Goal: Obtain resource: Obtain resource

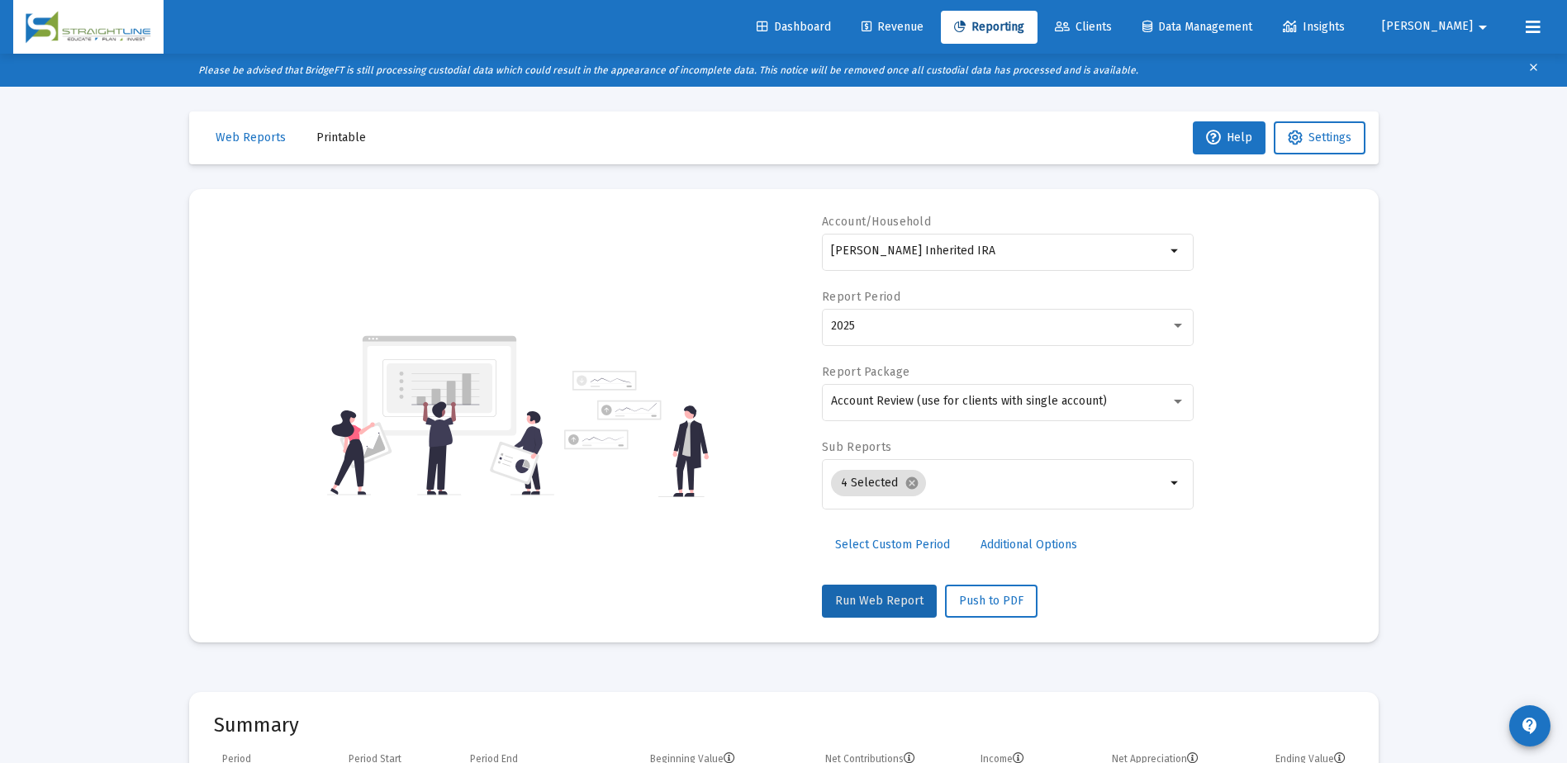
click at [1112, 32] on span "Clients" at bounding box center [1083, 27] width 57 height 14
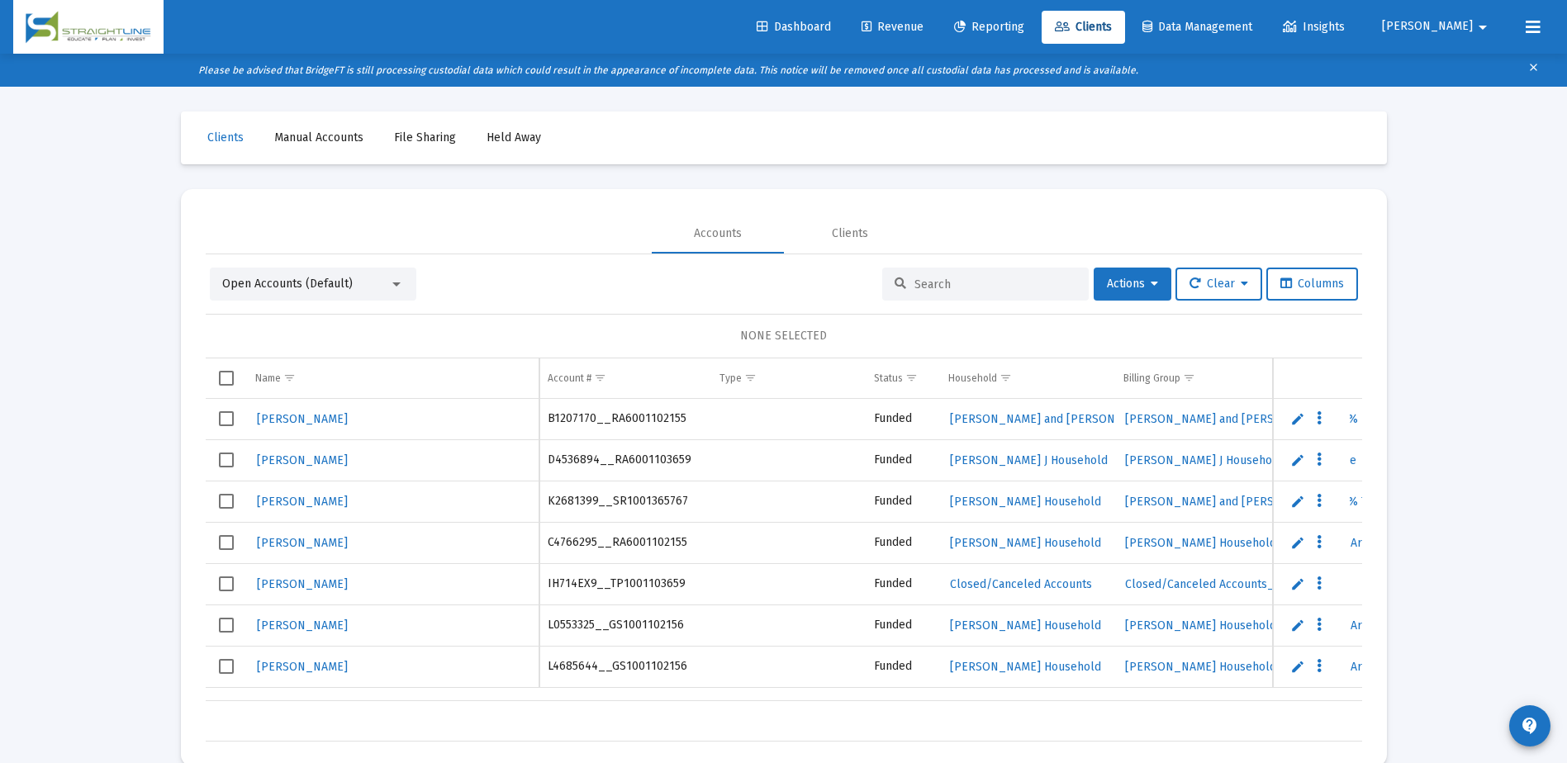
click at [950, 276] on div at bounding box center [985, 284] width 206 height 33
click at [951, 289] on input at bounding box center [995, 285] width 162 height 14
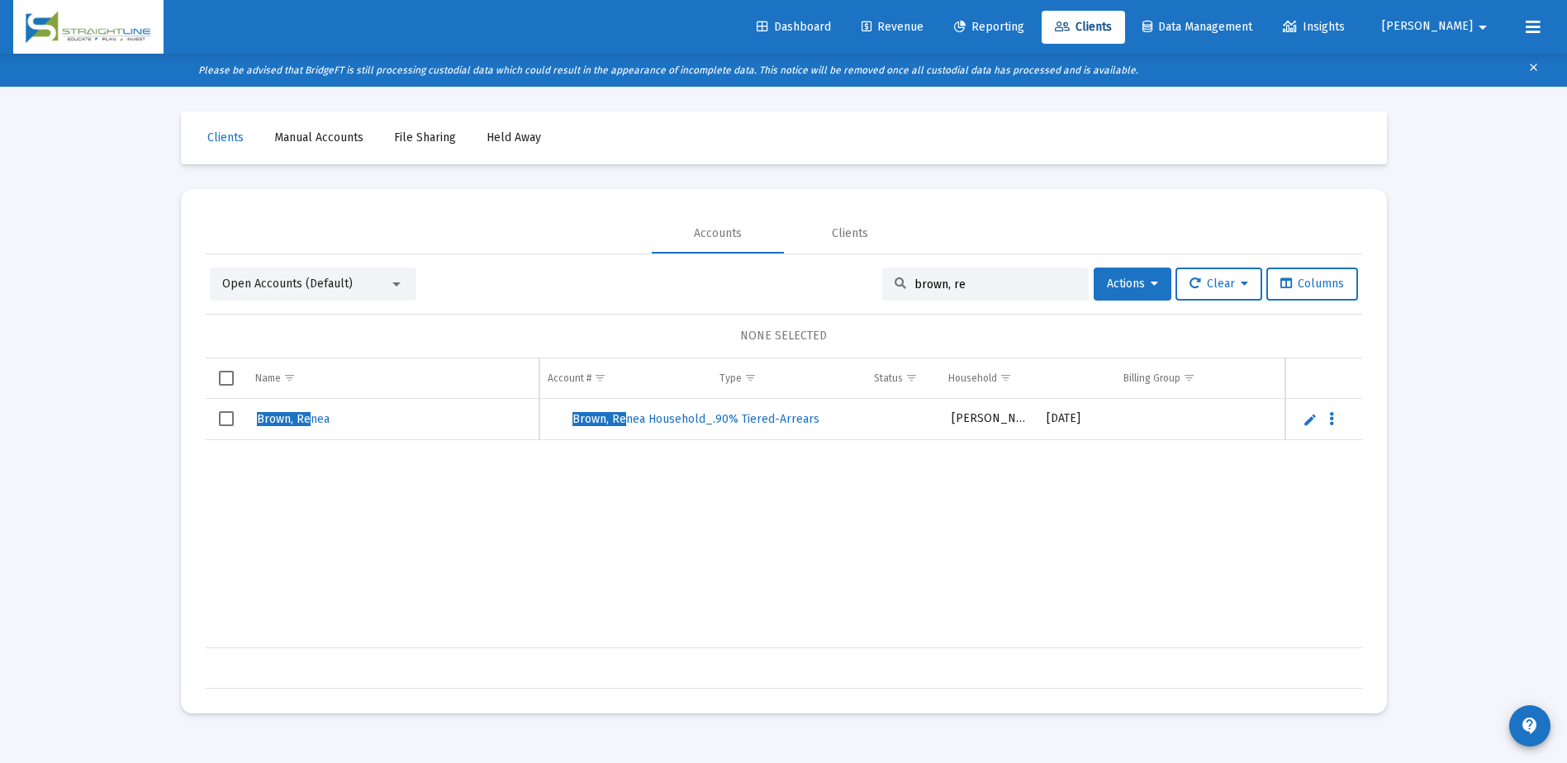
scroll to position [0, 844]
type input "brown, re"
click at [226, 419] on span "Select row" at bounding box center [226, 418] width 15 height 15
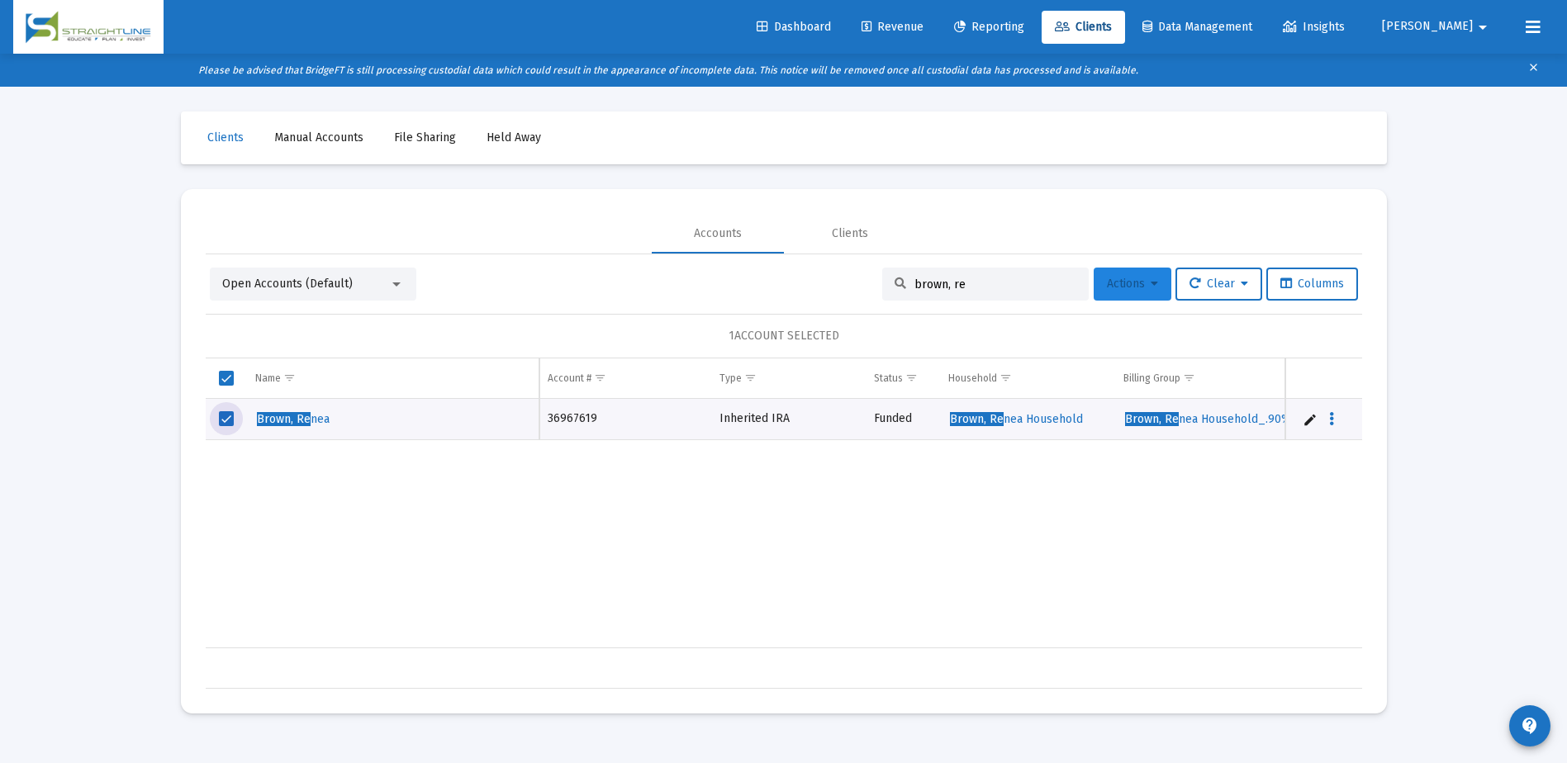
click at [1155, 278] on button "Actions" at bounding box center [1133, 284] width 78 height 33
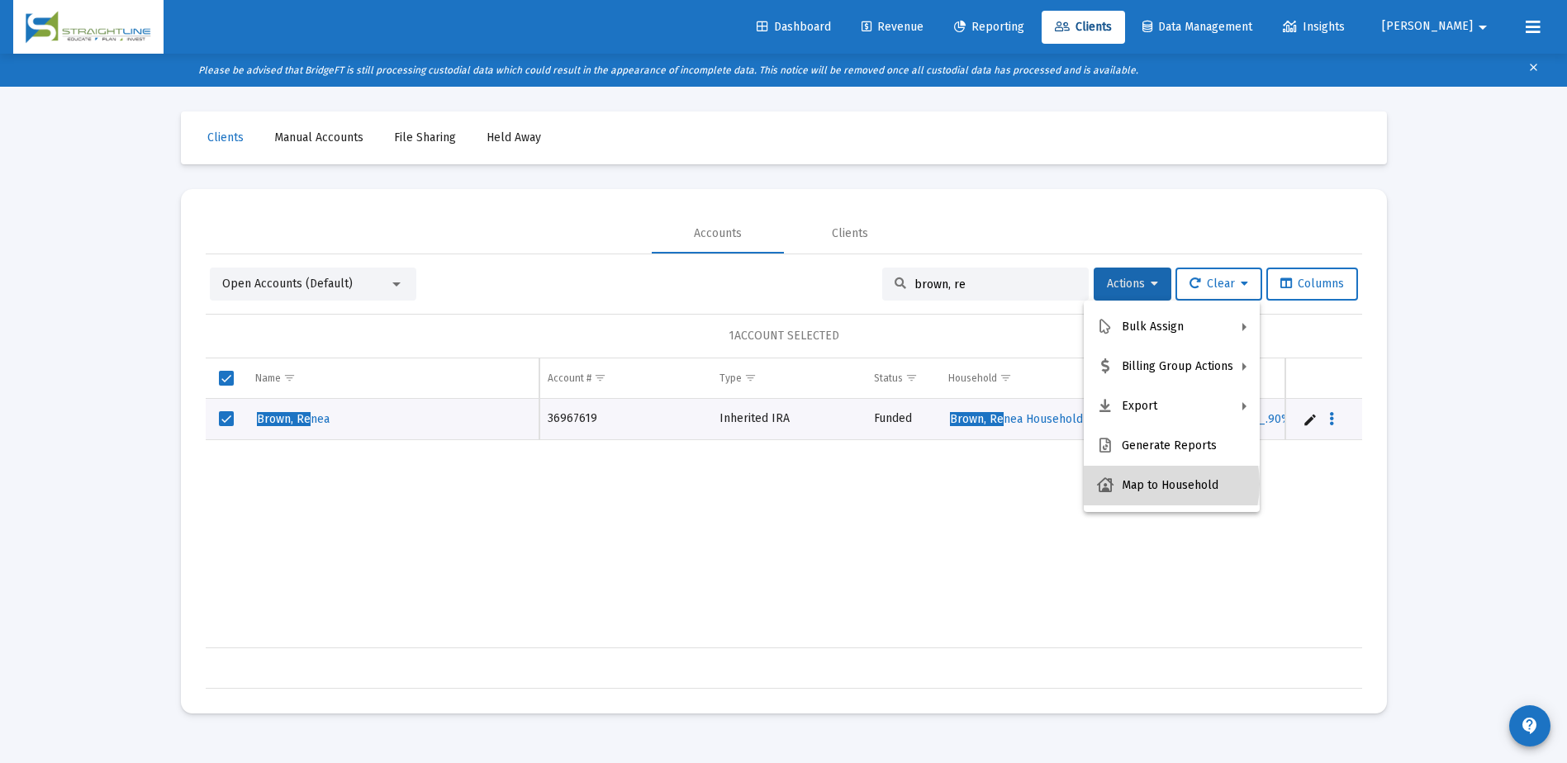
click at [1154, 484] on button "Map to Household" at bounding box center [1172, 486] width 176 height 40
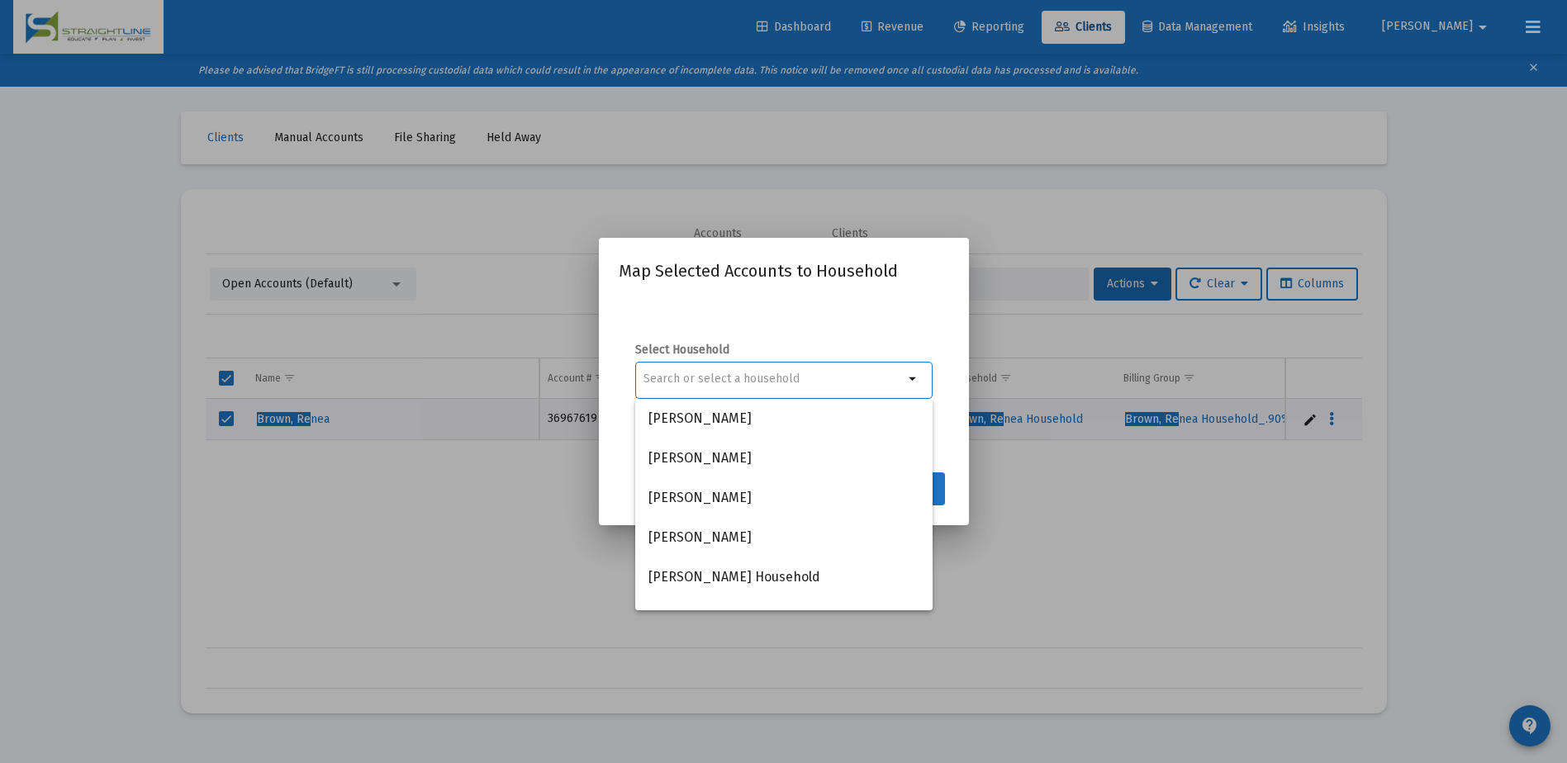
click at [771, 384] on input at bounding box center [773, 378] width 260 height 13
type input "r"
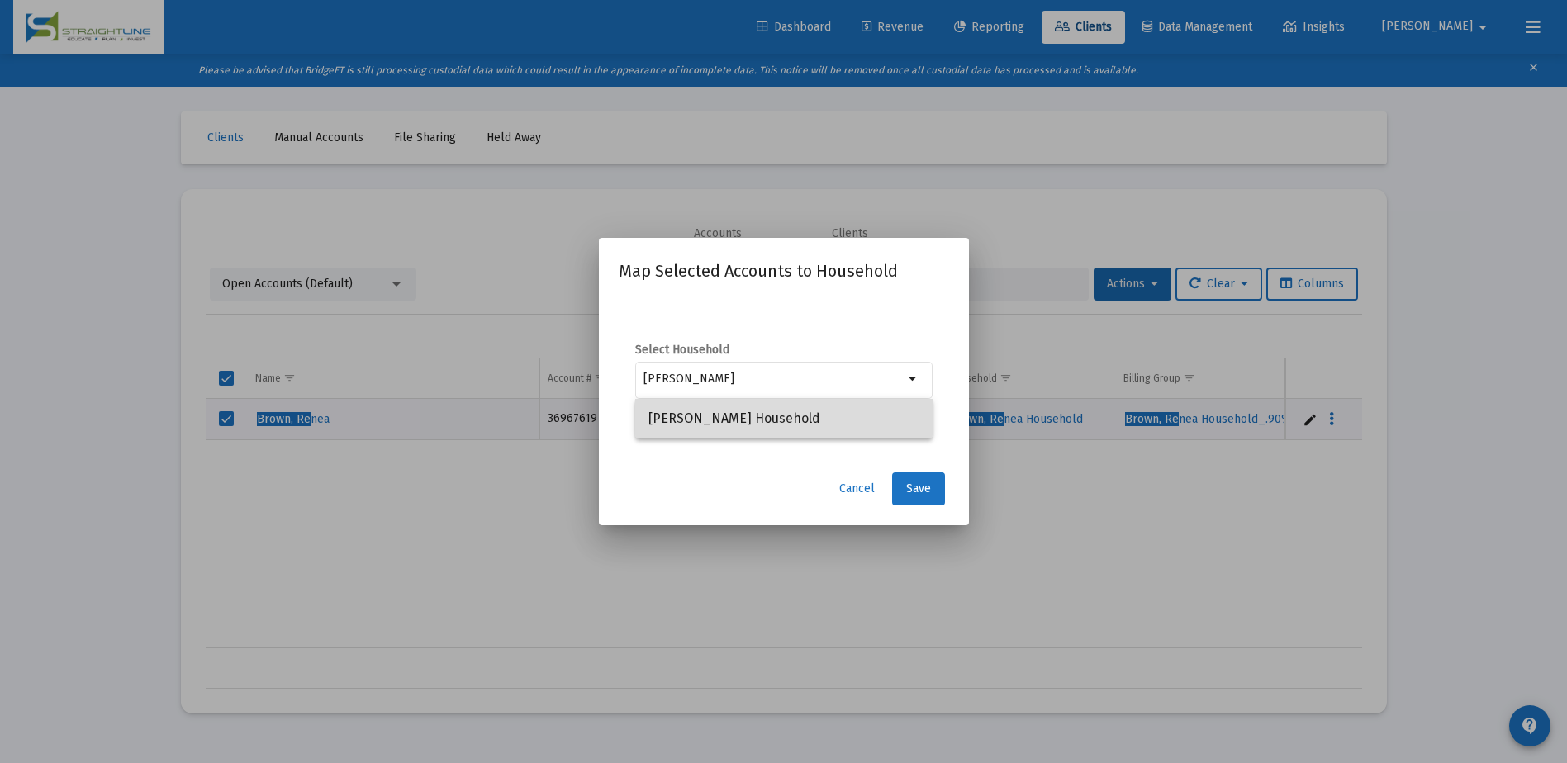
click at [765, 407] on span "Brown, Renea Household" at bounding box center [783, 419] width 271 height 40
type input "Brown, Renea Household"
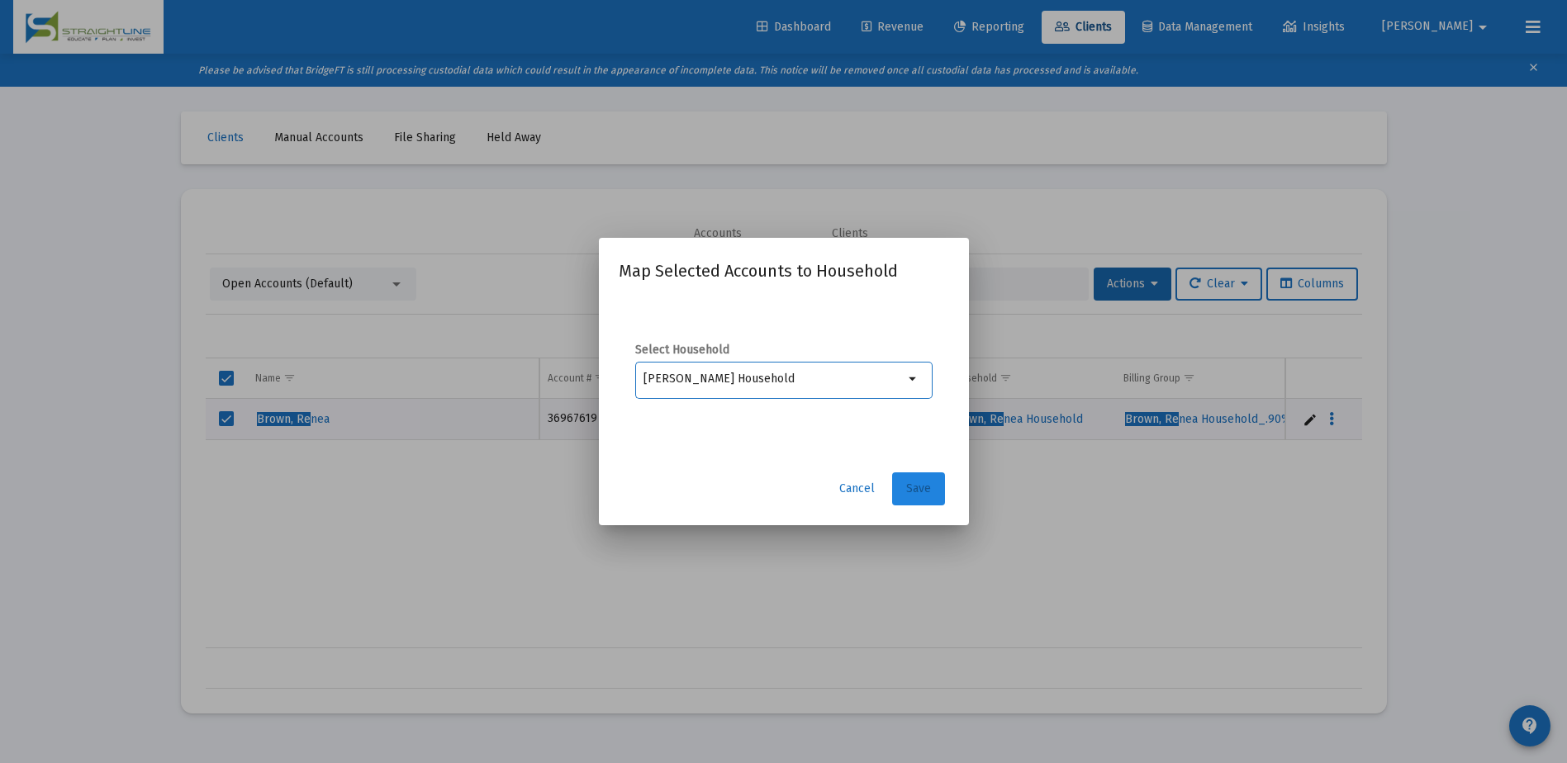
click at [915, 491] on span "Save" at bounding box center [918, 489] width 25 height 14
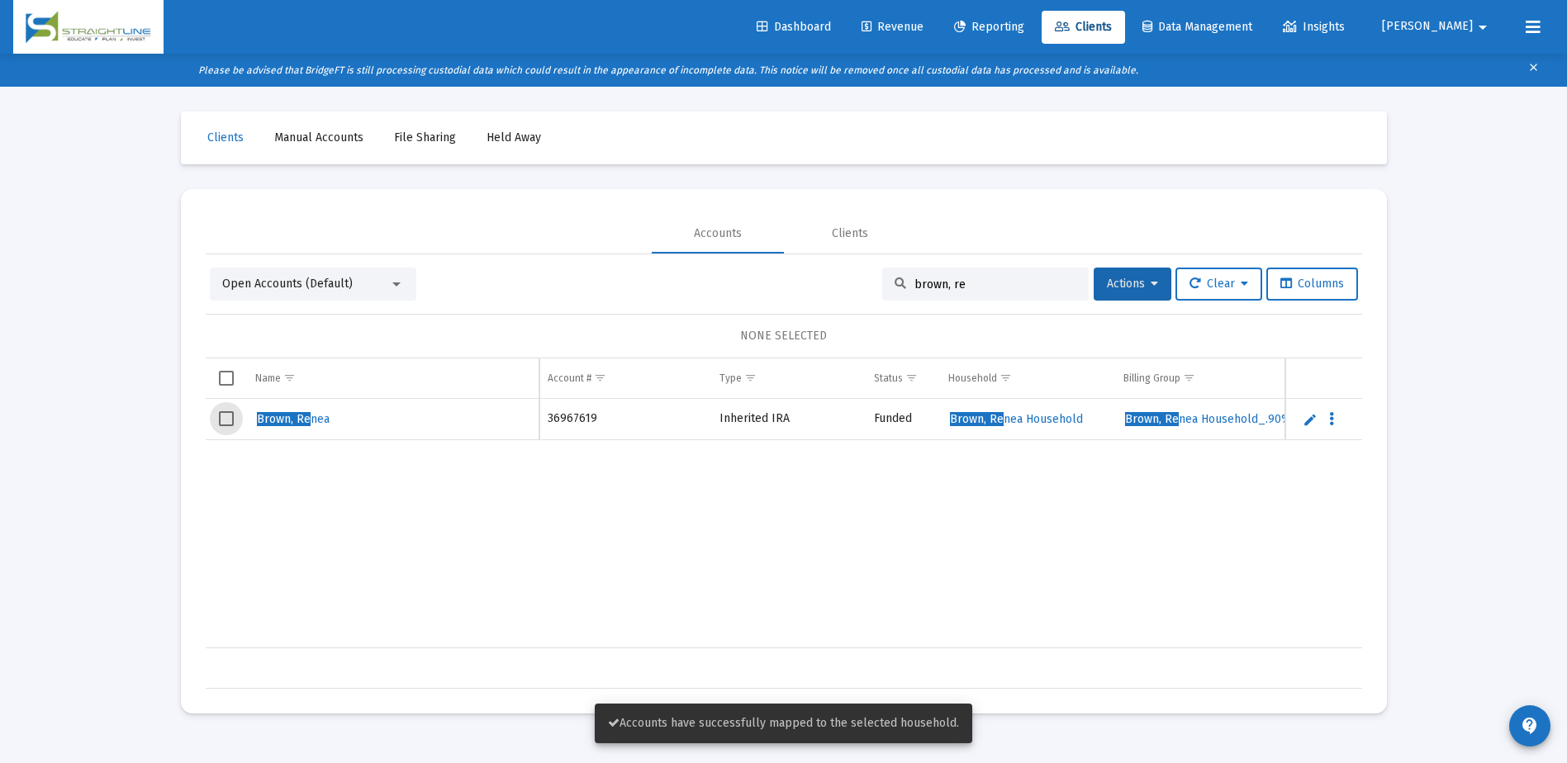
click at [228, 421] on span "Select row" at bounding box center [226, 418] width 15 height 15
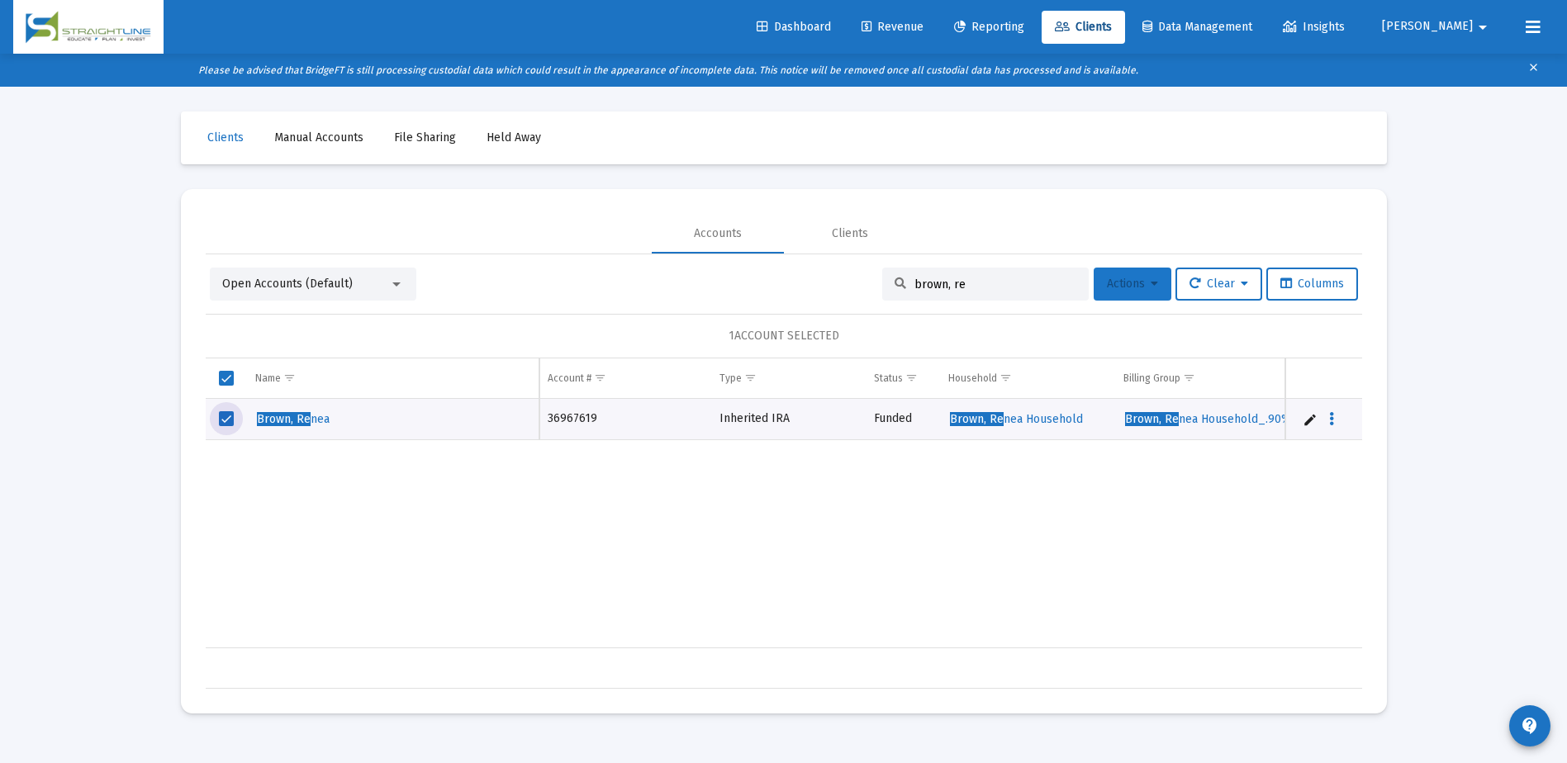
click at [1115, 292] on button "Actions" at bounding box center [1133, 284] width 78 height 33
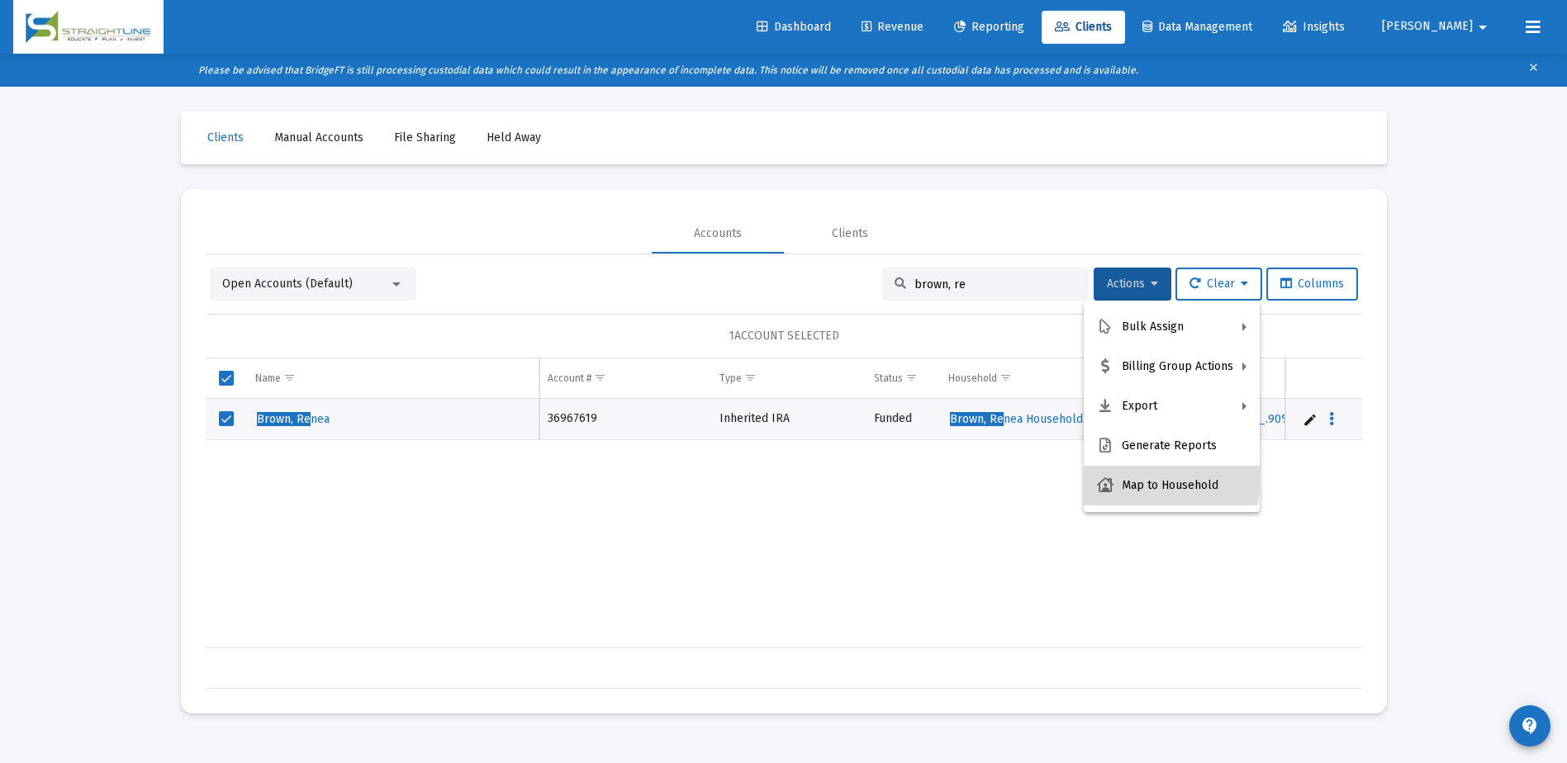
click at [1127, 477] on button "Map to Household" at bounding box center [1172, 486] width 176 height 40
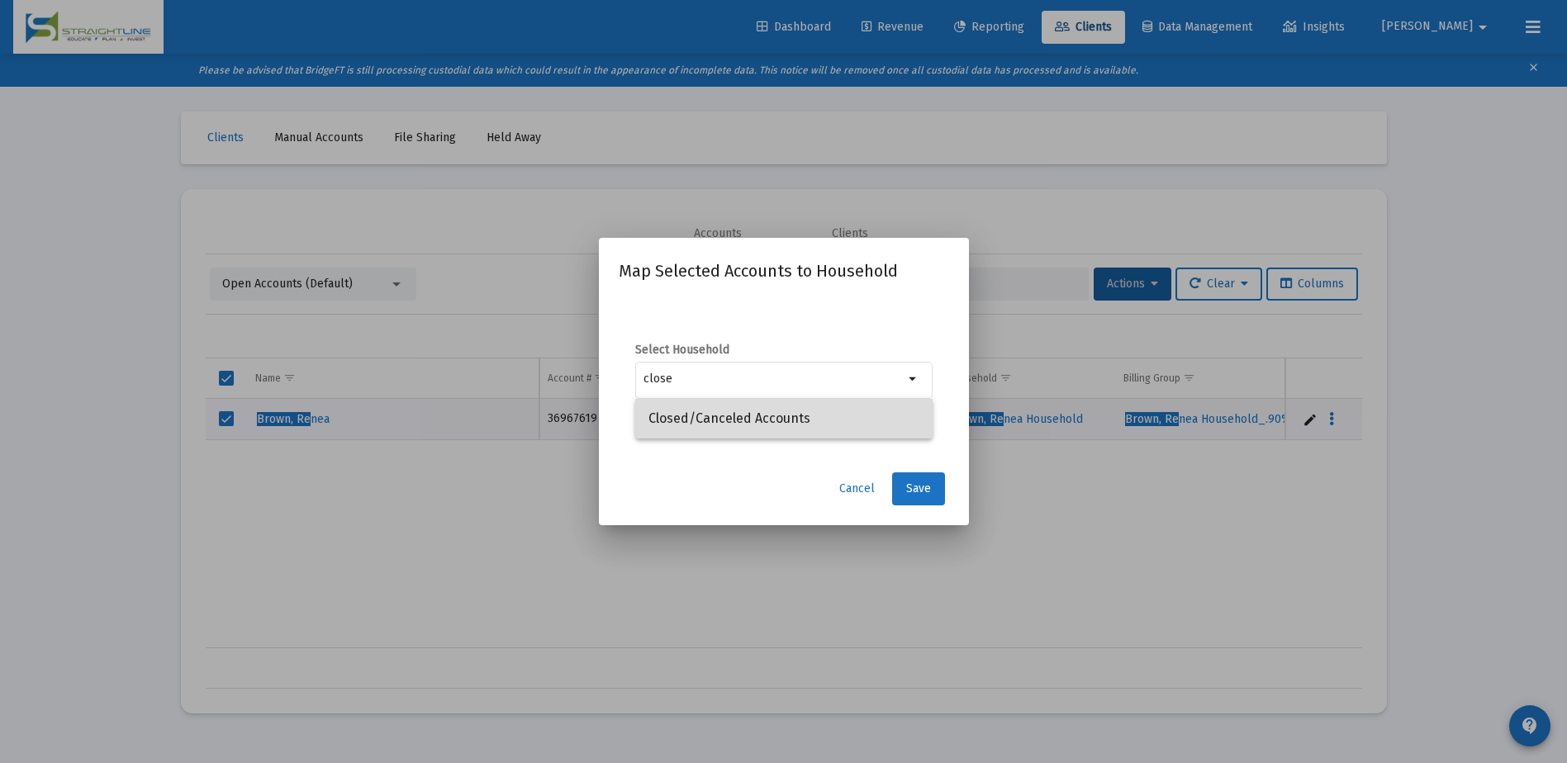
click at [848, 423] on span "Closed/Canceled Accounts" at bounding box center [783, 419] width 271 height 40
type input "Closed/Canceled Accounts"
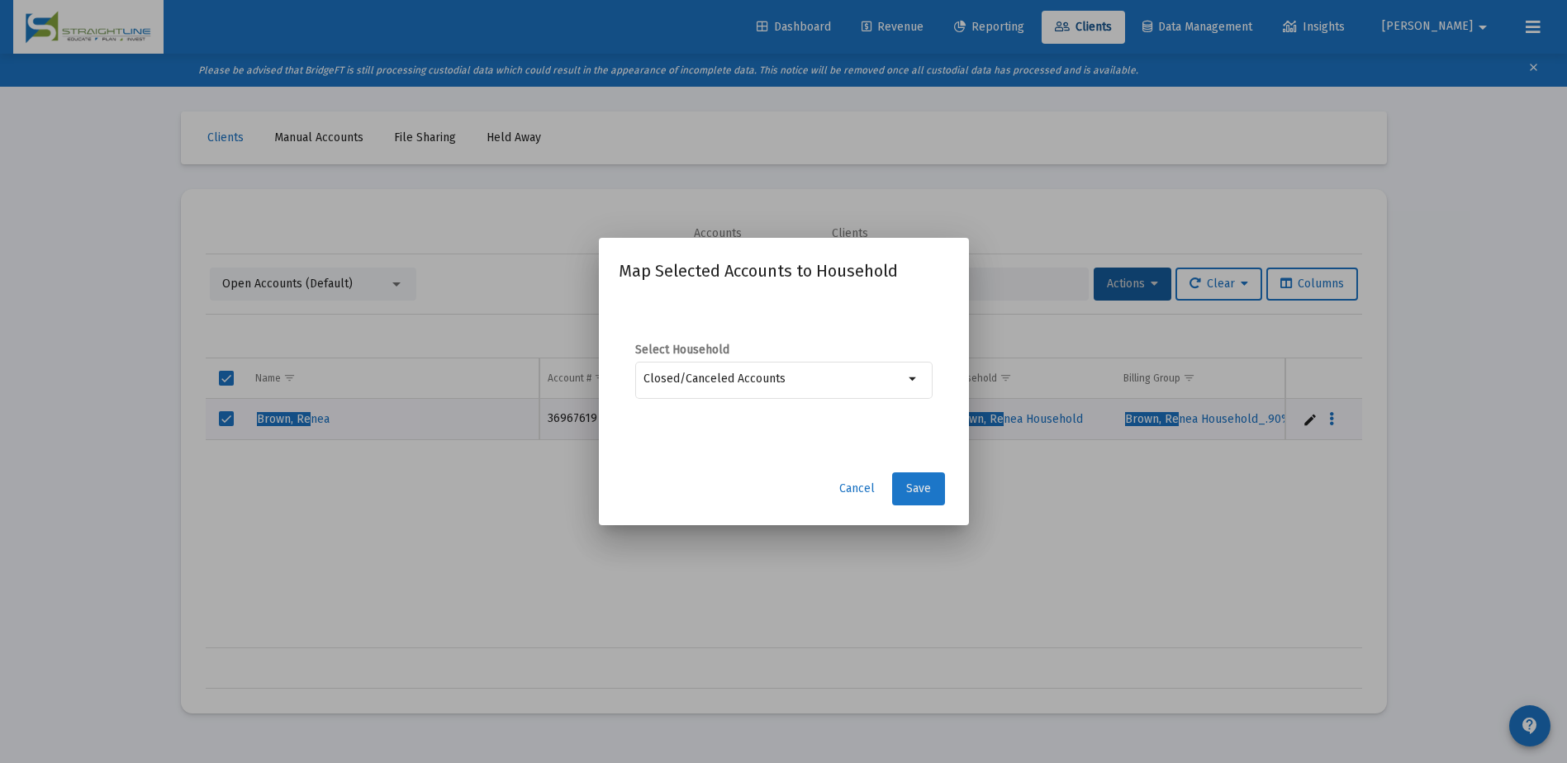
click at [918, 485] on span "Save" at bounding box center [918, 489] width 25 height 14
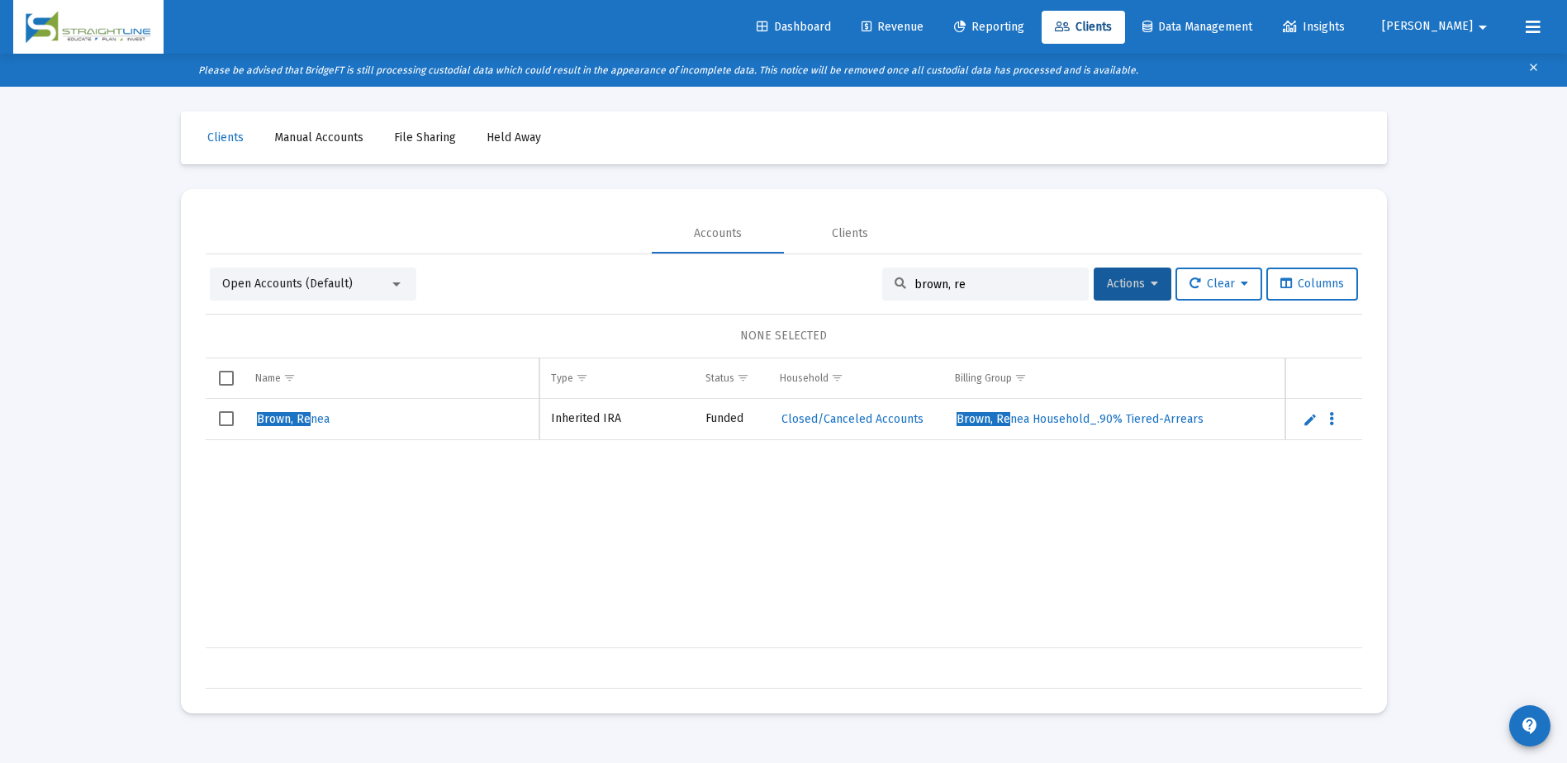
click at [953, 281] on input "brown, re" at bounding box center [995, 285] width 162 height 14
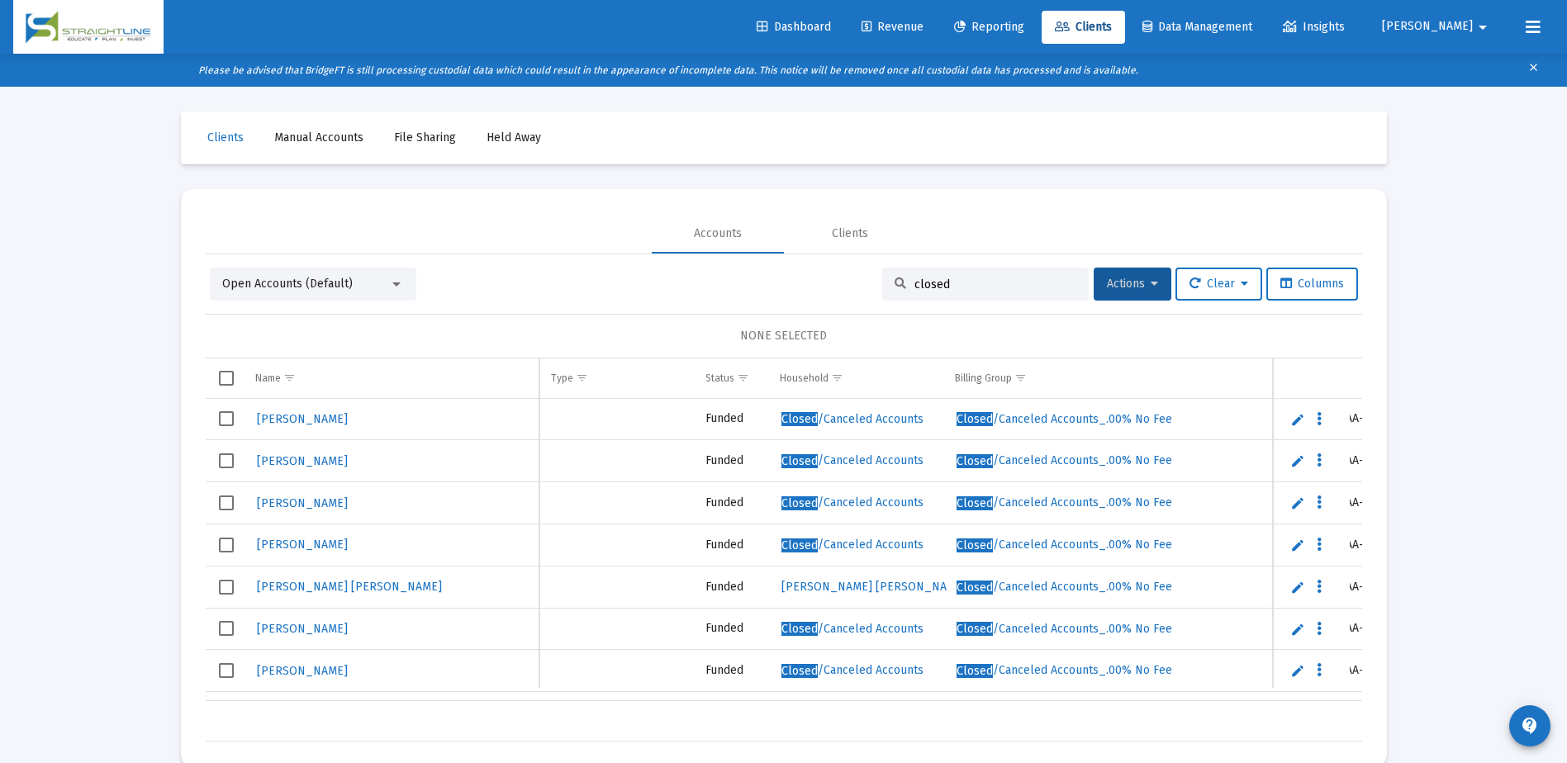
drag, startPoint x: 945, startPoint y: 282, endPoint x: 871, endPoint y: 278, distance: 73.6
click at [882, 278] on div "closed" at bounding box center [985, 284] width 206 height 33
type input "brown, re"
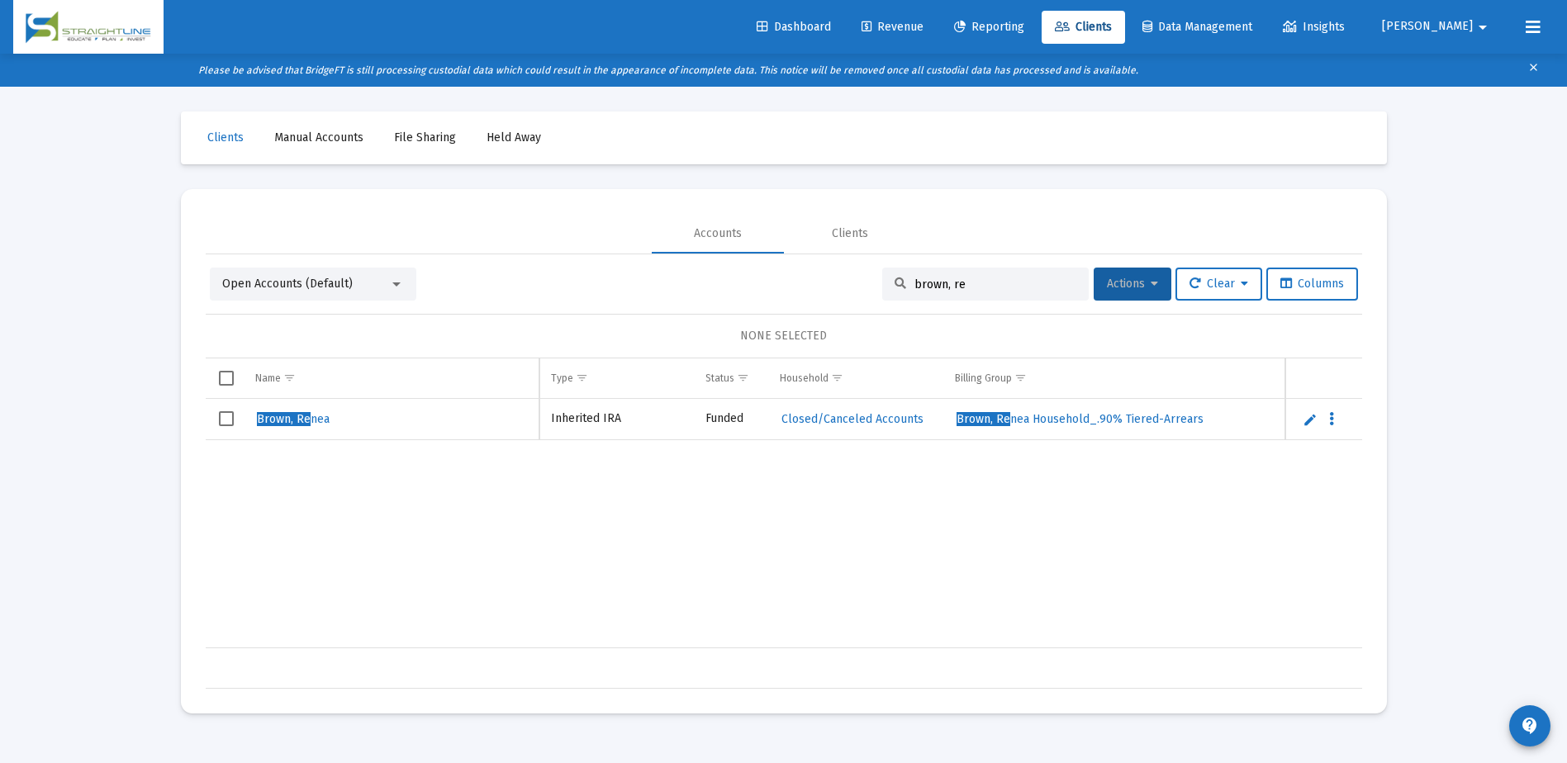
click at [1120, 280] on span "Actions" at bounding box center [1132, 284] width 51 height 14
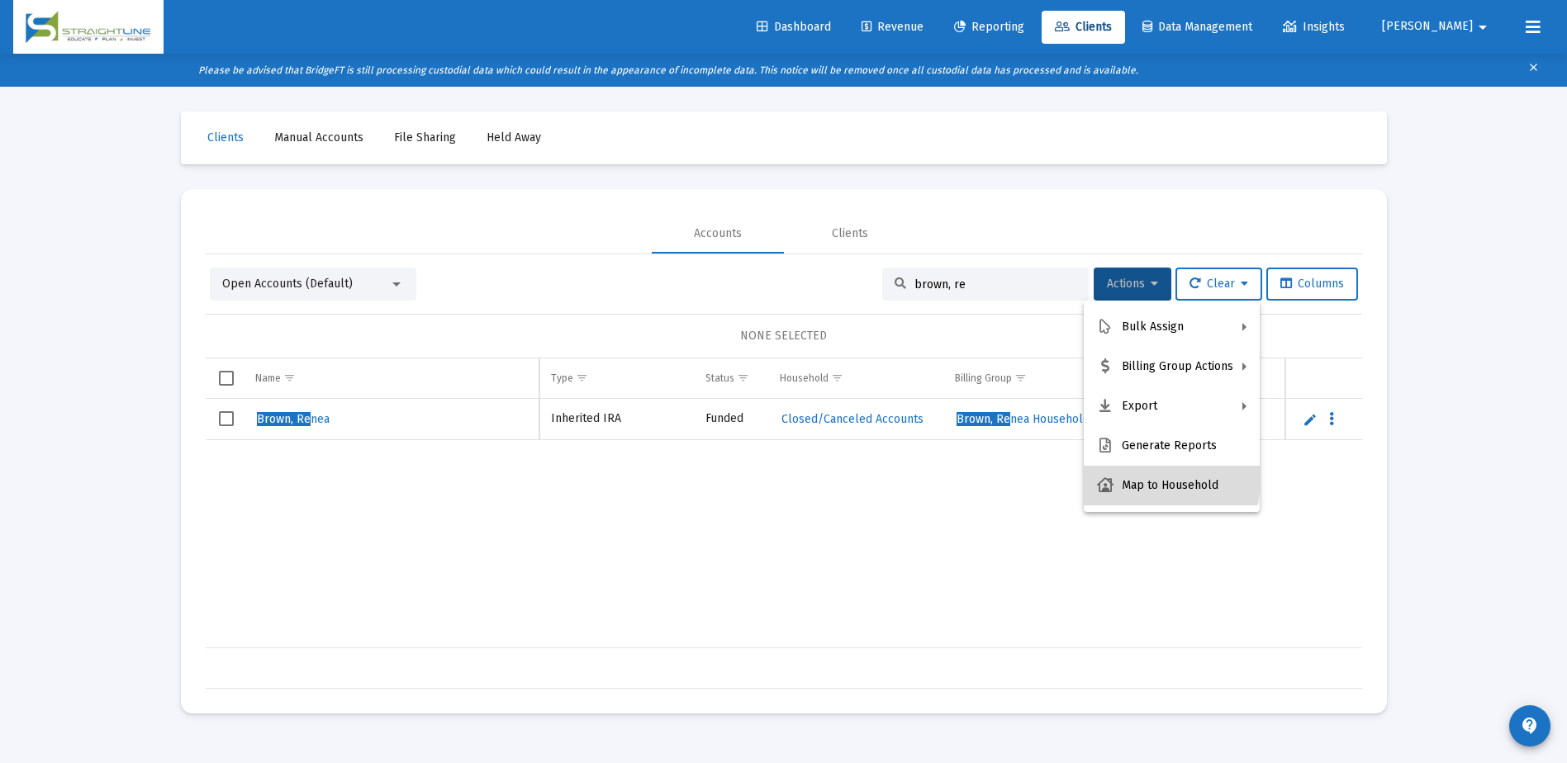
click at [1136, 478] on button "Map to Household" at bounding box center [1172, 486] width 176 height 40
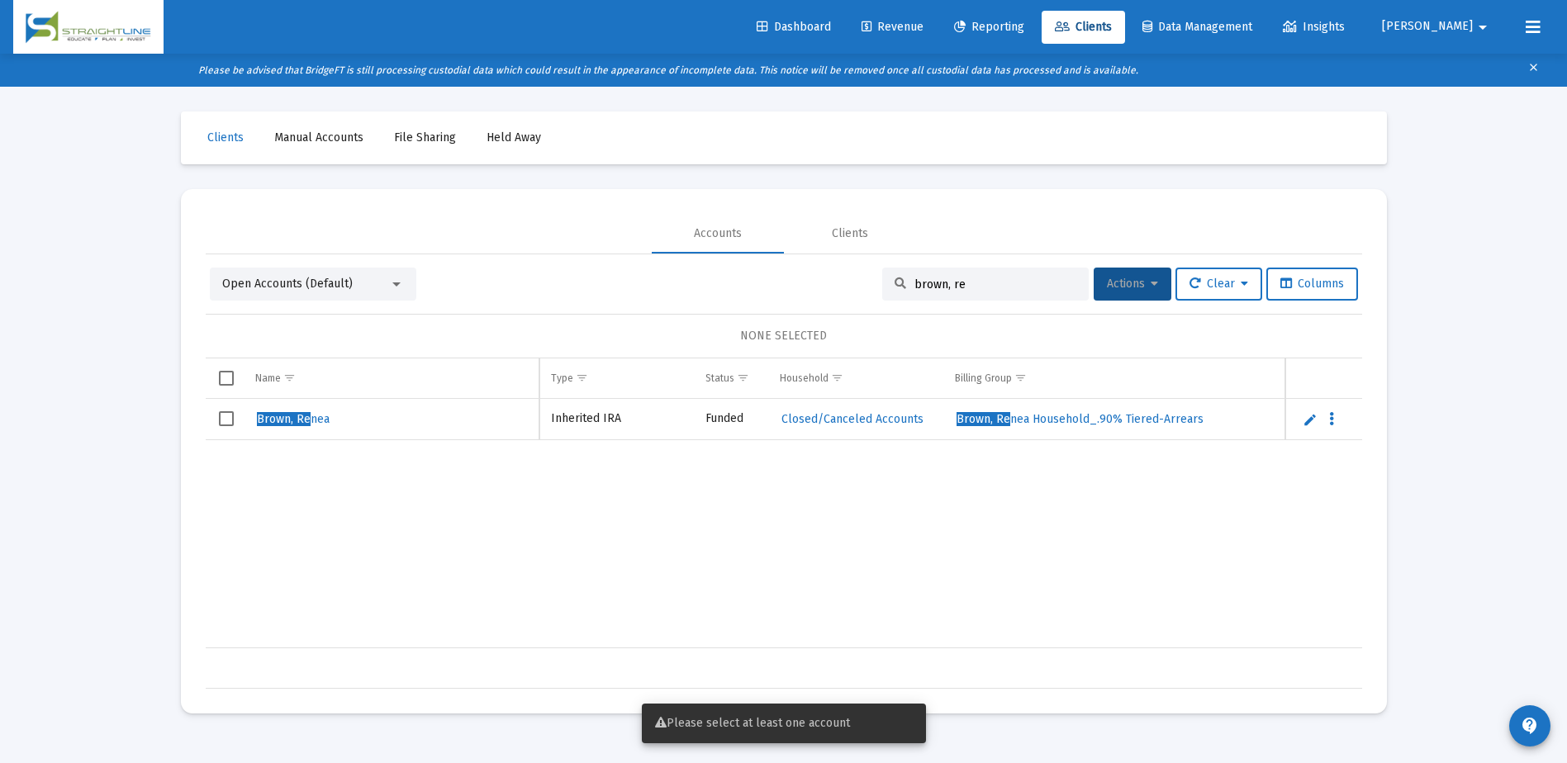
click at [1131, 290] on span "Actions" at bounding box center [1132, 284] width 51 height 14
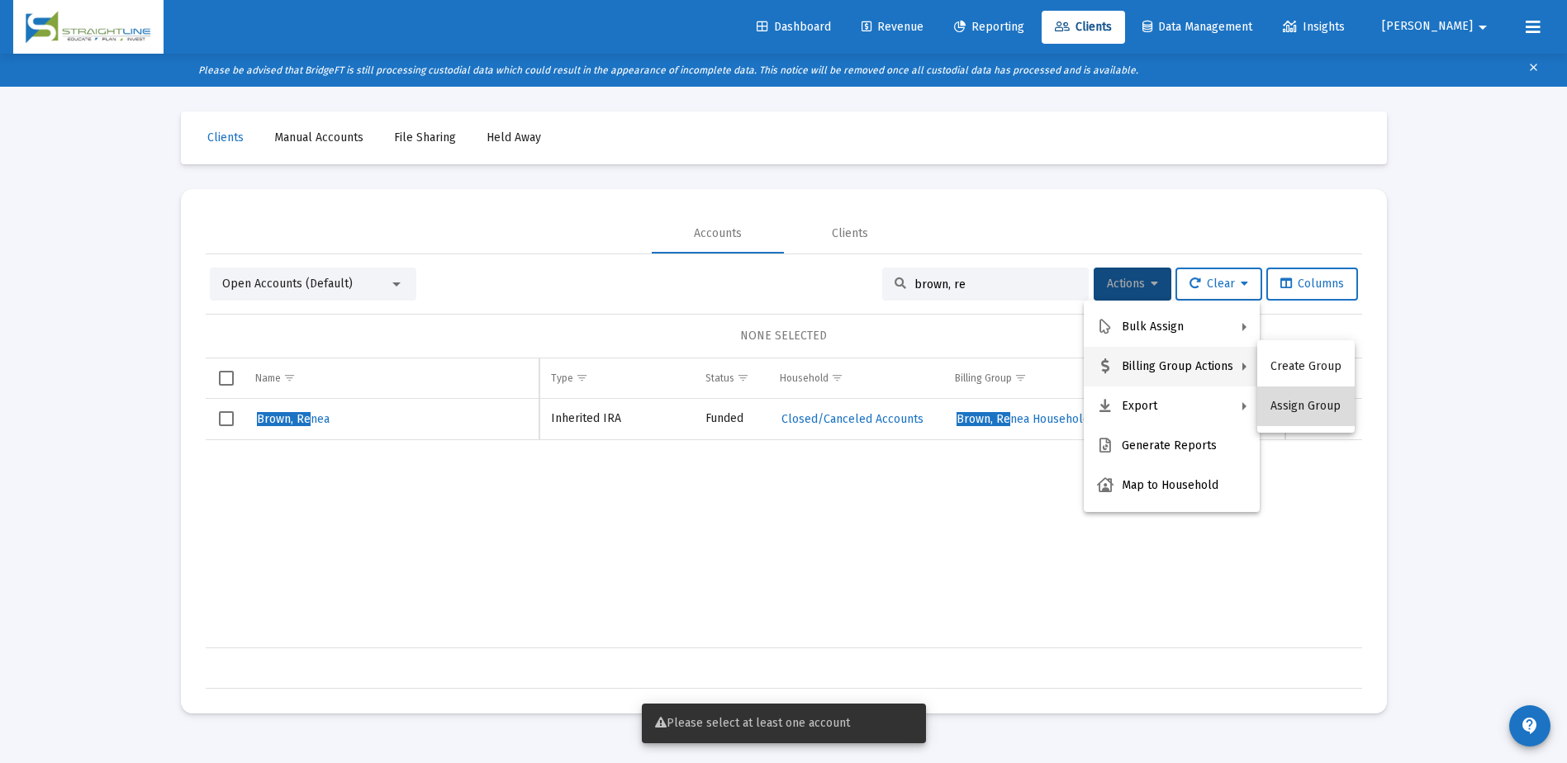
click at [1308, 405] on button "Assign Group" at bounding box center [1305, 407] width 97 height 40
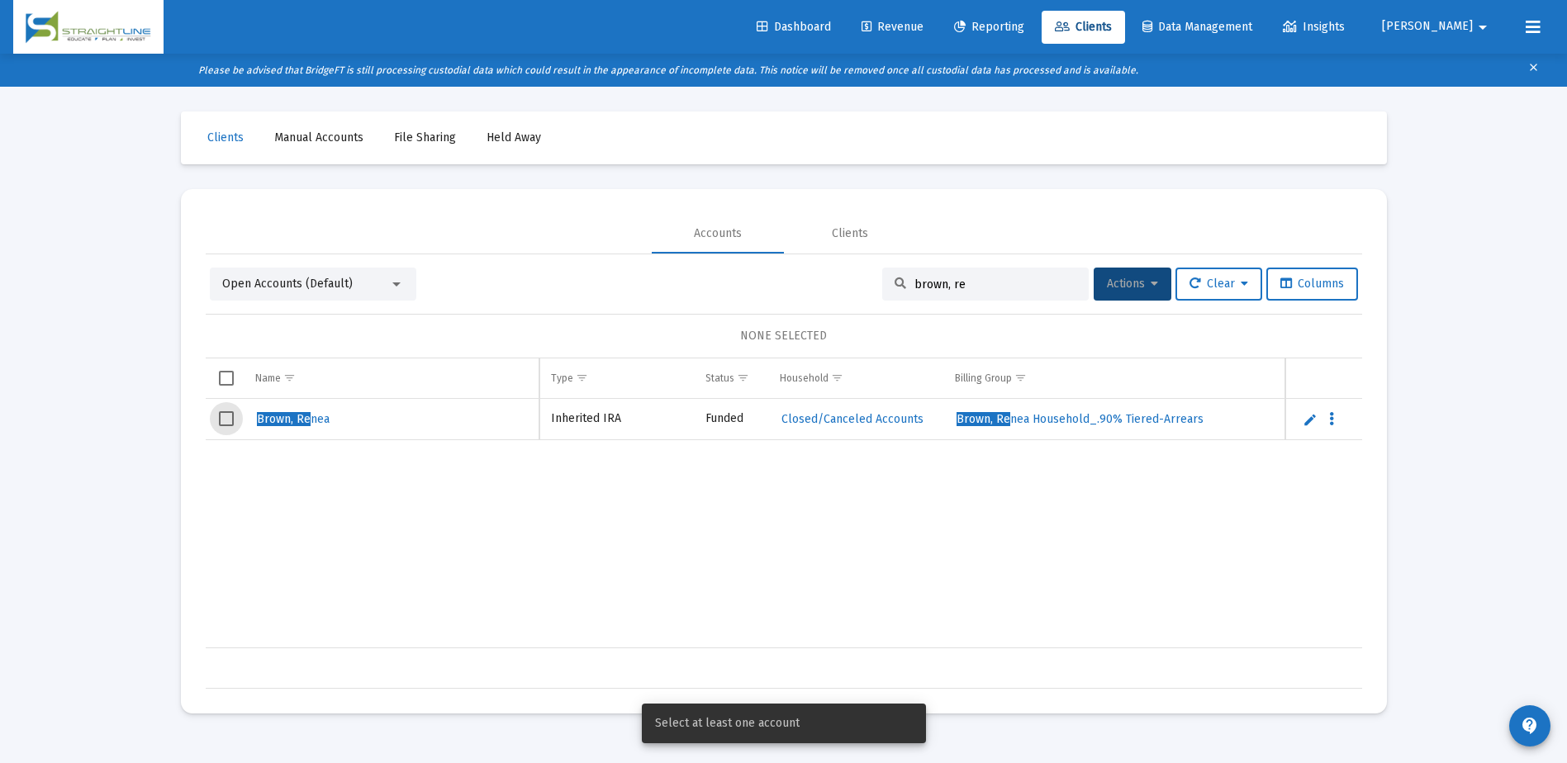
drag, startPoint x: 225, startPoint y: 419, endPoint x: 269, endPoint y: 418, distance: 43.8
click at [225, 420] on span "Select row" at bounding box center [226, 418] width 15 height 15
click at [1138, 288] on span "Actions" at bounding box center [1132, 284] width 51 height 14
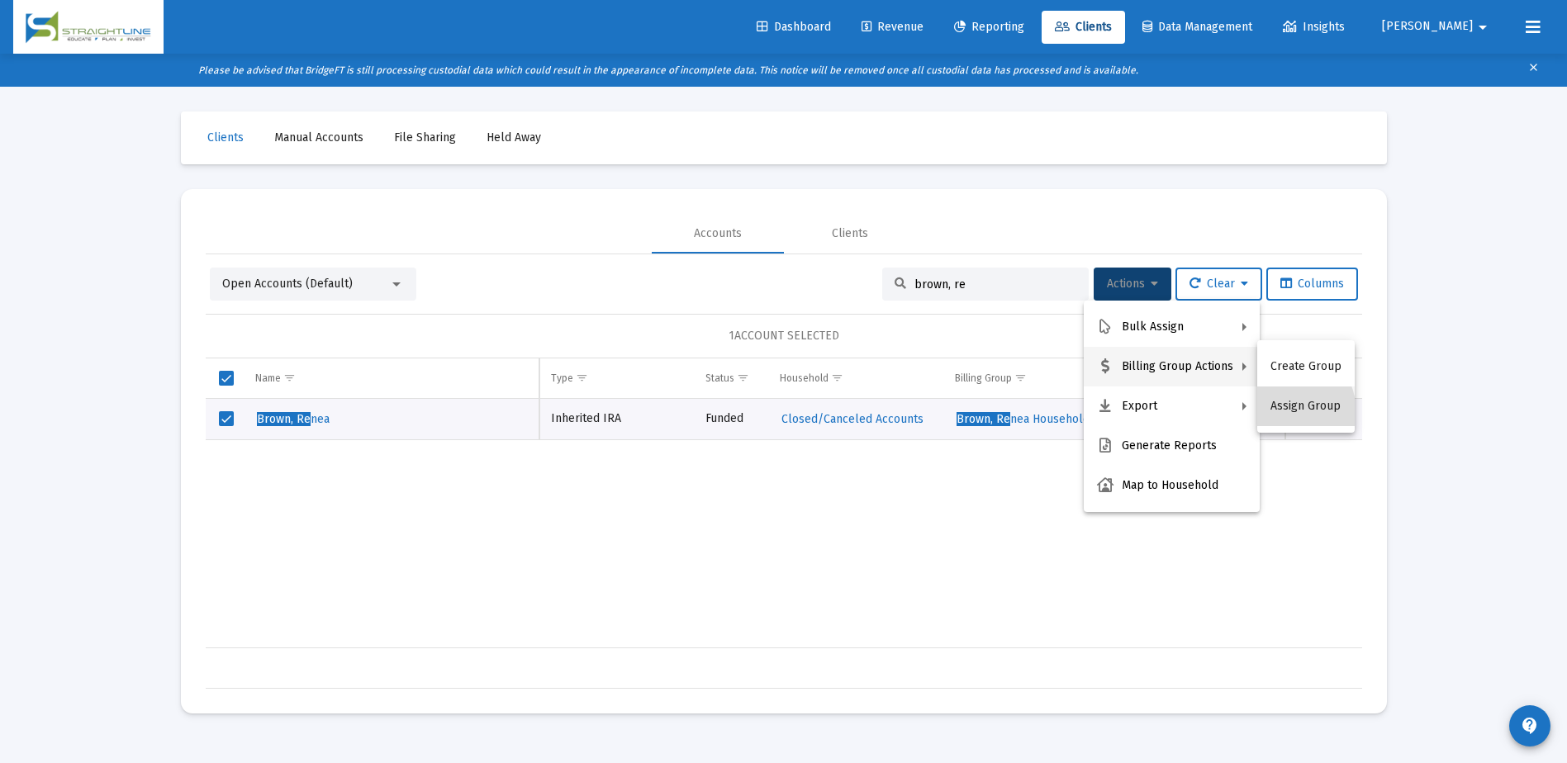
click at [1283, 412] on button "Assign Group" at bounding box center [1305, 407] width 97 height 40
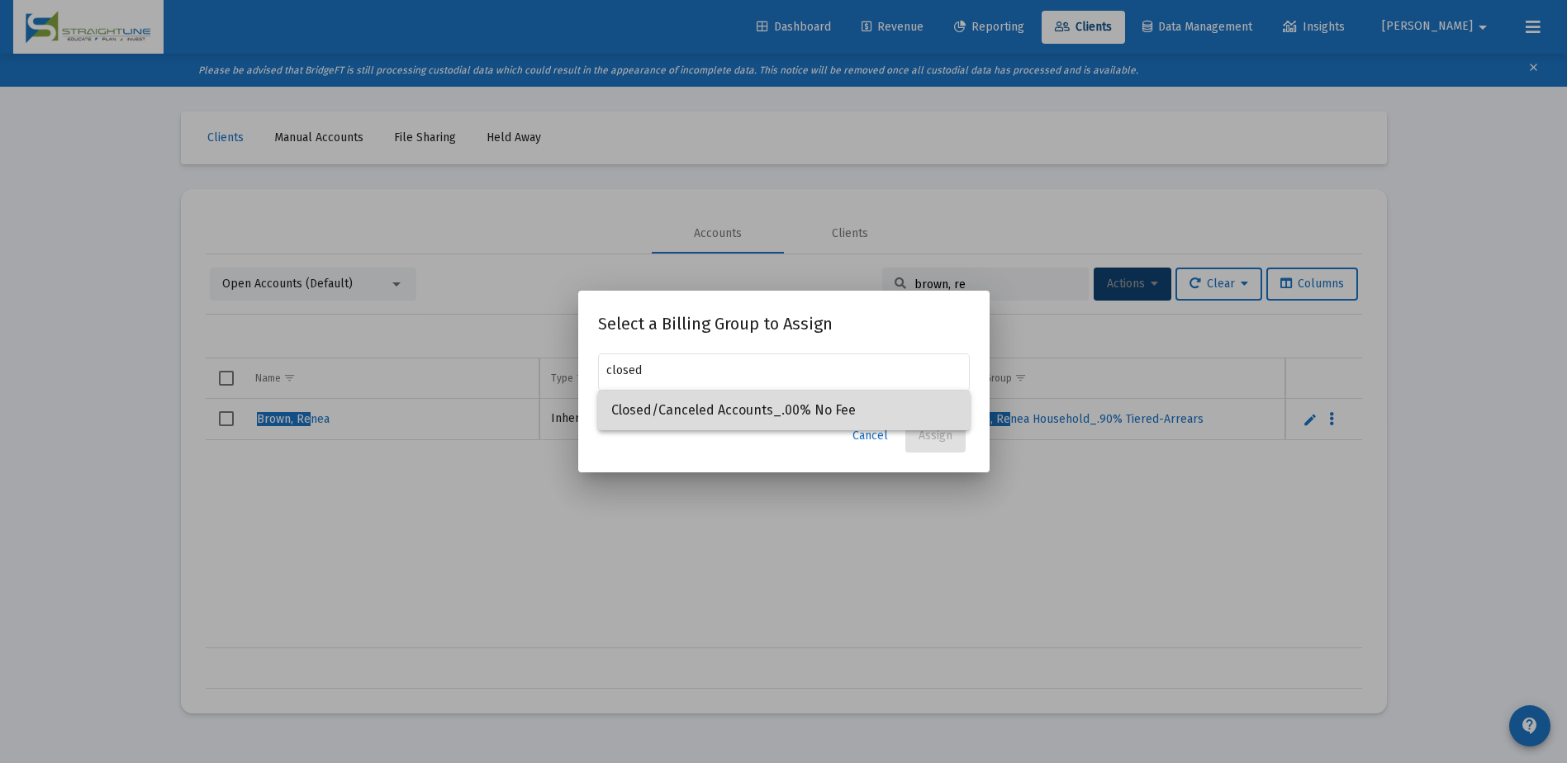
click at [823, 409] on span "Closed/Canceled Accounts_.00% No Fee" at bounding box center [783, 411] width 345 height 40
type input "Closed/Canceled Accounts_.00% No Fee"
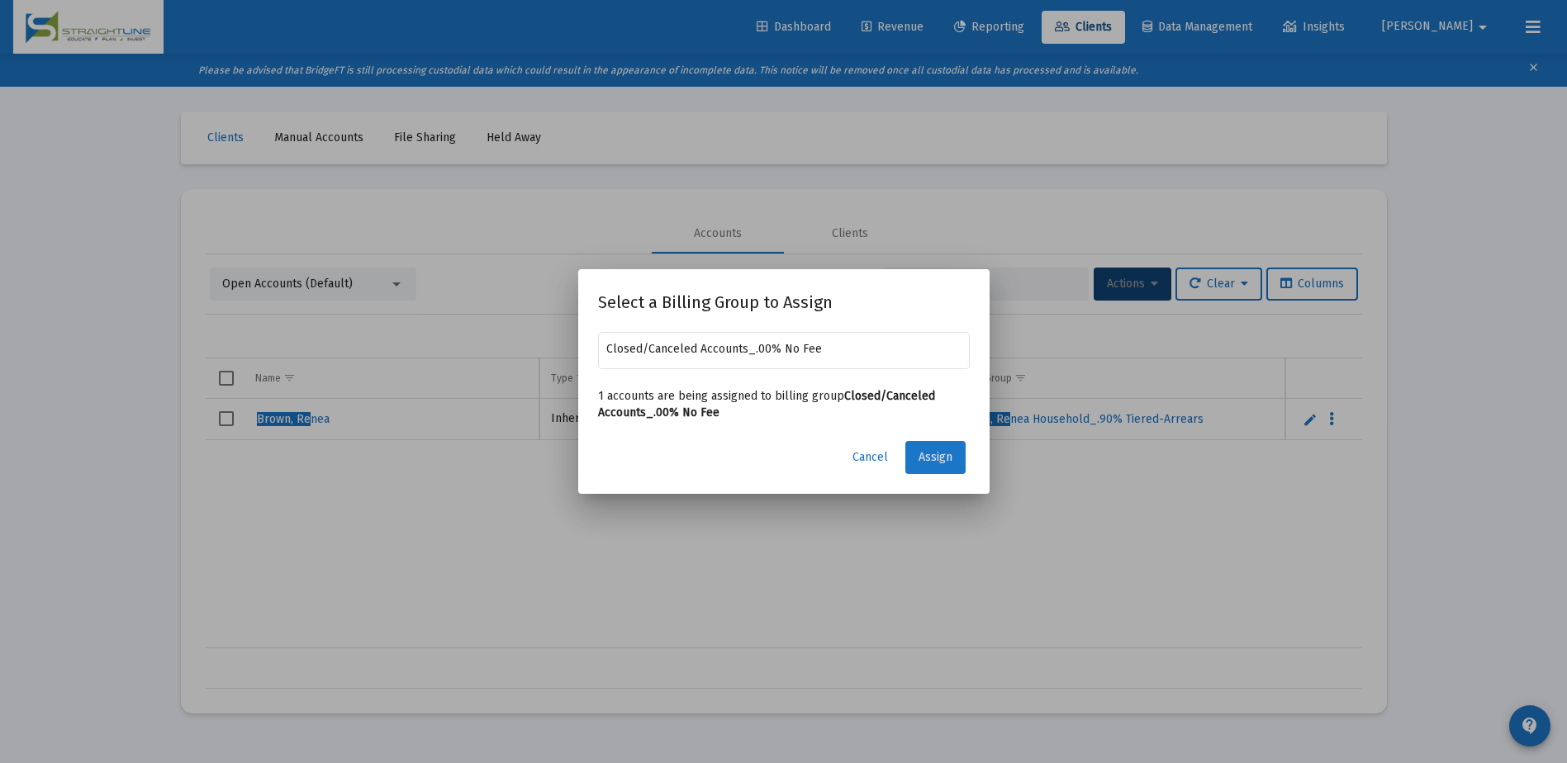
click at [937, 456] on span "Assign" at bounding box center [935, 457] width 34 height 14
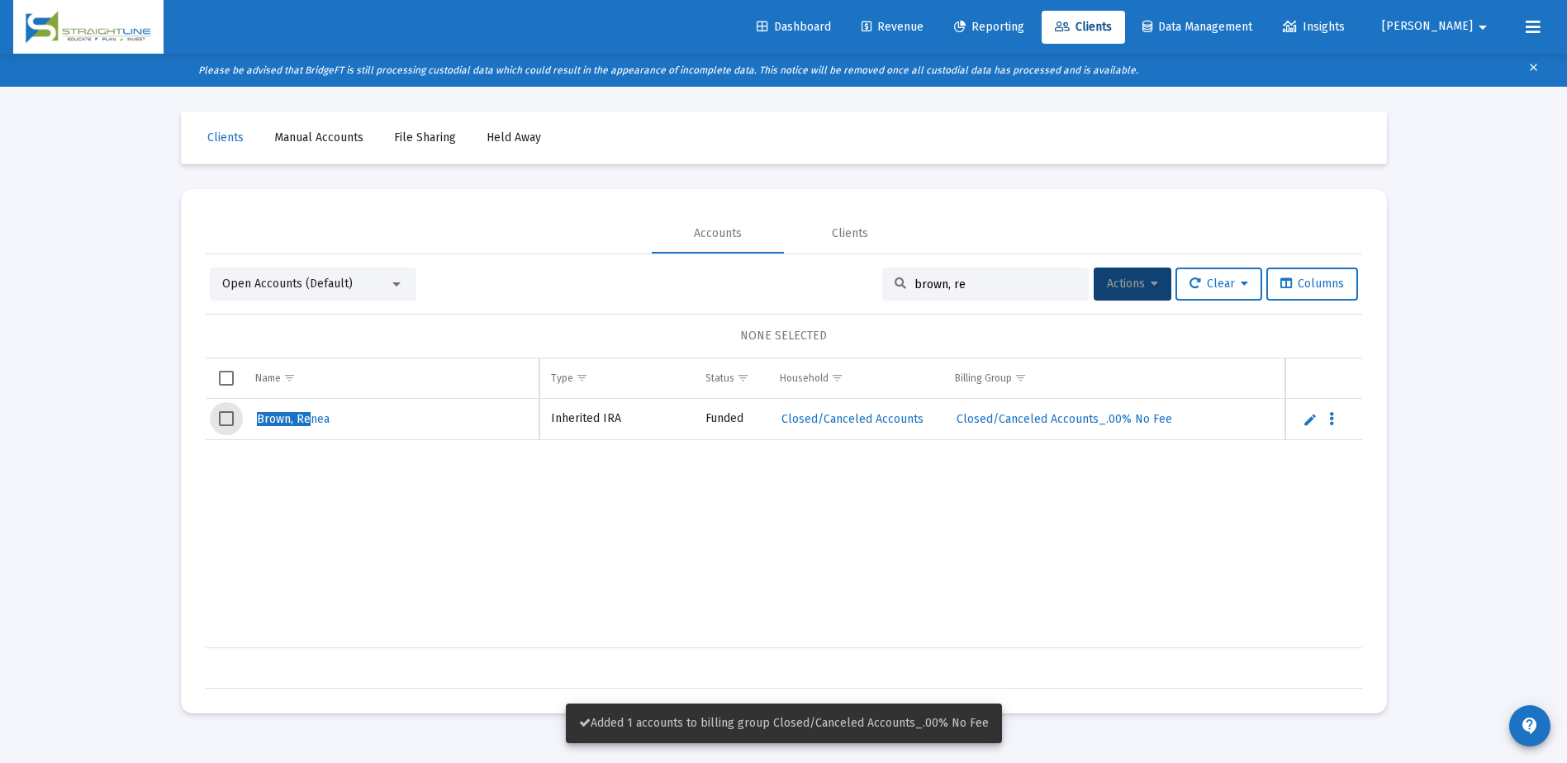
click at [225, 418] on span "Select row" at bounding box center [226, 418] width 15 height 15
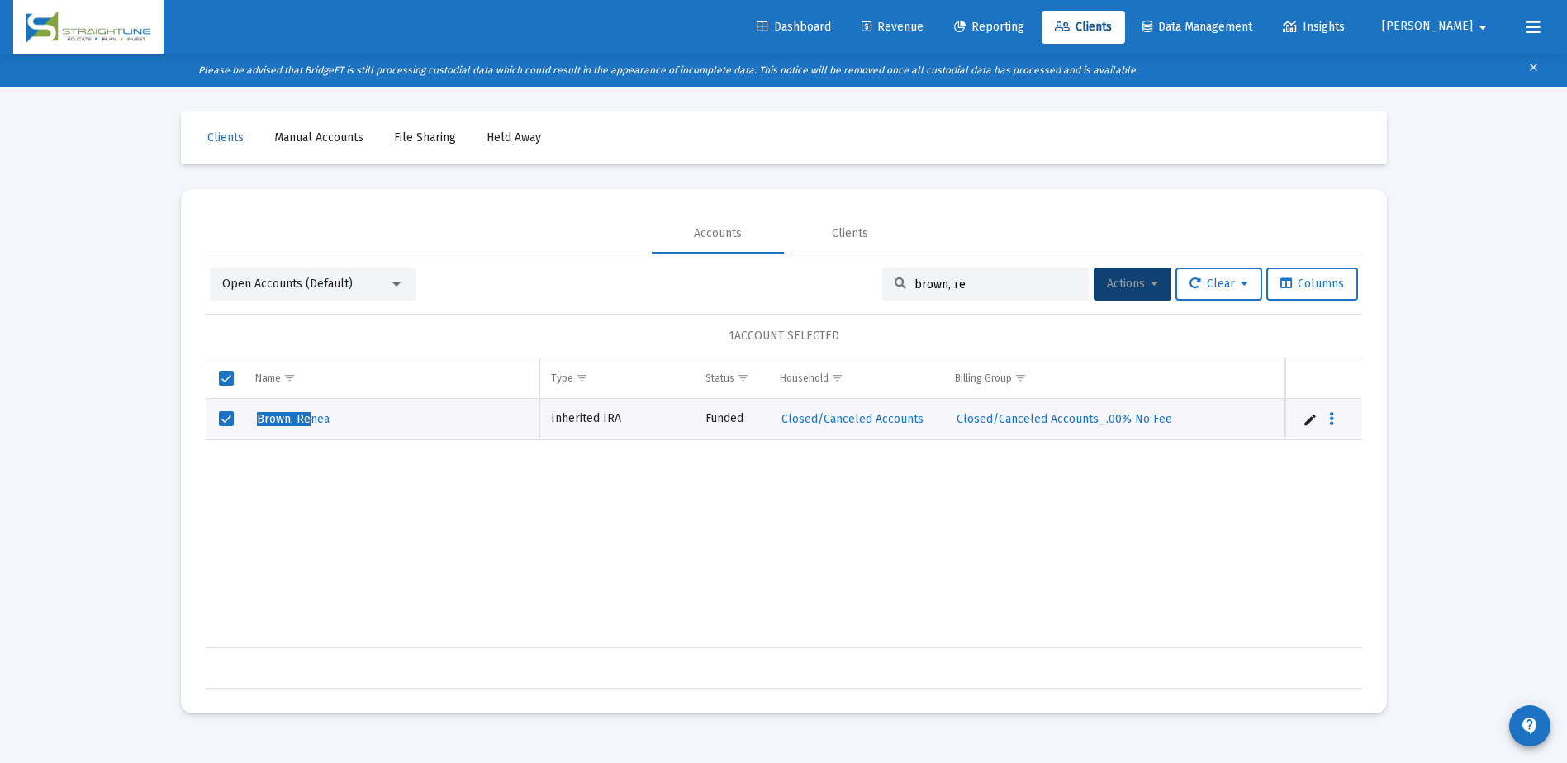
click at [1019, 282] on input "brown, re" at bounding box center [995, 285] width 162 height 14
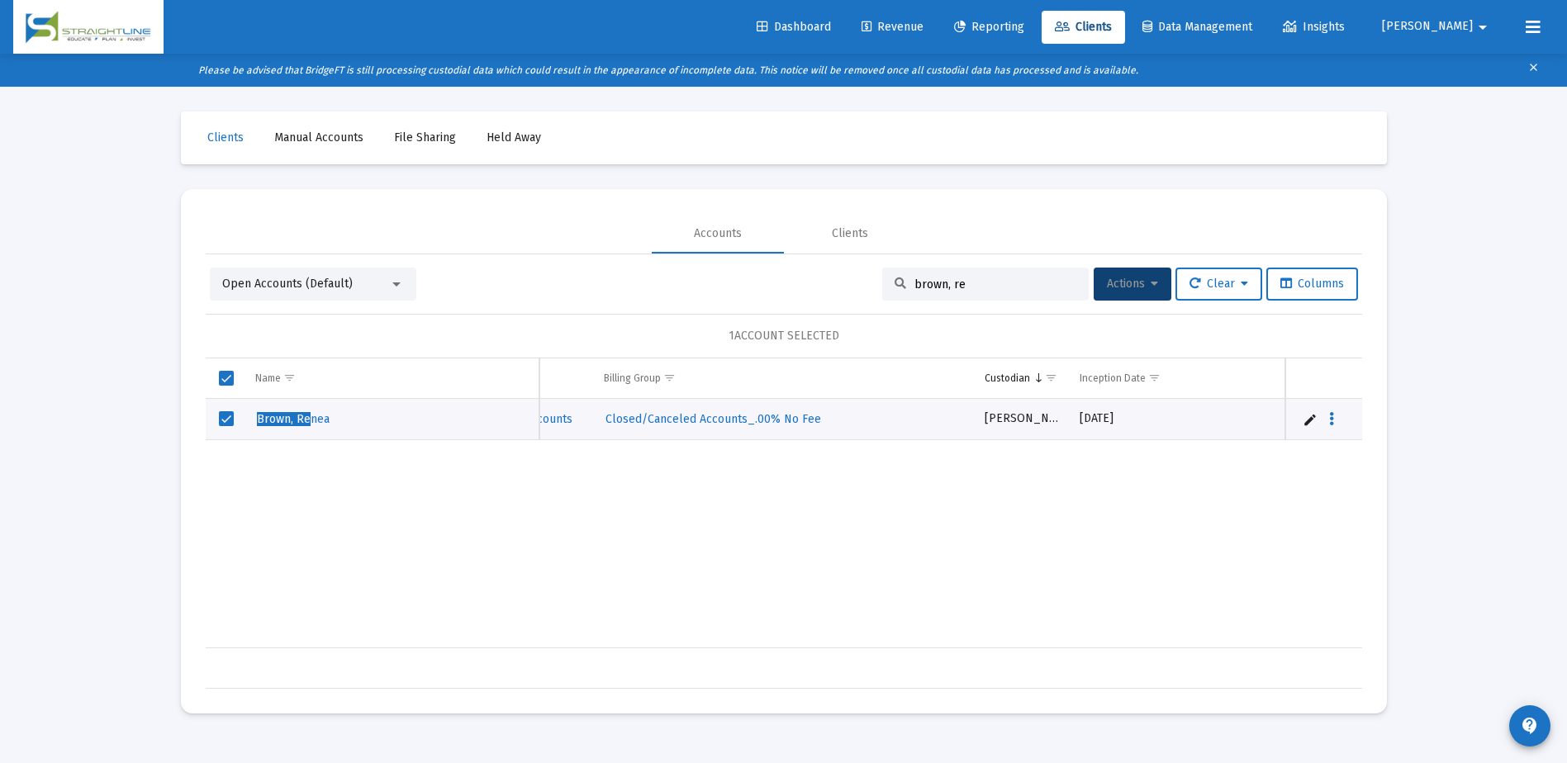
click at [950, 289] on input "brown, re" at bounding box center [995, 285] width 162 height 14
click at [1119, 290] on span "Actions" at bounding box center [1132, 284] width 51 height 14
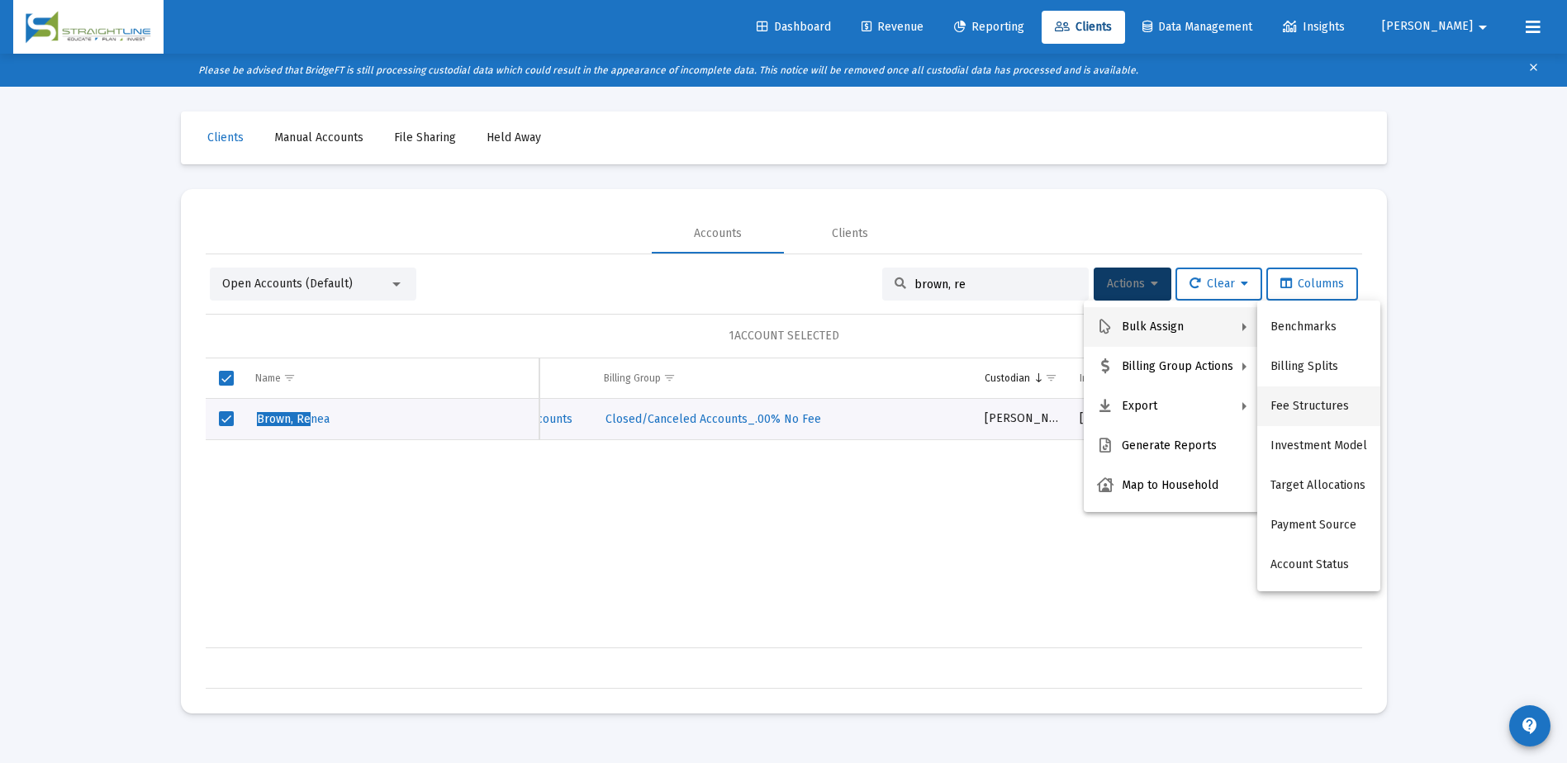
click at [1289, 401] on button "Fee Structures" at bounding box center [1318, 407] width 123 height 40
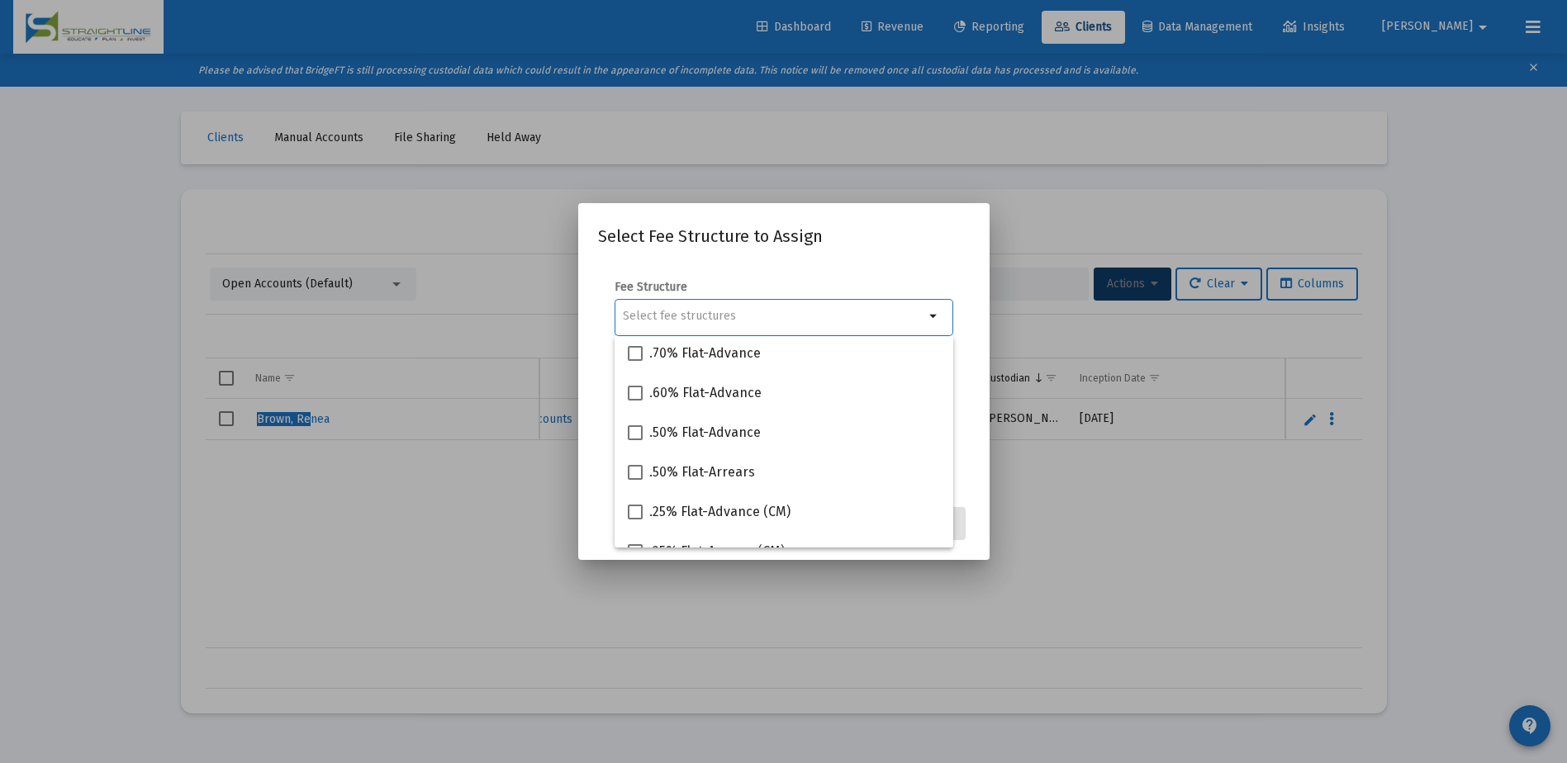
click at [647, 316] on input "Selection" at bounding box center [773, 316] width 301 height 13
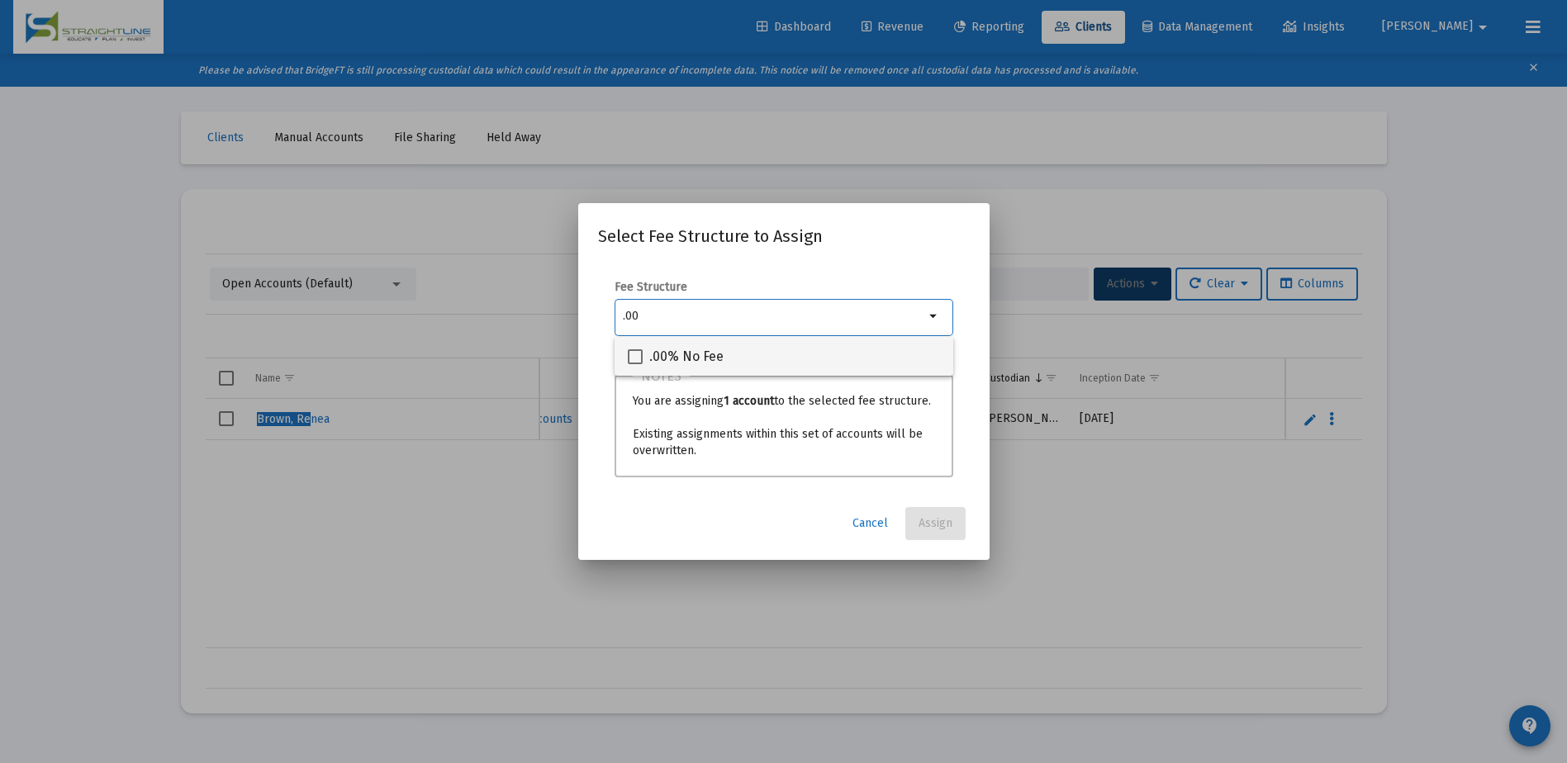
type input ".00"
click at [700, 359] on span ".00% No Fee" at bounding box center [686, 357] width 74 height 20
click at [635, 364] on input ".00% No Fee" at bounding box center [634, 364] width 1 height 1
checkbox input "true"
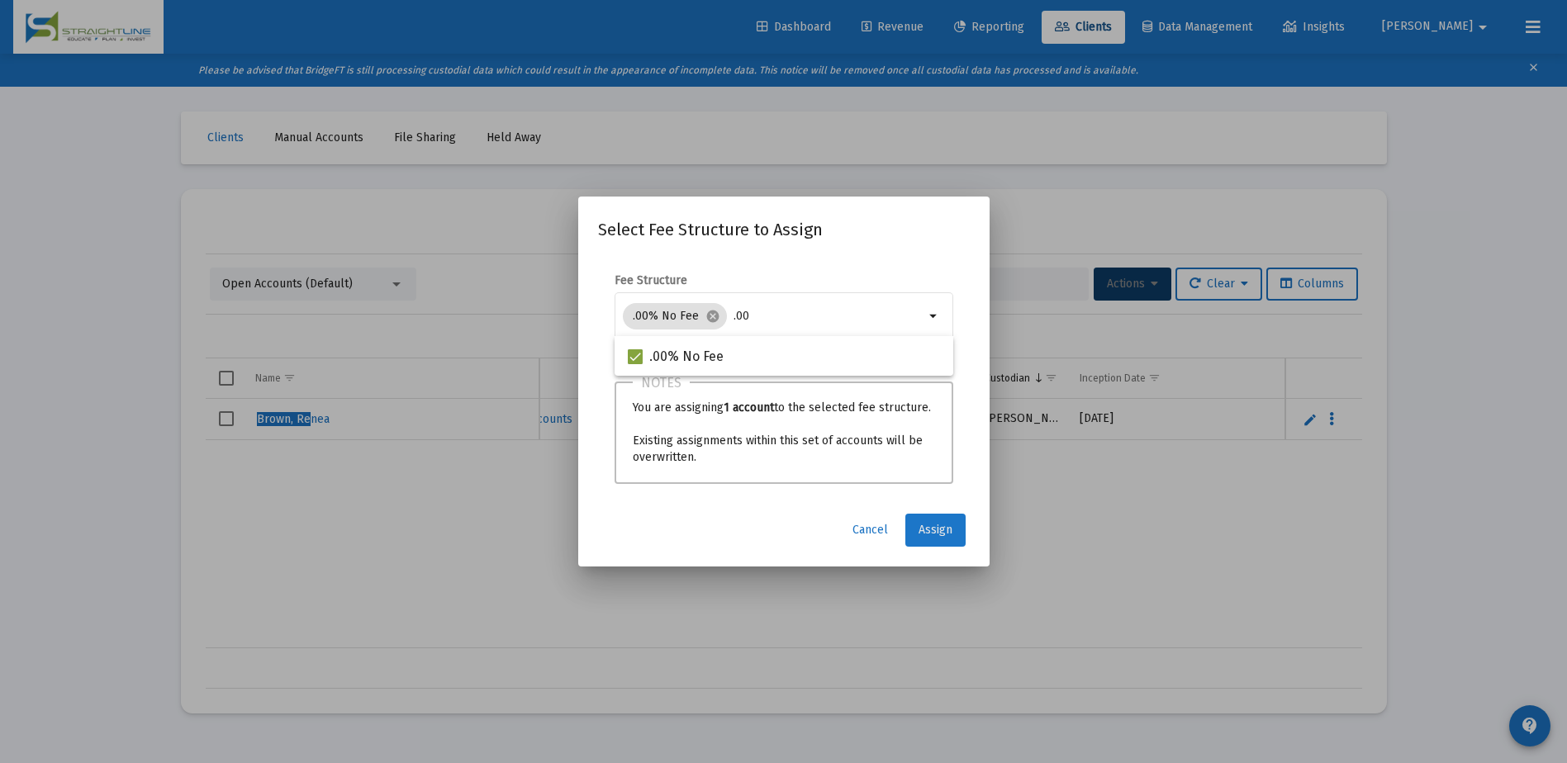
click at [944, 533] on span "Assign" at bounding box center [935, 530] width 34 height 14
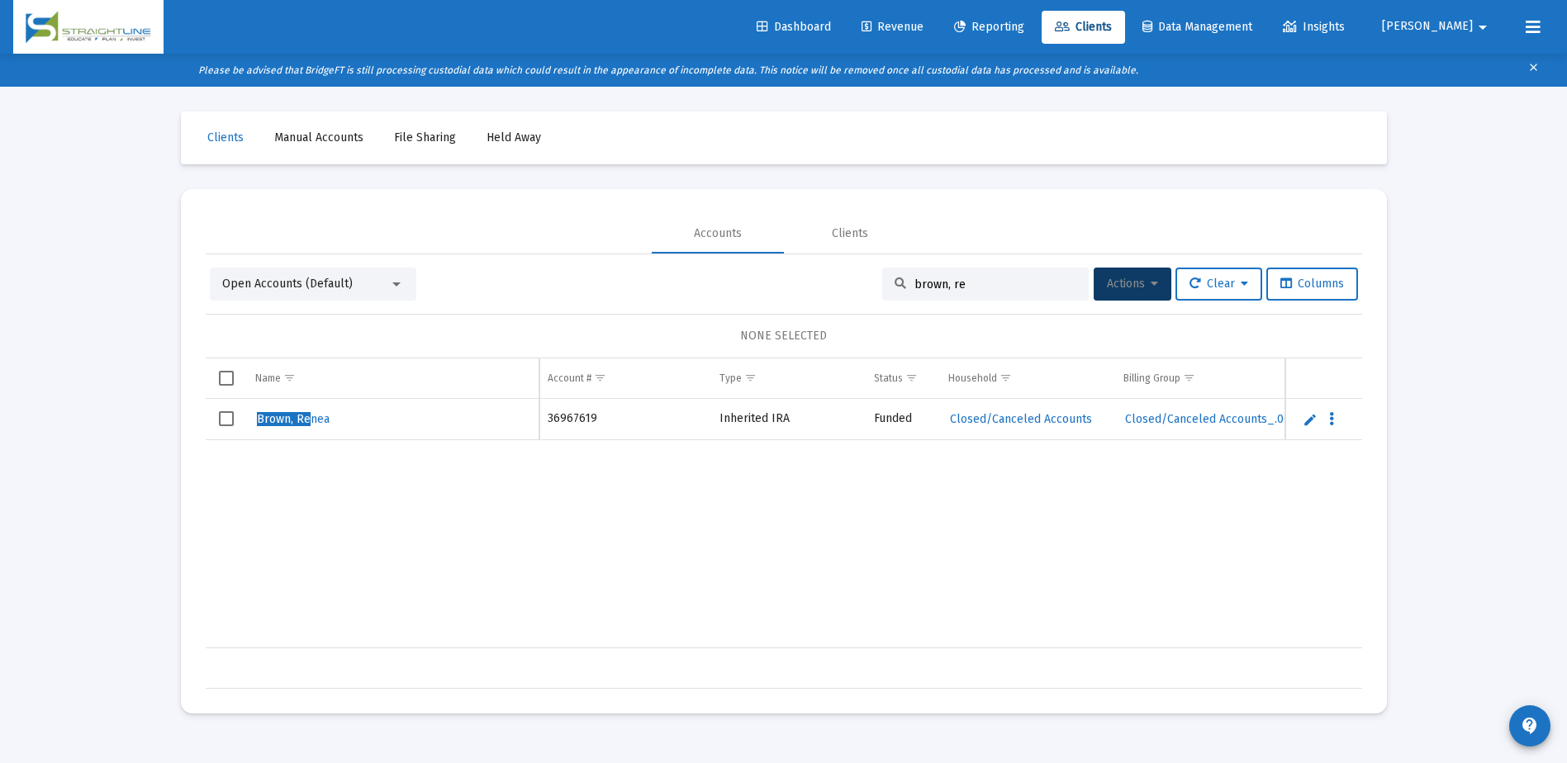
click at [923, 33] on span "Revenue" at bounding box center [892, 27] width 62 height 14
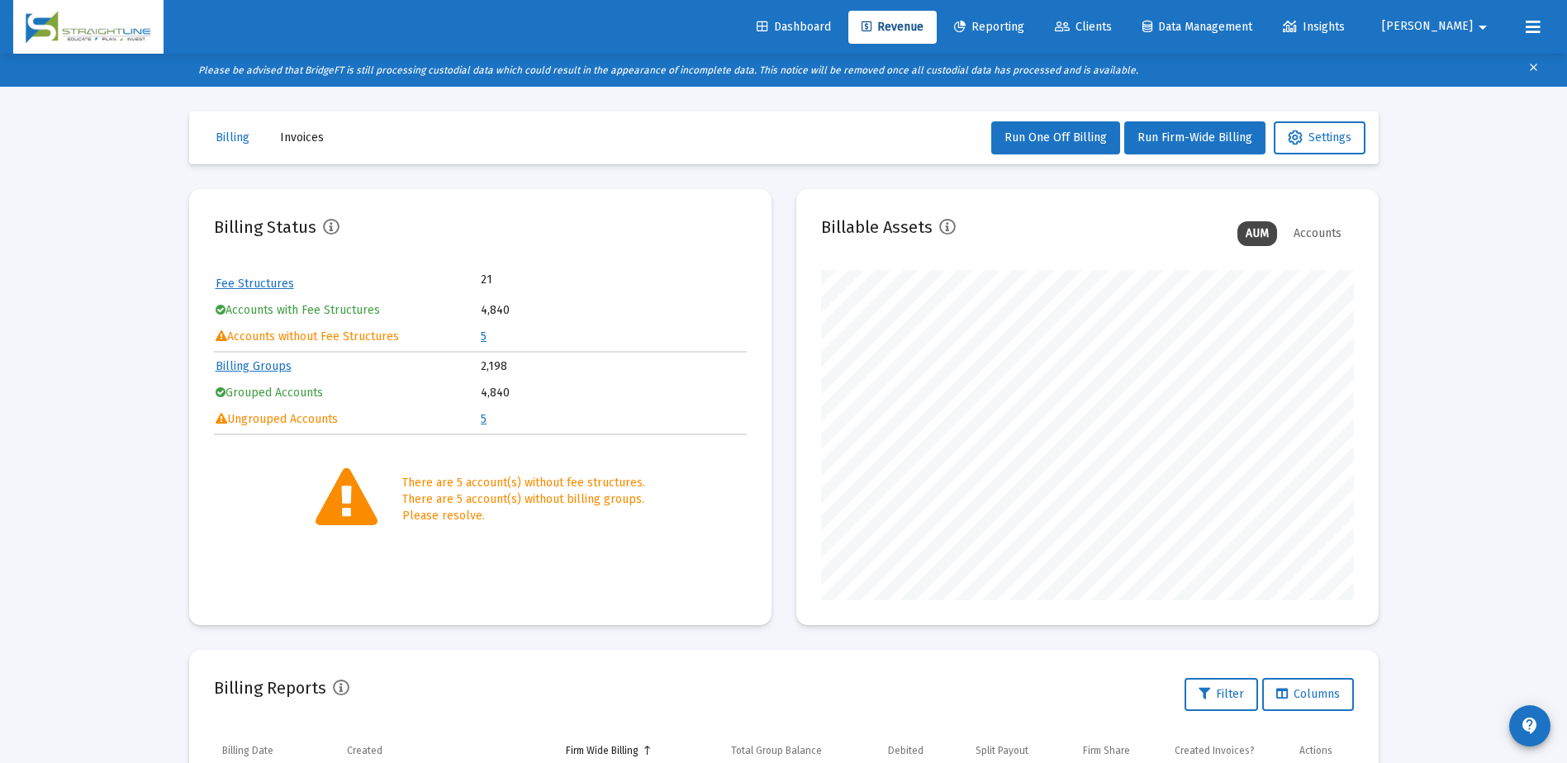
click at [482, 336] on link "5" at bounding box center [484, 337] width 6 height 14
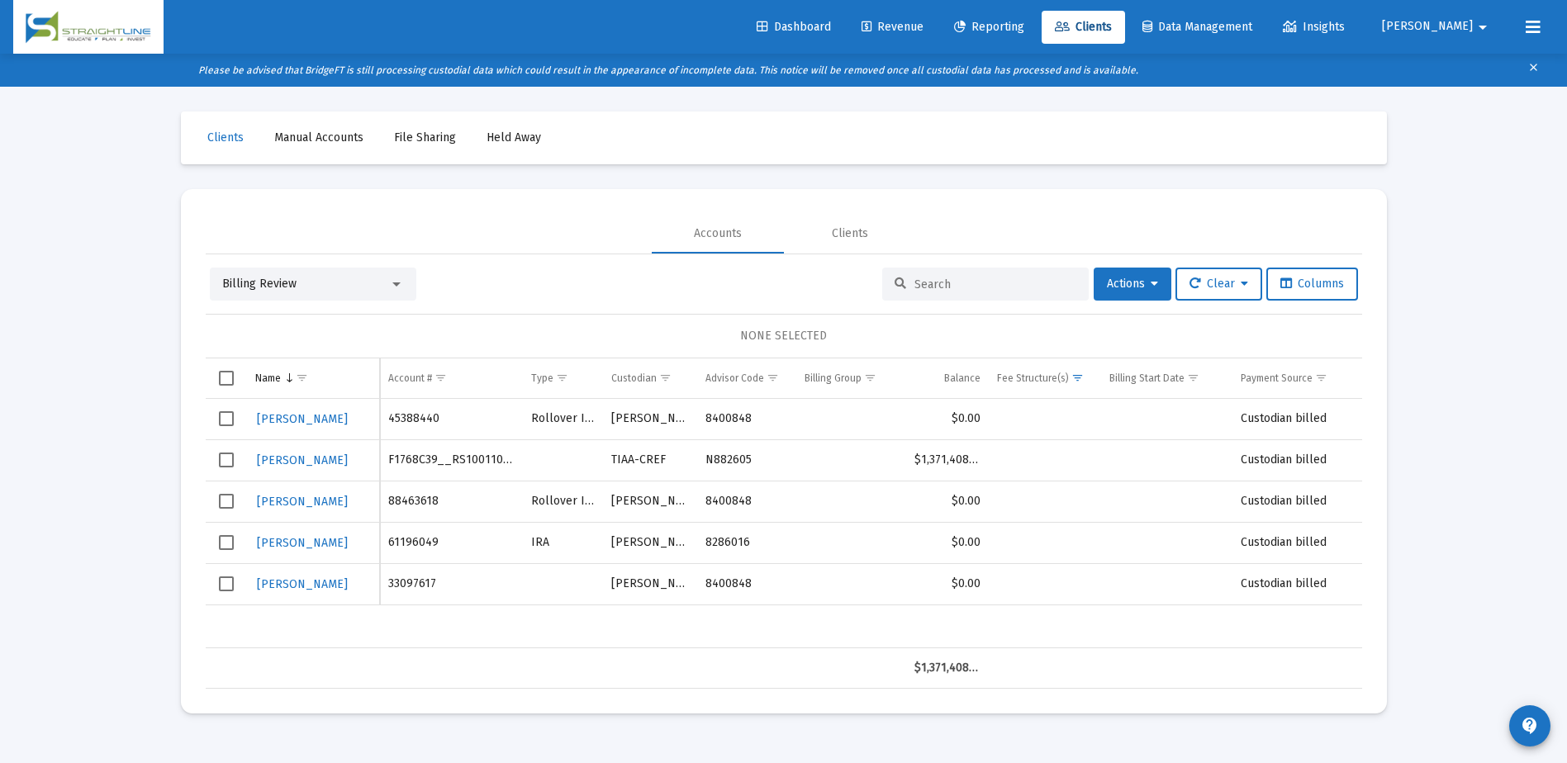
click at [937, 283] on input at bounding box center [995, 285] width 162 height 14
paste input "3870-9767"
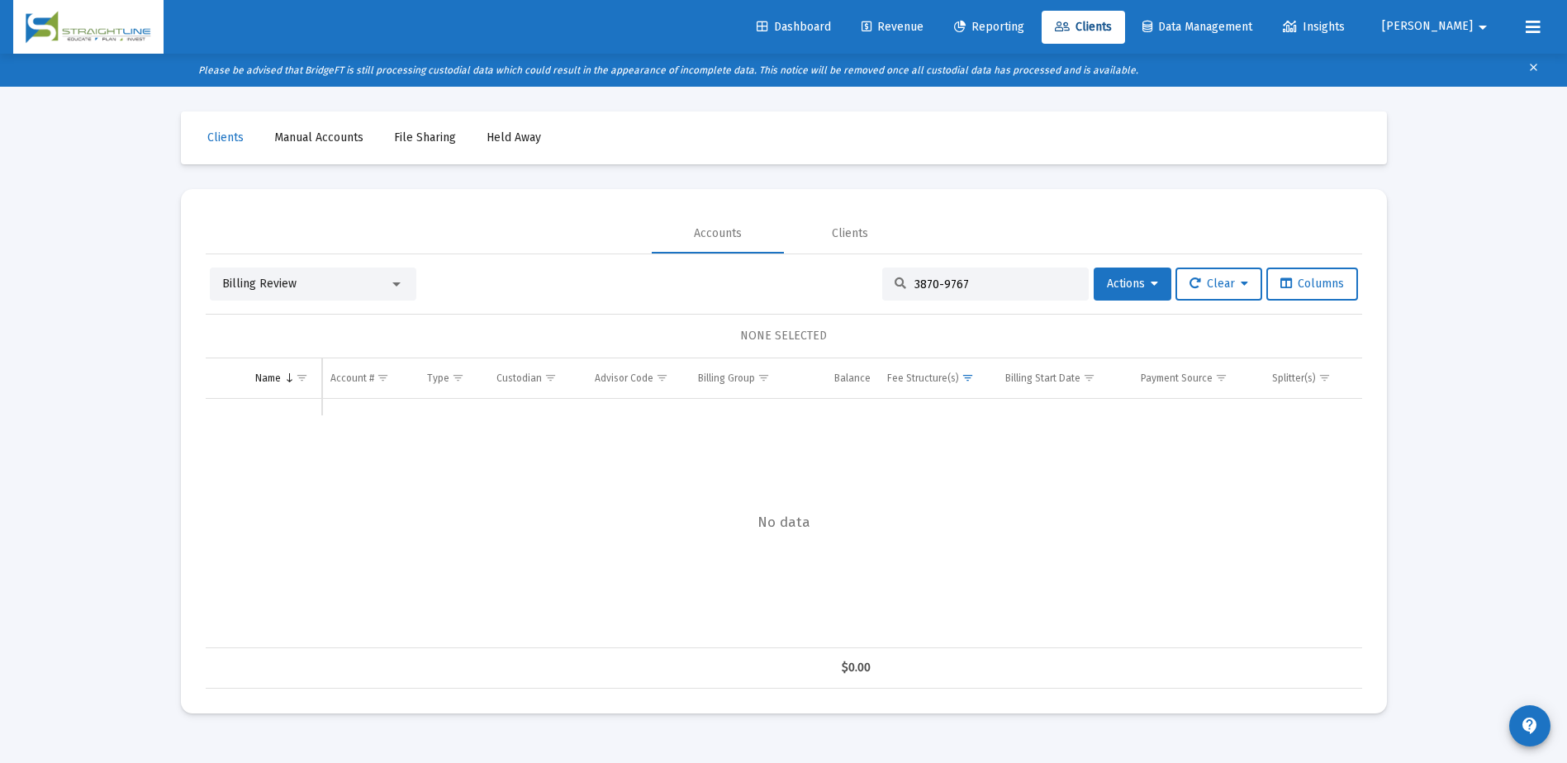
click at [400, 286] on div at bounding box center [396, 284] width 8 height 4
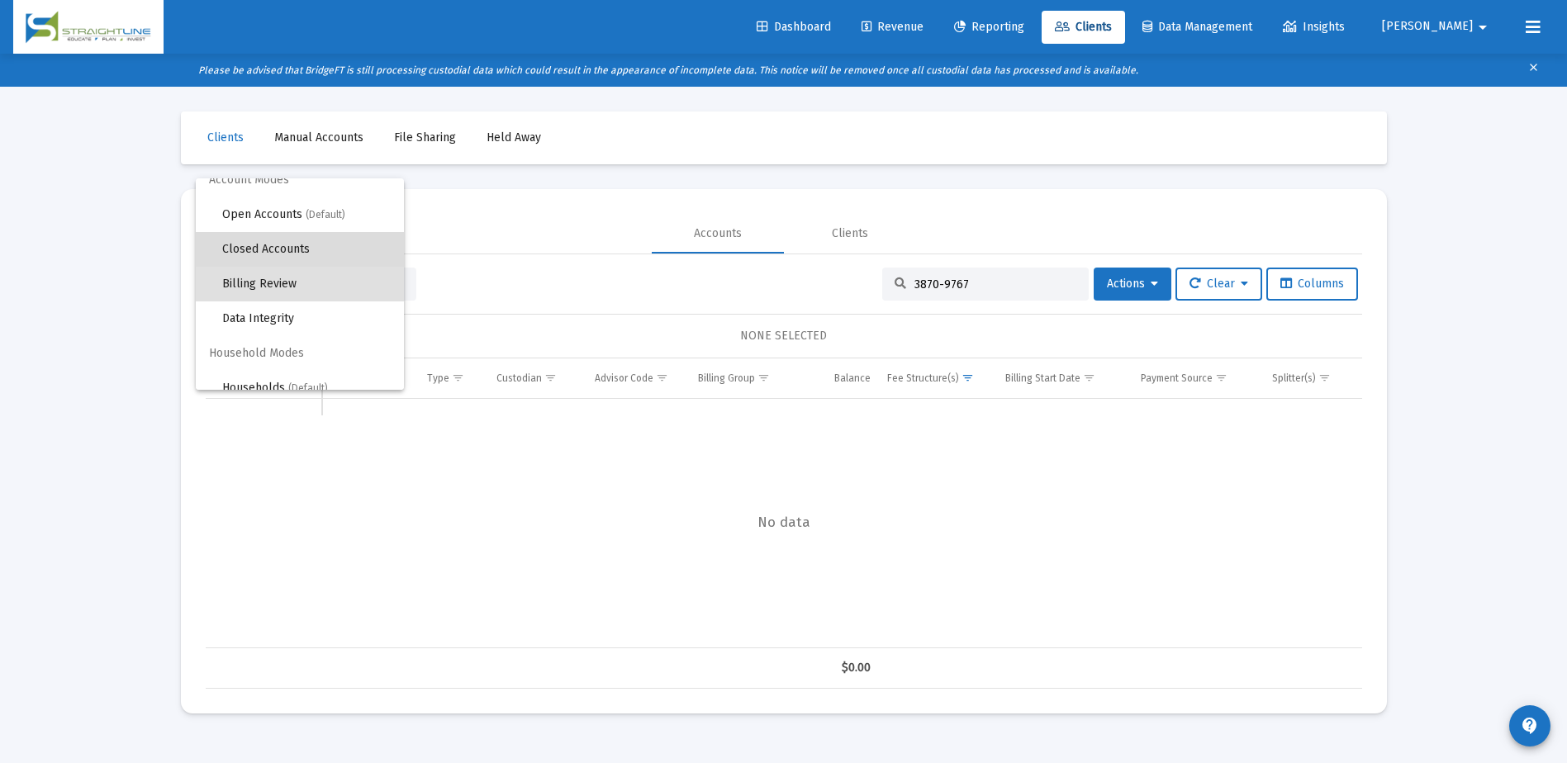
click at [307, 237] on span "Closed Accounts" at bounding box center [306, 249] width 168 height 35
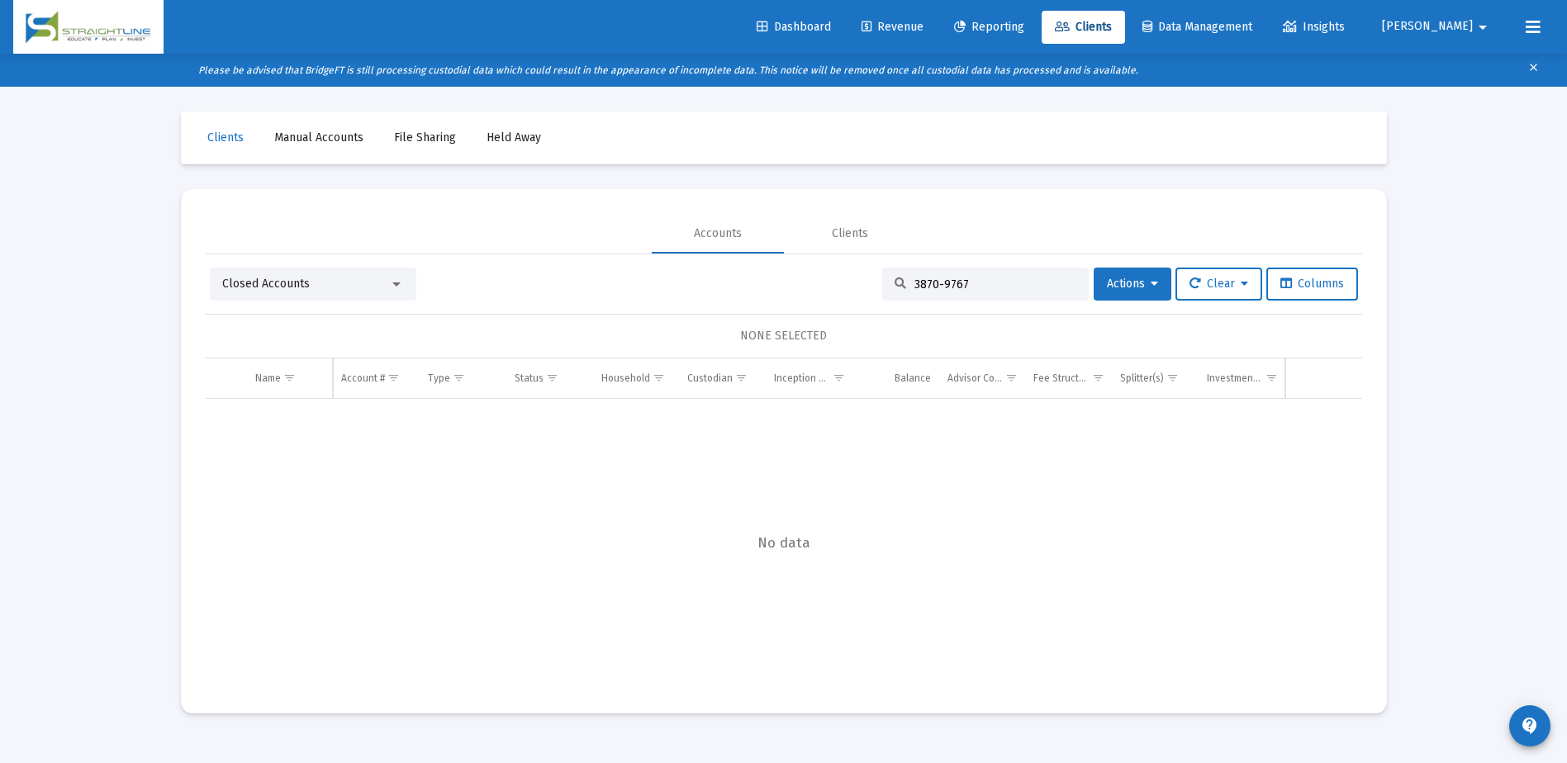
click at [965, 283] on input "3870-9767" at bounding box center [995, 285] width 162 height 14
drag, startPoint x: 992, startPoint y: 291, endPoint x: 873, endPoint y: 287, distance: 119.0
click at [882, 287] on div "3870-976" at bounding box center [985, 284] width 206 height 33
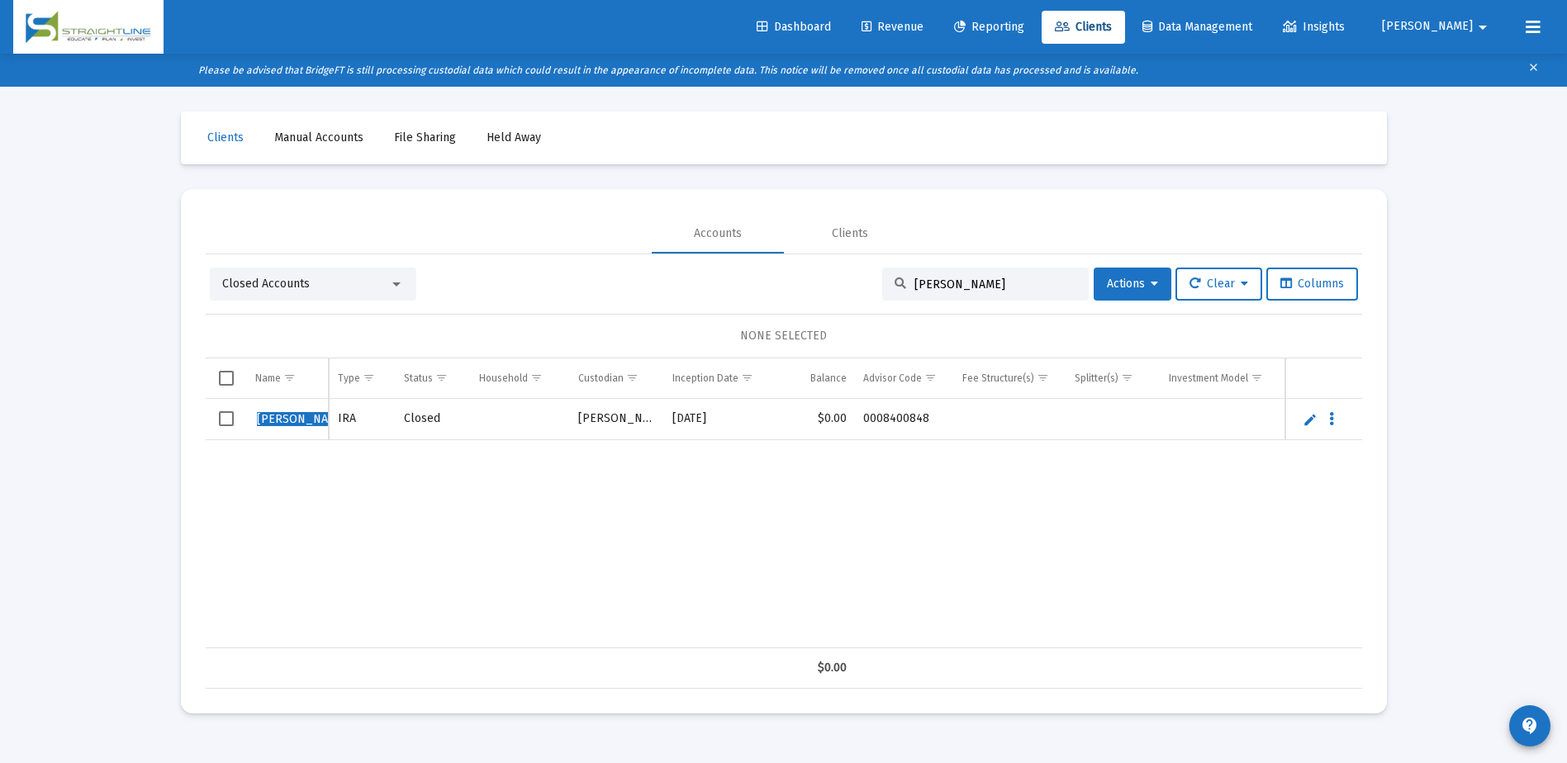
scroll to position [0, 0]
click at [921, 284] on input "perea" at bounding box center [995, 285] width 162 height 14
paste input "3870-9767"
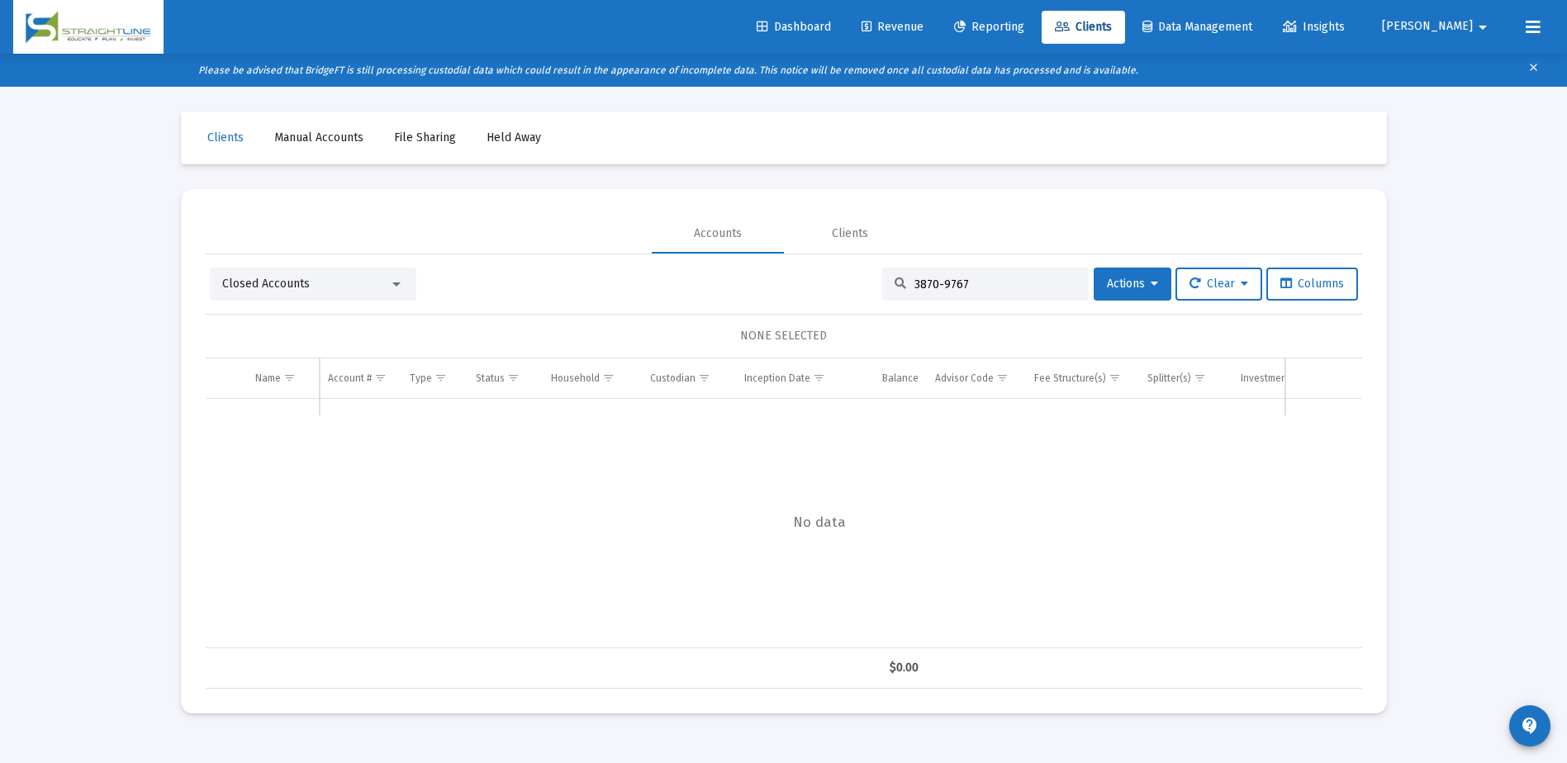
drag, startPoint x: 965, startPoint y: 283, endPoint x: 928, endPoint y: 282, distance: 38.0
click at [928, 282] on input "3870-9767" at bounding box center [995, 285] width 162 height 14
type input "38709767"
click at [217, 421] on td "Data grid" at bounding box center [226, 419] width 41 height 41
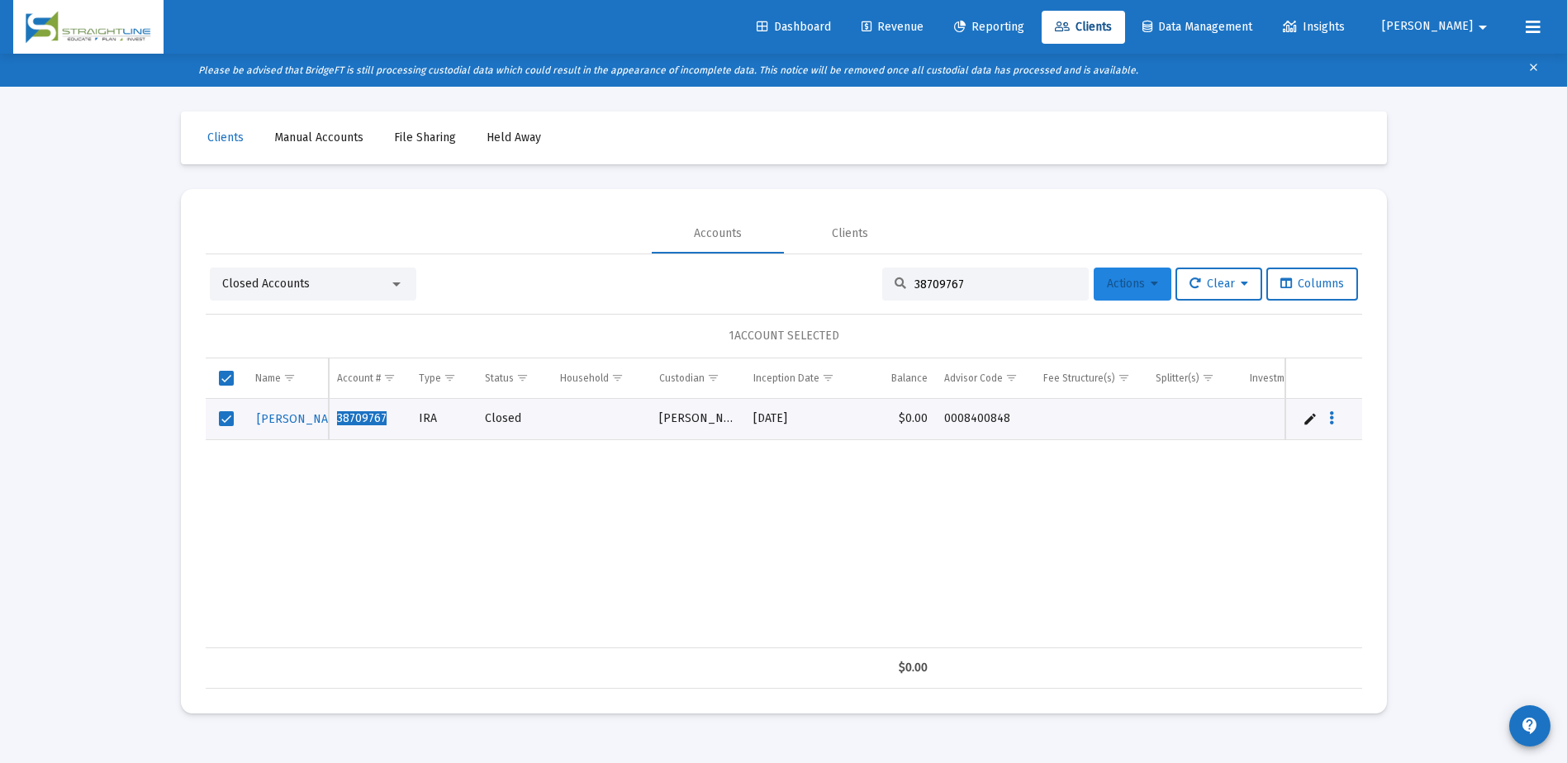
click at [1120, 280] on span "Actions" at bounding box center [1132, 284] width 51 height 14
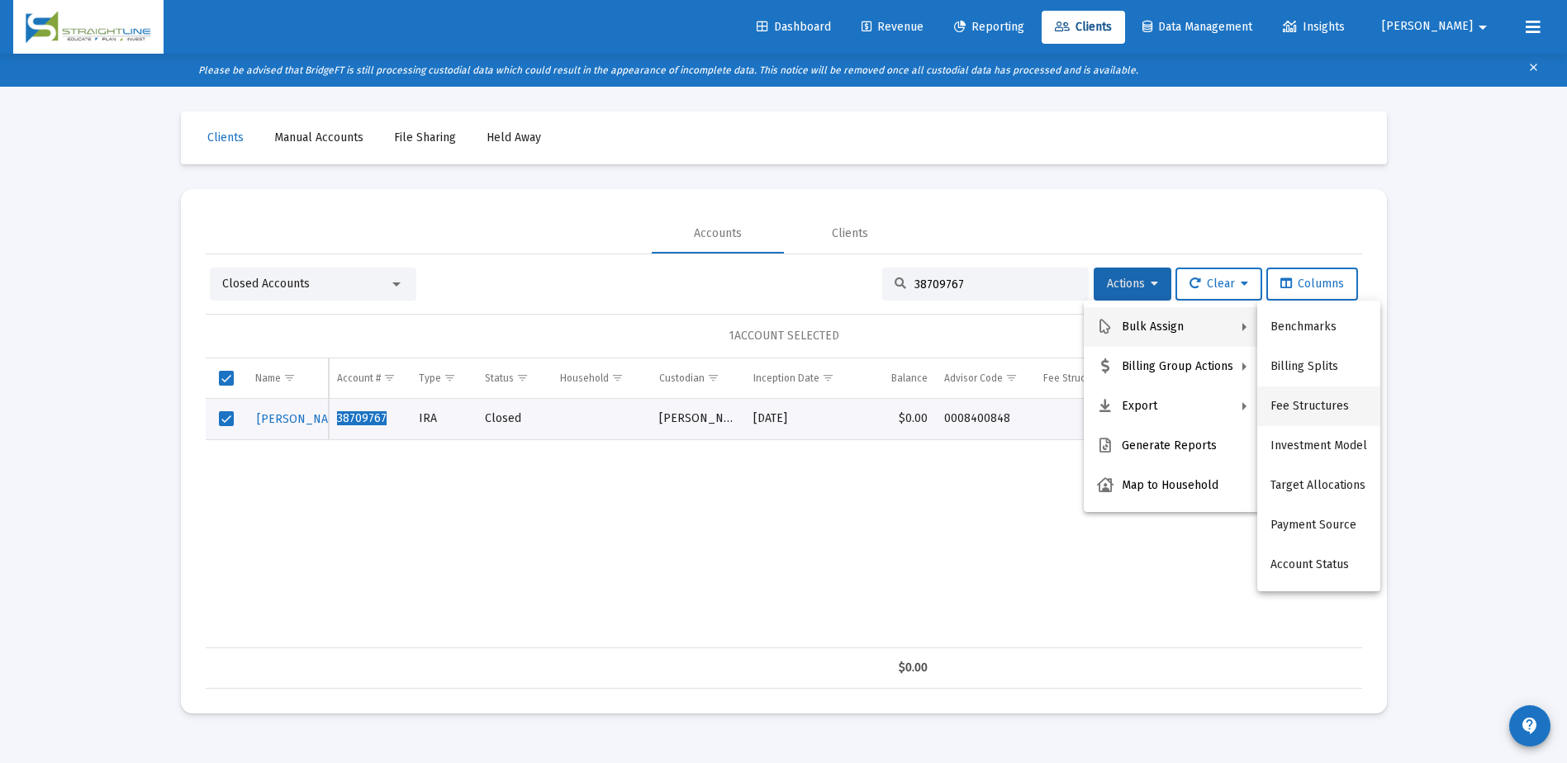
click at [1316, 399] on button "Fee Structures" at bounding box center [1318, 407] width 123 height 40
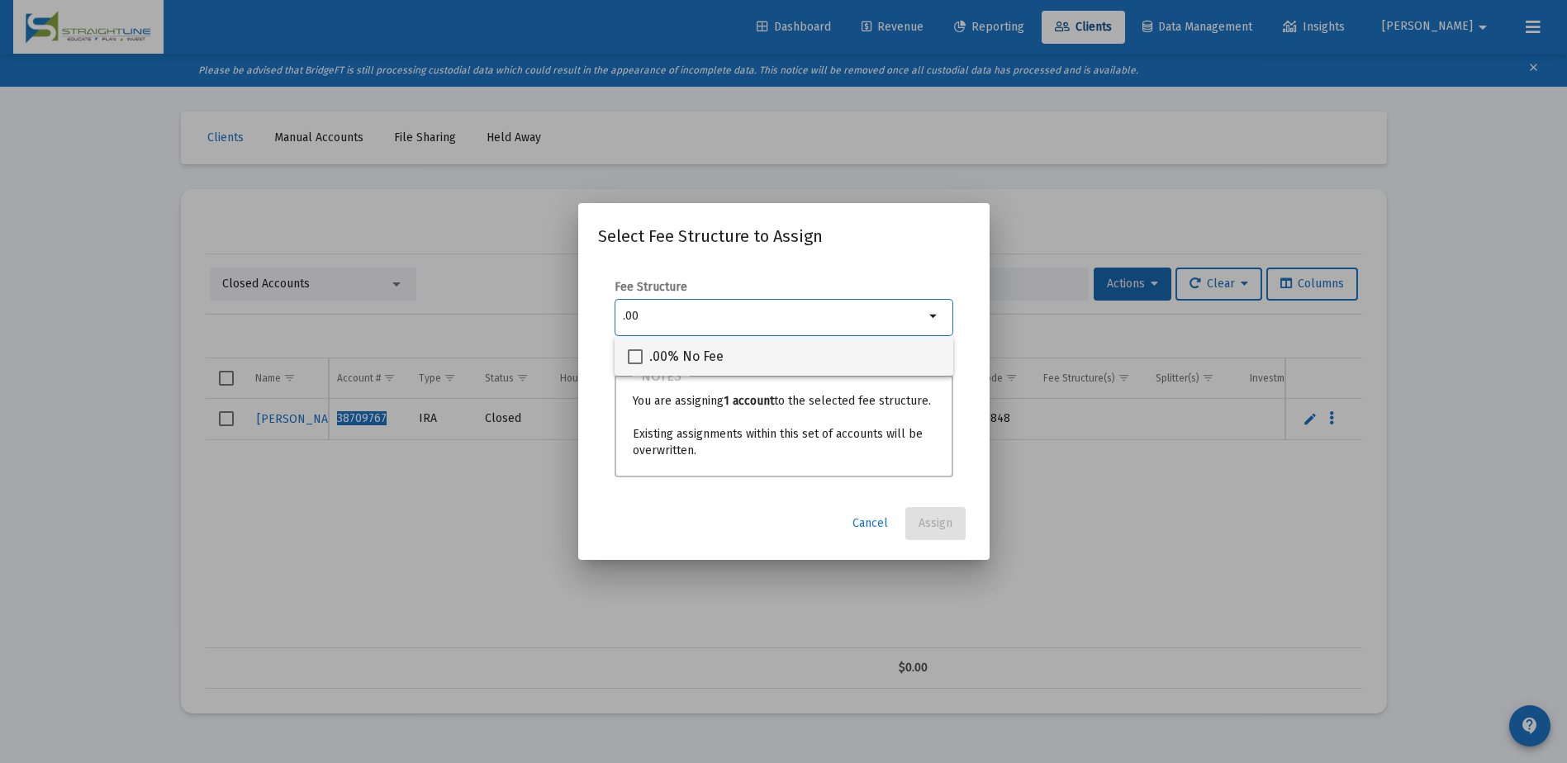
type input ".00"
click at [707, 360] on span ".00% No Fee" at bounding box center [686, 357] width 74 height 20
click at [635, 364] on input ".00% No Fee" at bounding box center [634, 364] width 1 height 1
checkbox input "true"
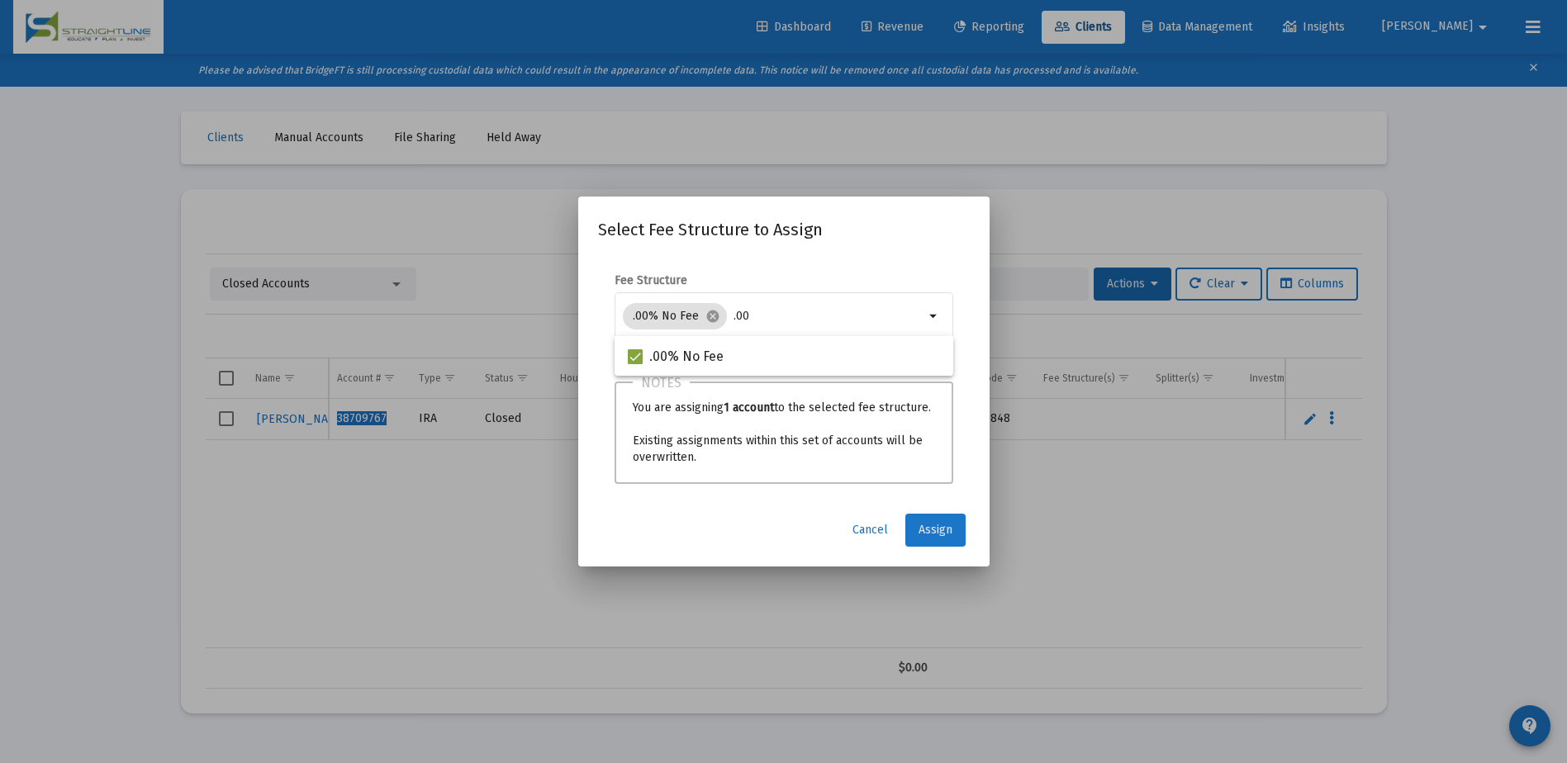
click at [957, 529] on button "Assign" at bounding box center [935, 530] width 60 height 33
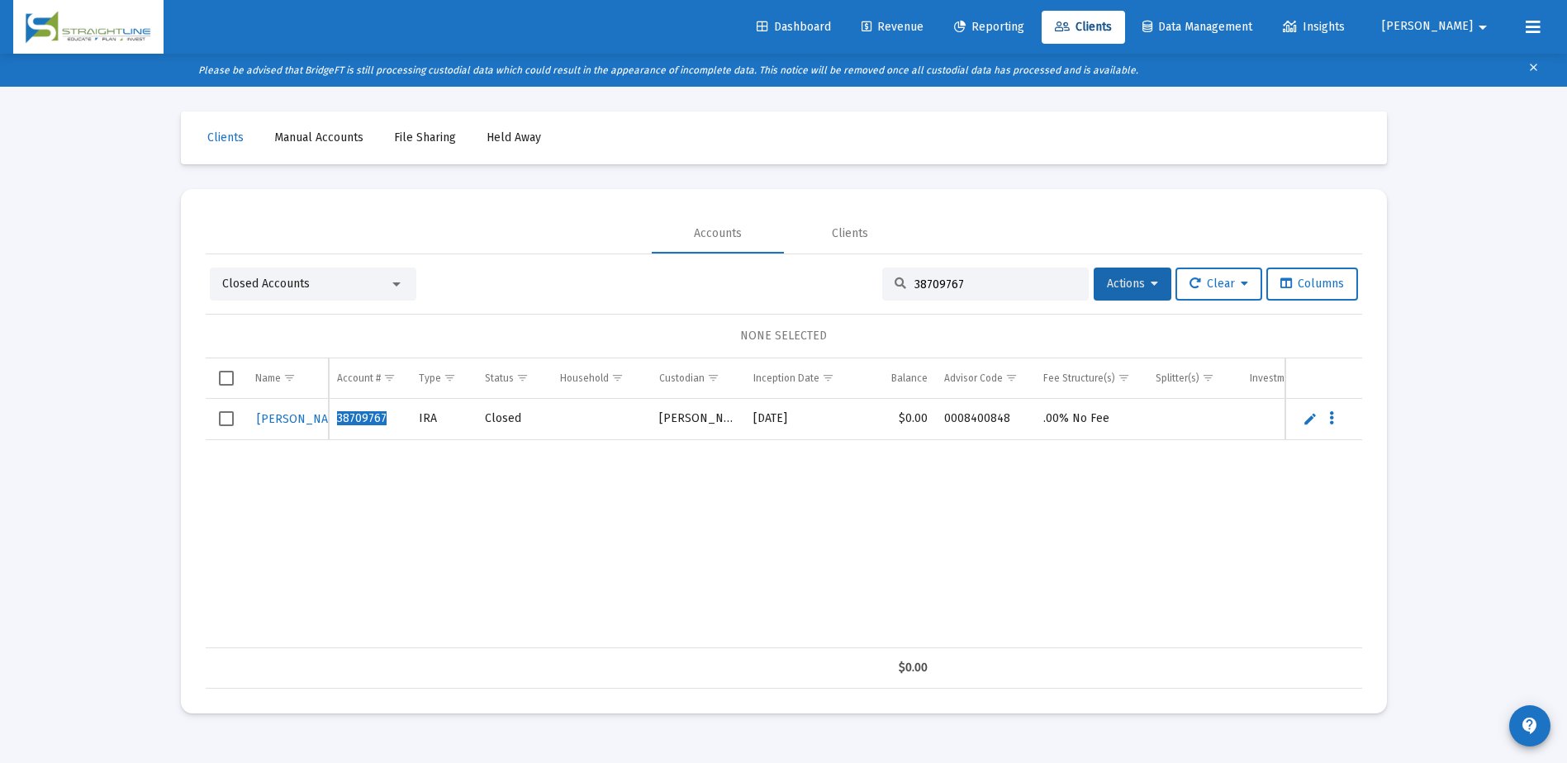
click at [235, 418] on td "Data grid" at bounding box center [226, 419] width 41 height 41
click at [1124, 297] on button "Actions" at bounding box center [1133, 284] width 78 height 33
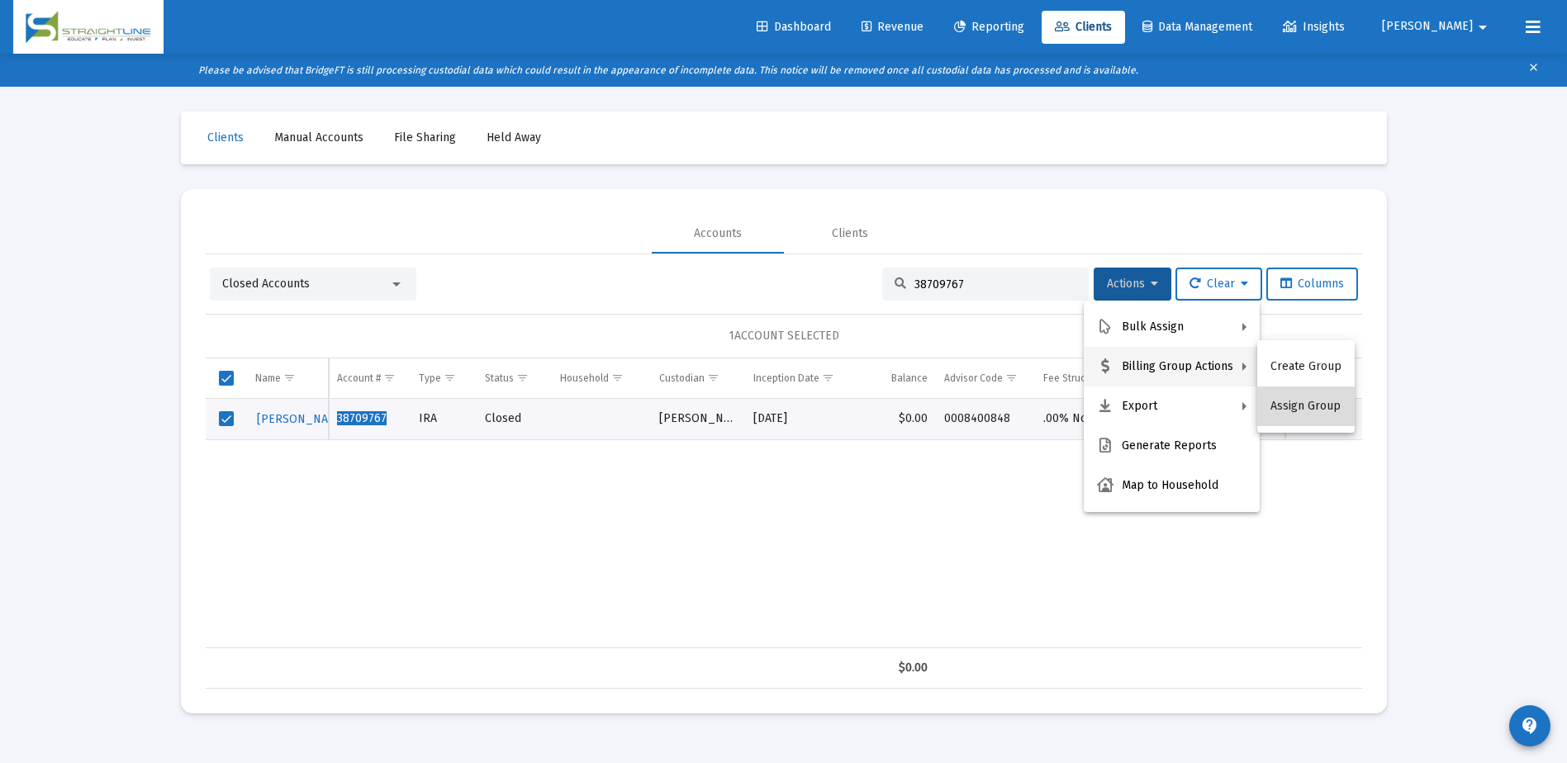
click at [1313, 402] on button "Assign Group" at bounding box center [1305, 407] width 97 height 40
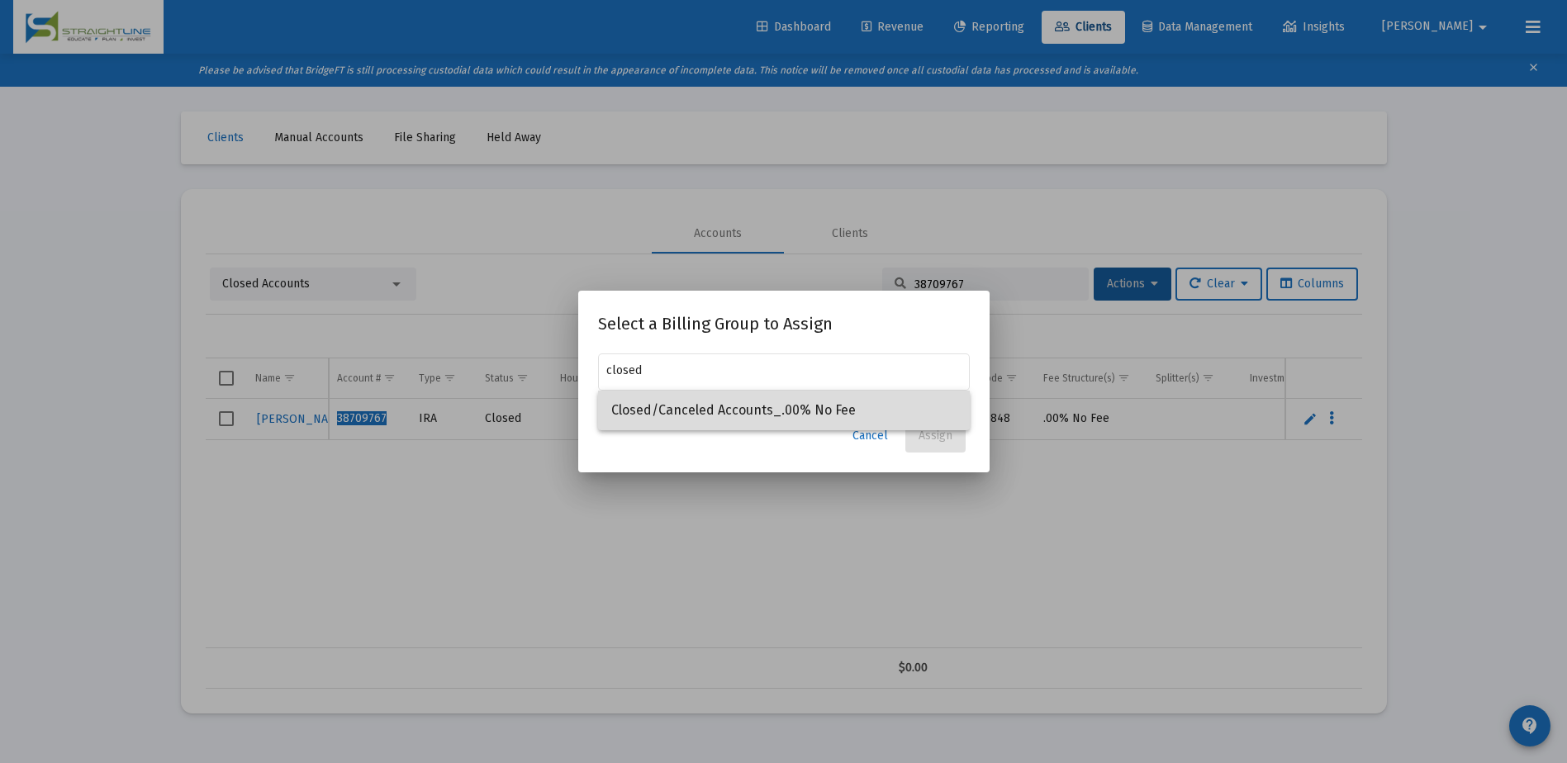
click at [813, 406] on span "Closed/Canceled Accounts_.00% No Fee" at bounding box center [783, 411] width 345 height 40
type input "Closed/Canceled Accounts_.00% No Fee"
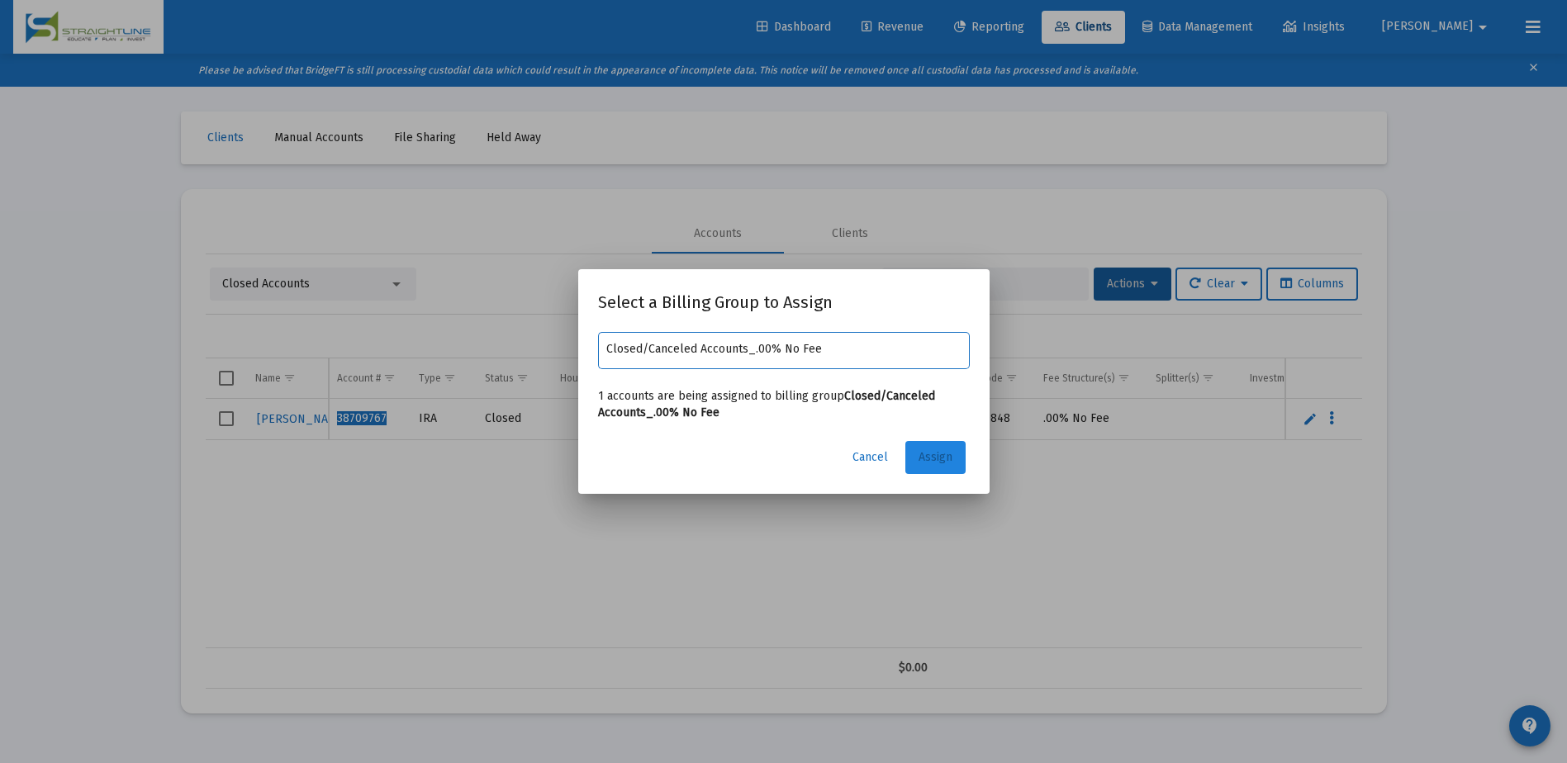
click at [931, 450] on span "Assign" at bounding box center [935, 457] width 34 height 14
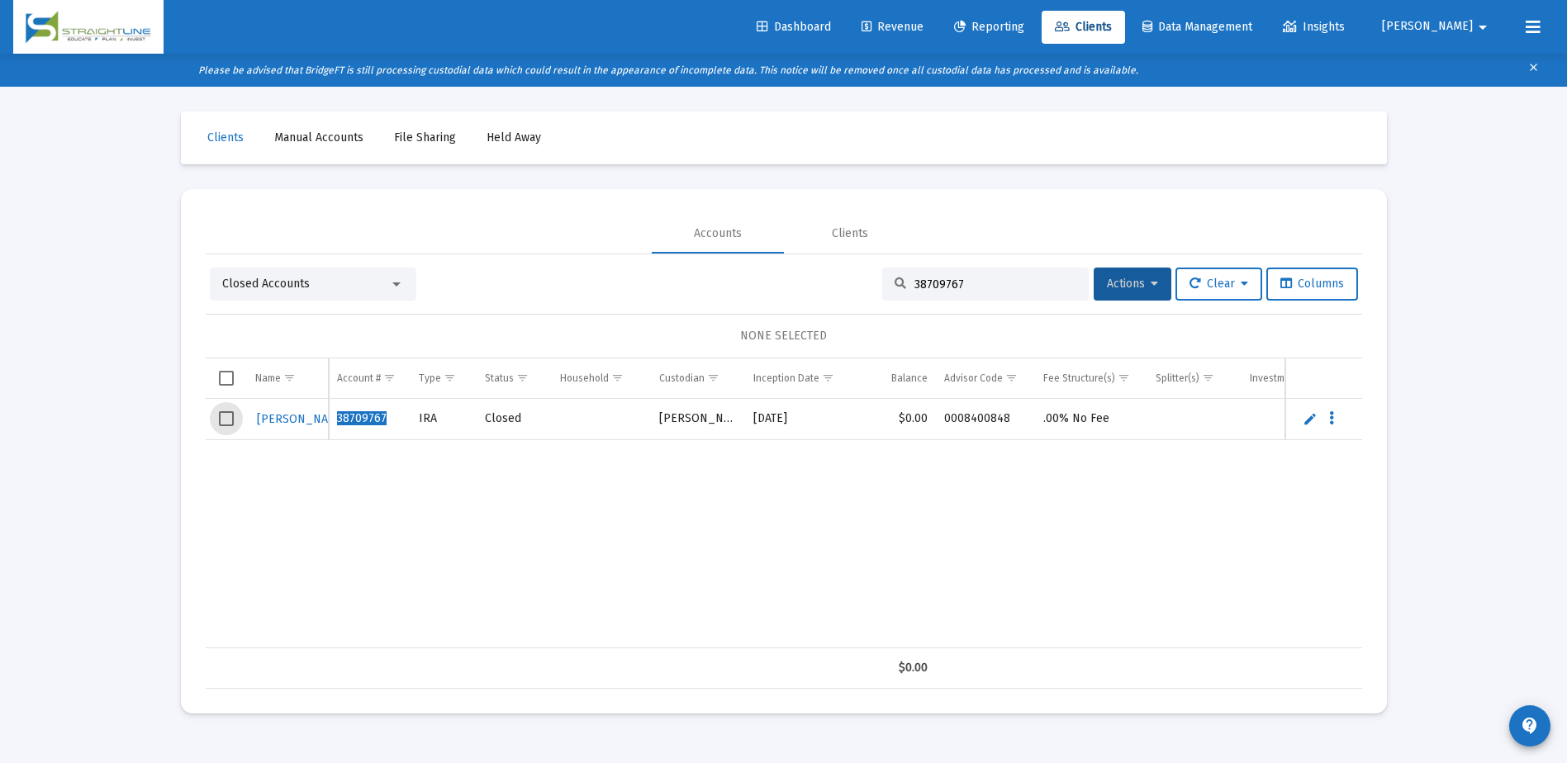
click at [227, 421] on span "Select row" at bounding box center [226, 418] width 15 height 15
click at [1039, 282] on input "38709767" at bounding box center [995, 285] width 162 height 14
click at [1113, 282] on span "Actions" at bounding box center [1132, 284] width 51 height 14
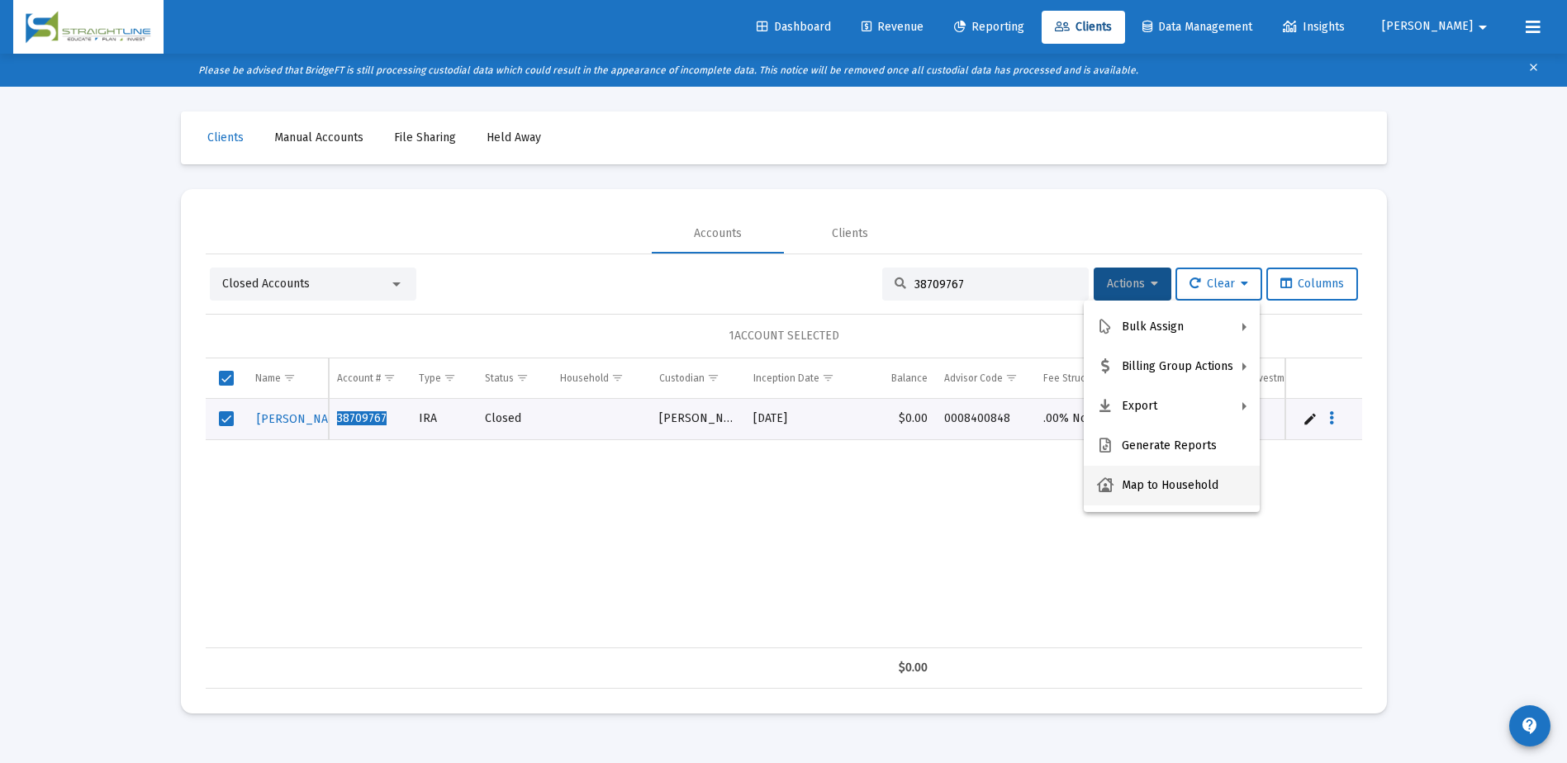
click at [1131, 477] on button "Map to Household" at bounding box center [1172, 486] width 176 height 40
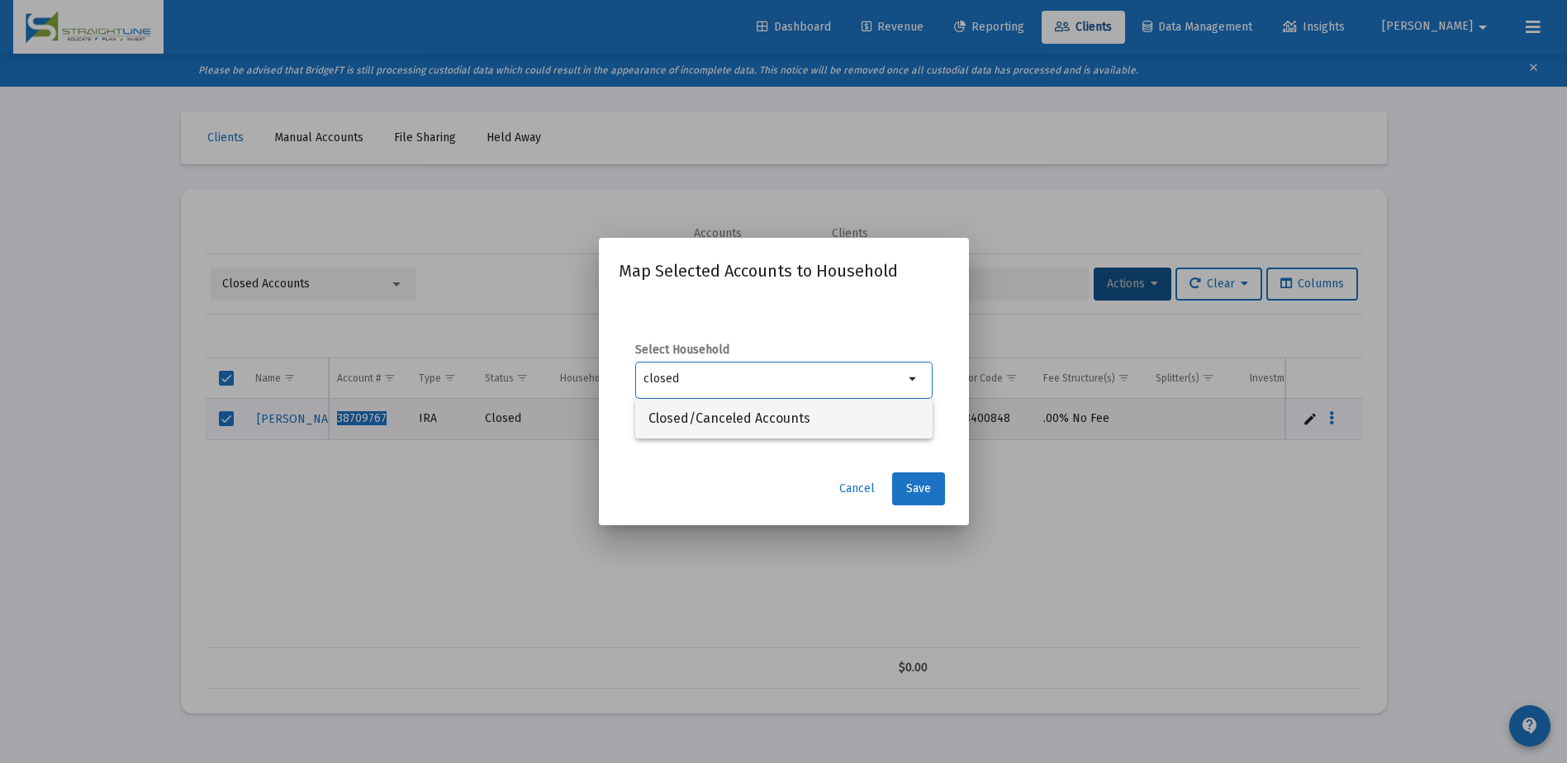
click at [800, 412] on span "Closed/Canceled Accounts" at bounding box center [783, 419] width 271 height 40
type input "Closed/Canceled Accounts"
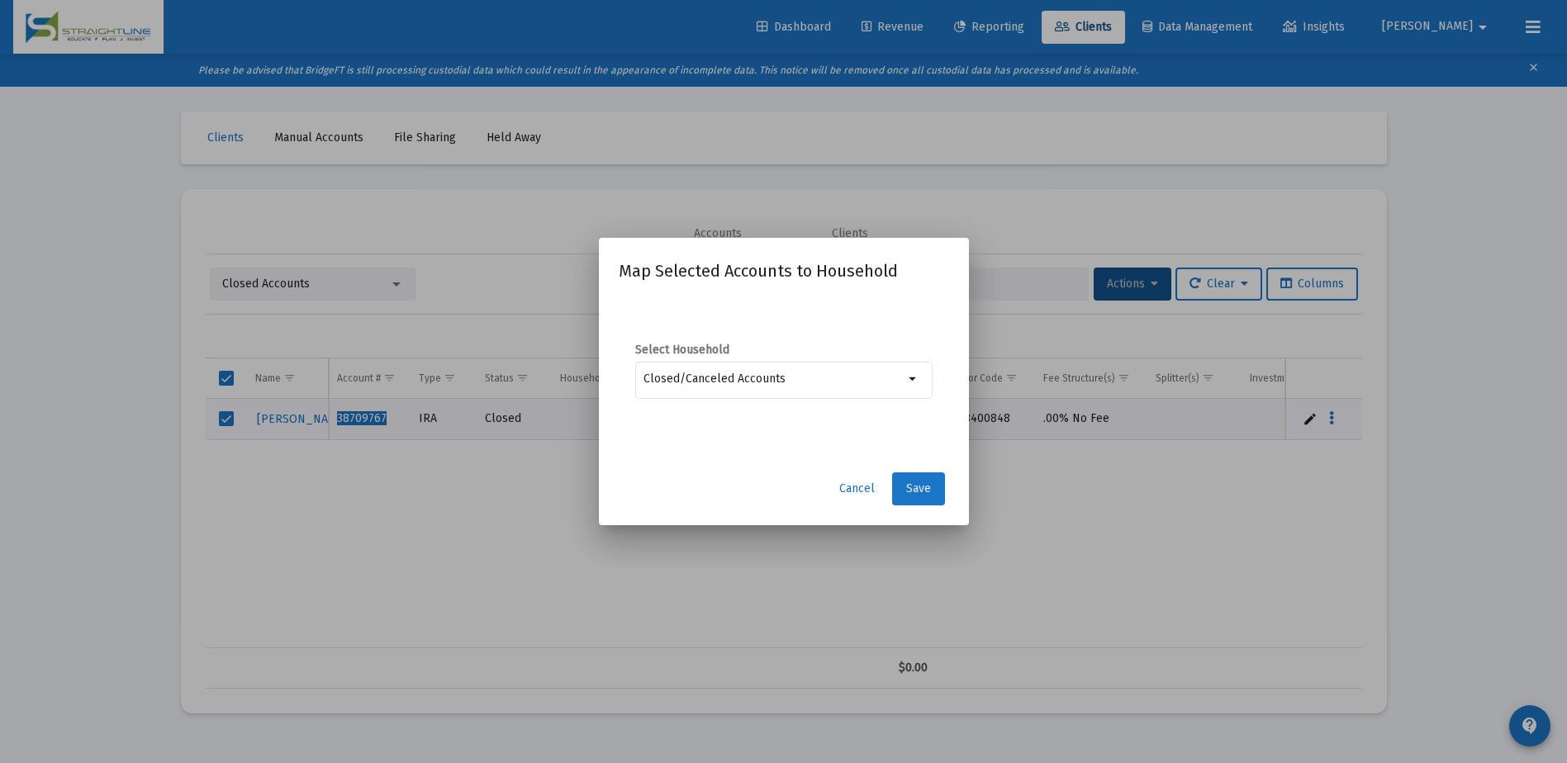
click at [916, 486] on span "Save" at bounding box center [918, 489] width 25 height 14
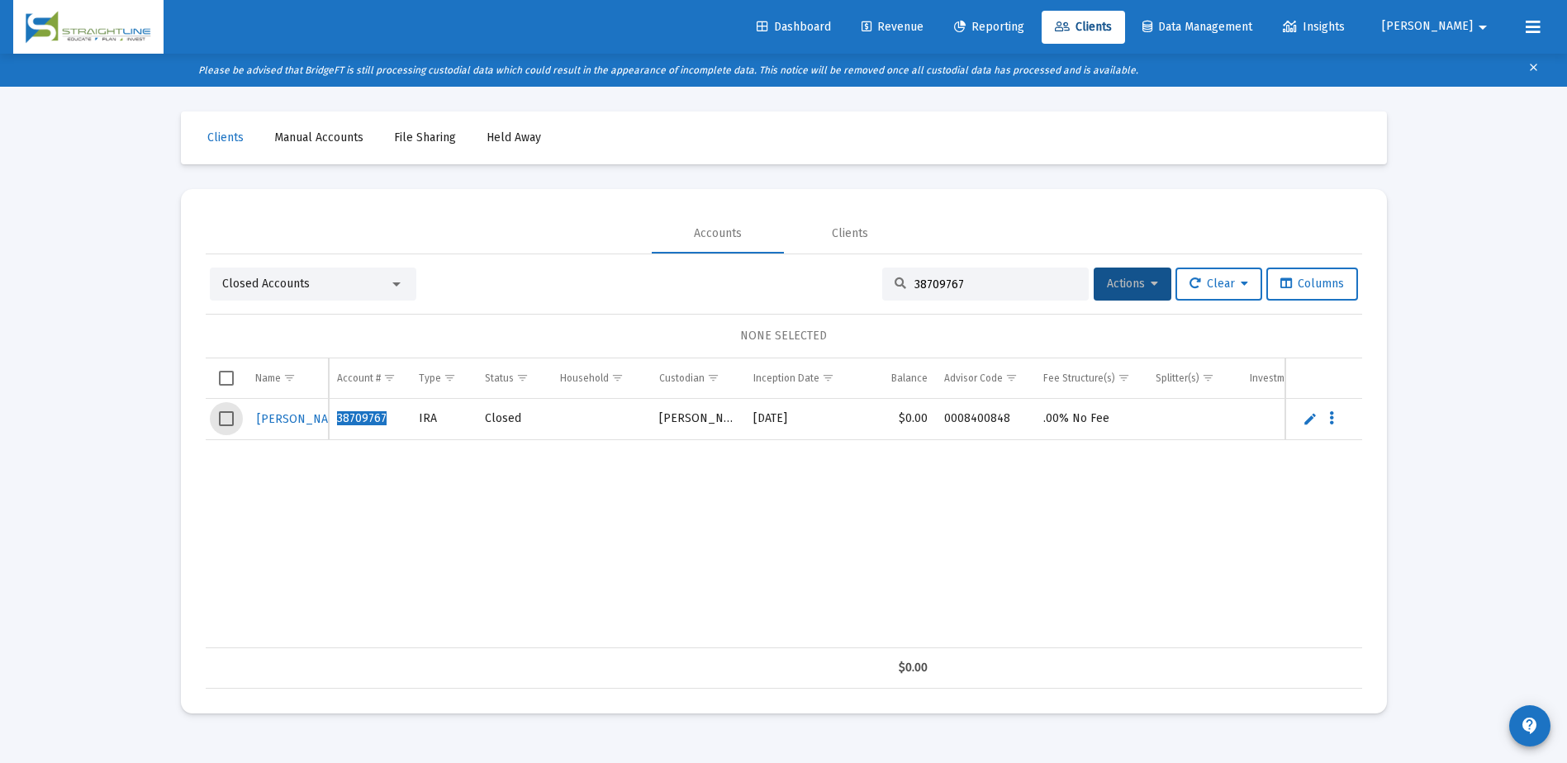
click at [226, 417] on span "Select row" at bounding box center [226, 418] width 15 height 15
click at [962, 282] on input "38709767" at bounding box center [995, 285] width 162 height 14
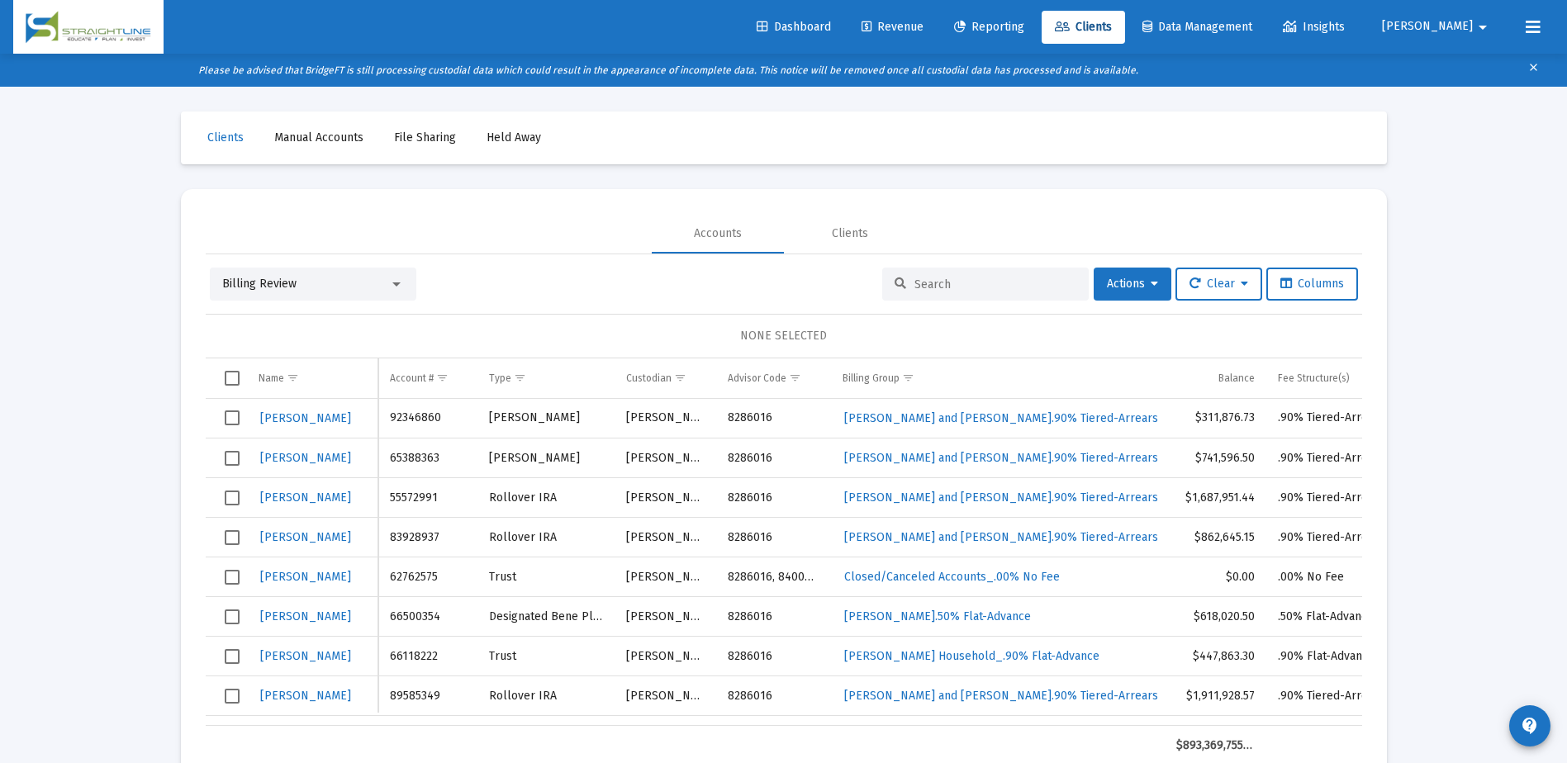
click at [396, 283] on div at bounding box center [396, 284] width 8 height 4
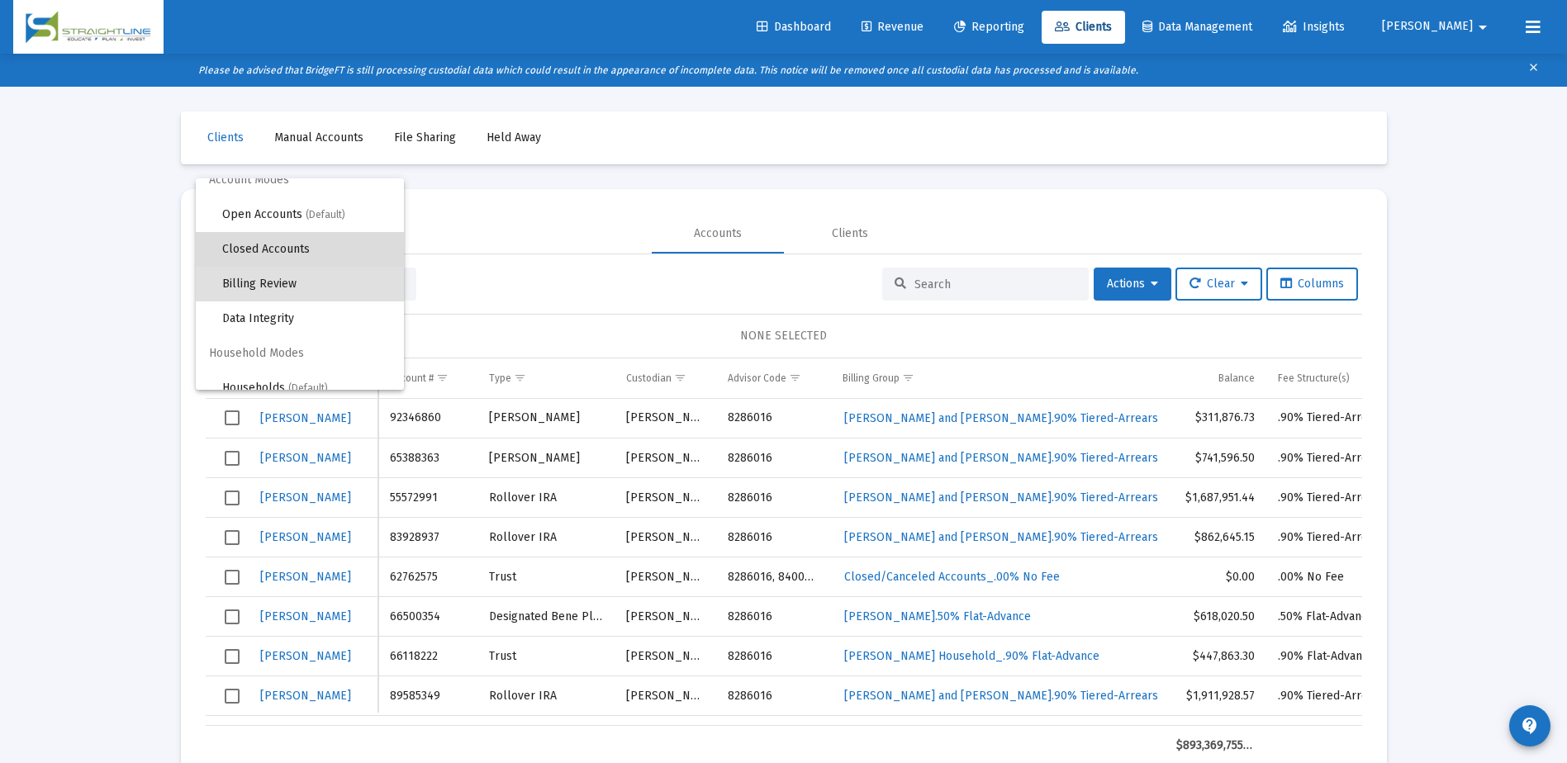
click at [311, 250] on span "Closed Accounts" at bounding box center [306, 249] width 168 height 35
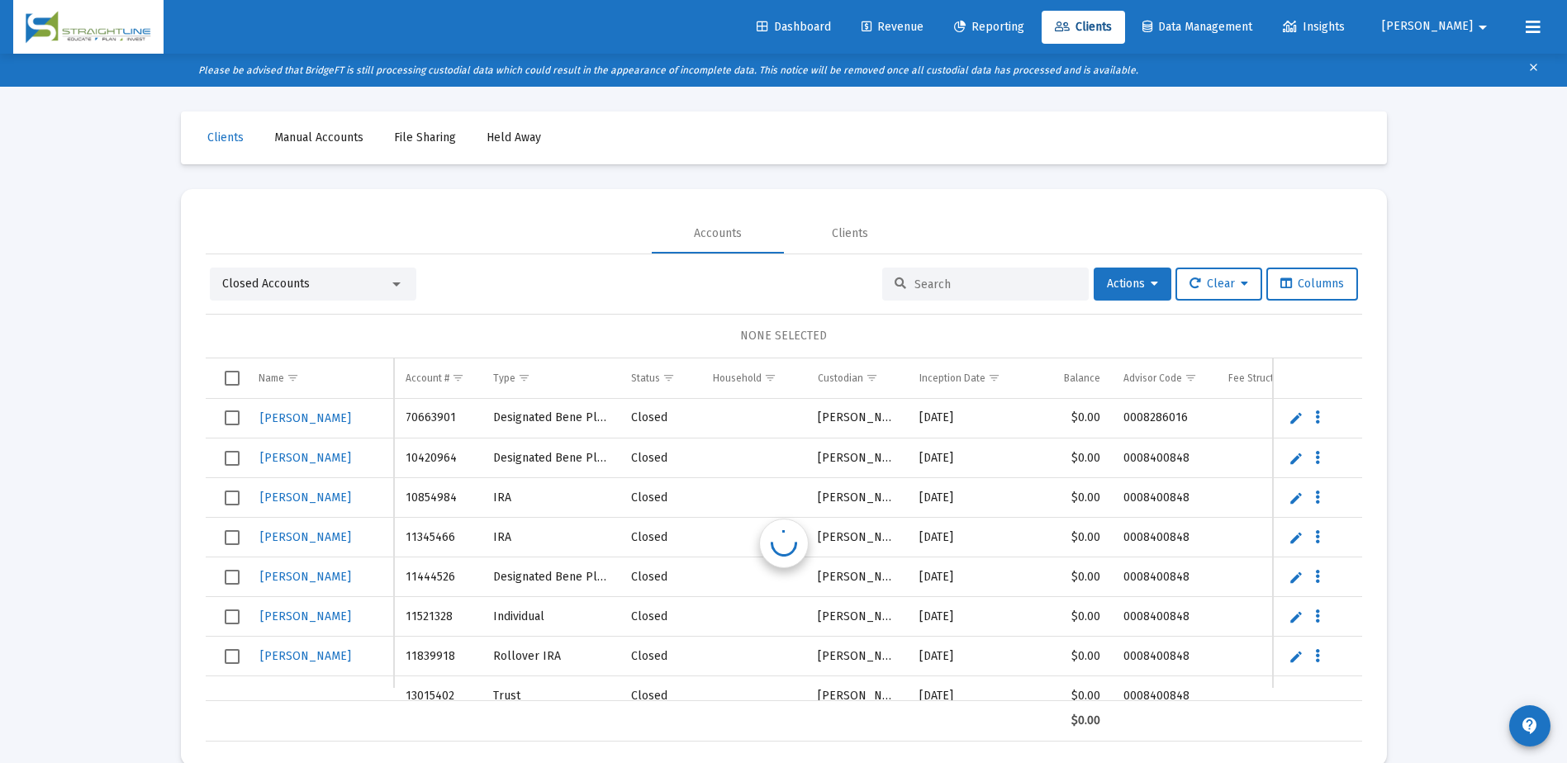
click at [920, 286] on input at bounding box center [995, 285] width 162 height 14
paste input "3870-9767"
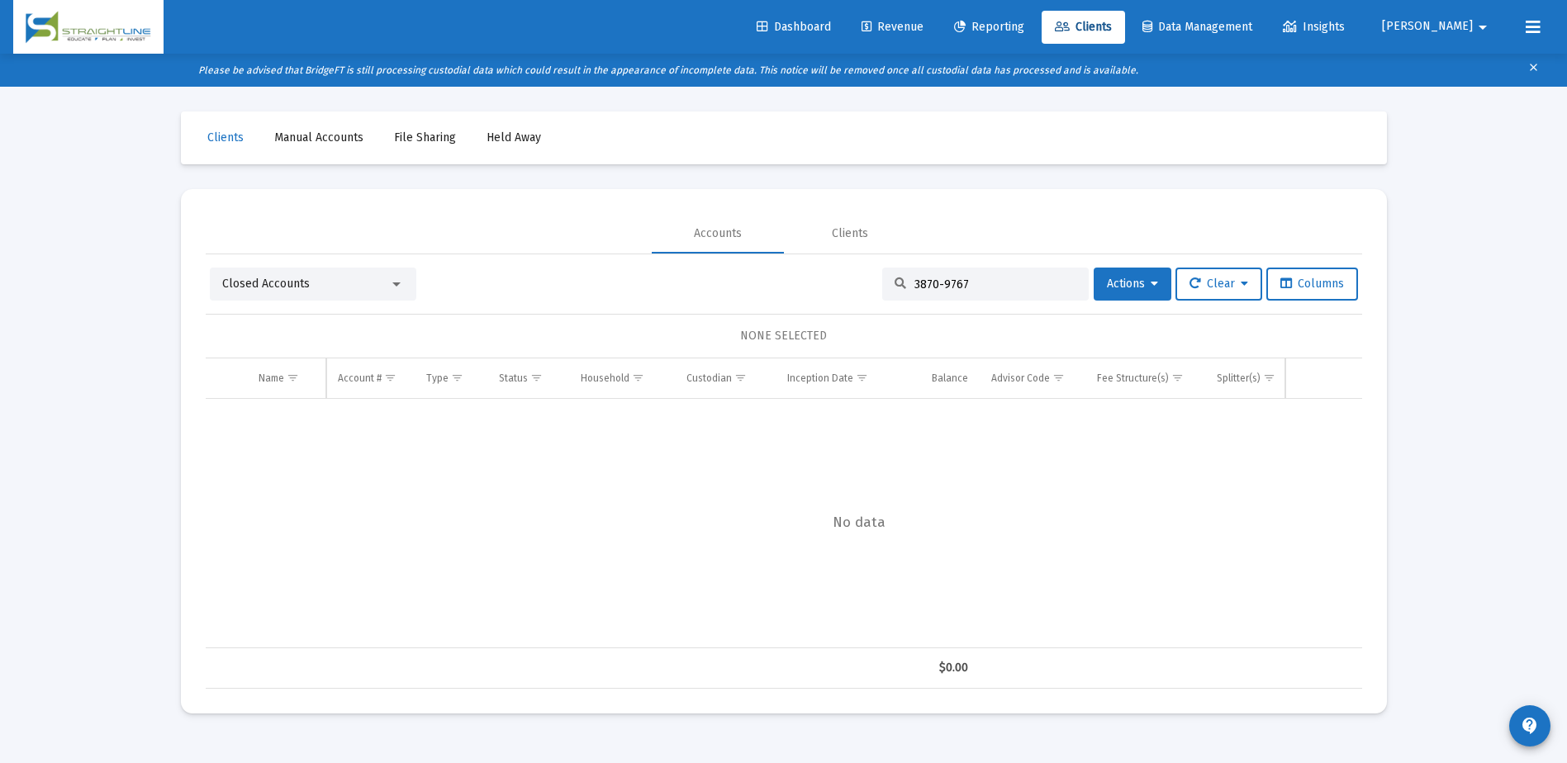
click at [932, 275] on div "3870-9767" at bounding box center [985, 284] width 206 height 33
click at [936, 282] on input "3870-9767" at bounding box center [995, 285] width 162 height 14
click at [928, 282] on input "3870-9767" at bounding box center [995, 285] width 162 height 14
type input "38709767"
drag, startPoint x: 778, startPoint y: 633, endPoint x: 814, endPoint y: 636, distance: 35.7
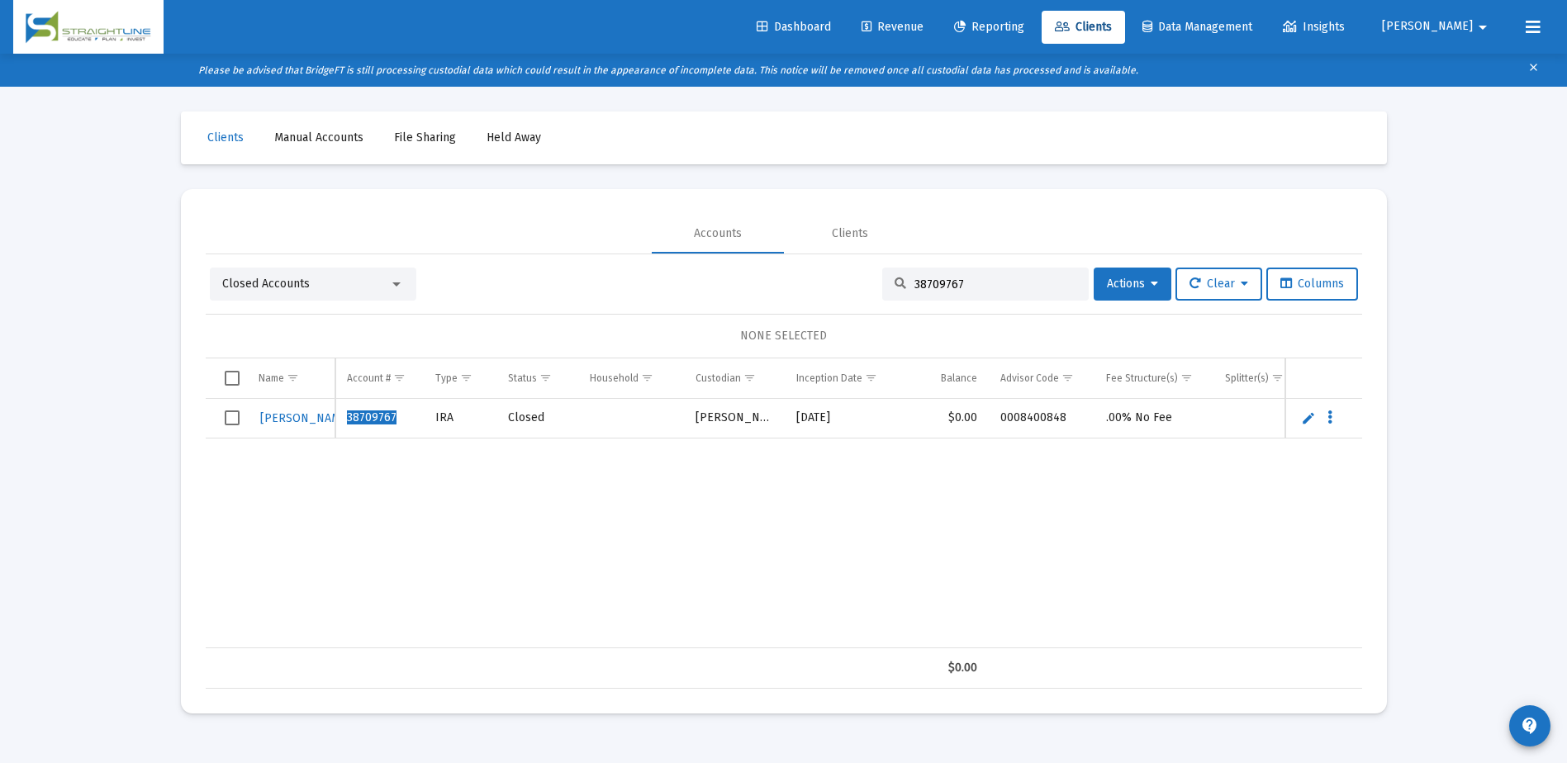
click at [814, 636] on div "[PERSON_NAME] 38709767 IRA Closed [PERSON_NAME] [DATE] $0.00 0008400848 .00% No…" at bounding box center [784, 523] width 1156 height 249
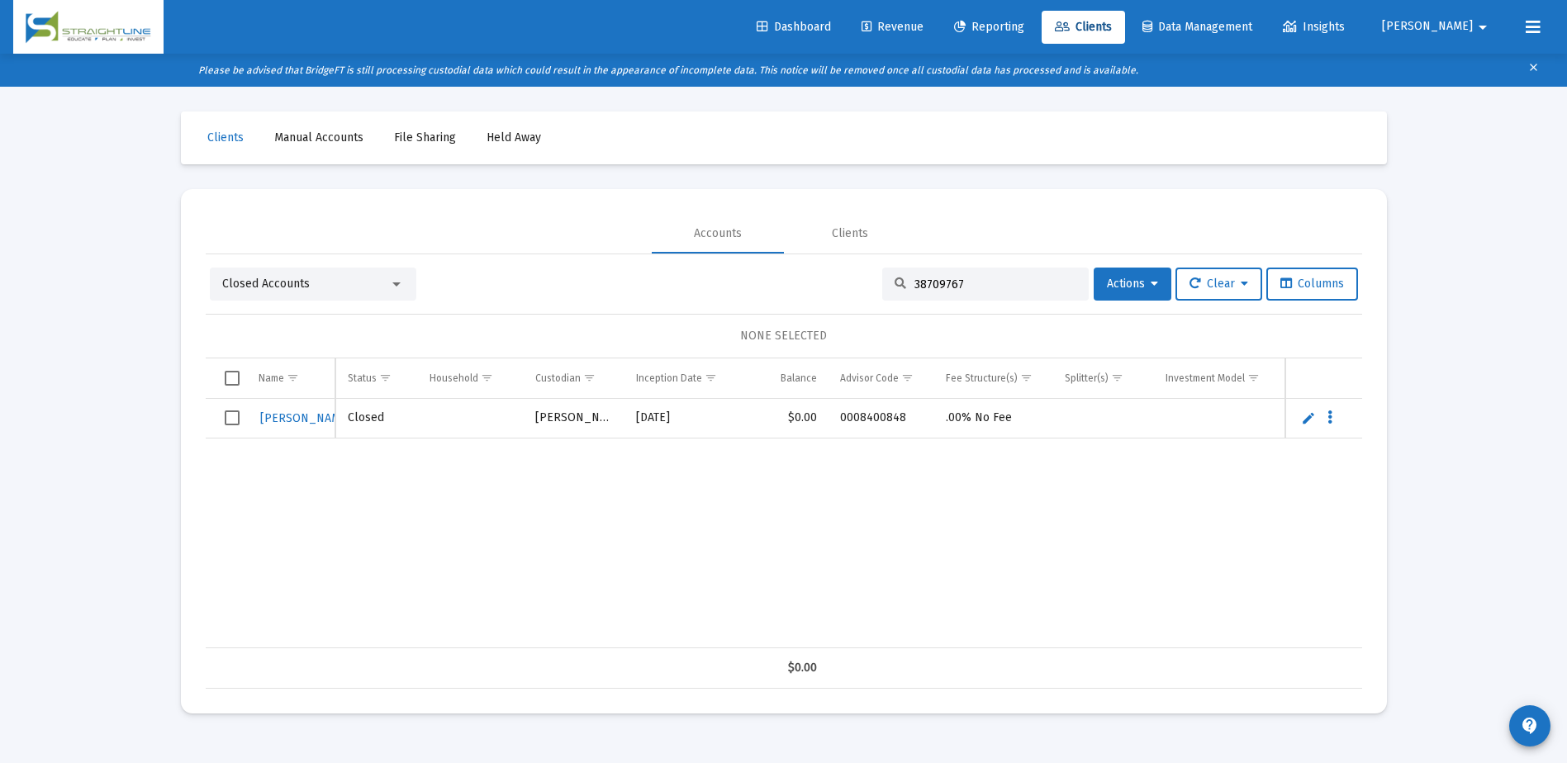
scroll to position [0, 0]
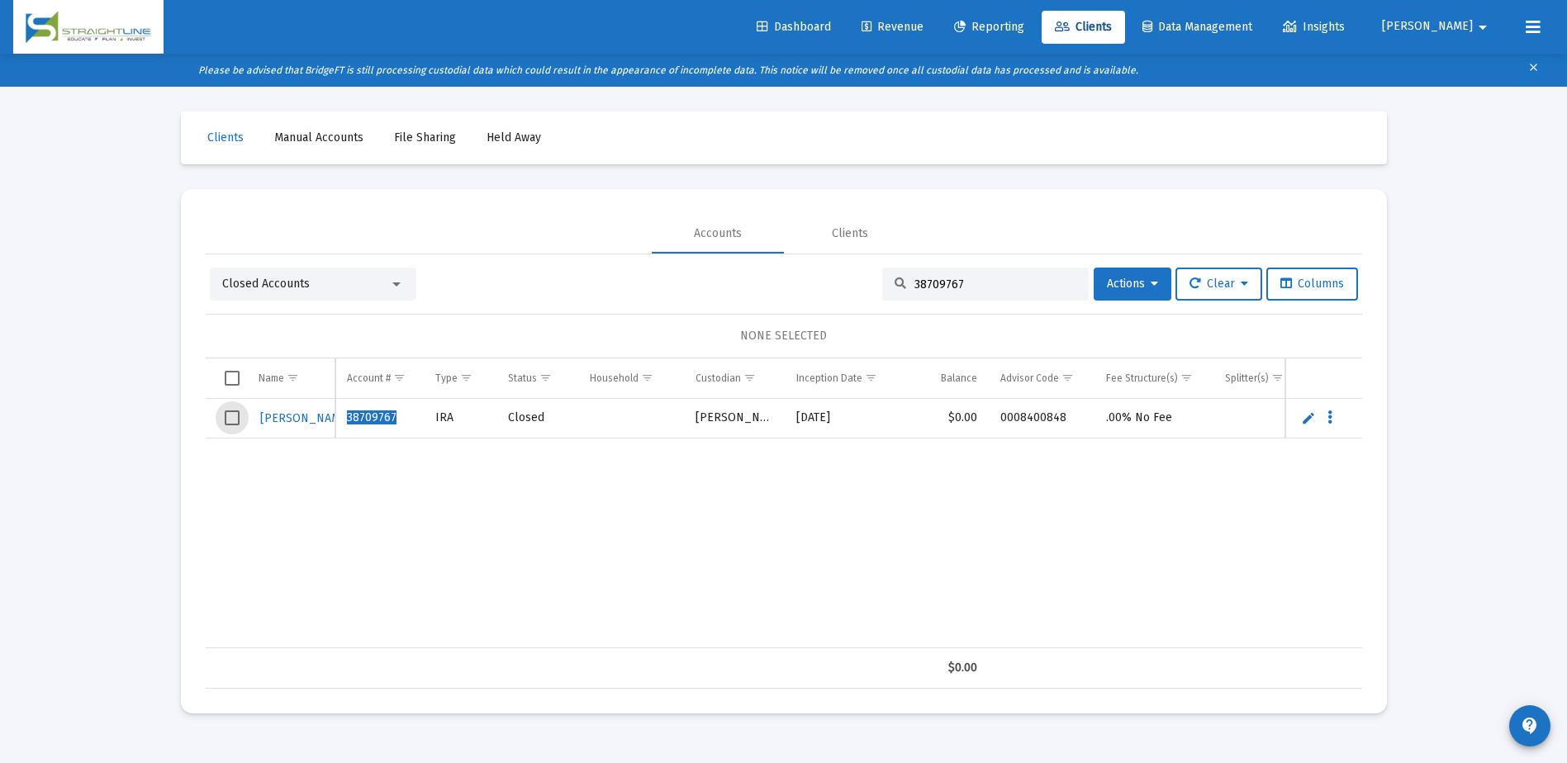
click at [235, 421] on span "Select row" at bounding box center [232, 417] width 15 height 15
click at [1142, 287] on span "Actions" at bounding box center [1132, 284] width 51 height 14
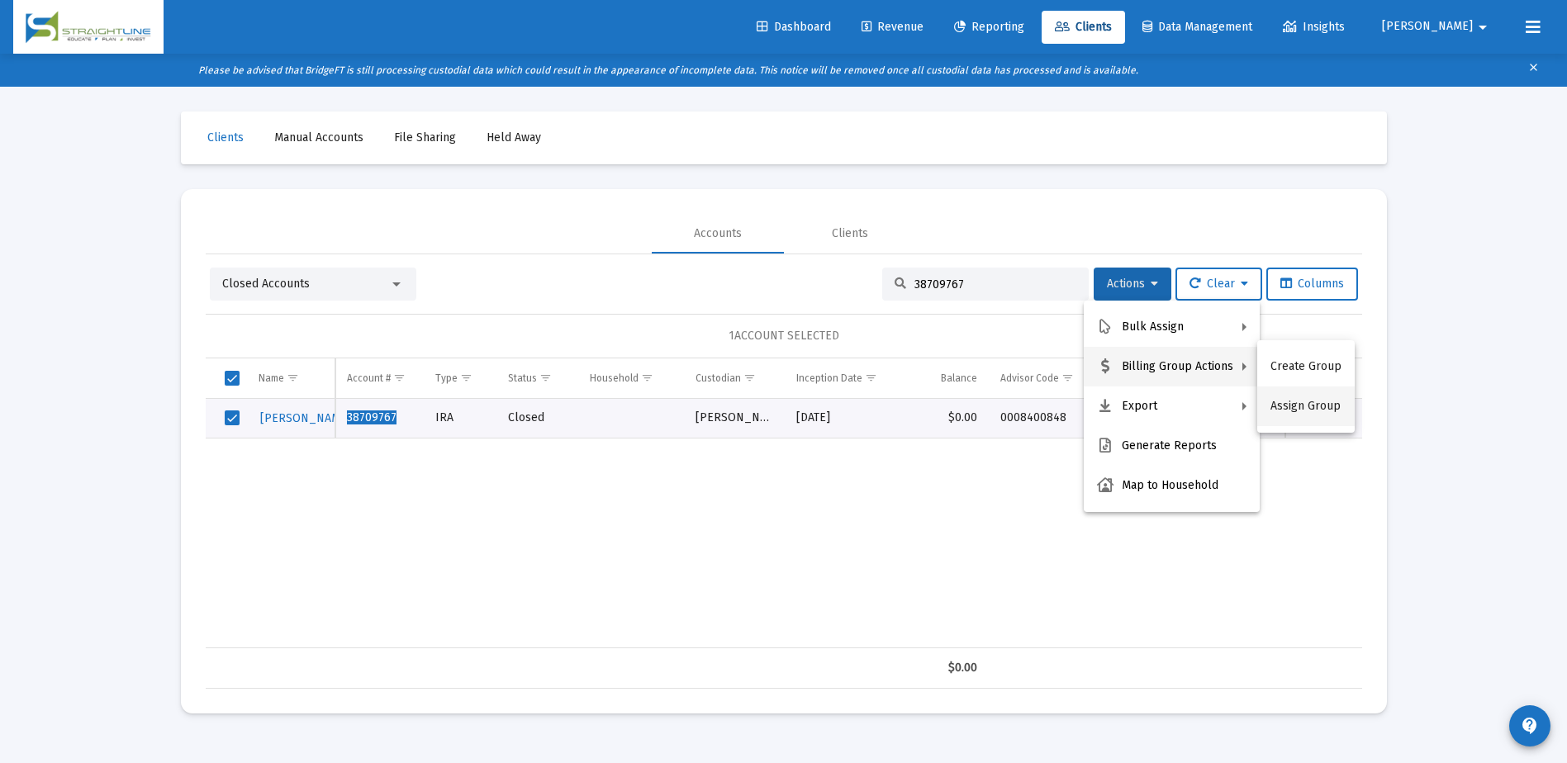
click at [1297, 405] on button "Assign Group" at bounding box center [1305, 407] width 97 height 40
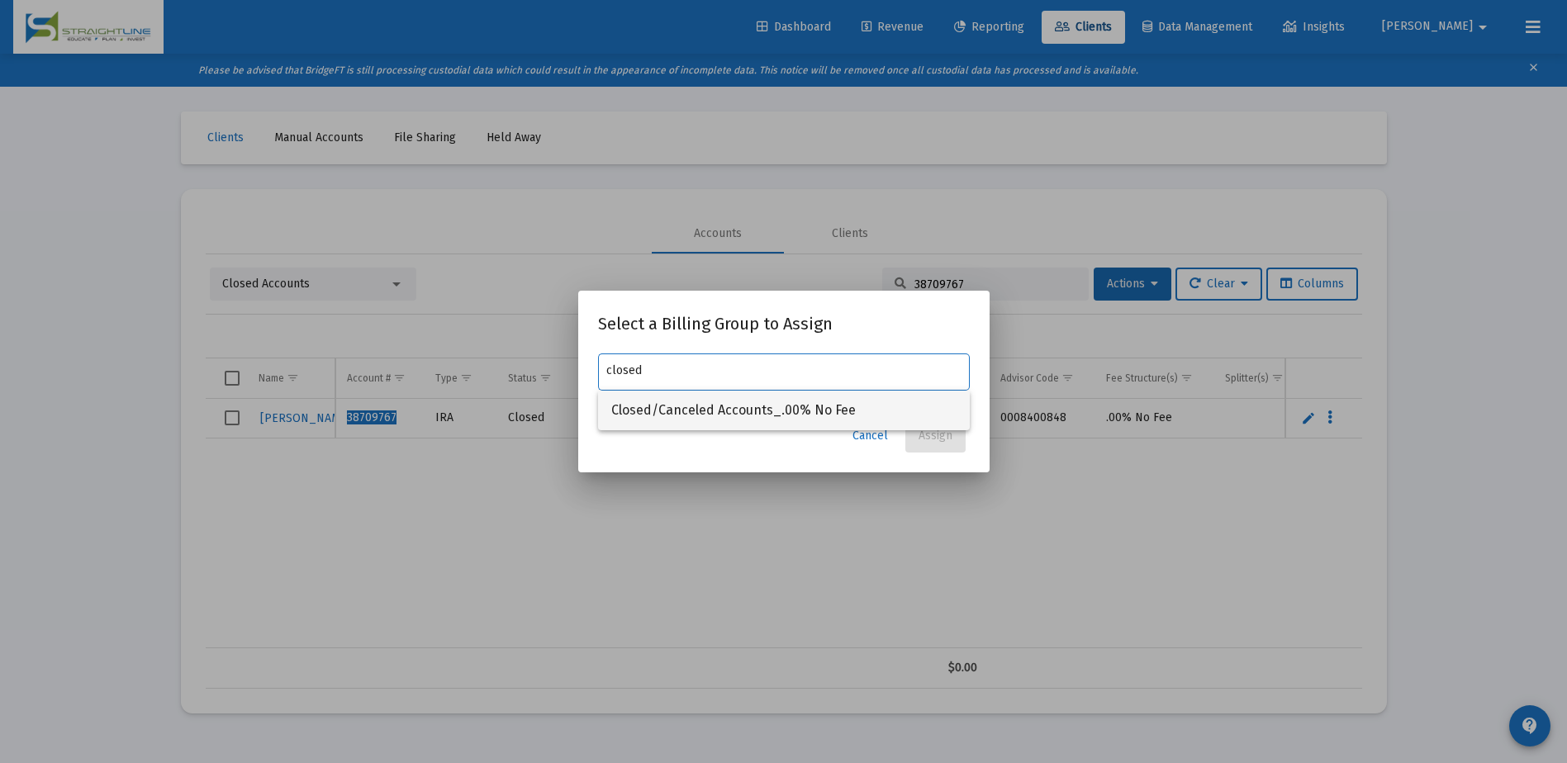
click at [838, 413] on span "Closed/Canceled Accounts_.00% No Fee" at bounding box center [783, 411] width 345 height 40
type input "Closed/Canceled Accounts_.00% No Fee"
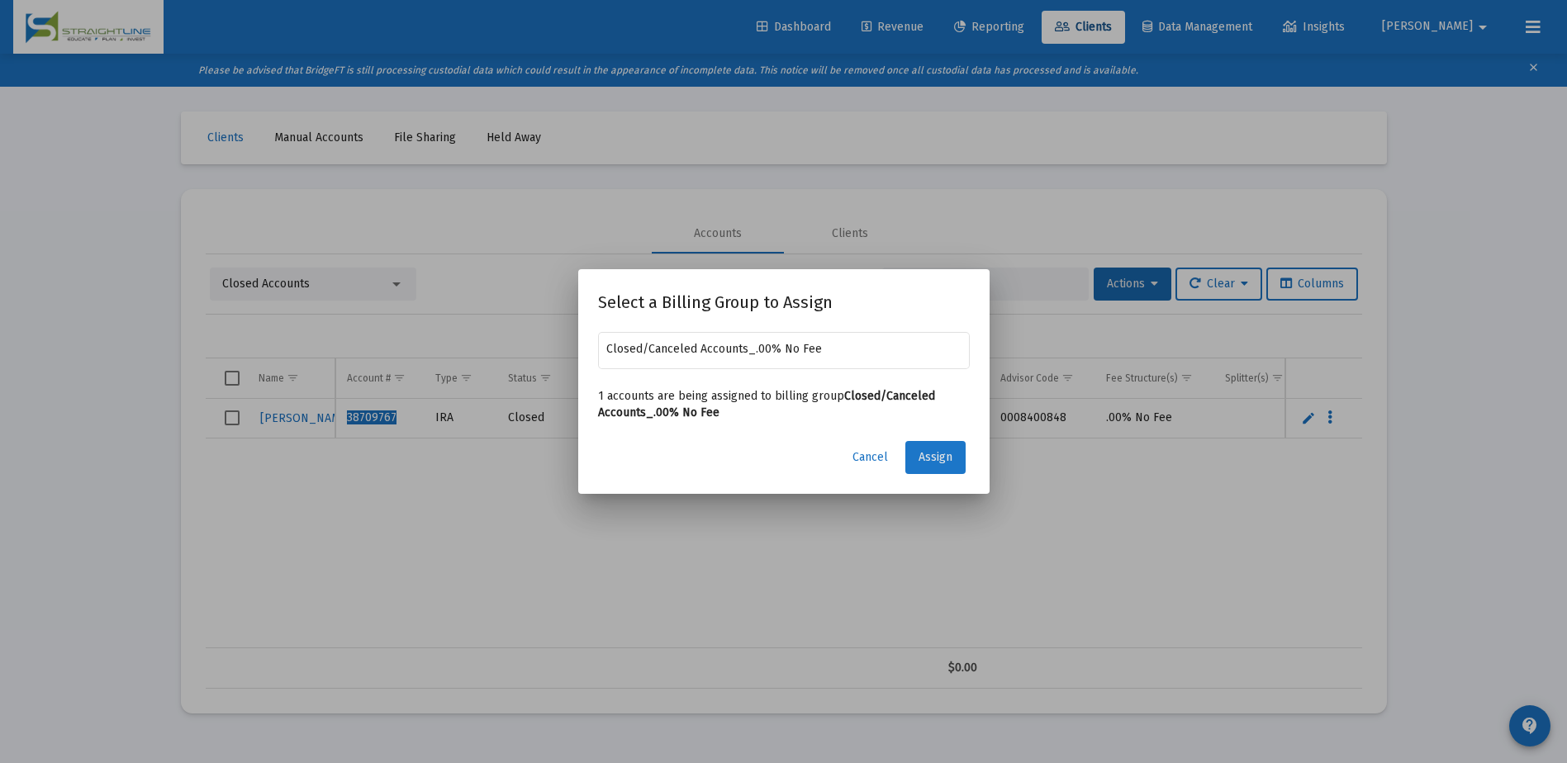
click at [950, 456] on span "Assign" at bounding box center [935, 457] width 34 height 14
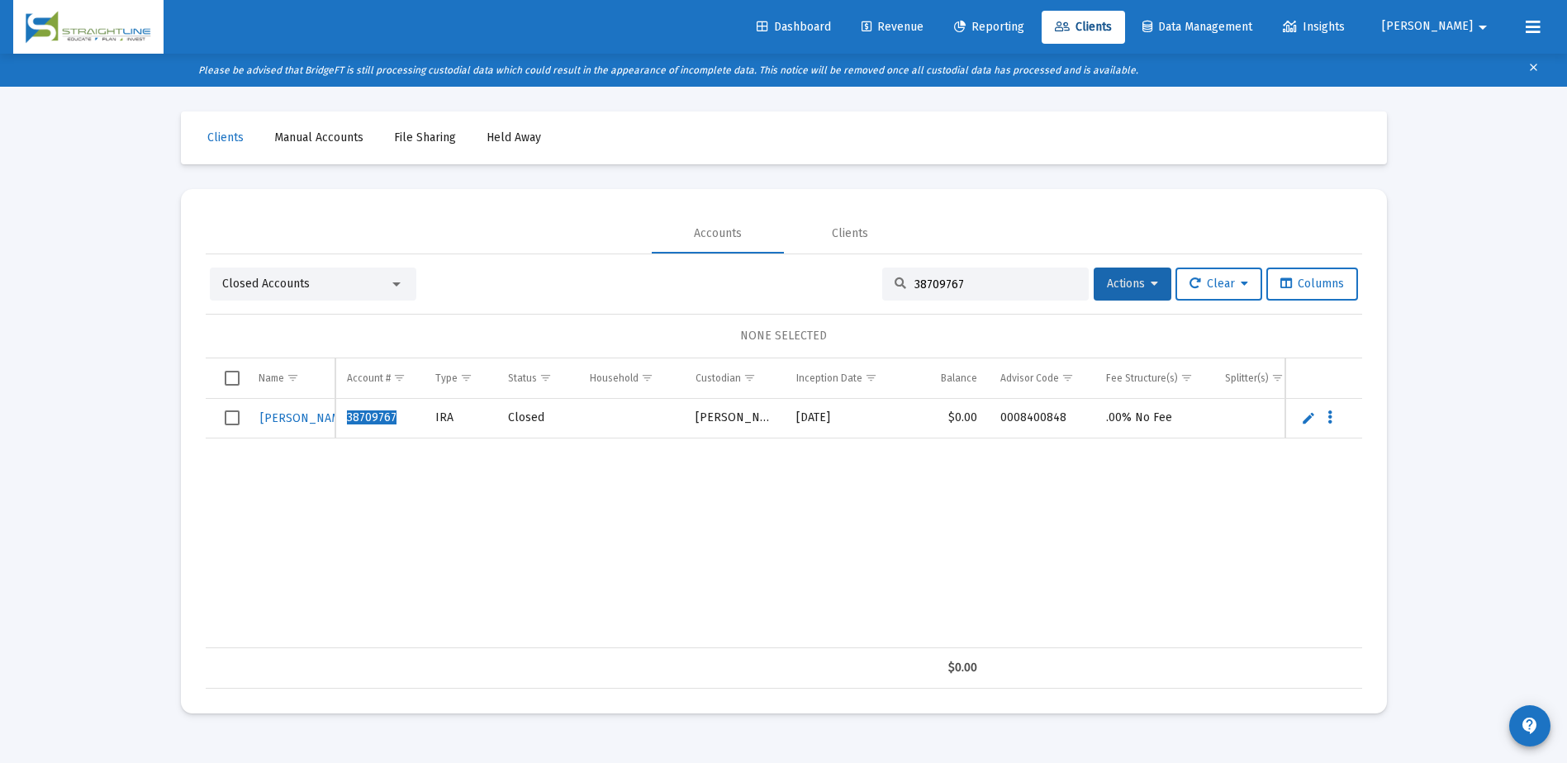
click at [934, 275] on div "38709767" at bounding box center [985, 284] width 206 height 33
click at [937, 279] on input "38709767" at bounding box center [995, 285] width 162 height 14
paste input "9850-1034"
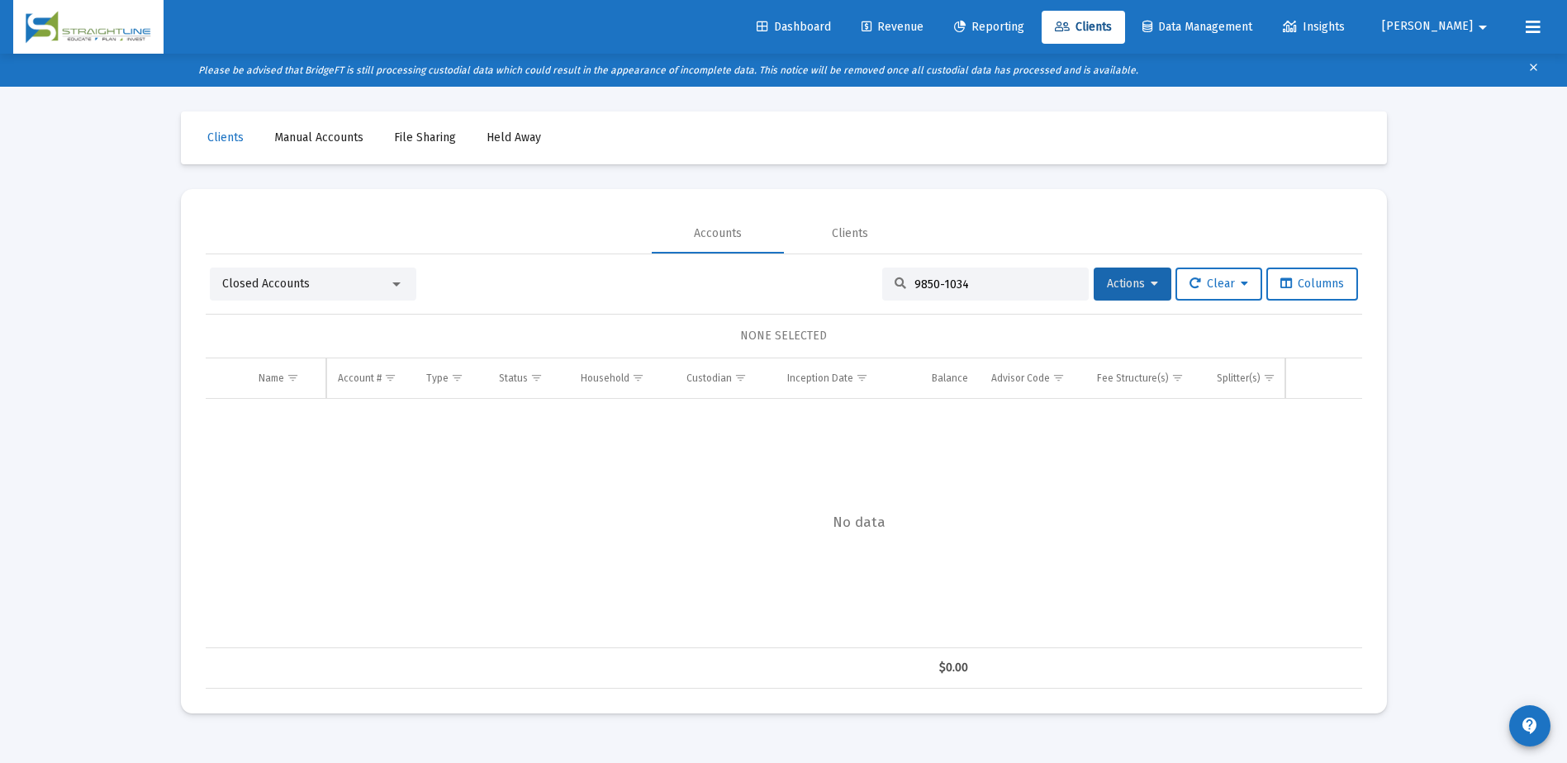
click at [926, 284] on input "9850-1034" at bounding box center [995, 285] width 162 height 14
click at [394, 288] on div at bounding box center [396, 284] width 15 height 13
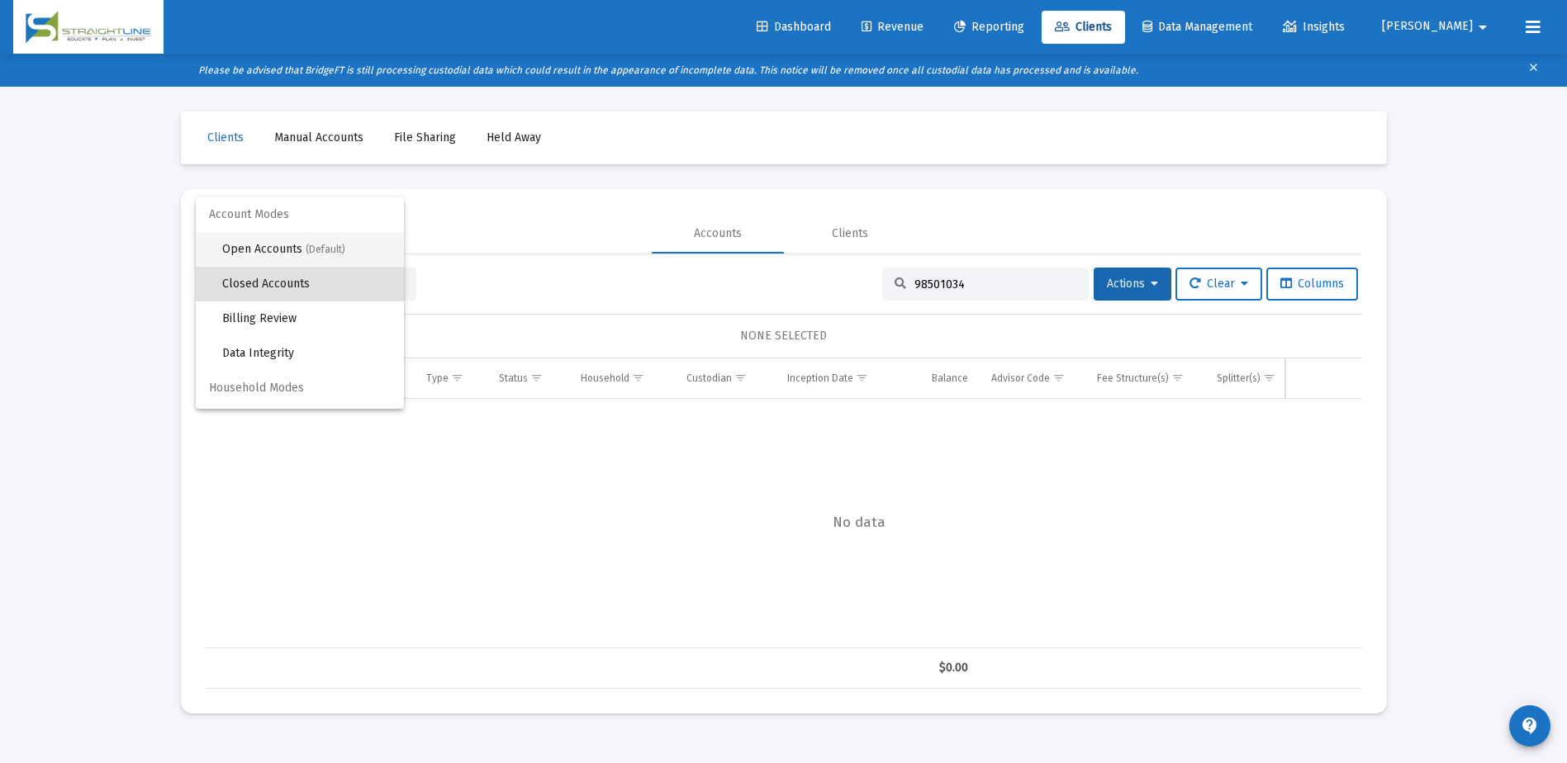
click at [312, 250] on span "(Default)" at bounding box center [326, 250] width 40 height 12
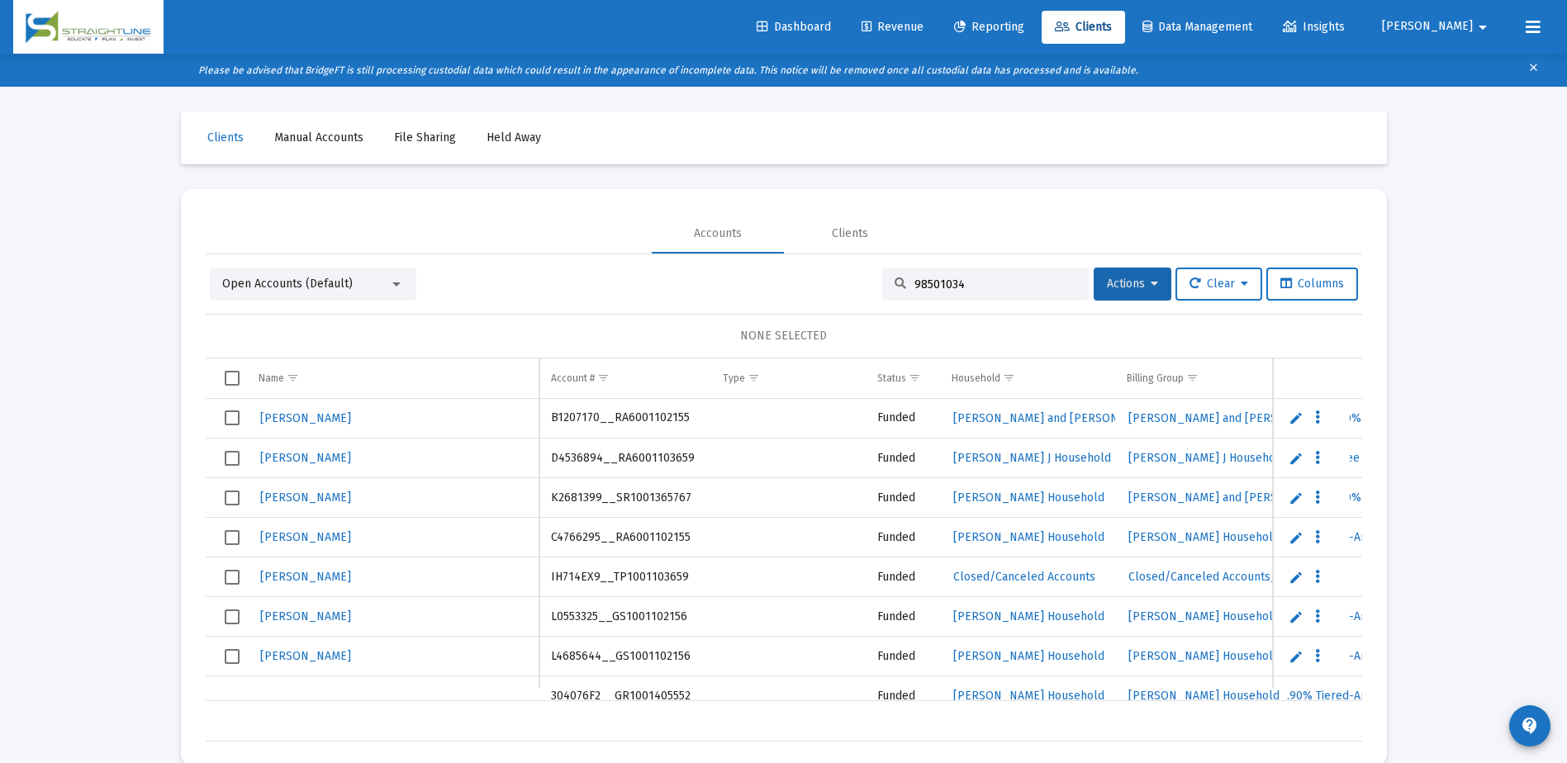
click at [926, 289] on input "98501034" at bounding box center [995, 285] width 162 height 14
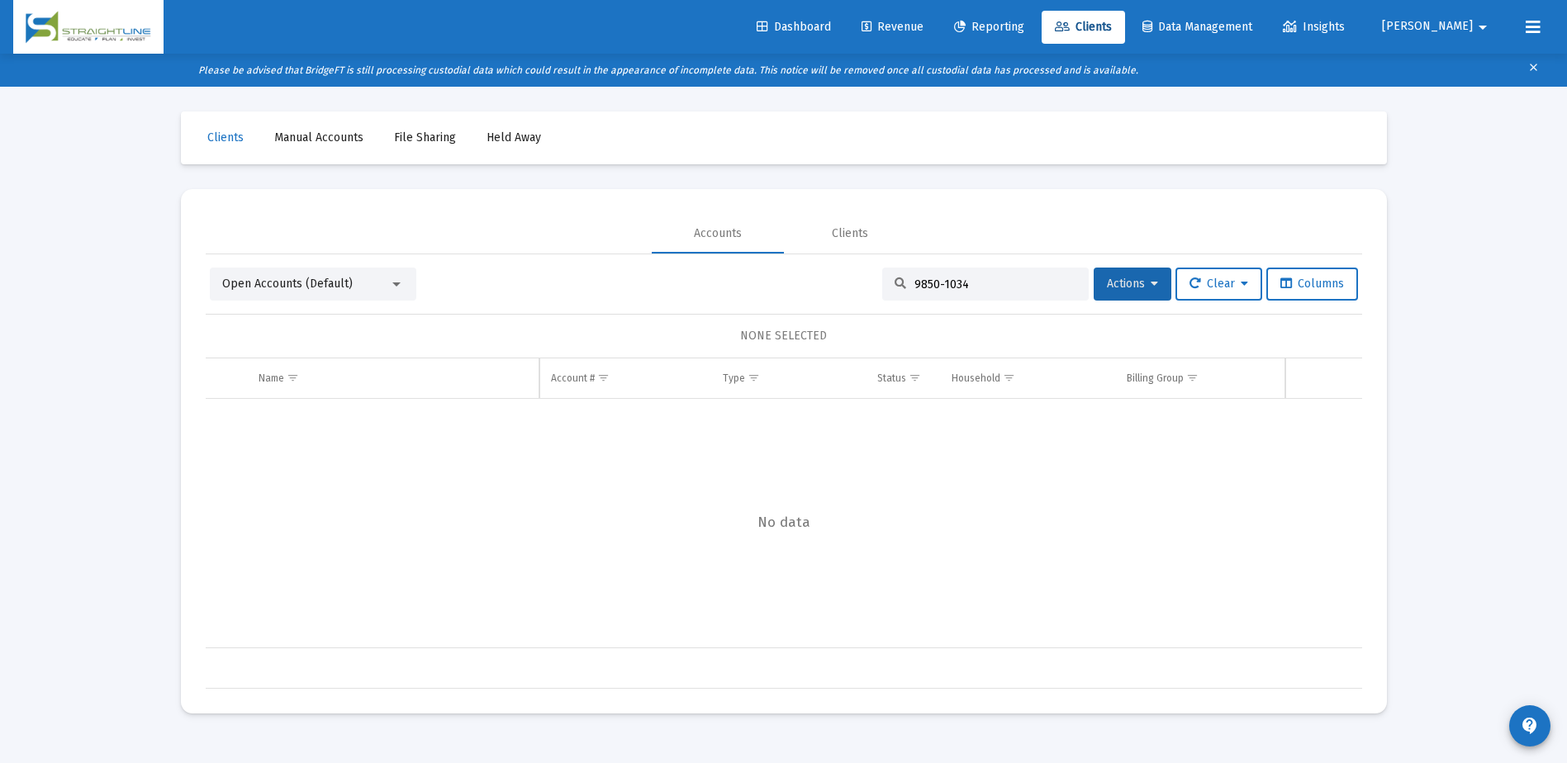
drag, startPoint x: 980, startPoint y: 280, endPoint x: 844, endPoint y: 280, distance: 136.3
click at [844, 280] on div "Open Accounts (Default) 9850-1034 Actions Clear Columns" at bounding box center [784, 284] width 1148 height 33
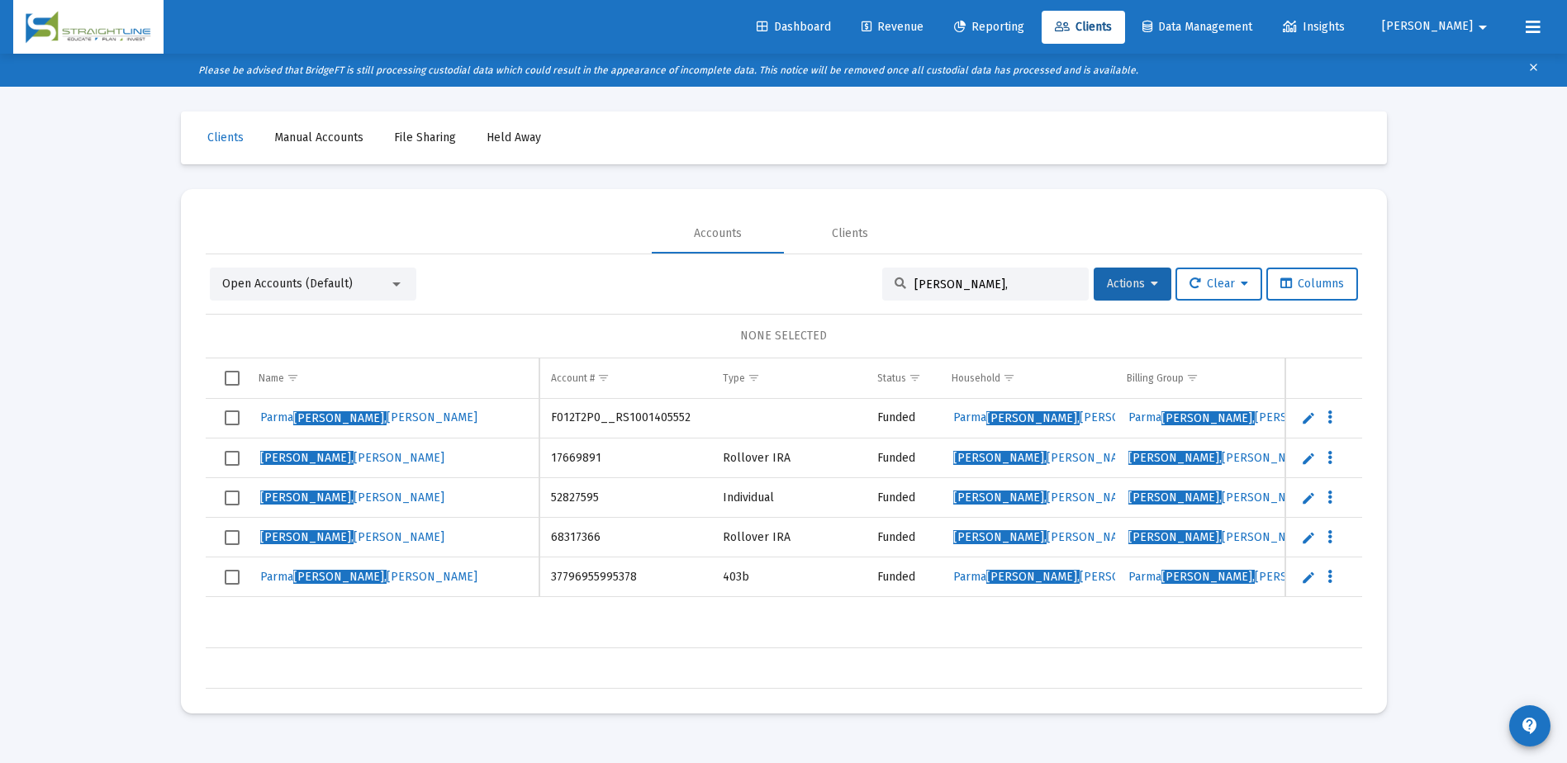
click at [391, 282] on div at bounding box center [396, 284] width 15 height 13
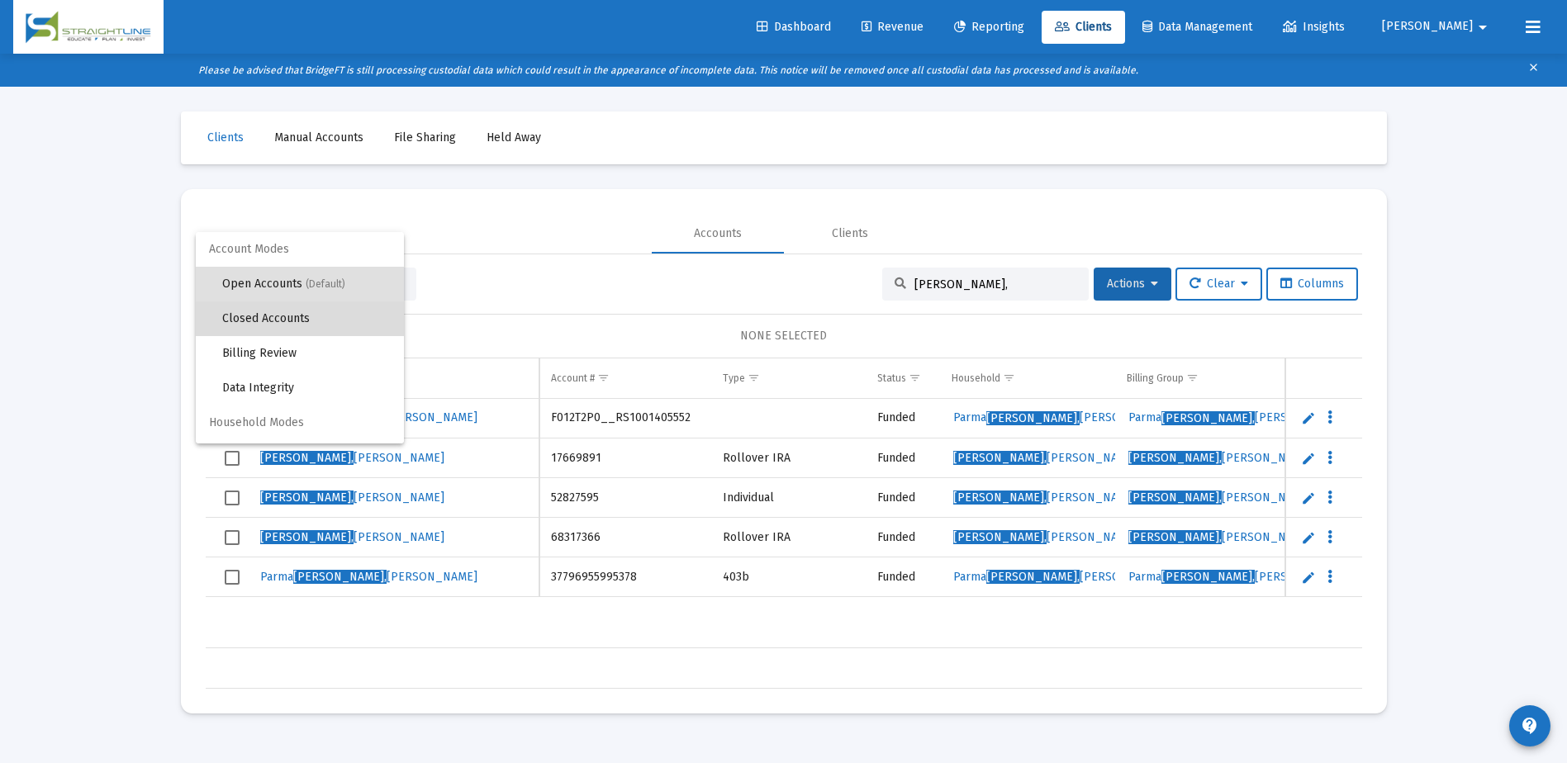
click at [356, 313] on span "Closed Accounts" at bounding box center [306, 318] width 168 height 35
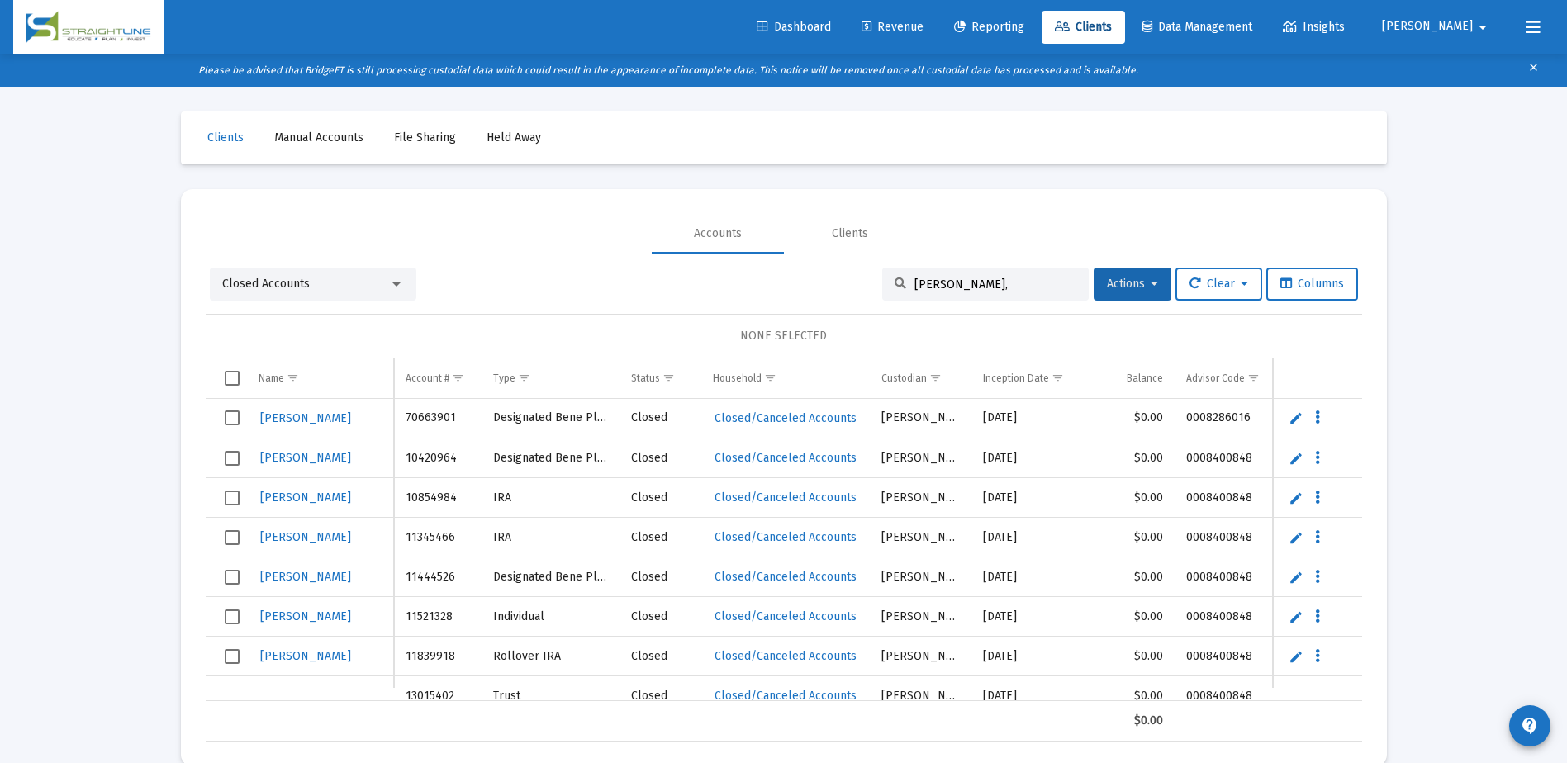
click at [987, 281] on input "[PERSON_NAME]," at bounding box center [995, 285] width 162 height 14
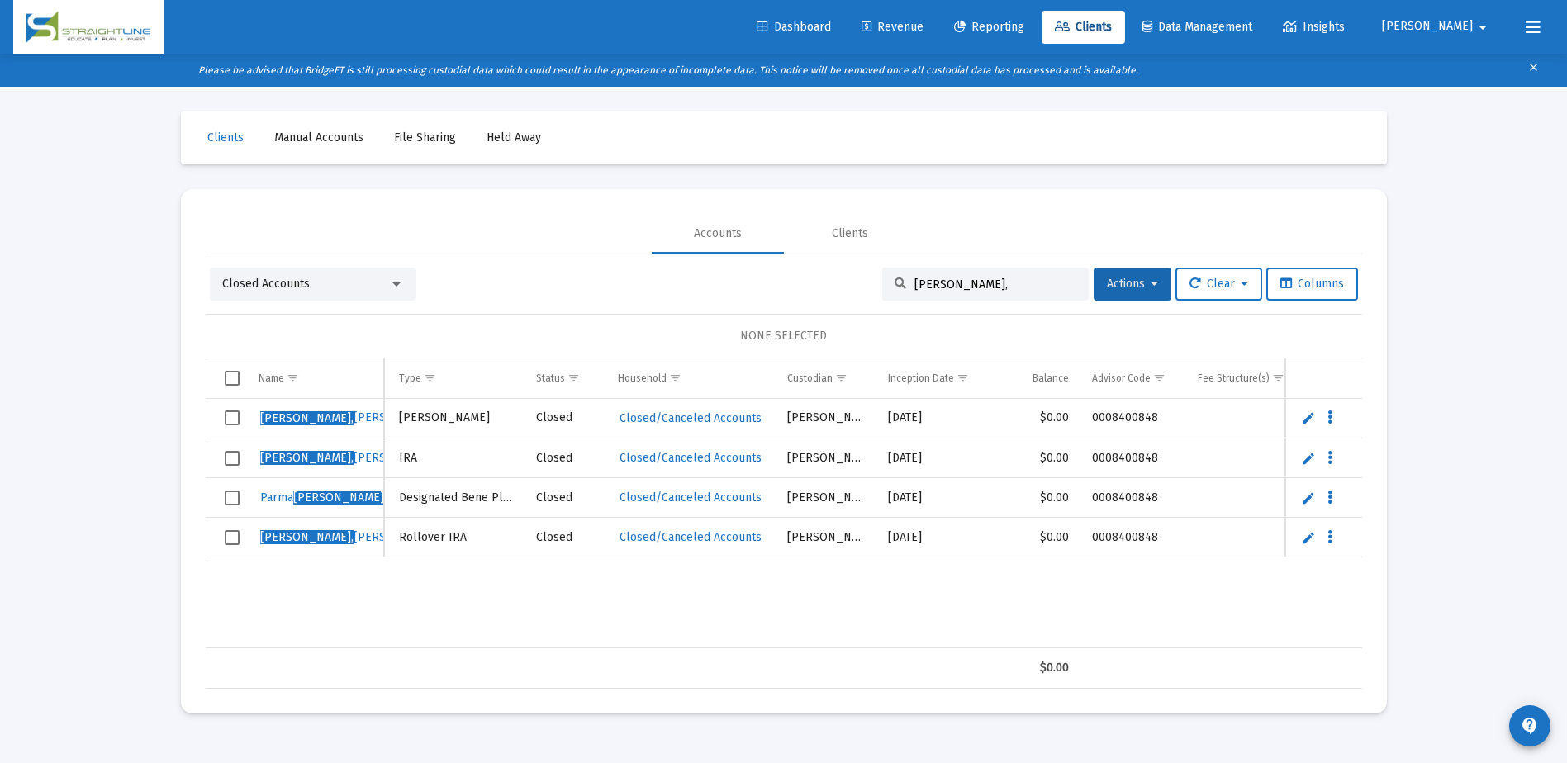
scroll to position [0, 86]
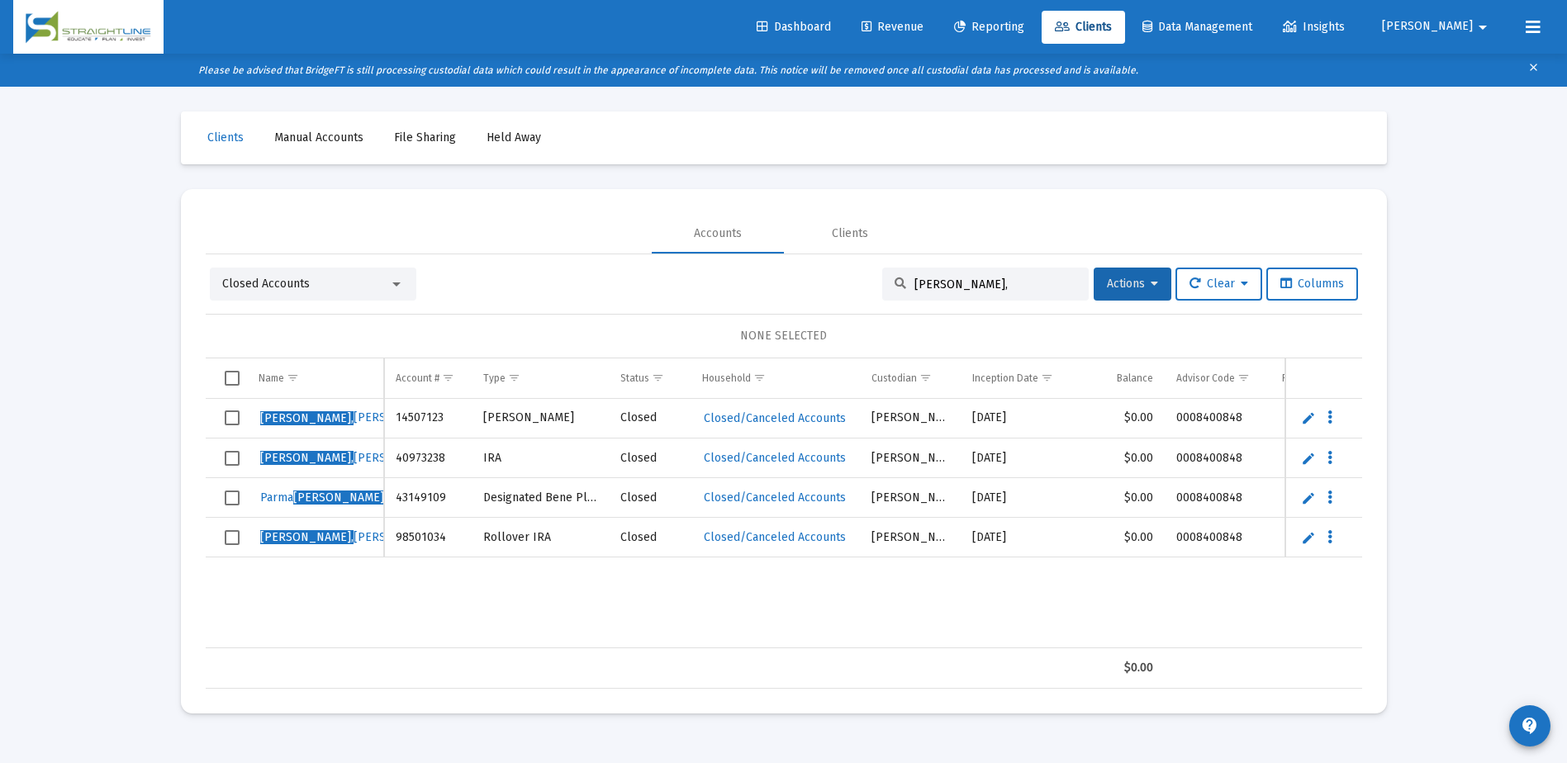
click at [922, 282] on input "[PERSON_NAME]," at bounding box center [995, 285] width 162 height 14
paste input "9850-1034"
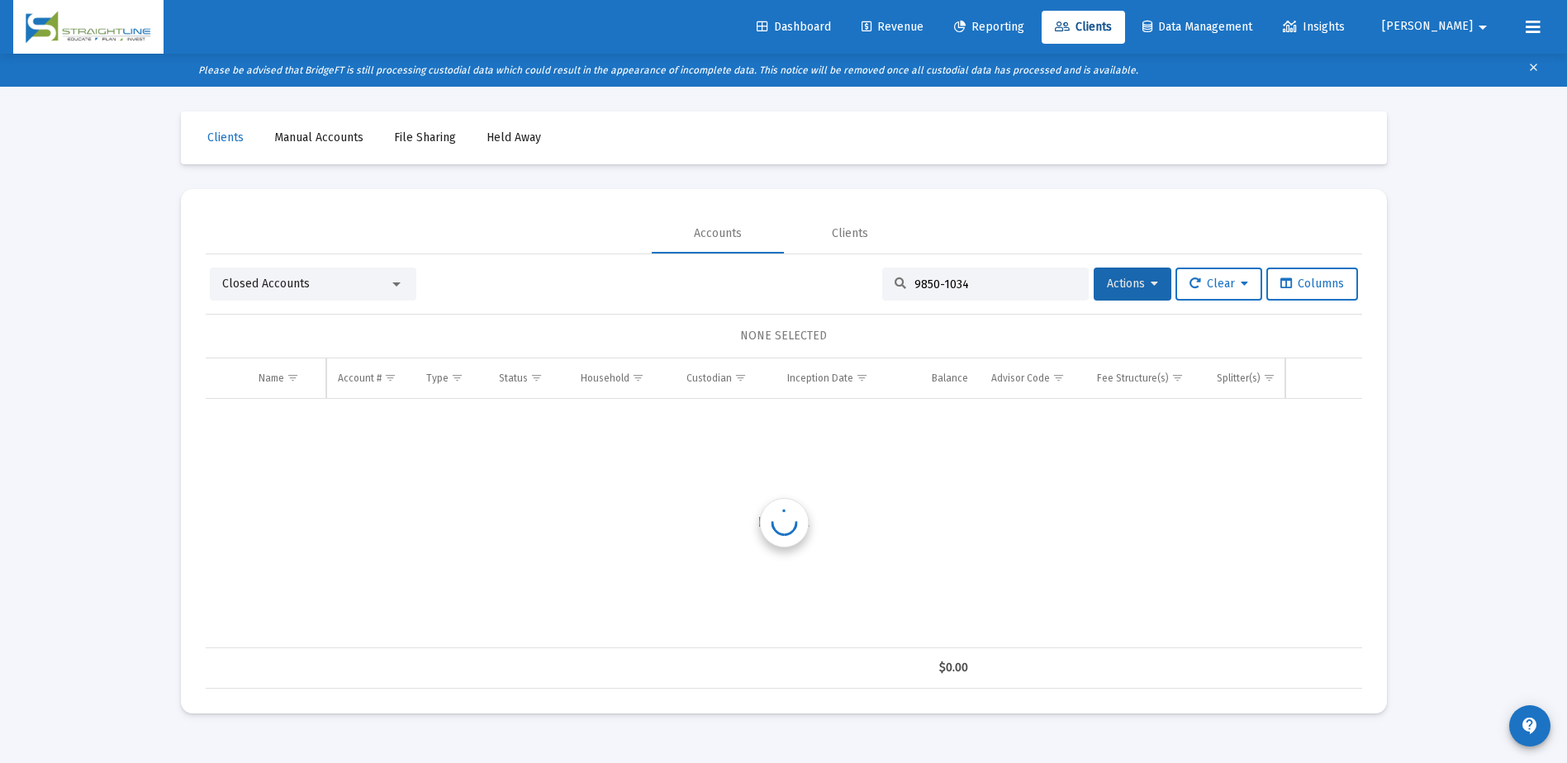
click at [927, 282] on input "9850-1034" at bounding box center [995, 285] width 162 height 14
click at [1004, 291] on input "98501034" at bounding box center [995, 285] width 162 height 14
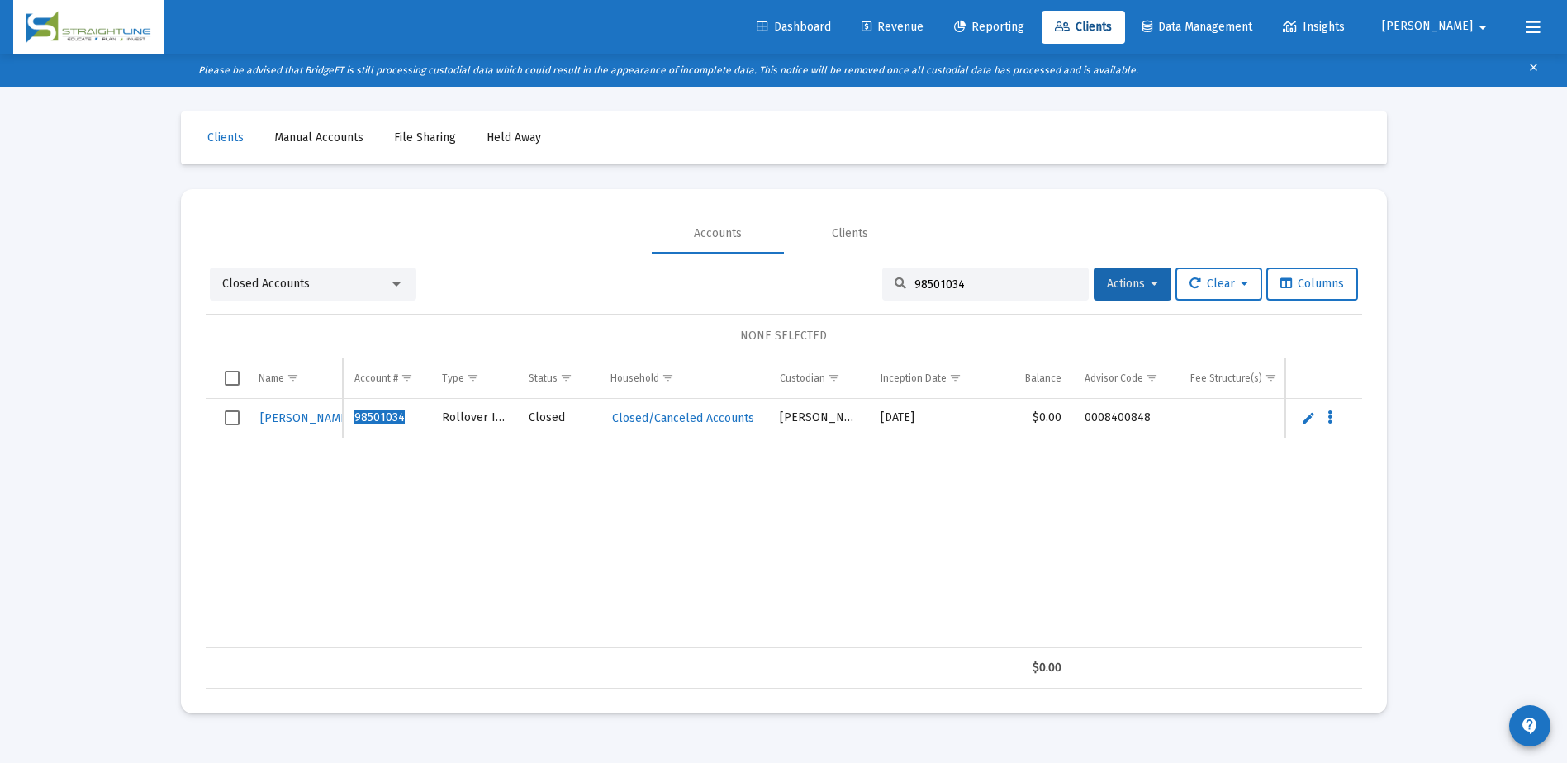
click at [935, 278] on input "98501034" at bounding box center [995, 285] width 162 height 14
paste input "8282-085"
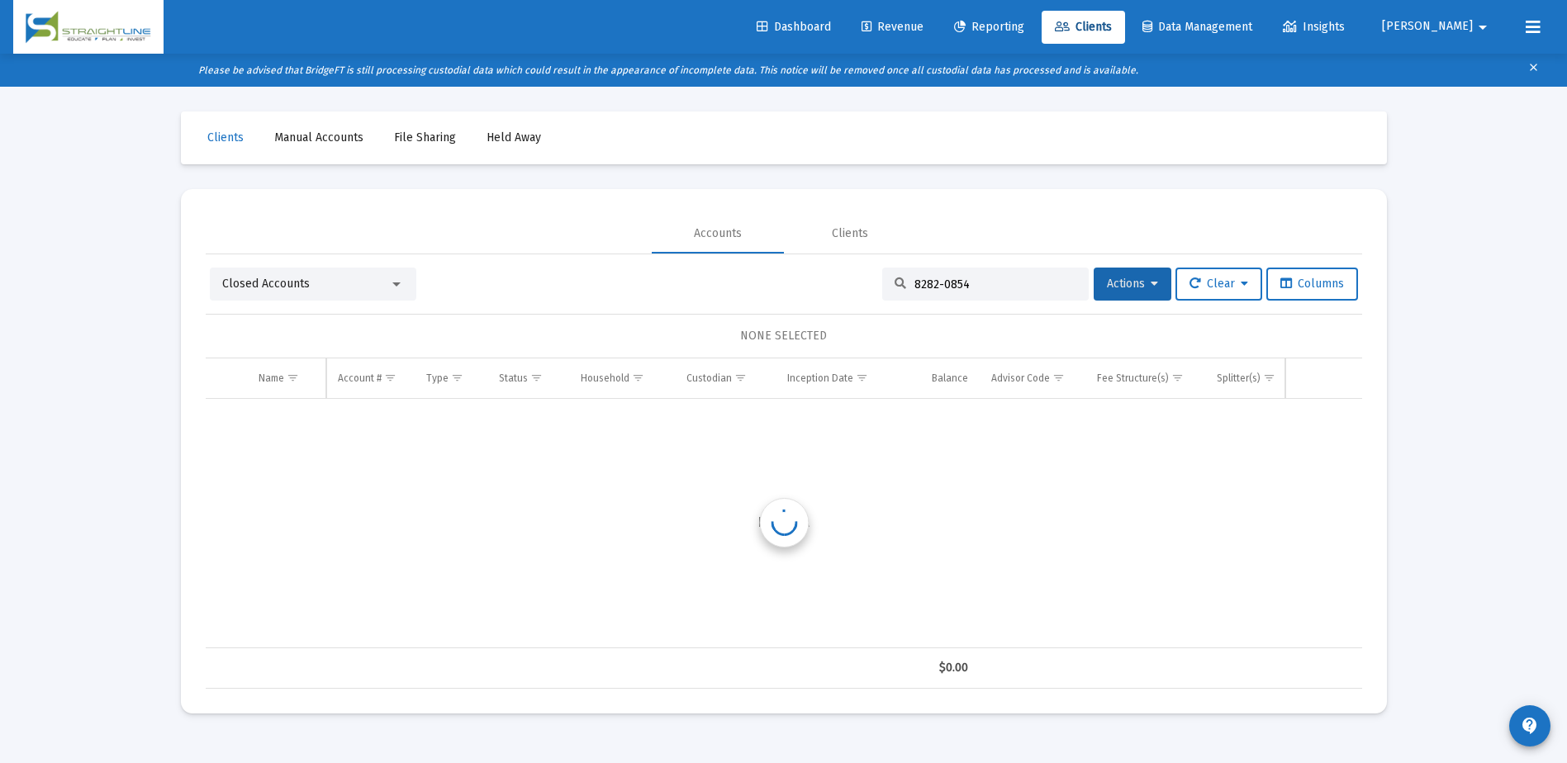
click at [930, 286] on input "8282-0854" at bounding box center [995, 285] width 162 height 14
click at [393, 276] on mat-select "Closed Accounts" at bounding box center [313, 284] width 182 height 17
click at [398, 280] on div at bounding box center [396, 284] width 15 height 13
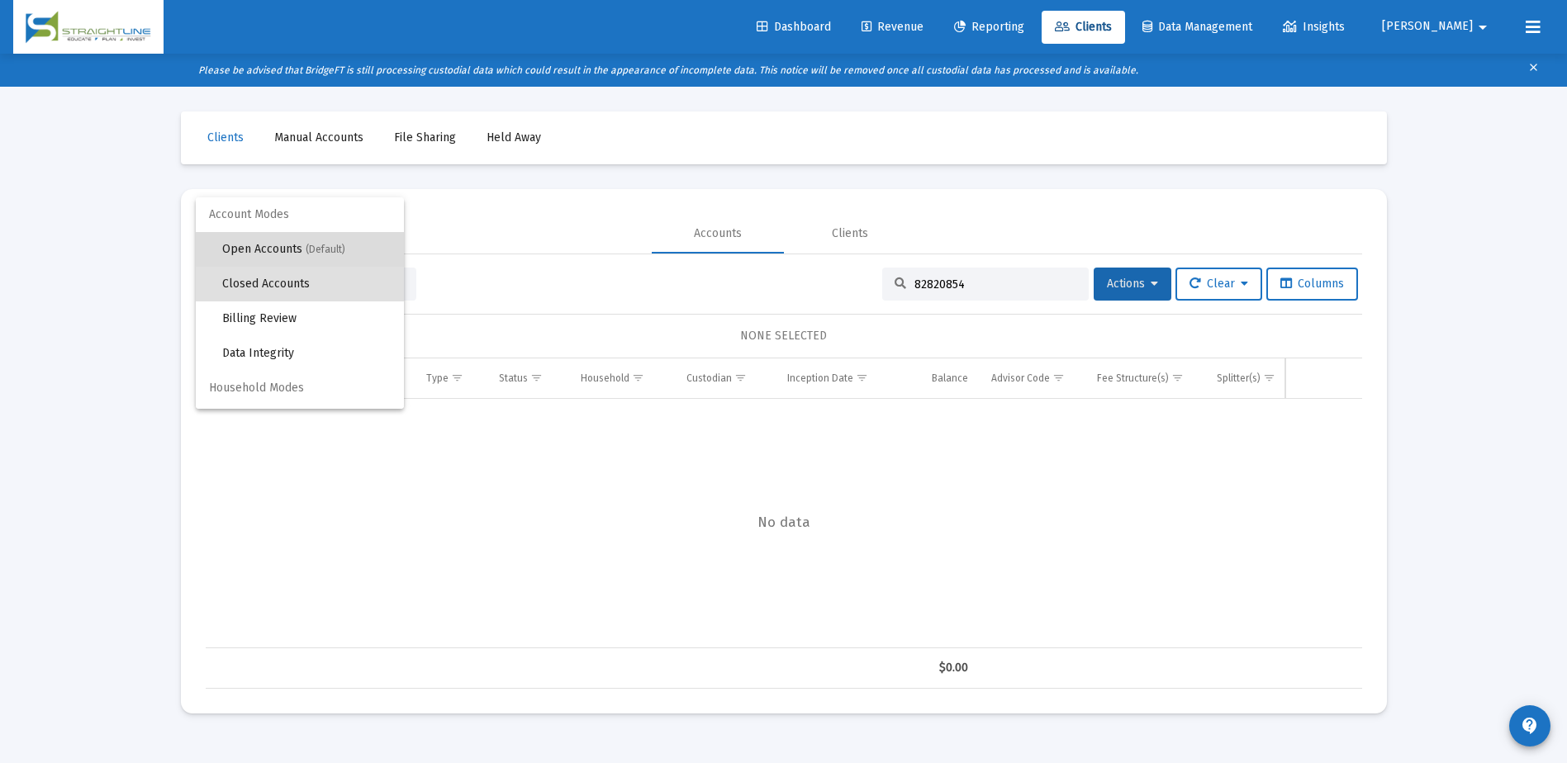
click at [316, 248] on span "(Default)" at bounding box center [326, 250] width 40 height 12
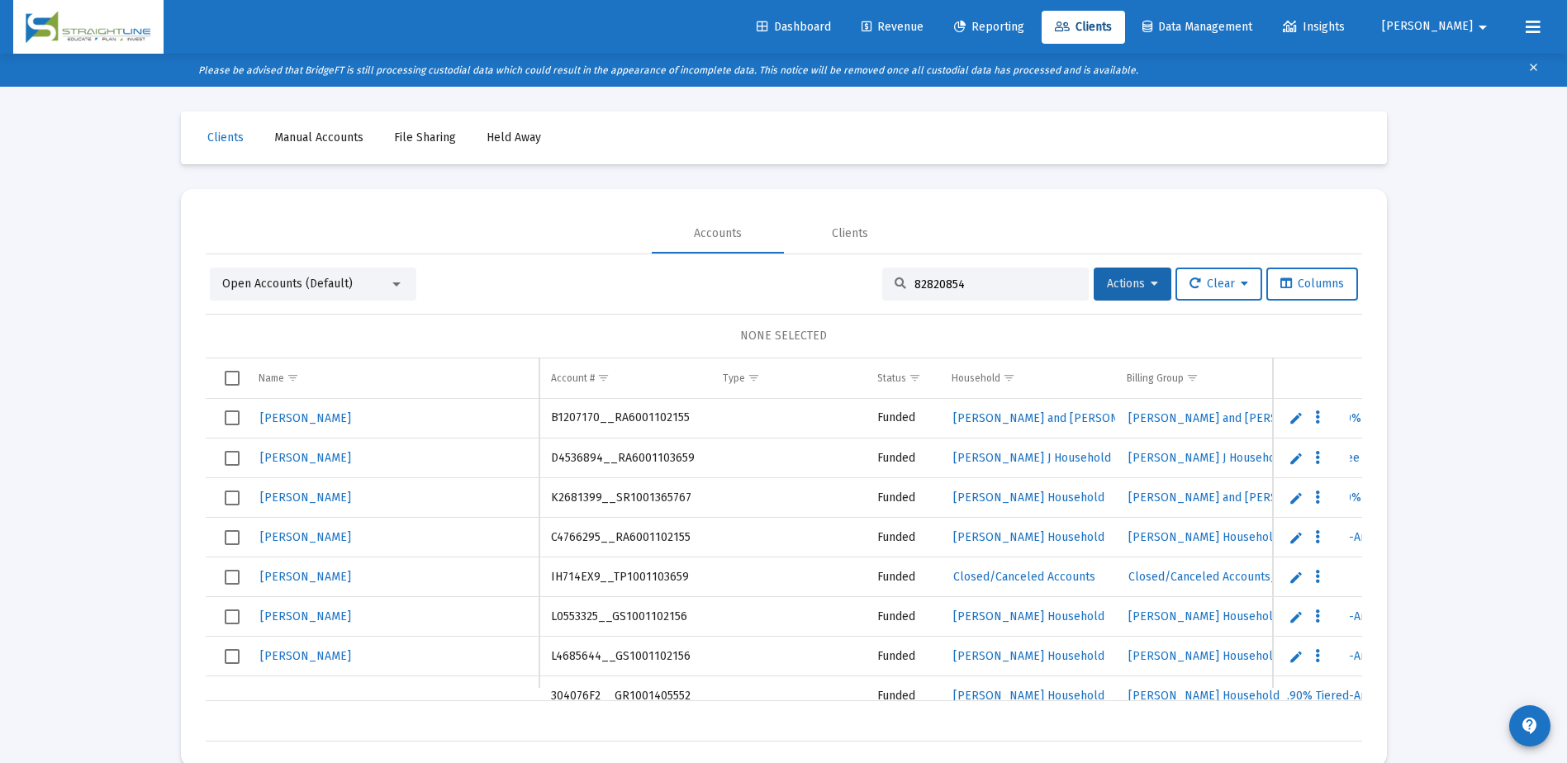
drag, startPoint x: 961, startPoint y: 287, endPoint x: 897, endPoint y: 282, distance: 64.6
click at [897, 282] on div "82820854" at bounding box center [985, 284] width 206 height 33
paste input "-"
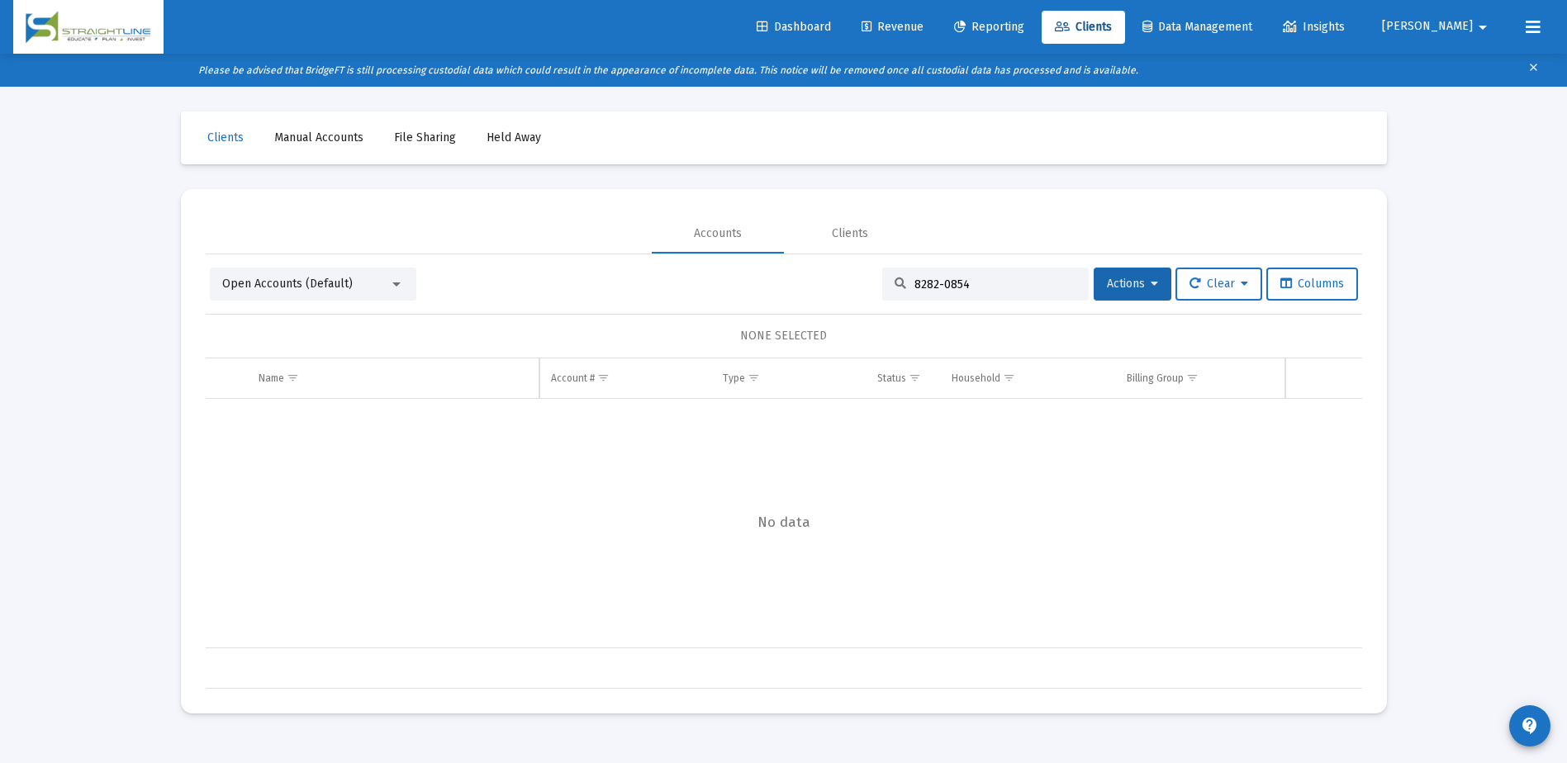
drag, startPoint x: 965, startPoint y: 282, endPoint x: 889, endPoint y: 273, distance: 76.6
click at [889, 273] on div "8282-0854" at bounding box center [985, 284] width 206 height 33
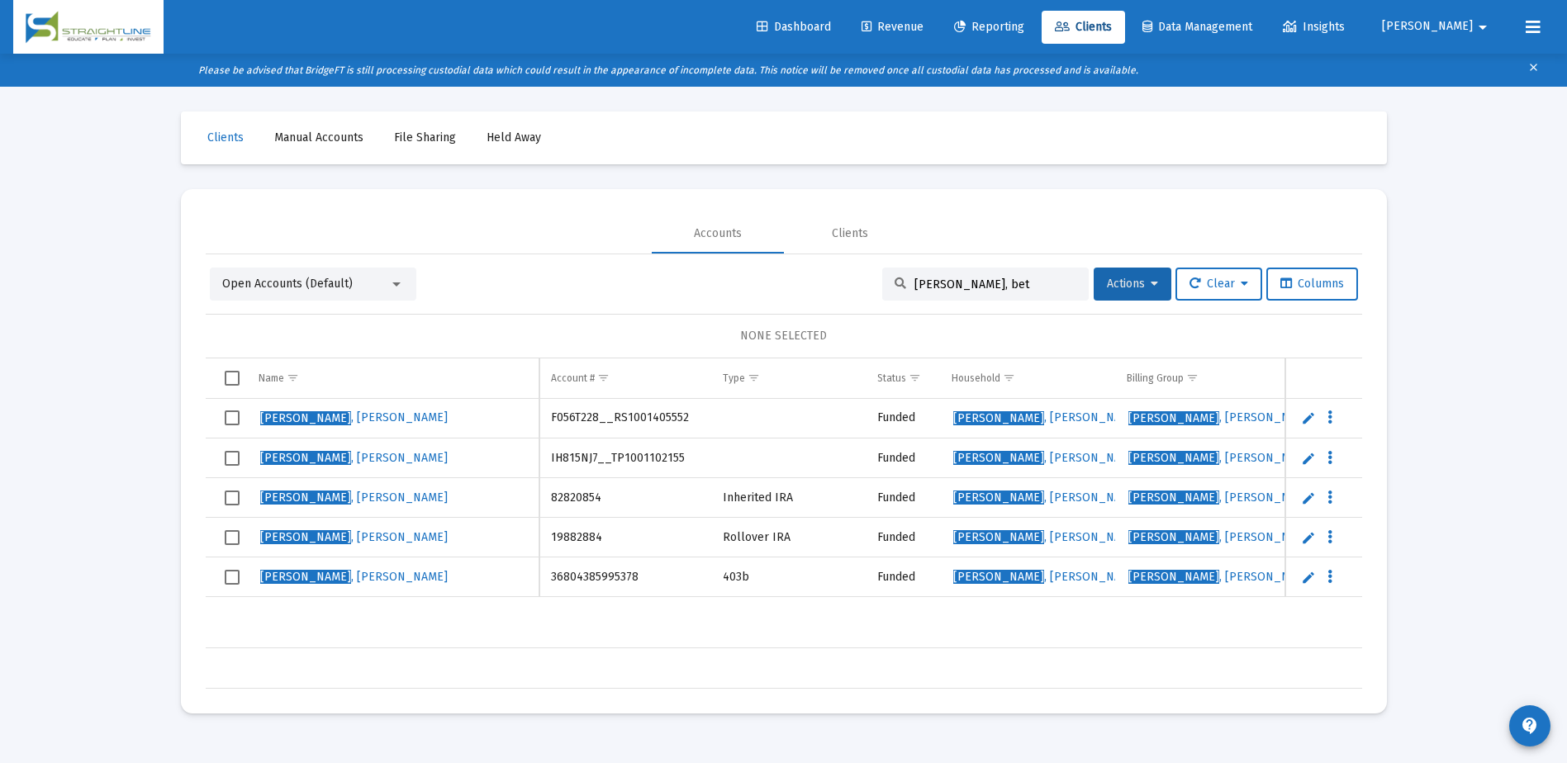
type input "[PERSON_NAME]"
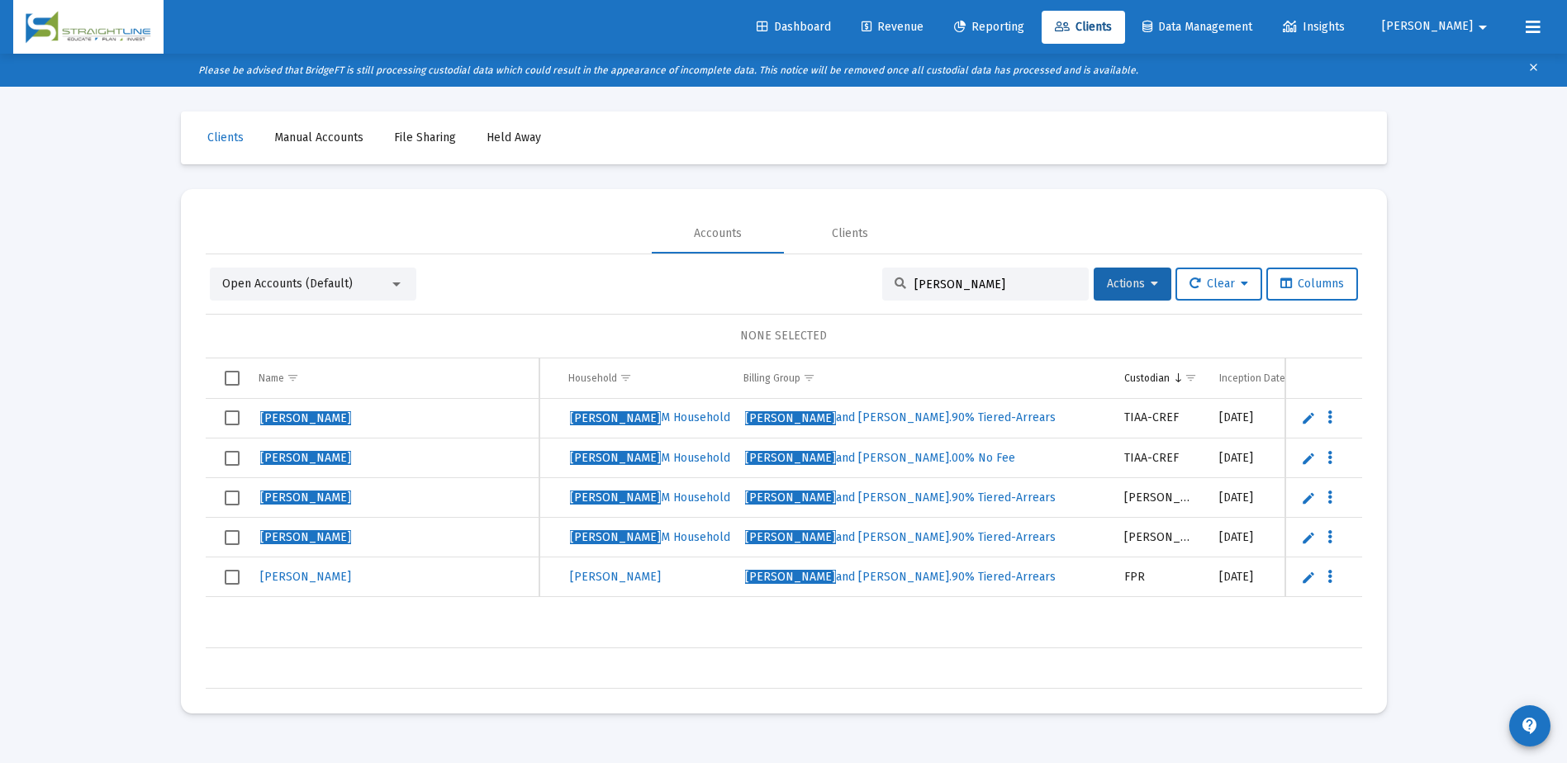
scroll to position [0, 448]
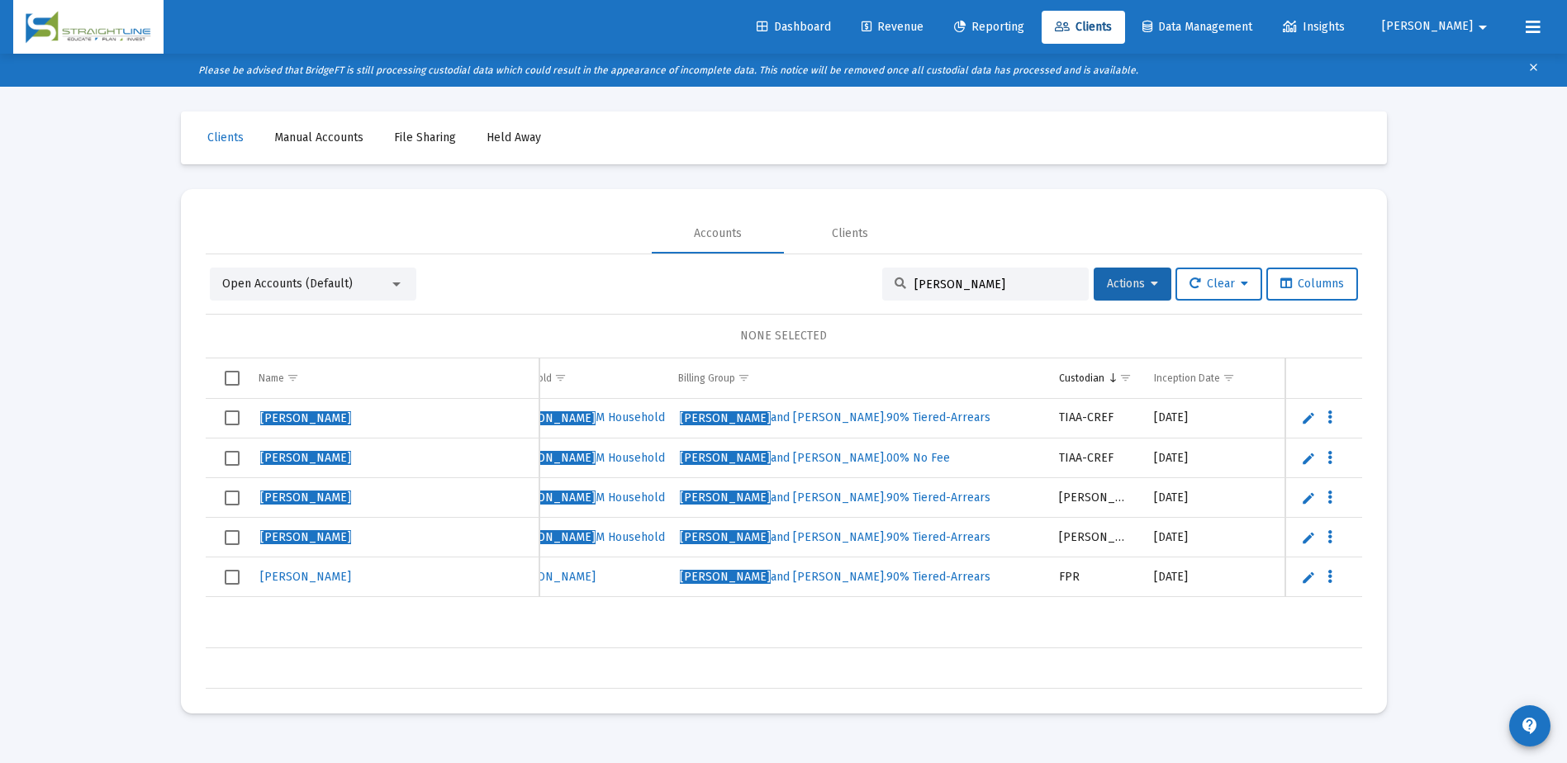
click at [1012, 283] on input "[PERSON_NAME]" at bounding box center [995, 285] width 162 height 14
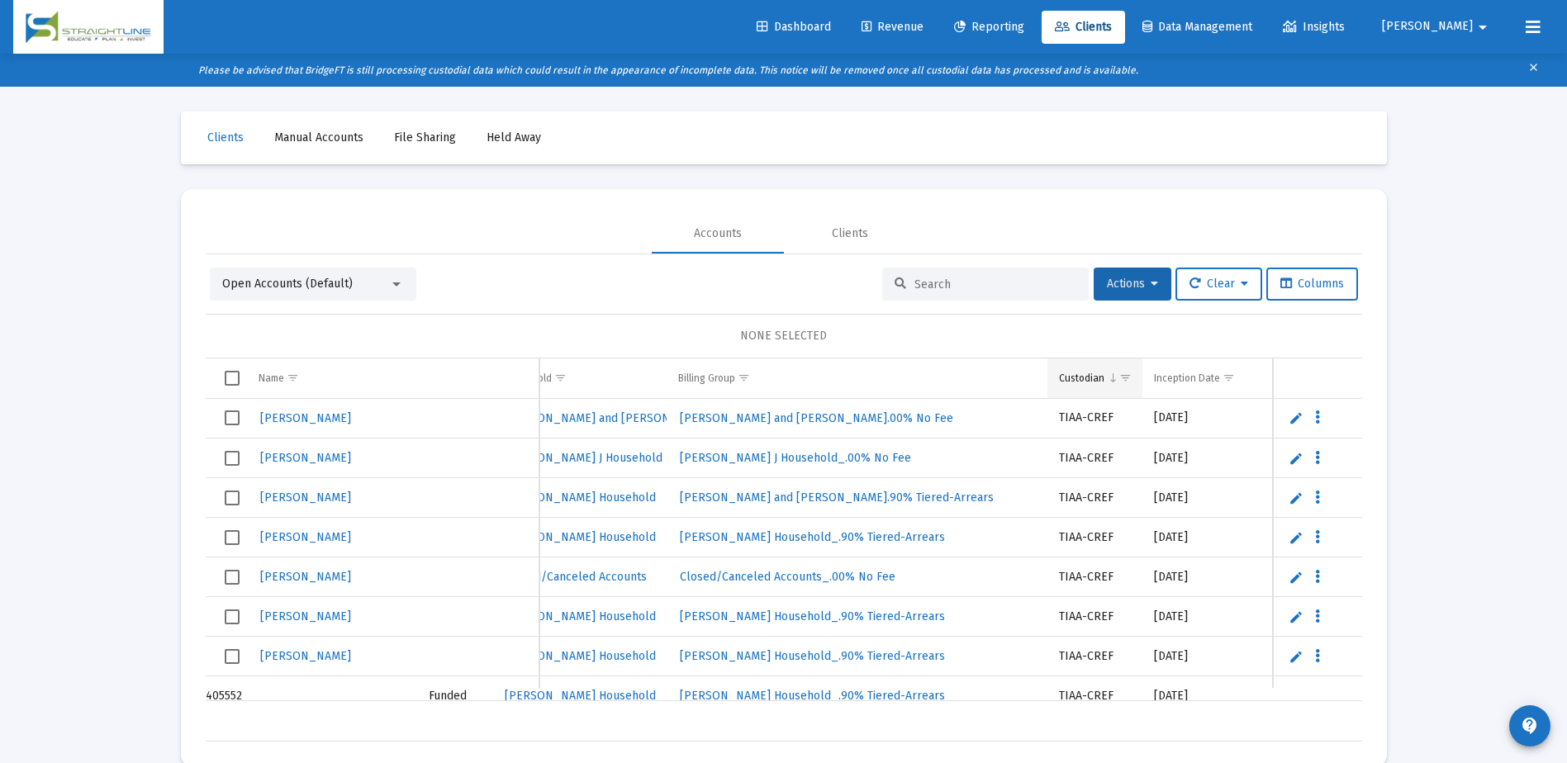
click at [1122, 376] on span "Show filter options for column 'Custodian'" at bounding box center [1125, 378] width 12 height 12
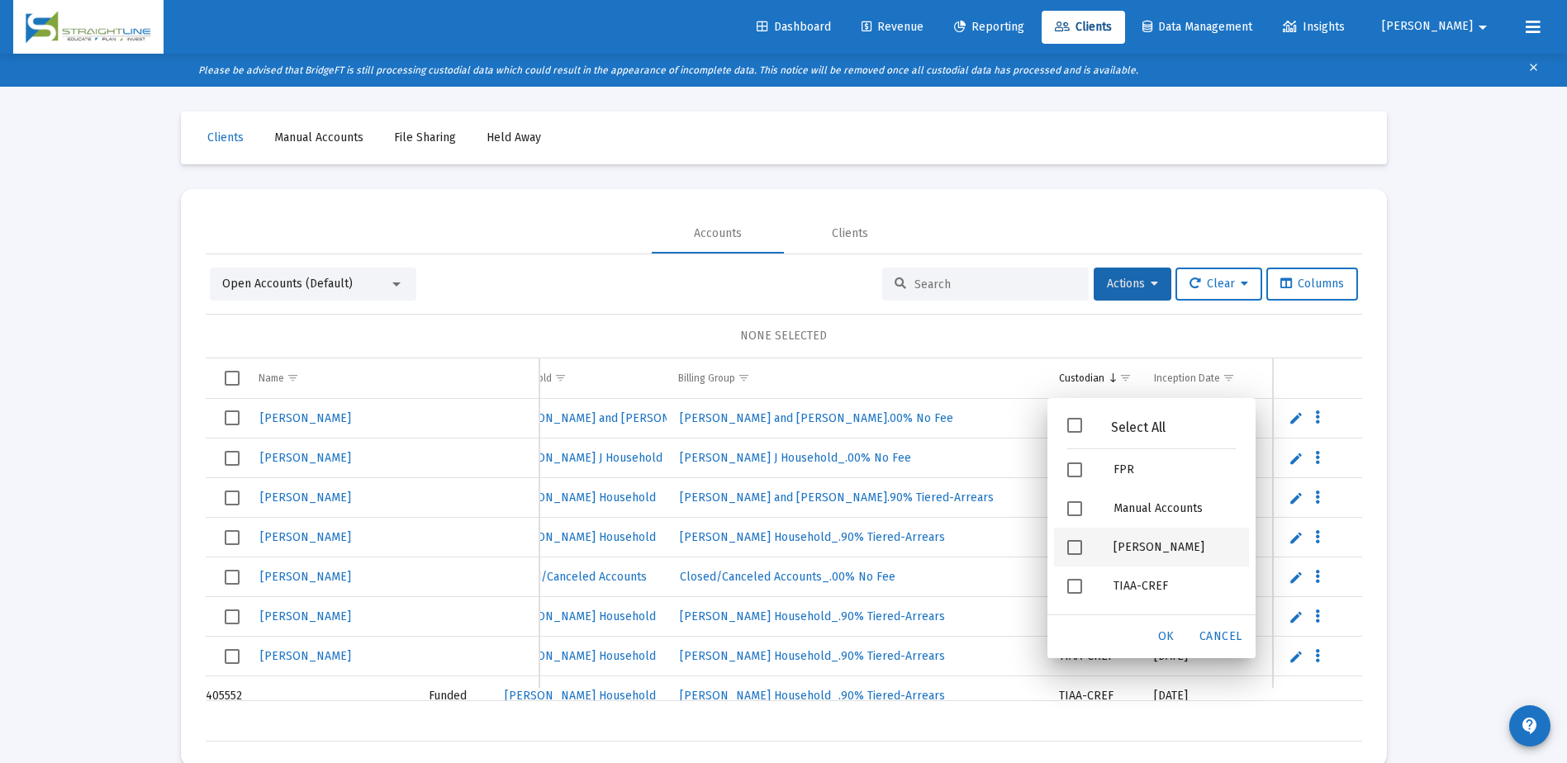
click at [1073, 551] on span "Filter options" at bounding box center [1074, 547] width 15 height 15
click at [1160, 645] on div "OK" at bounding box center [1166, 637] width 53 height 30
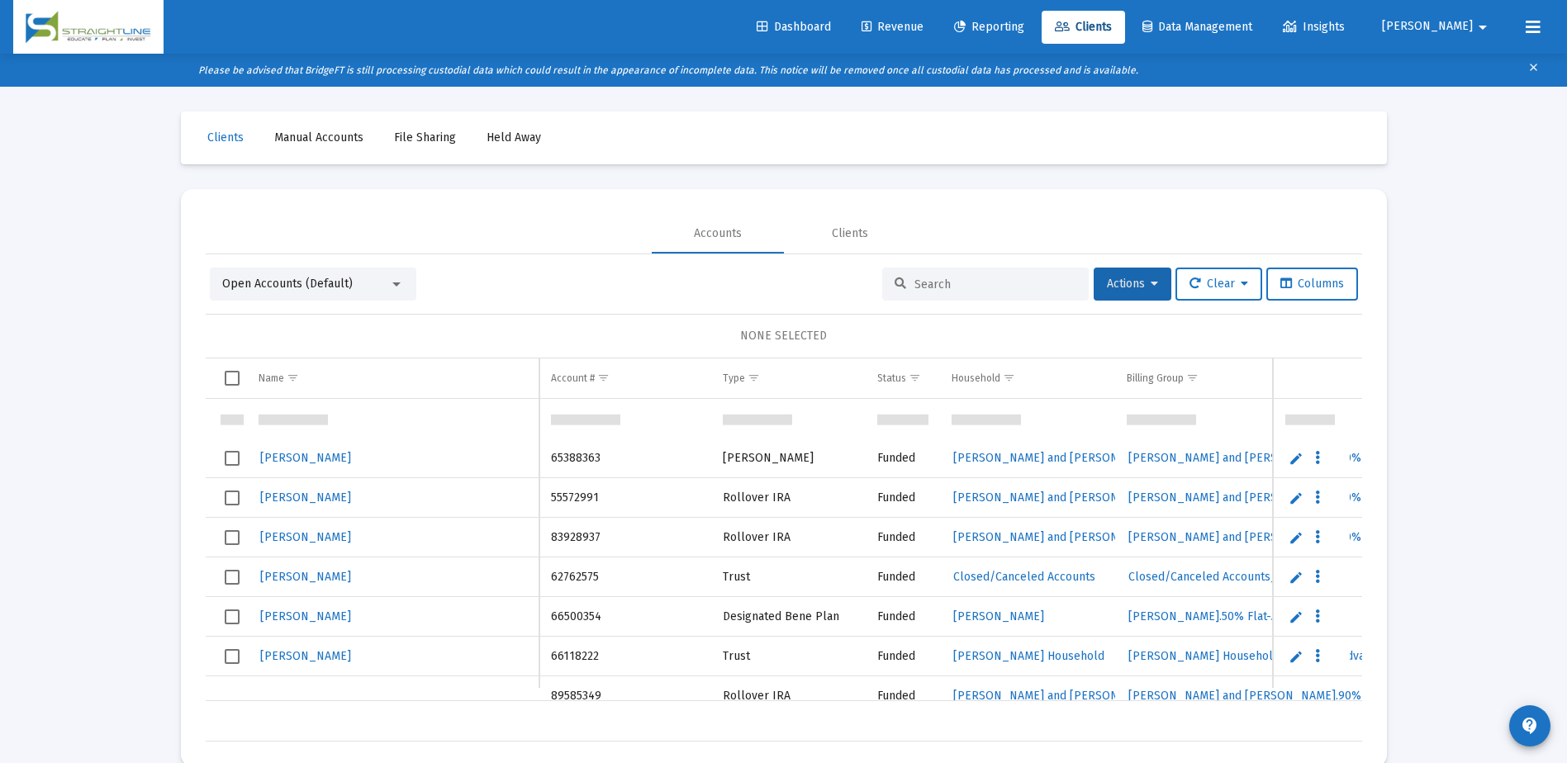
scroll to position [413, 0]
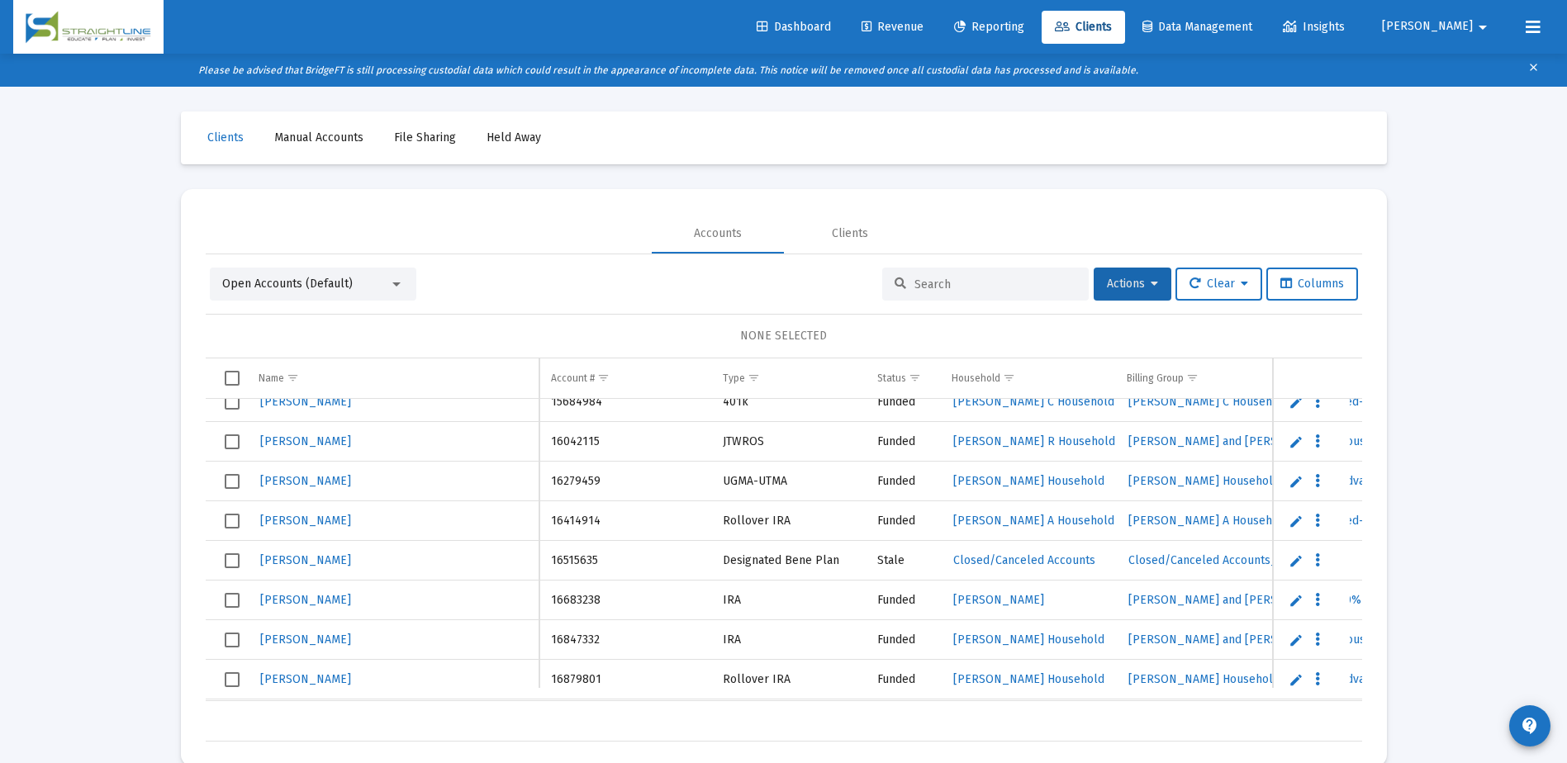
click at [914, 280] on input at bounding box center [995, 285] width 162 height 14
paste input "8282-0854"
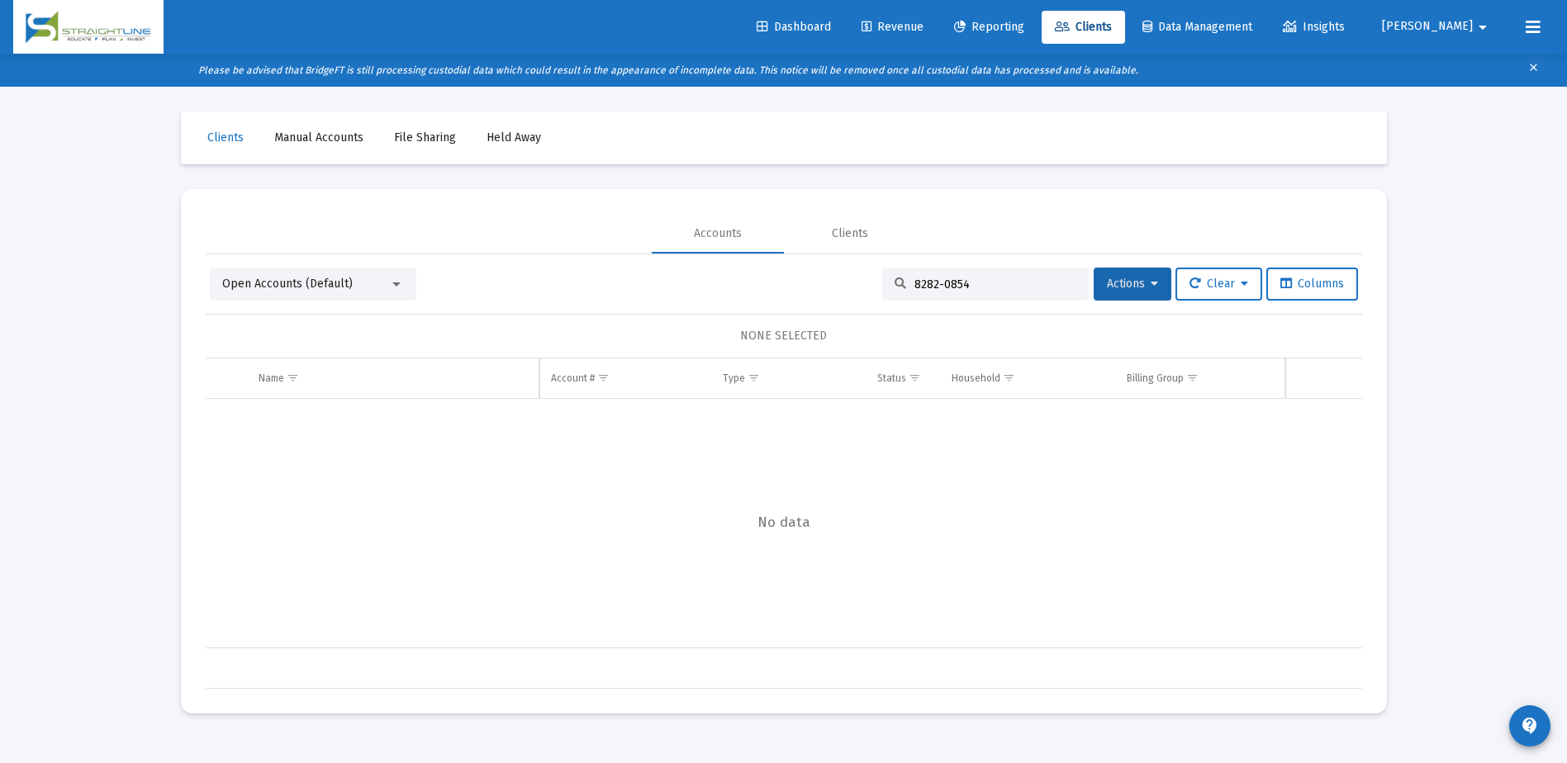
click at [932, 287] on input "8282-0854" at bounding box center [995, 285] width 162 height 14
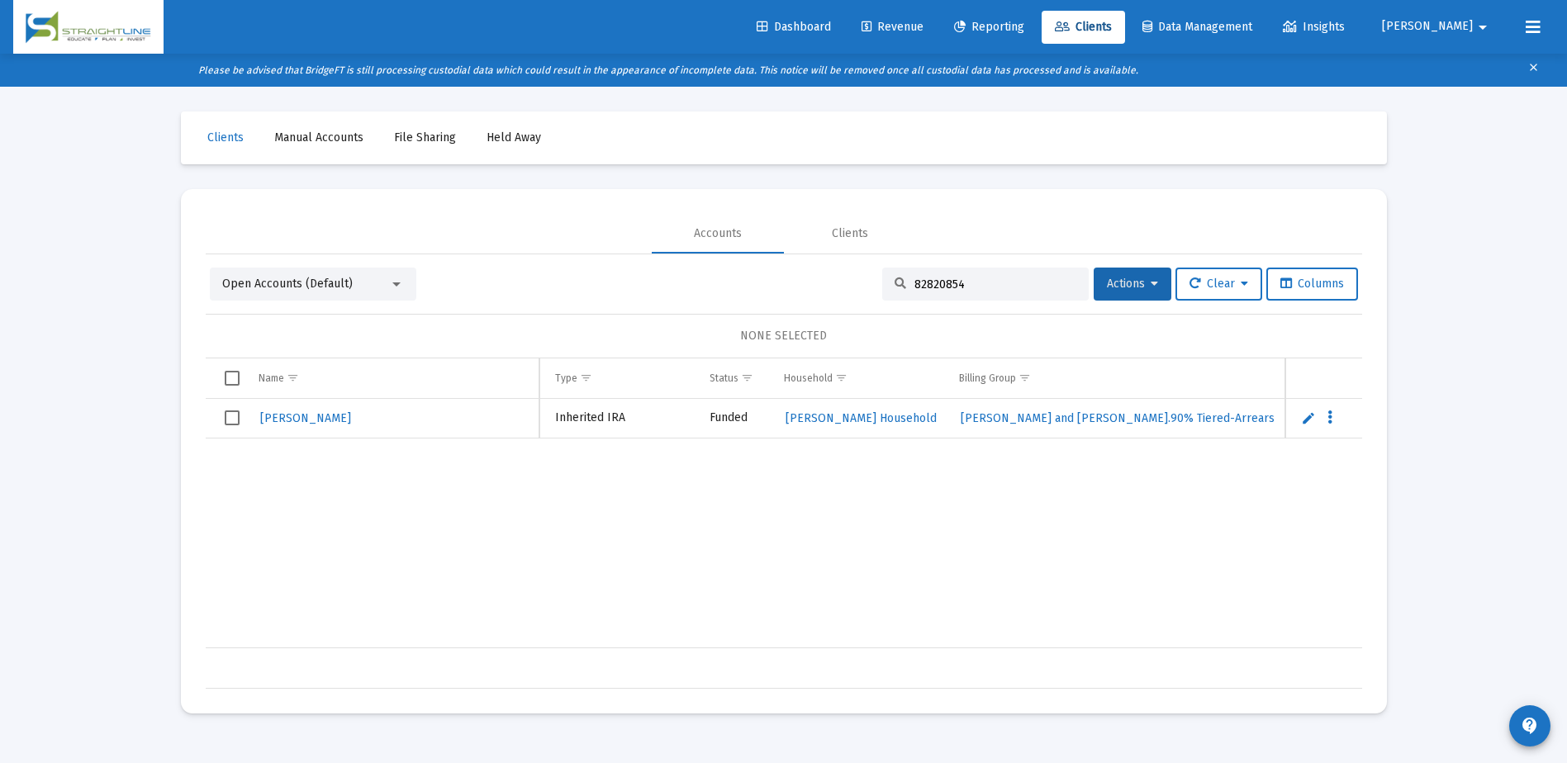
type input "82820854"
click at [234, 415] on span "Select row" at bounding box center [232, 417] width 15 height 15
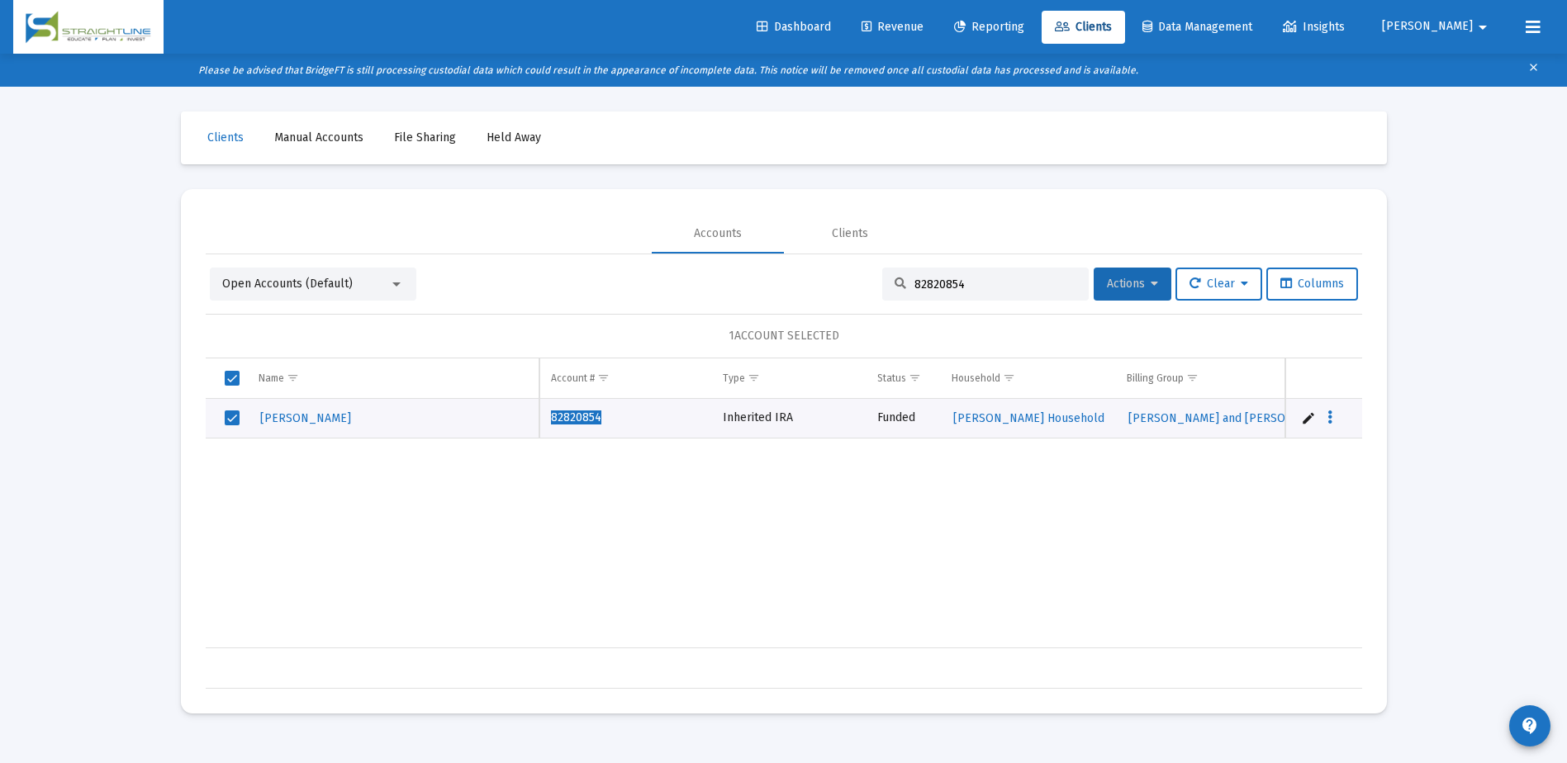
click at [1140, 289] on span "Actions" at bounding box center [1132, 284] width 51 height 14
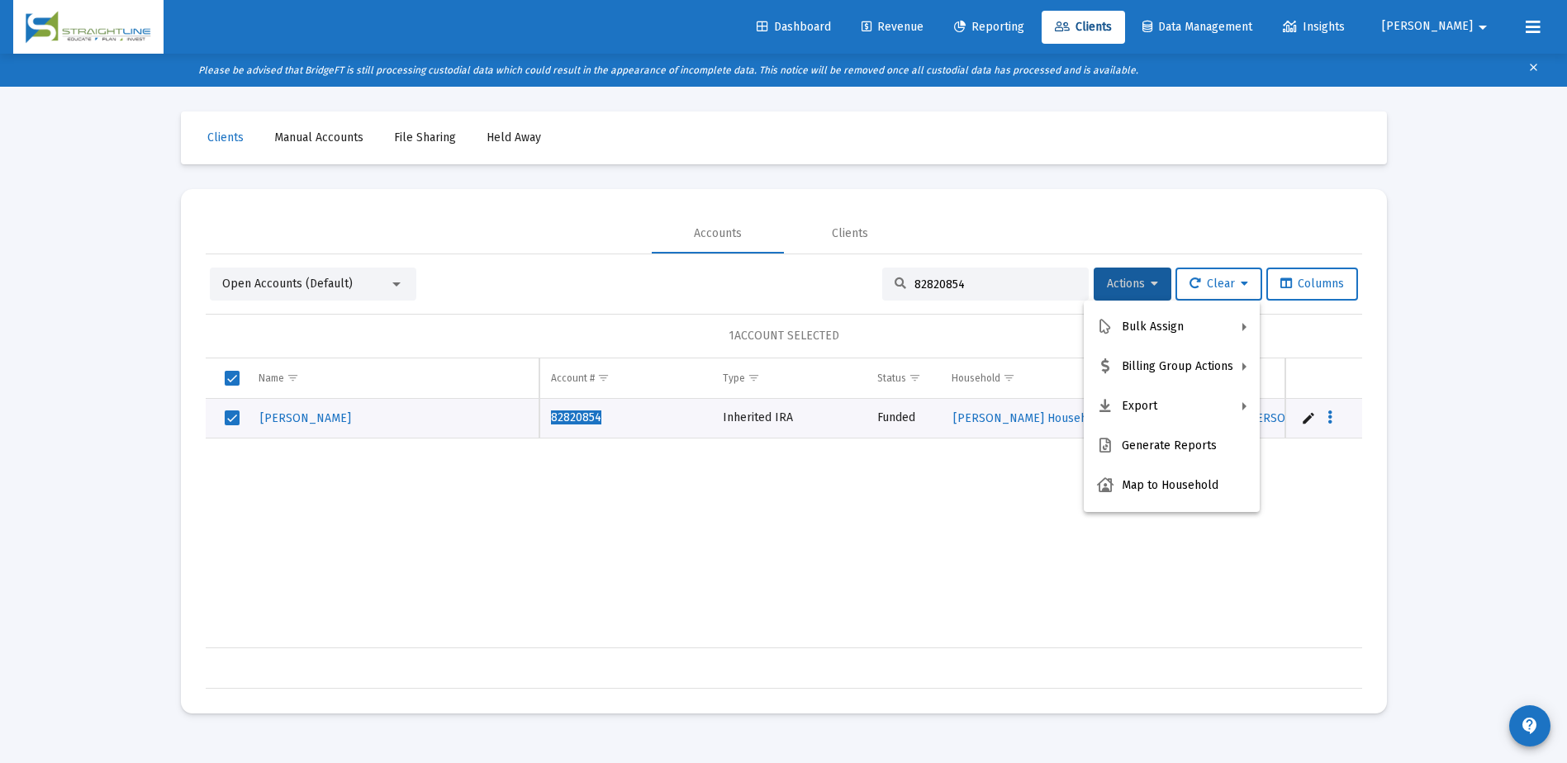
drag, startPoint x: 816, startPoint y: 639, endPoint x: 883, endPoint y: 638, distance: 66.9
click at [883, 638] on div at bounding box center [783, 381] width 1567 height 763
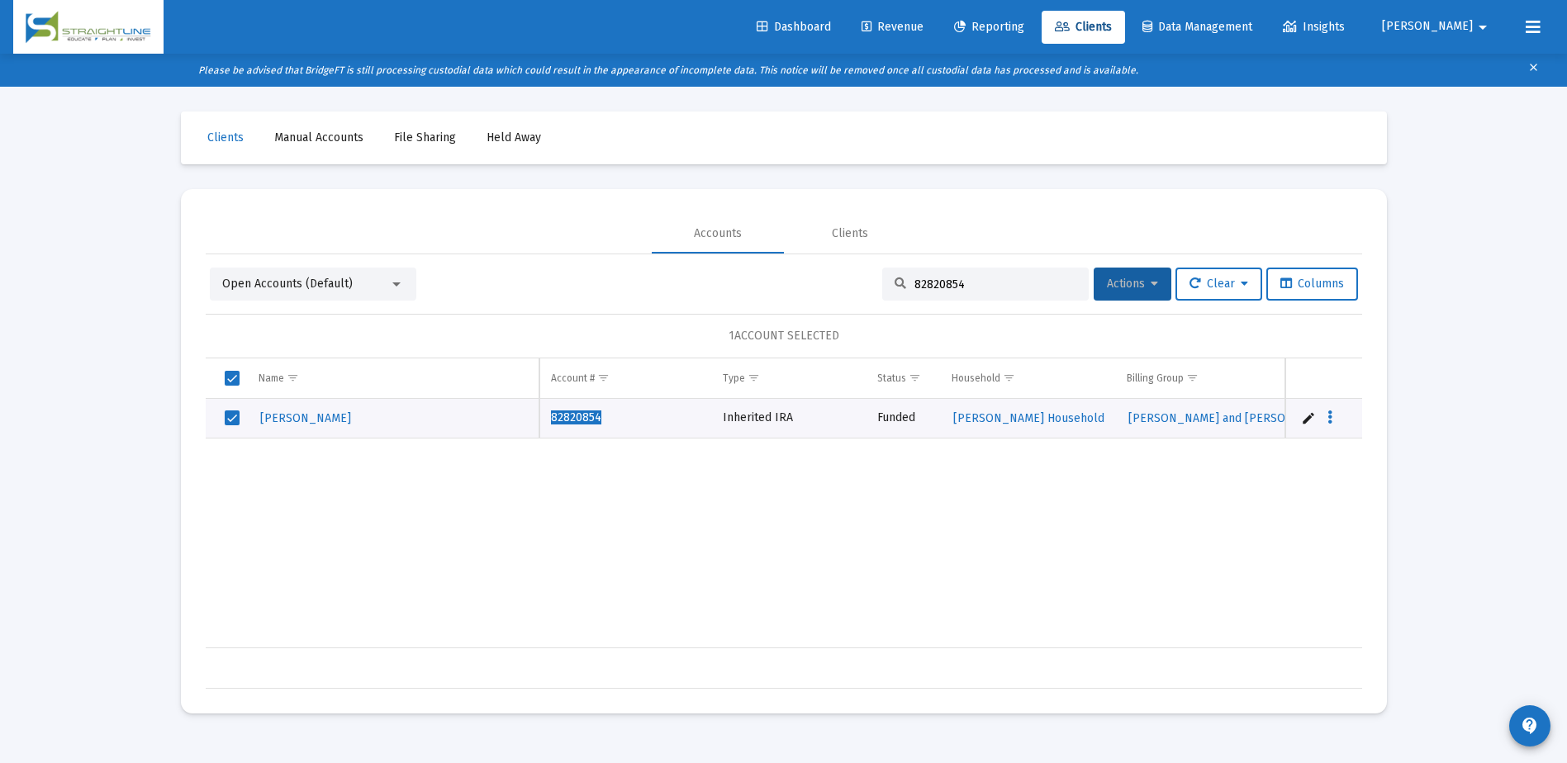
click at [1127, 287] on span "Actions" at bounding box center [1132, 284] width 51 height 14
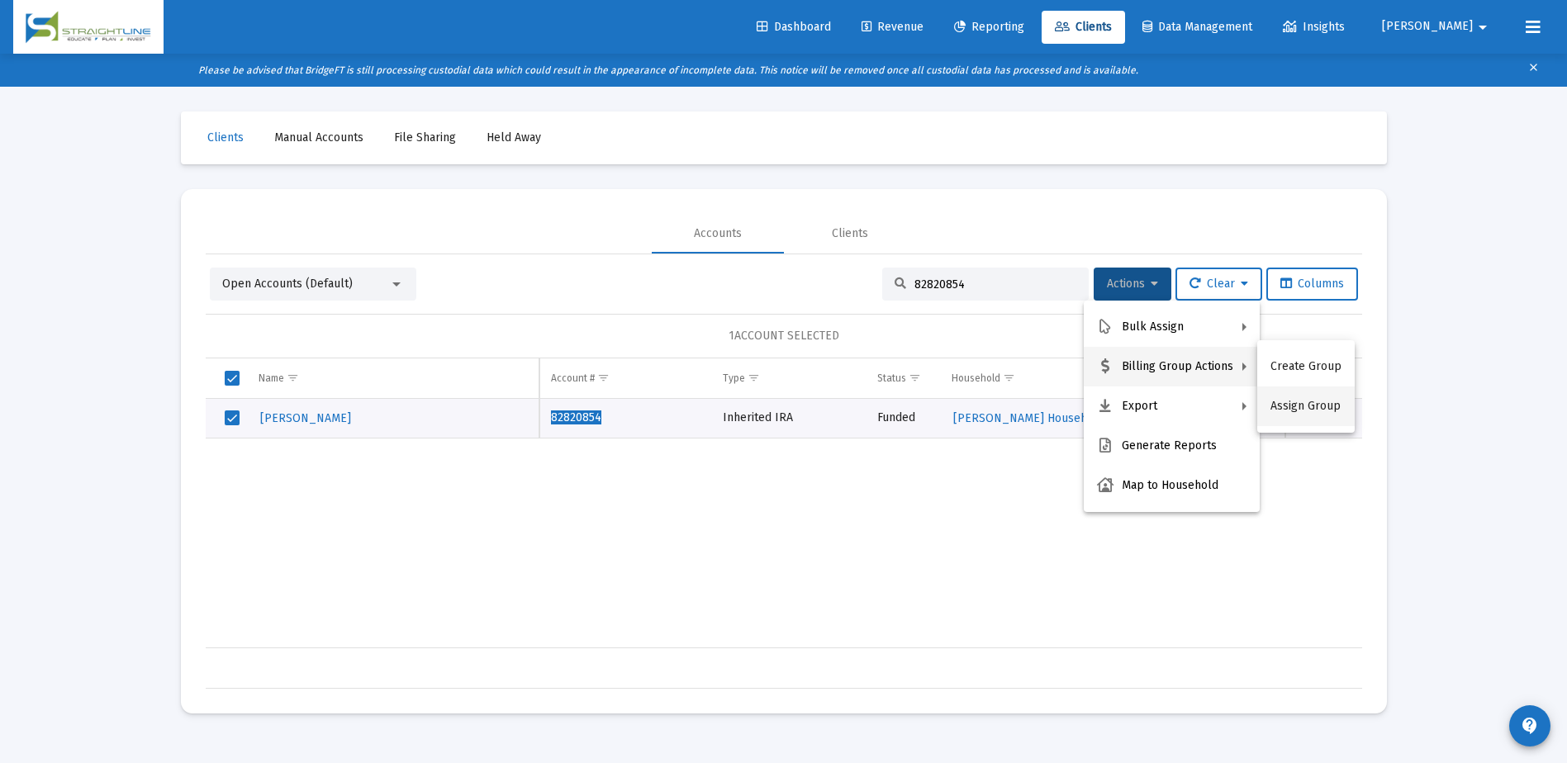
click at [1290, 408] on button "Assign Group" at bounding box center [1305, 407] width 97 height 40
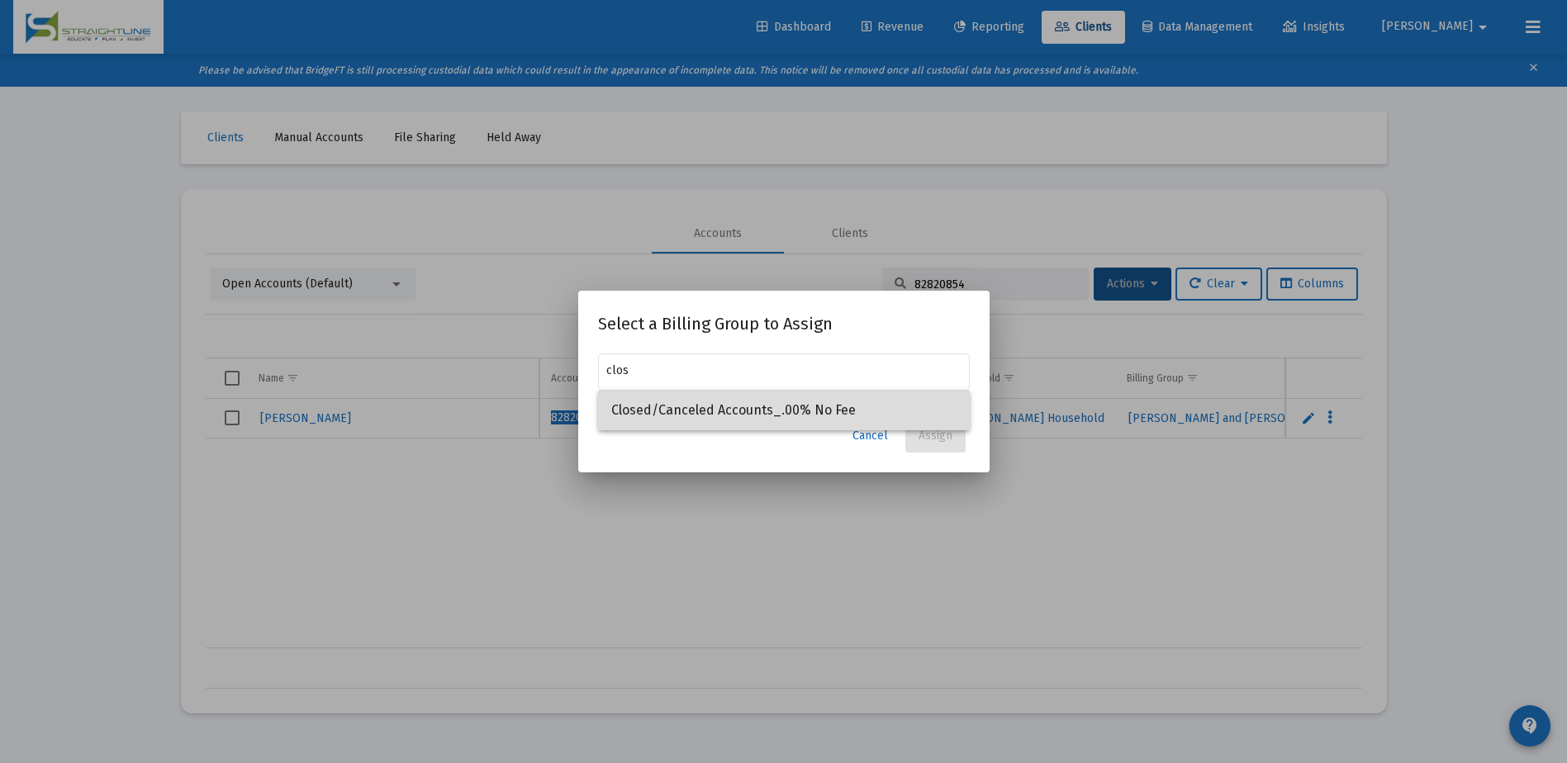
click at [836, 404] on span "Closed/Canceled Accounts_.00% No Fee" at bounding box center [783, 411] width 345 height 40
type input "Closed/Canceled Accounts_.00% No Fee"
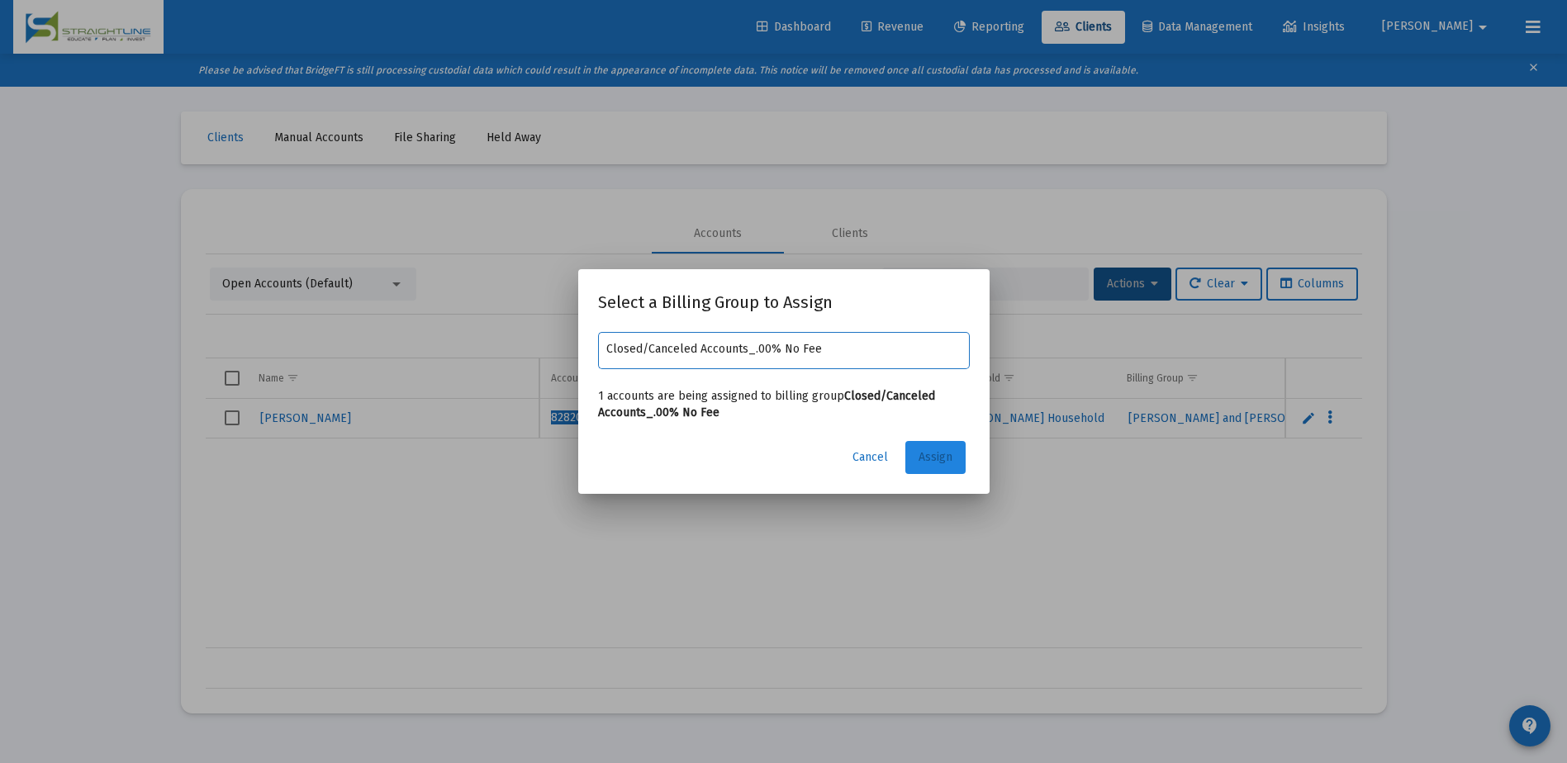
click at [953, 457] on button "Assign" at bounding box center [935, 457] width 60 height 33
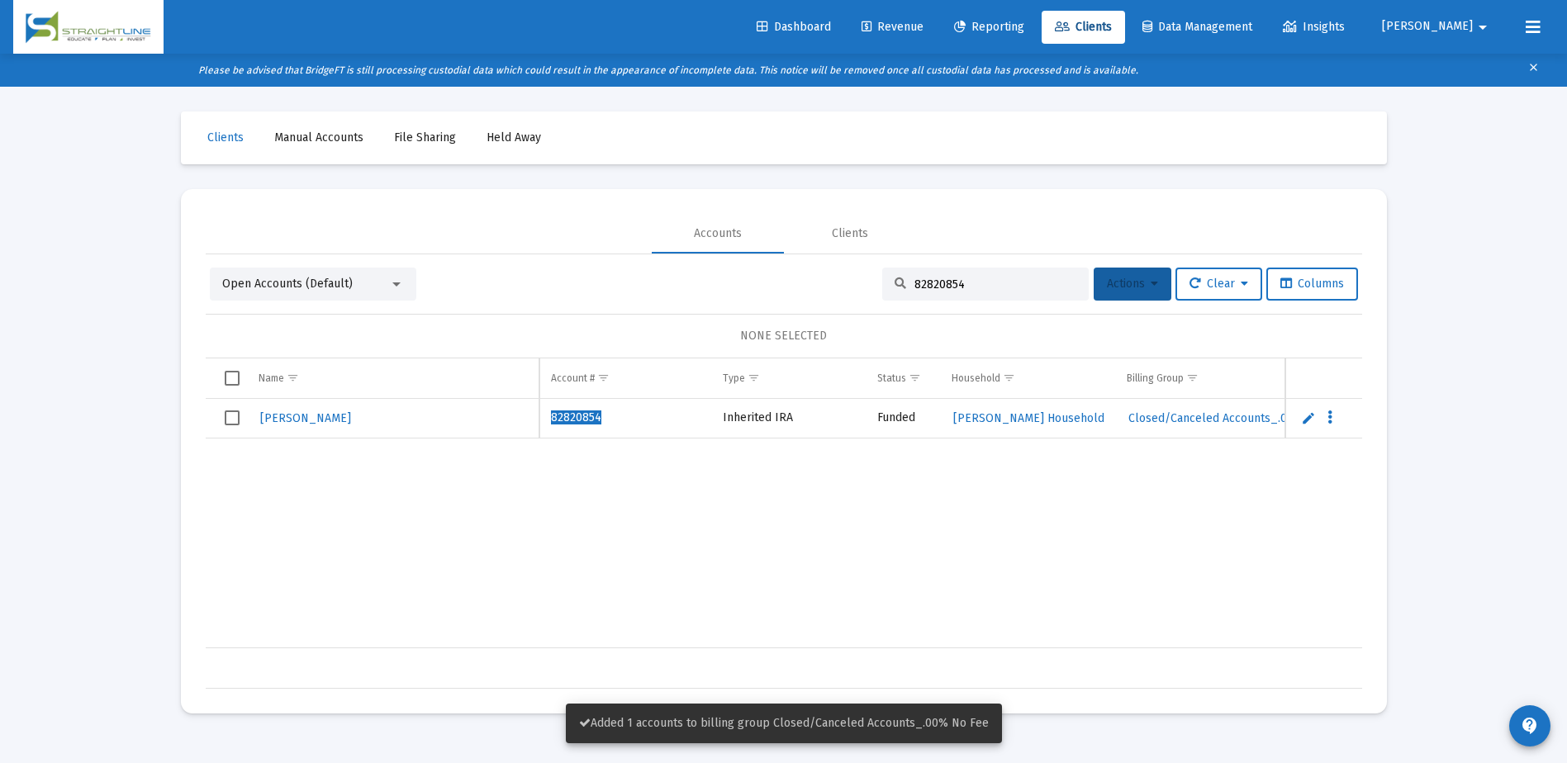
click at [1116, 286] on span "Actions" at bounding box center [1132, 284] width 51 height 14
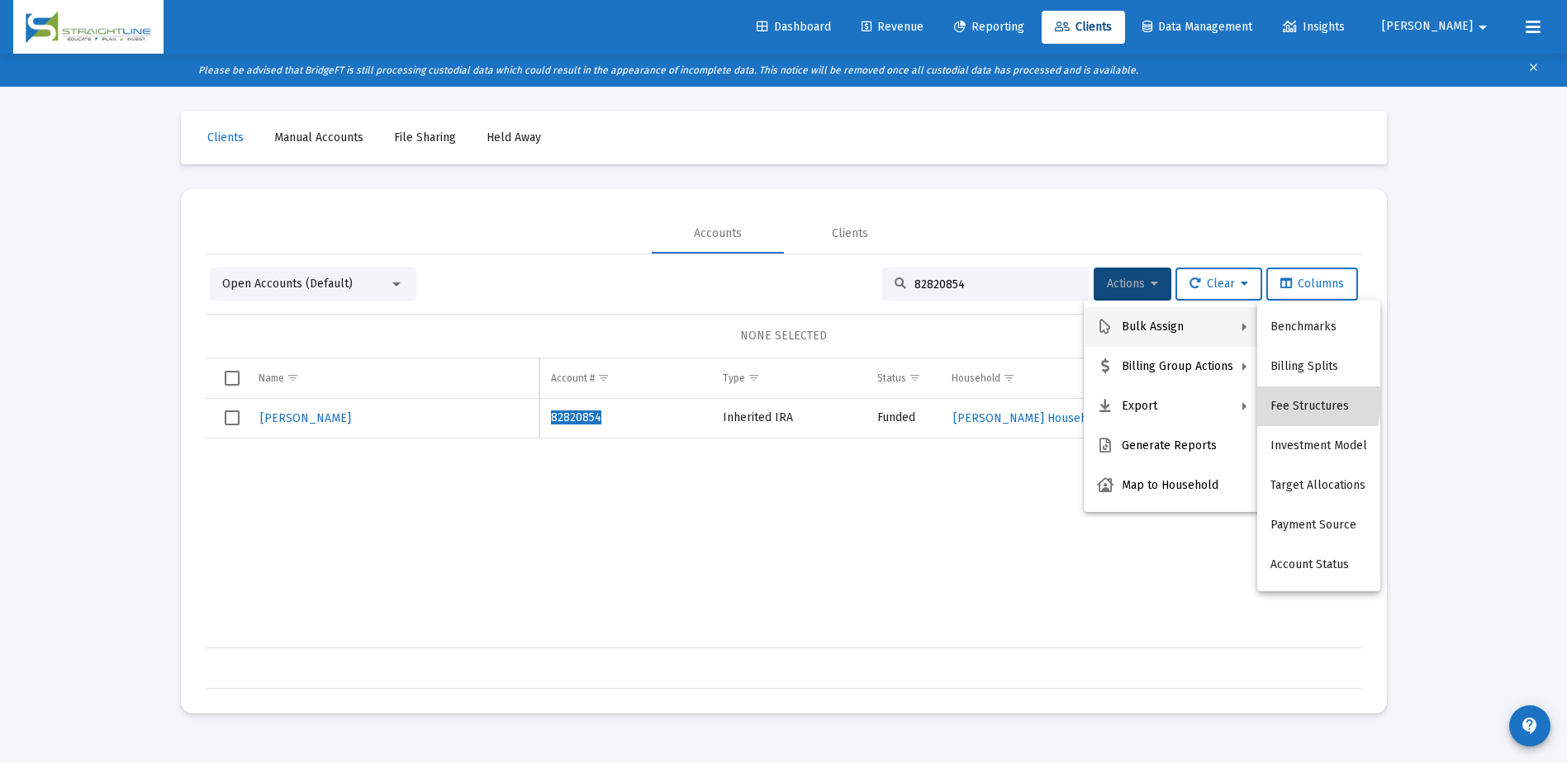
click at [1291, 401] on button "Fee Structures" at bounding box center [1318, 407] width 123 height 40
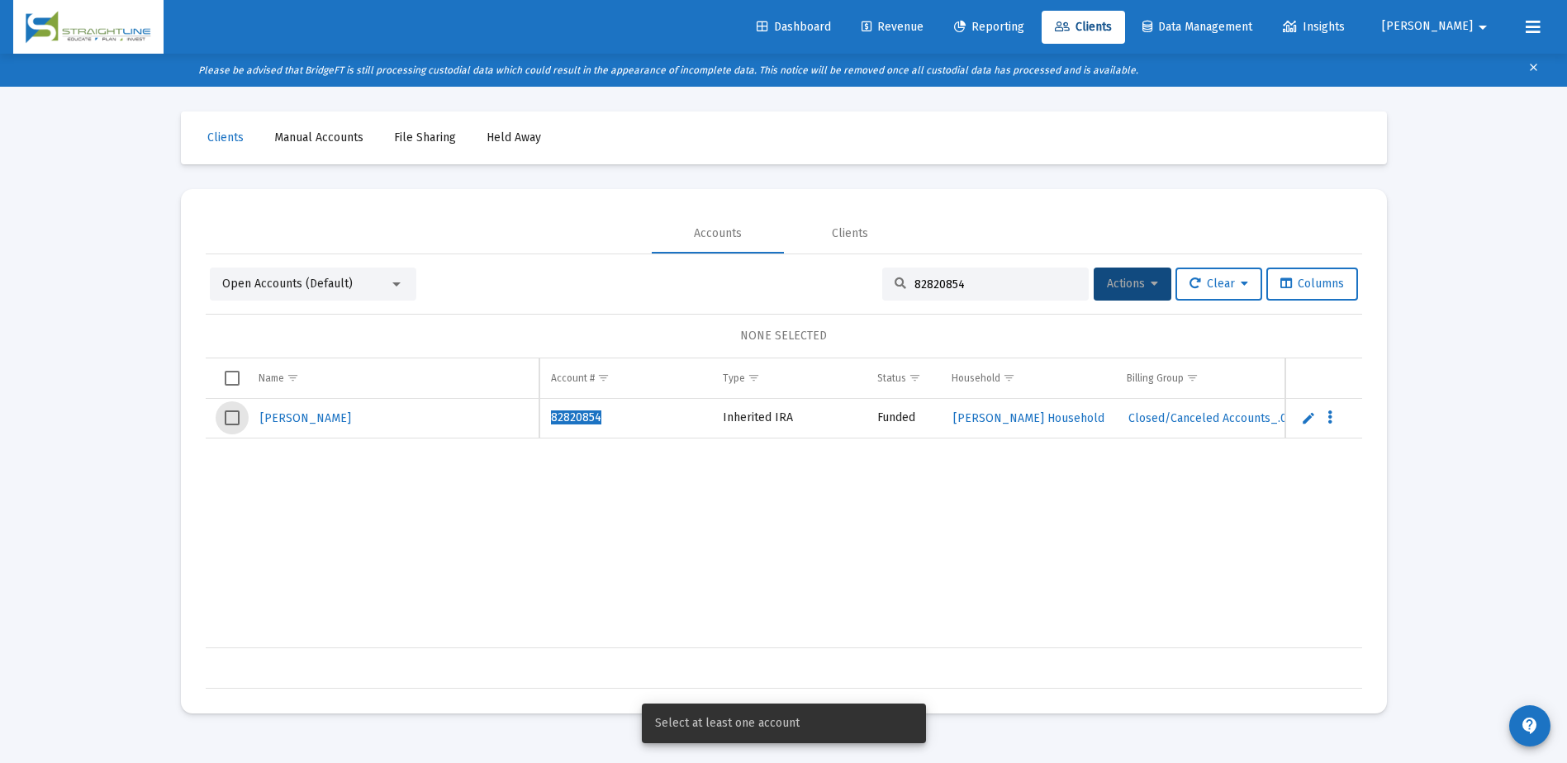
click at [233, 419] on span "Select row" at bounding box center [232, 417] width 15 height 15
click at [1135, 288] on span "Actions" at bounding box center [1132, 284] width 51 height 14
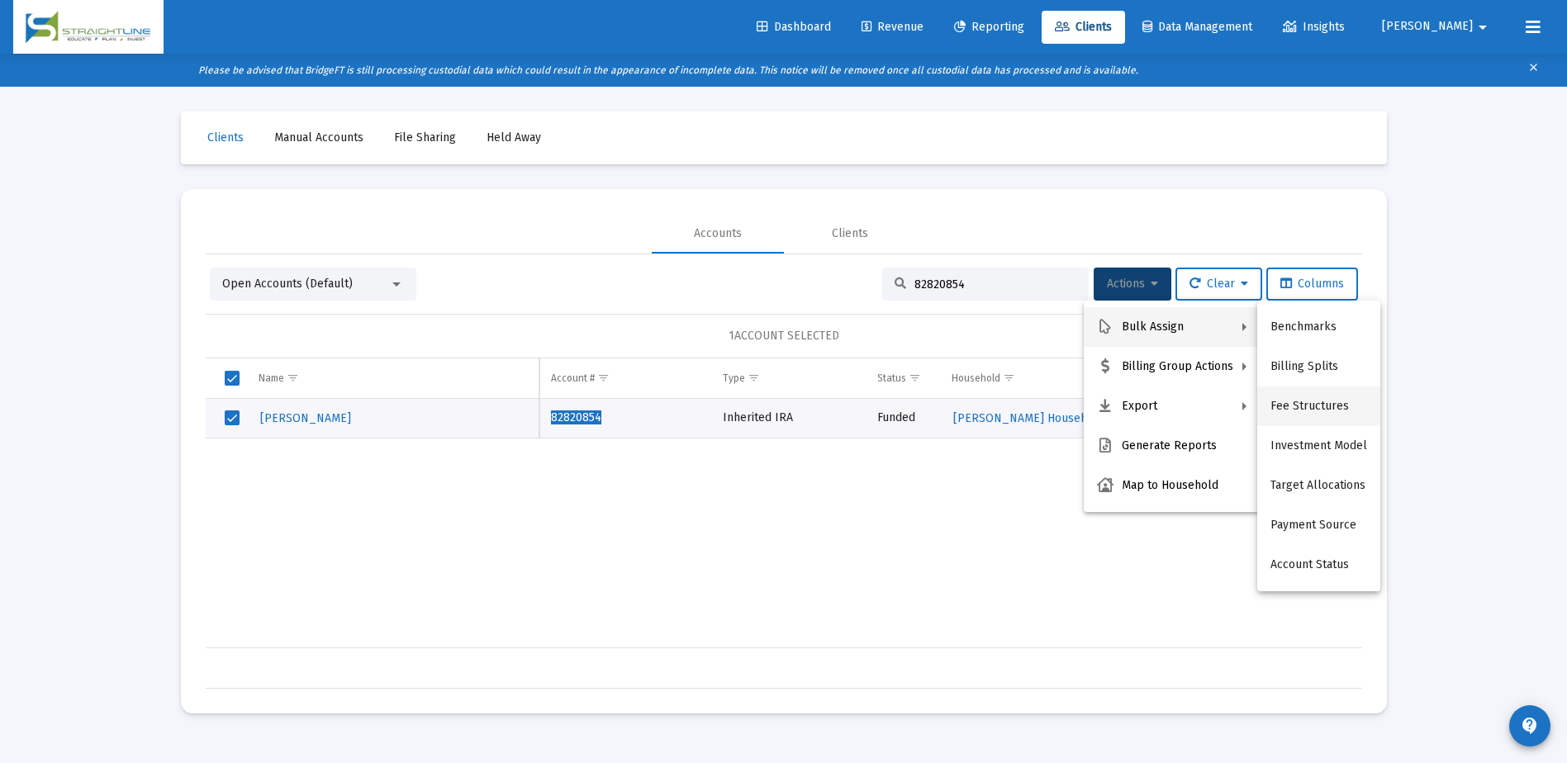
click at [1295, 401] on button "Fee Structures" at bounding box center [1318, 407] width 123 height 40
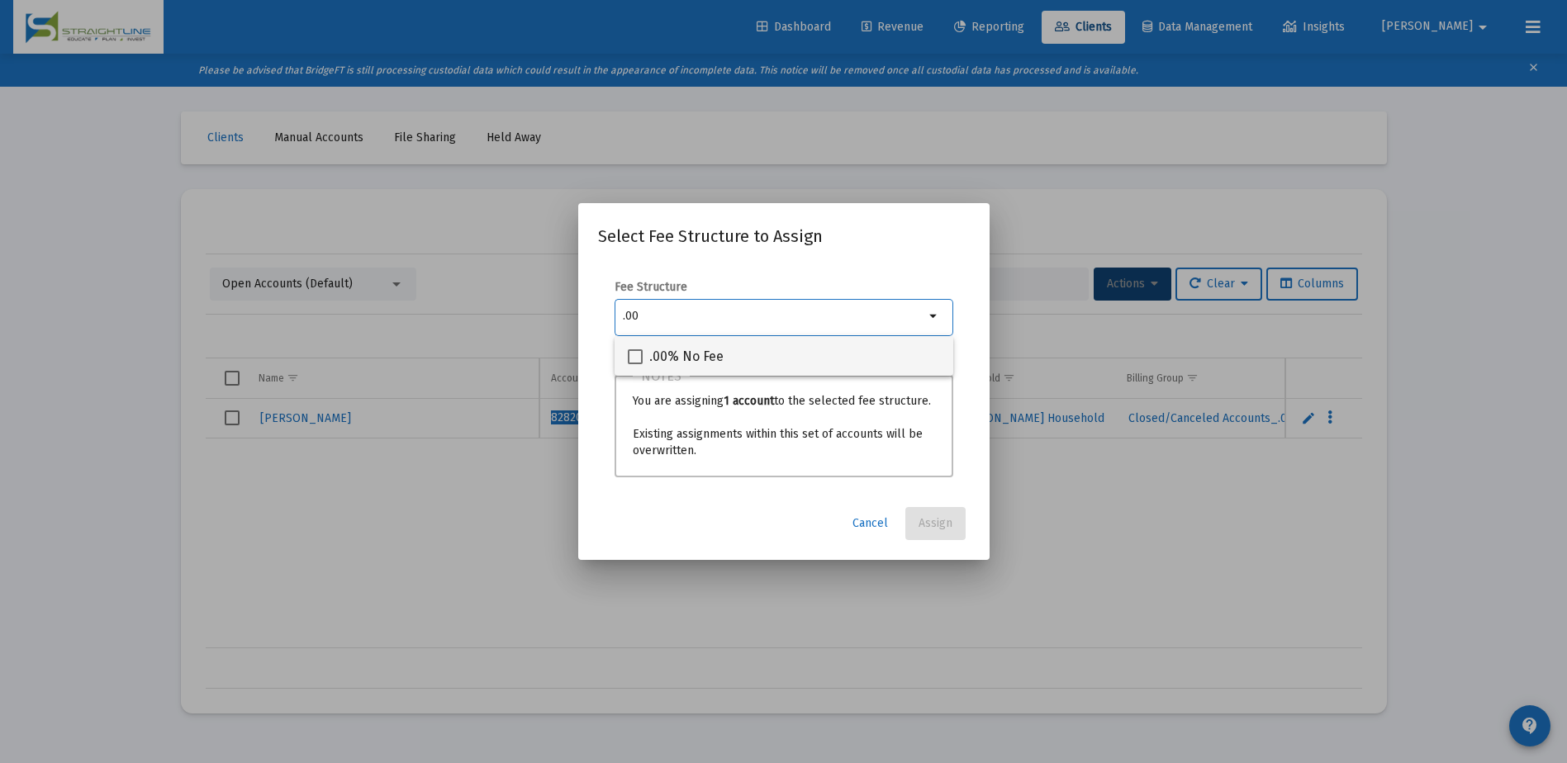
type input ".00"
click at [700, 353] on span ".00% No Fee" at bounding box center [686, 357] width 74 height 20
click at [635, 364] on input ".00% No Fee" at bounding box center [634, 364] width 1 height 1
checkbox input "true"
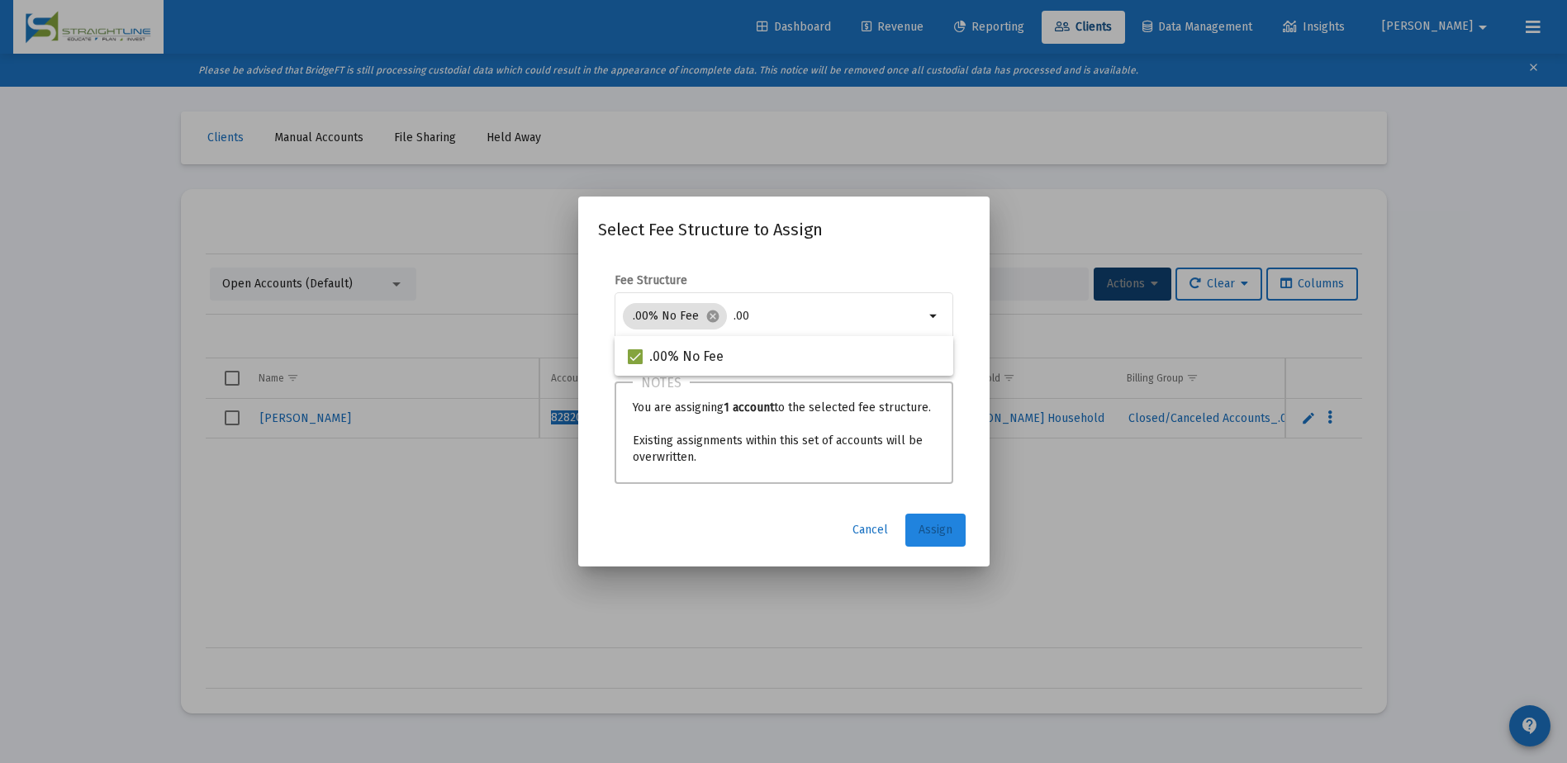
click at [950, 527] on span "Assign" at bounding box center [935, 530] width 34 height 14
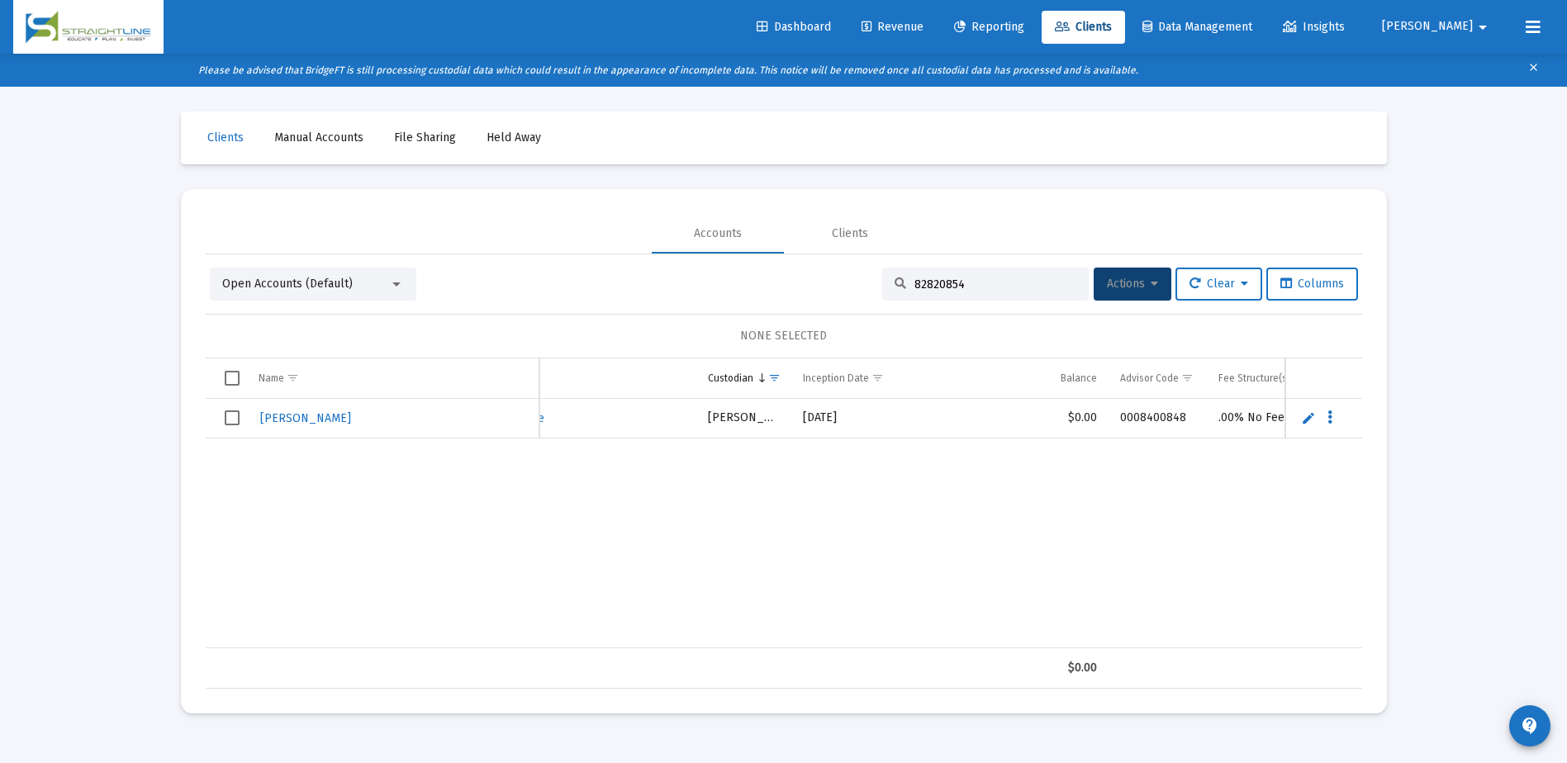
scroll to position [0, 774]
click at [974, 283] on input "82820854" at bounding box center [995, 285] width 162 height 14
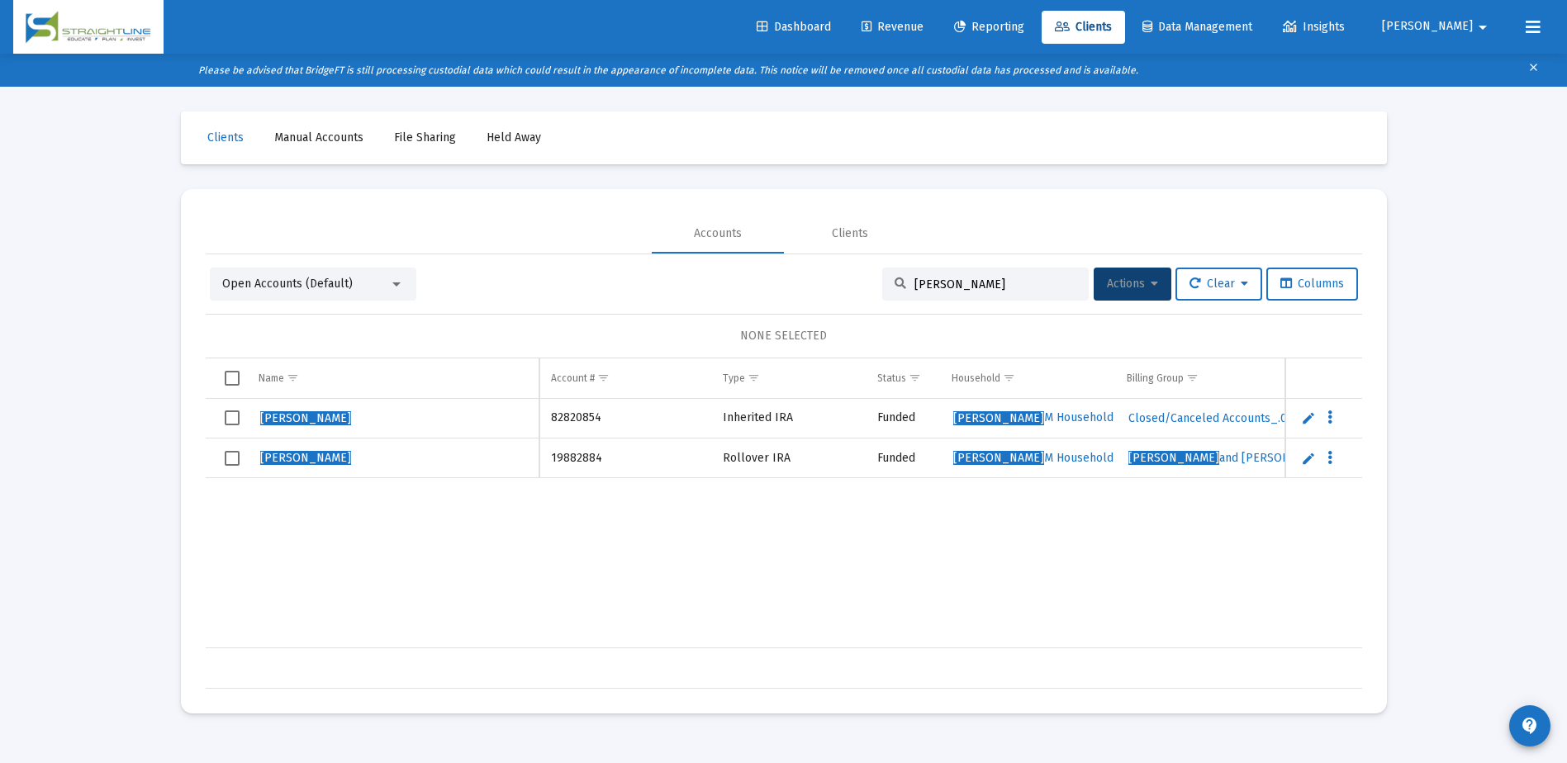
type input "[PERSON_NAME]"
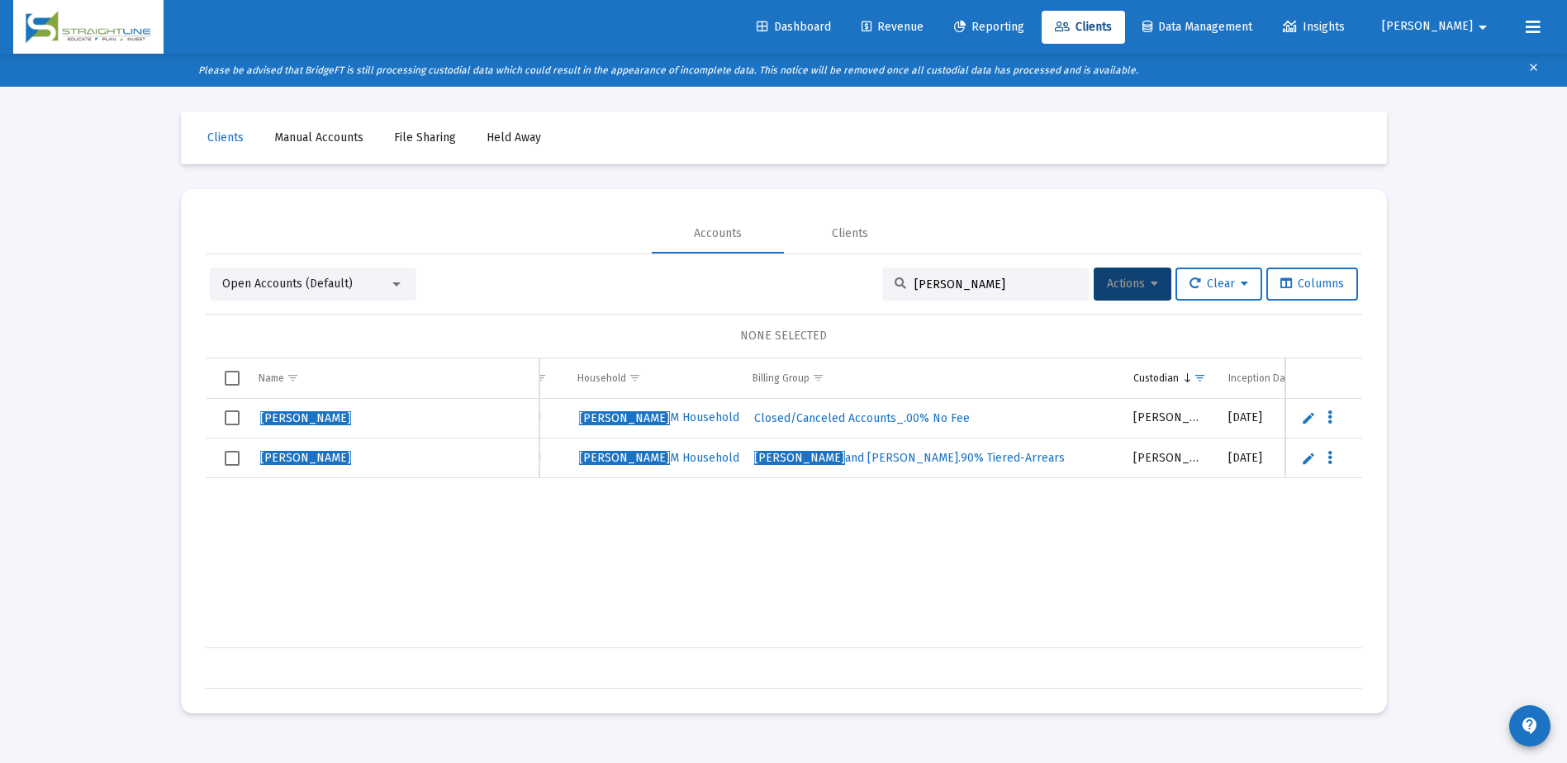
scroll to position [0, 447]
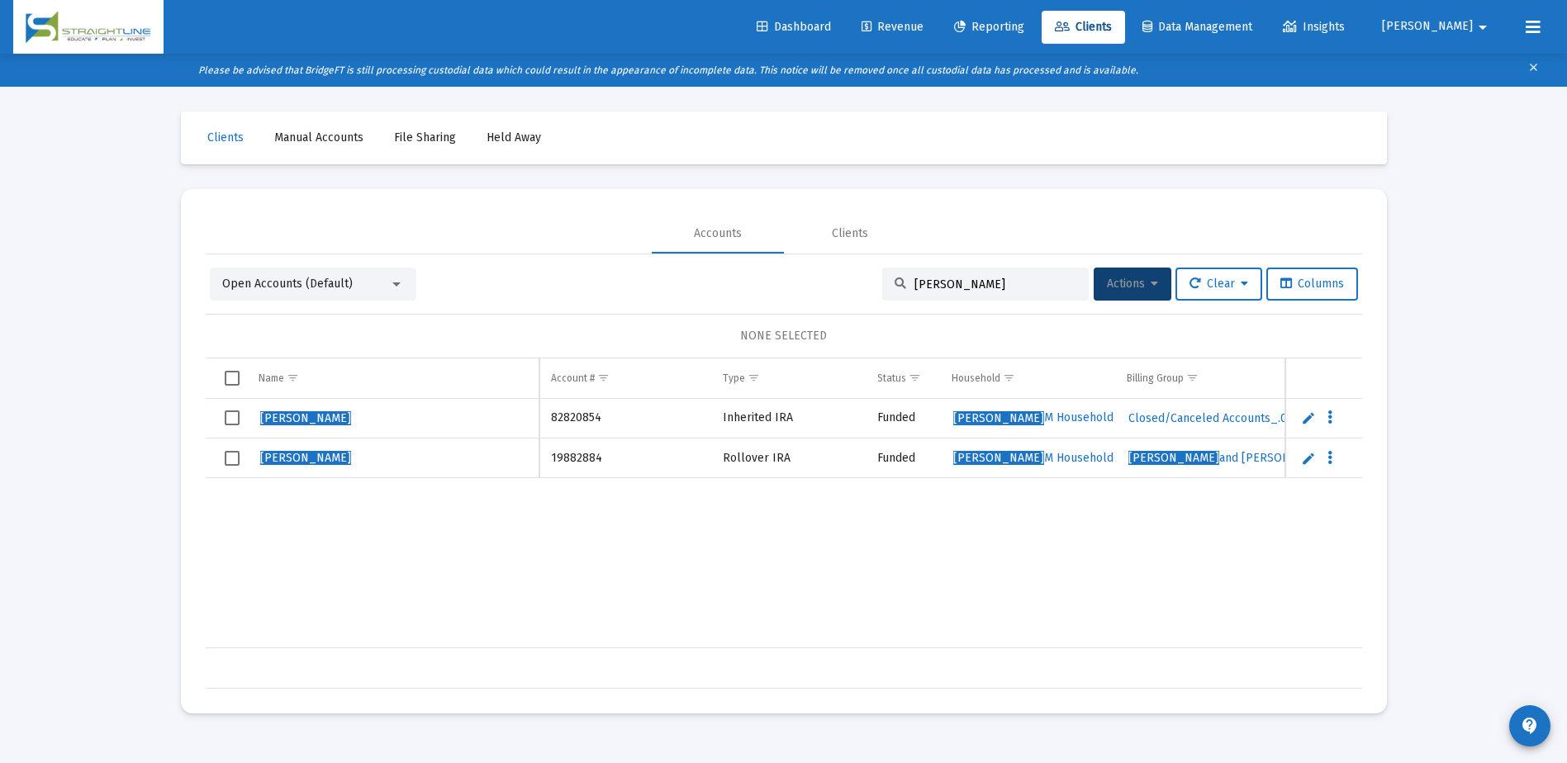
click at [970, 285] on input "[PERSON_NAME]" at bounding box center [995, 285] width 162 height 14
click at [971, 285] on input "[PERSON_NAME]" at bounding box center [995, 285] width 162 height 14
click at [1521, 497] on div "Loading... Clients Manual Accounts File Sharing Held Away Accounts Clients Open…" at bounding box center [783, 414] width 1567 height 763
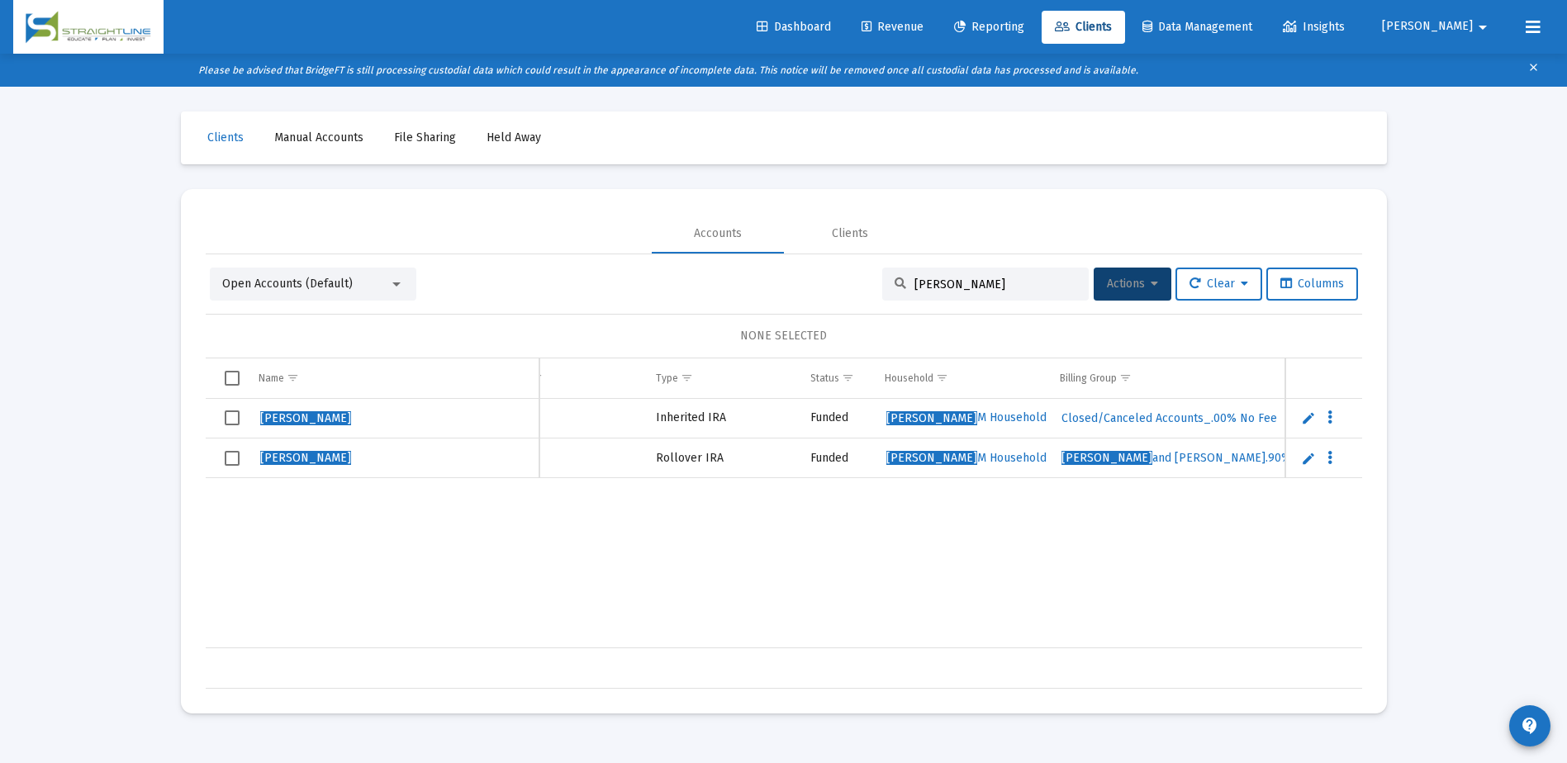
scroll to position [0, 0]
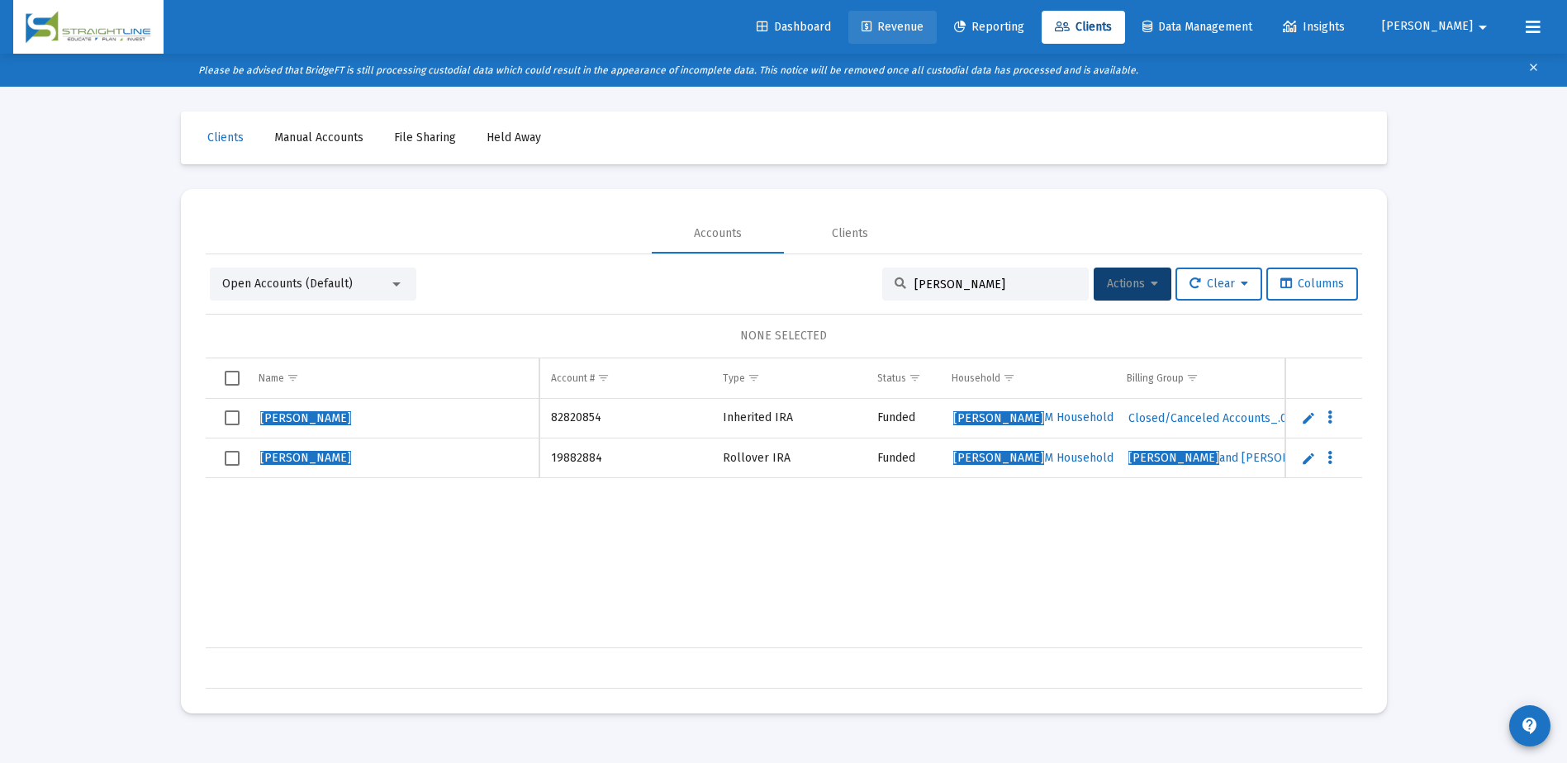
click at [923, 24] on span "Revenue" at bounding box center [892, 27] width 62 height 14
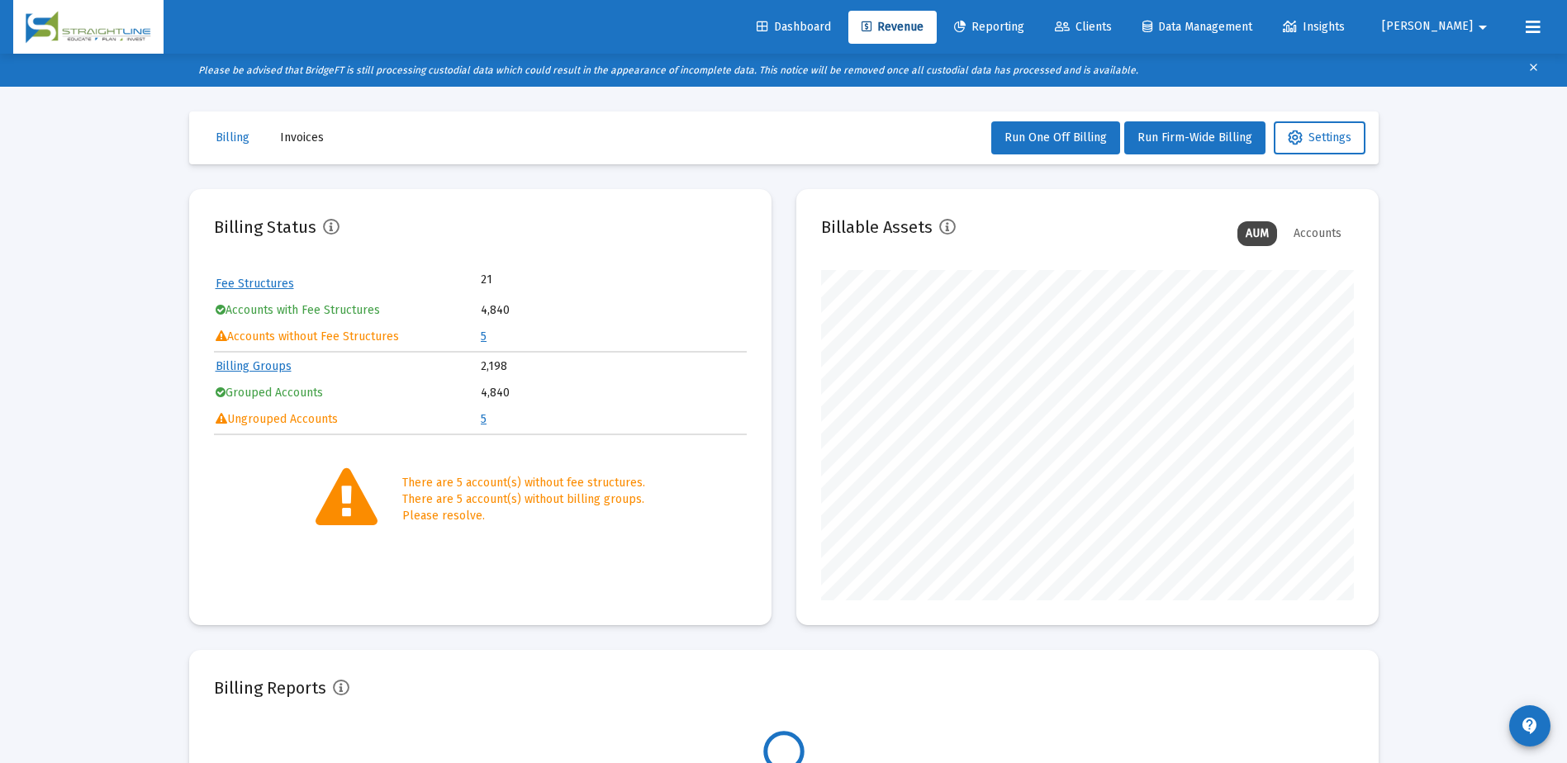
scroll to position [330, 533]
click at [483, 336] on link "5" at bounding box center [484, 337] width 6 height 14
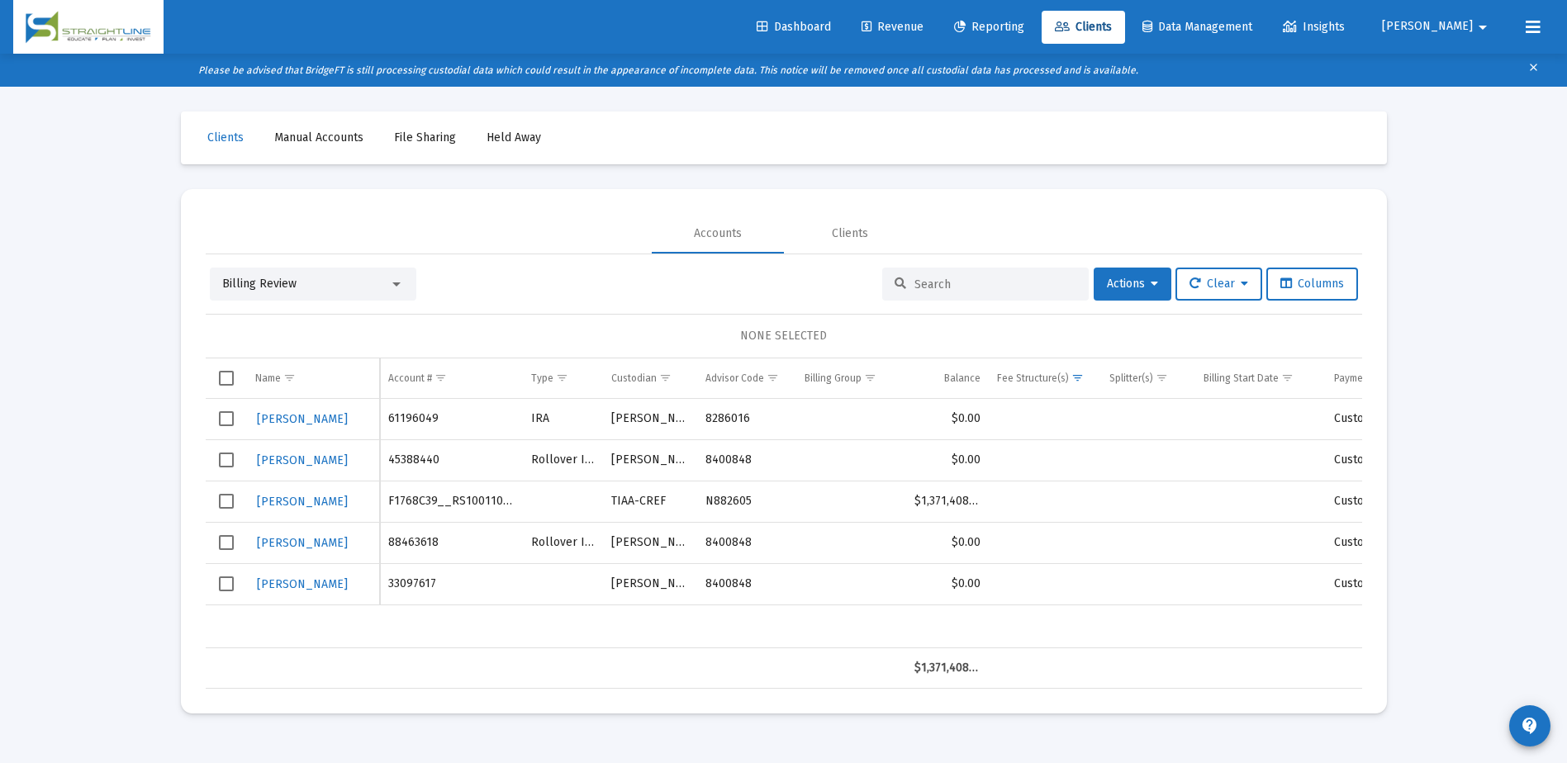
click at [937, 36] on link "Revenue" at bounding box center [892, 27] width 88 height 33
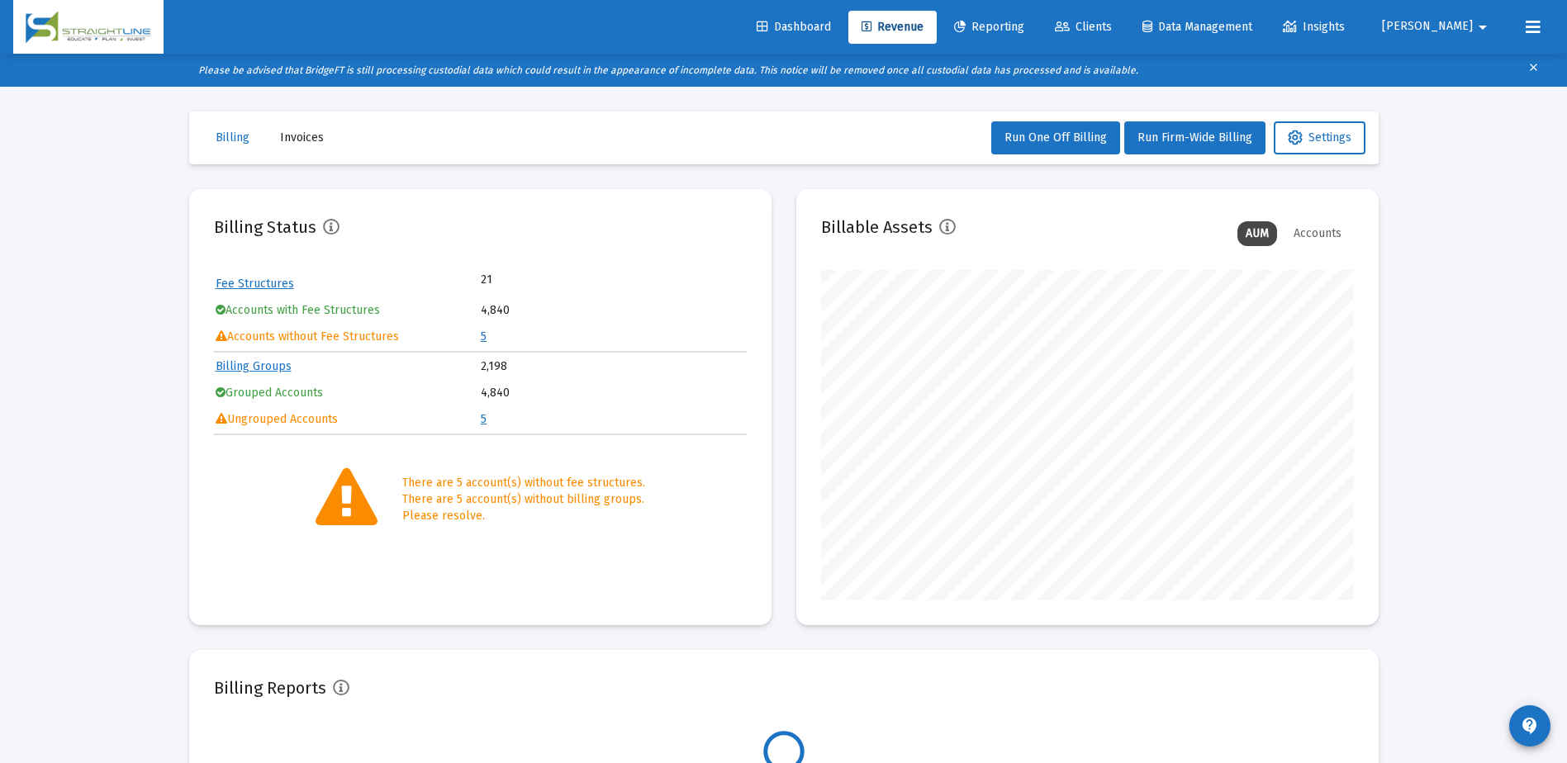
scroll to position [330, 533]
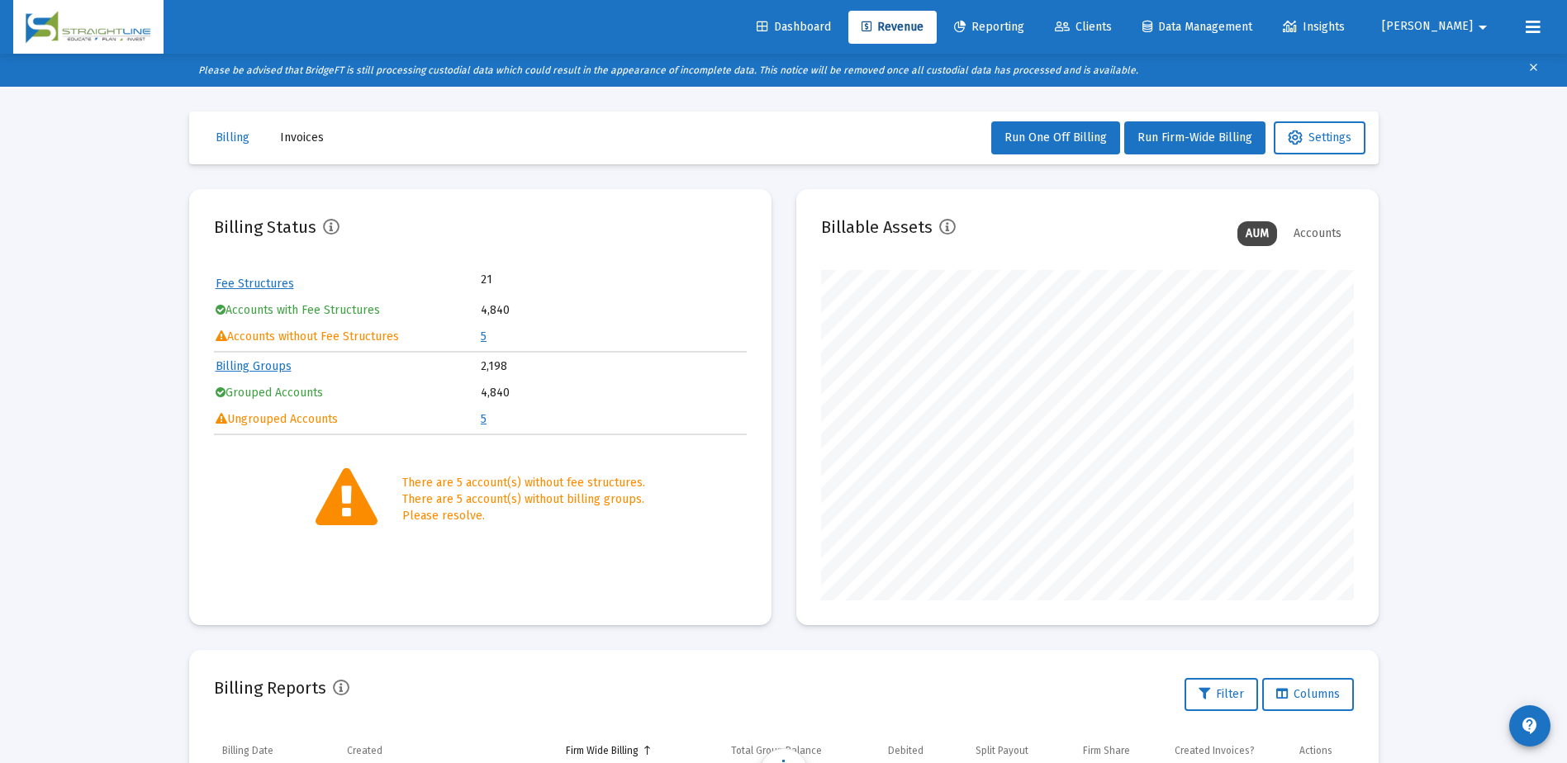
click at [484, 335] on link "5" at bounding box center [484, 337] width 6 height 14
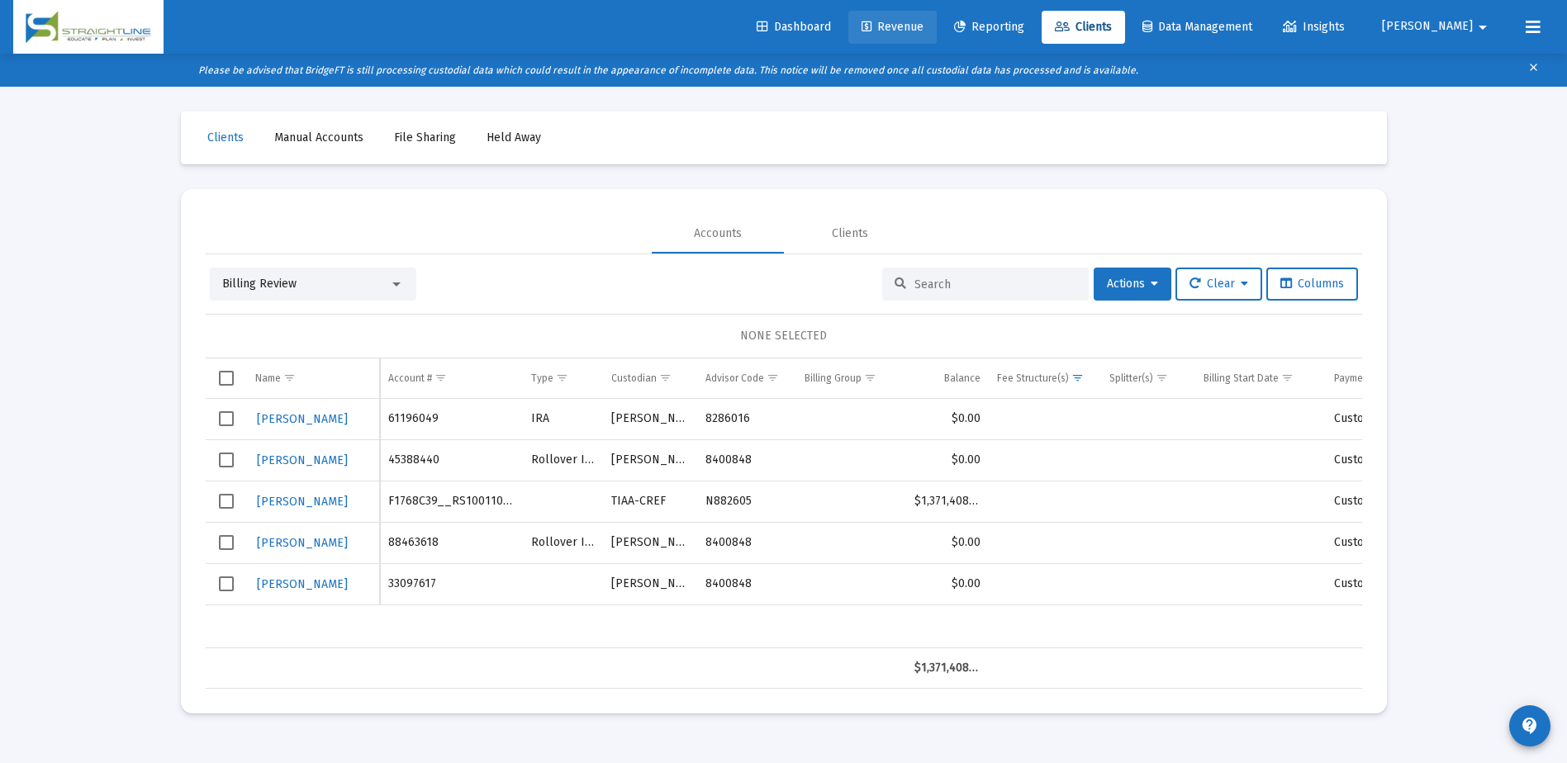
click at [923, 33] on span "Revenue" at bounding box center [892, 27] width 62 height 14
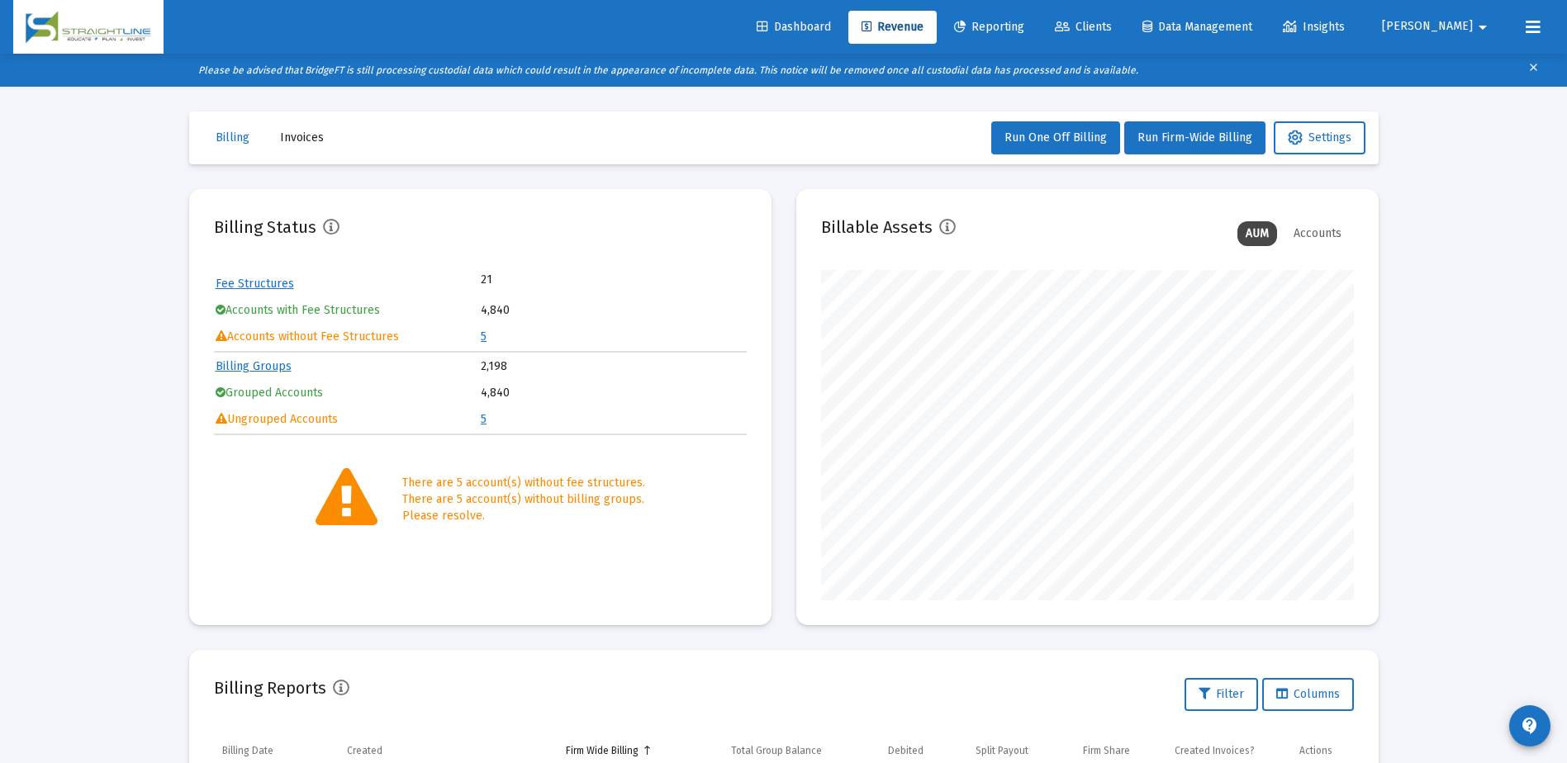
click at [484, 418] on link "5" at bounding box center [484, 419] width 6 height 14
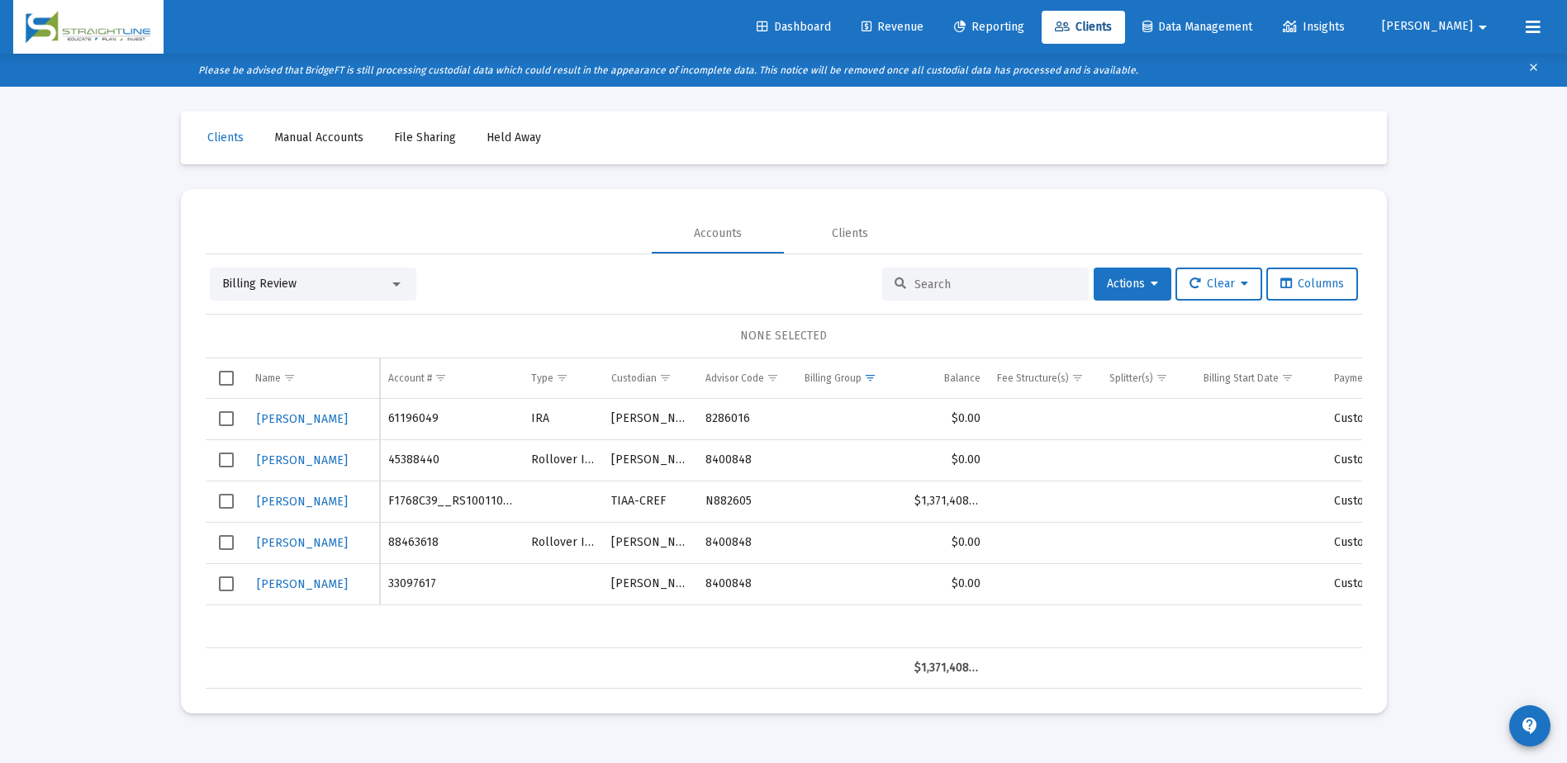
drag, startPoint x: 442, startPoint y: 586, endPoint x: 428, endPoint y: 453, distance: 132.9
click at [428, 453] on tbody "[PERSON_NAME] 61196049 [PERSON_NAME] 8286016 $0.00 Custodian billed [PERSON_NAM…" at bounding box center [829, 502] width 1246 height 206
click at [480, 553] on td "88463618" at bounding box center [451, 542] width 143 height 41
drag, startPoint x: 249, startPoint y: 419, endPoint x: 388, endPoint y: 421, distance: 139.6
click at [388, 421] on div "[PERSON_NAME] 61196049 [PERSON_NAME] 8286016 $0.00 Custodian billed [PERSON_NAM…" at bounding box center [784, 523] width 1156 height 249
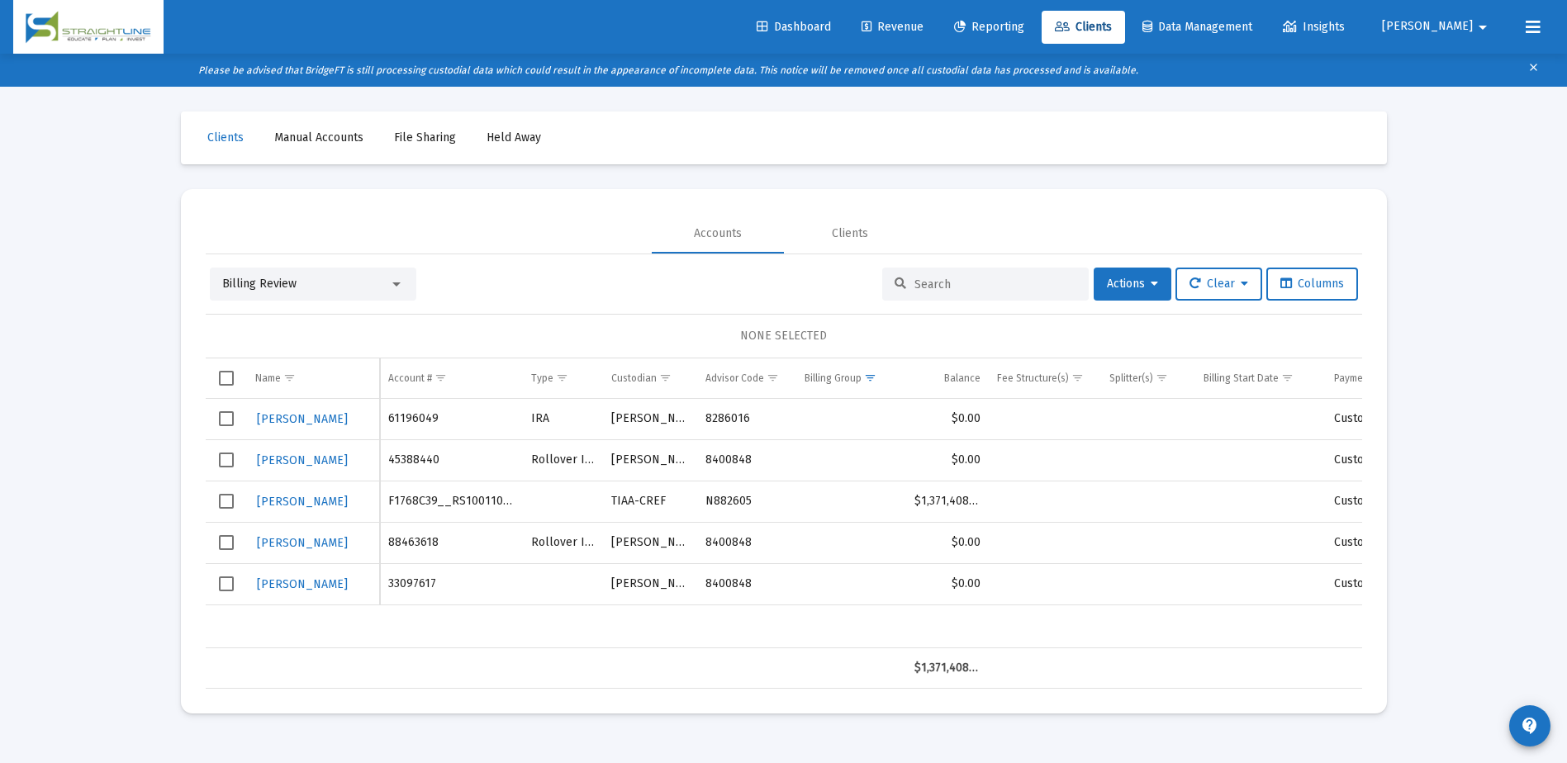
click at [988, 339] on div "NONE SELECTED" at bounding box center [784, 336] width 1130 height 17
click at [225, 377] on span "Select all" at bounding box center [226, 378] width 15 height 15
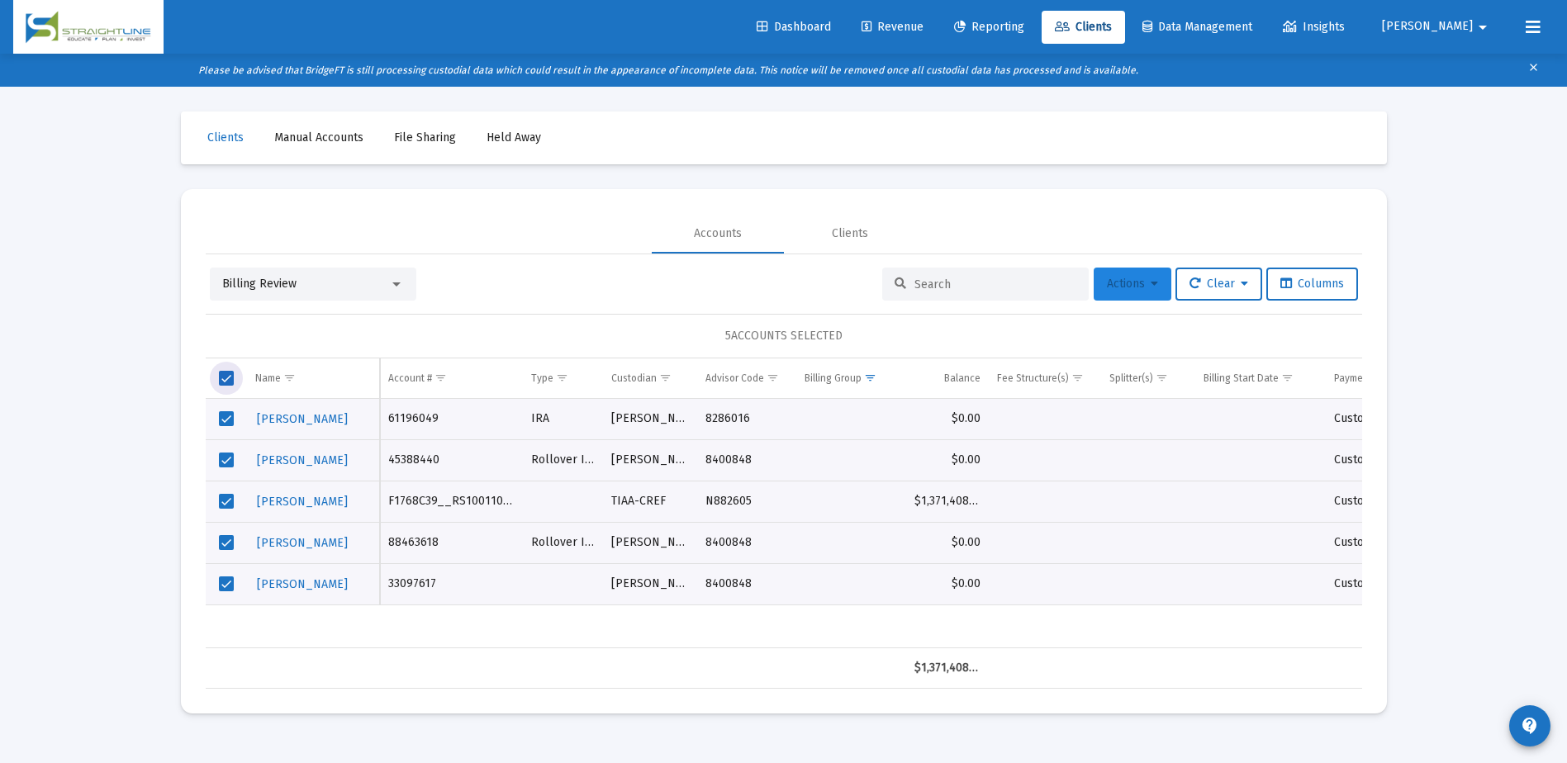
click at [1150, 289] on icon at bounding box center [1153, 284] width 7 height 12
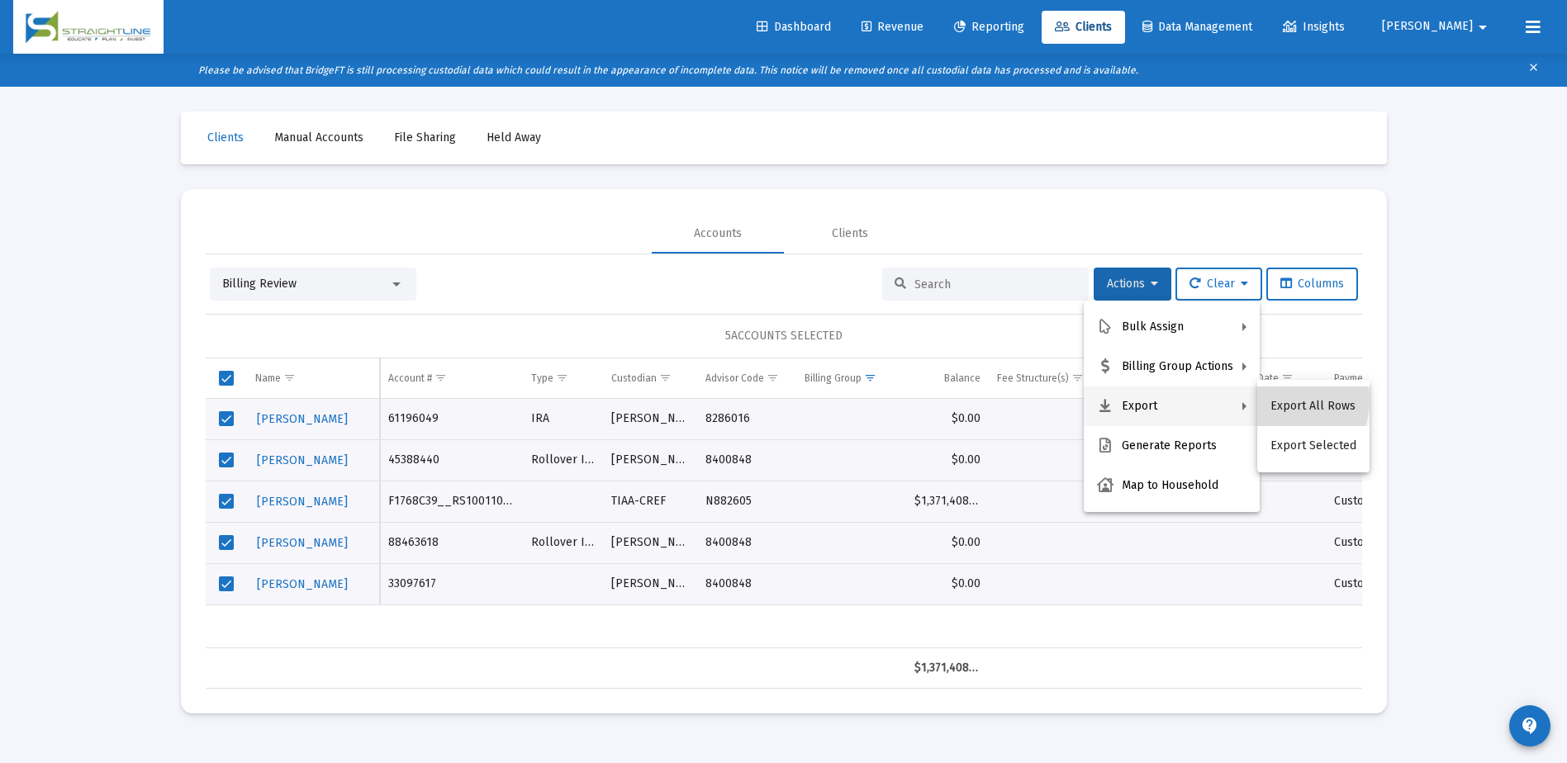
click at [1275, 400] on button "Export All Rows" at bounding box center [1313, 407] width 112 height 40
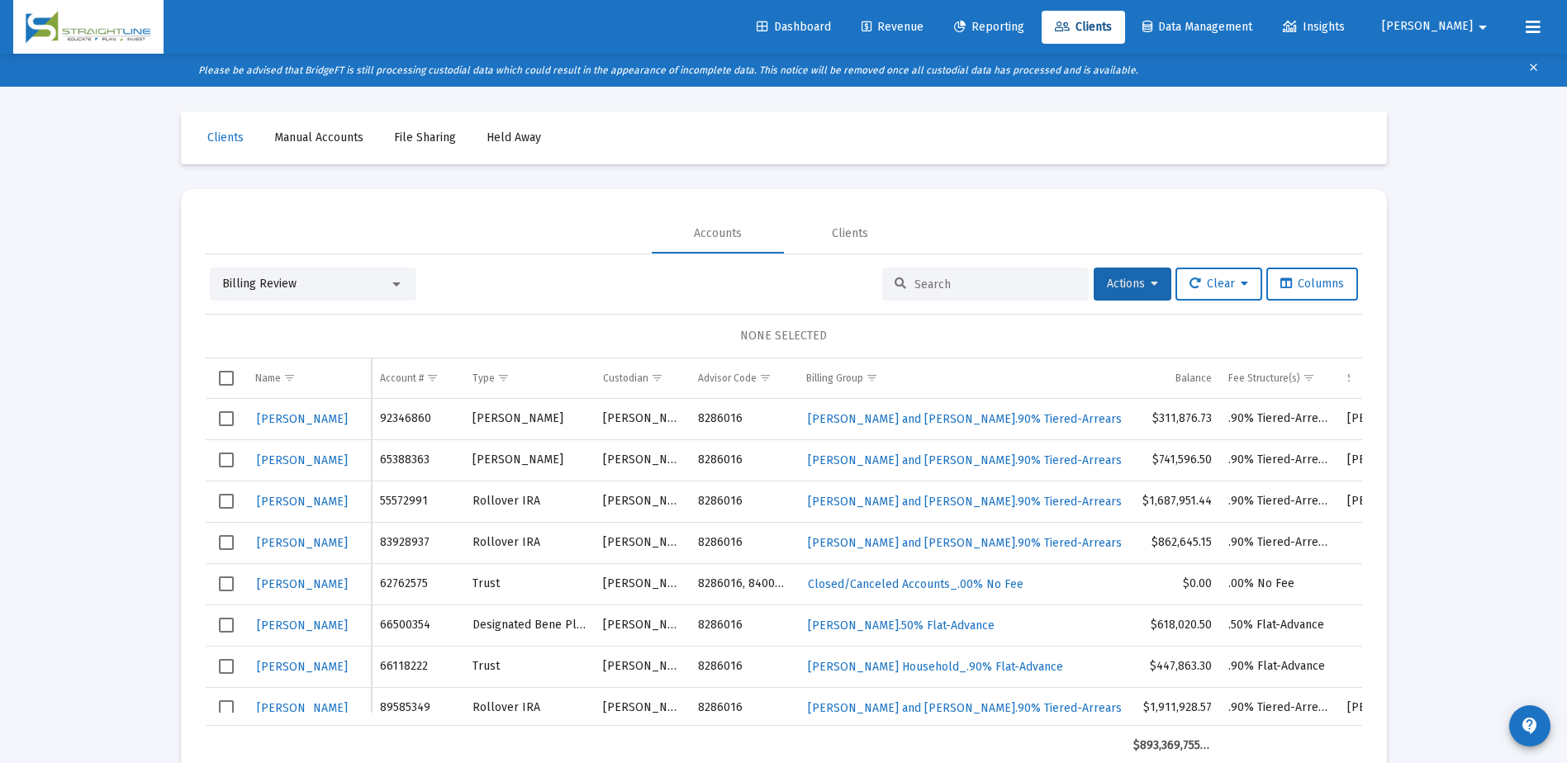
click at [944, 289] on input at bounding box center [995, 285] width 162 height 14
click at [394, 278] on div at bounding box center [396, 284] width 15 height 13
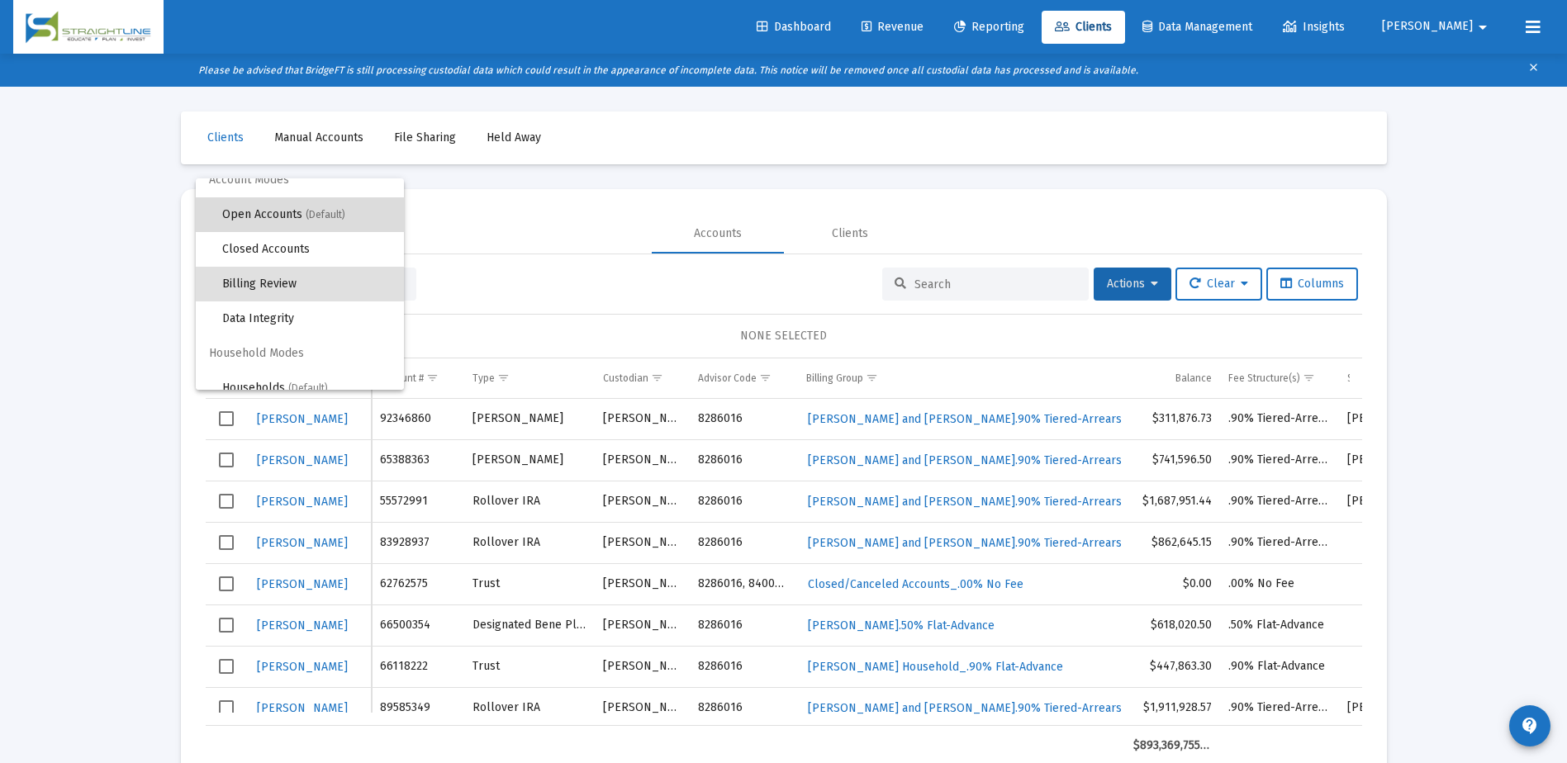
click at [301, 221] on span "Open Accounts (Default)" at bounding box center [306, 214] width 168 height 35
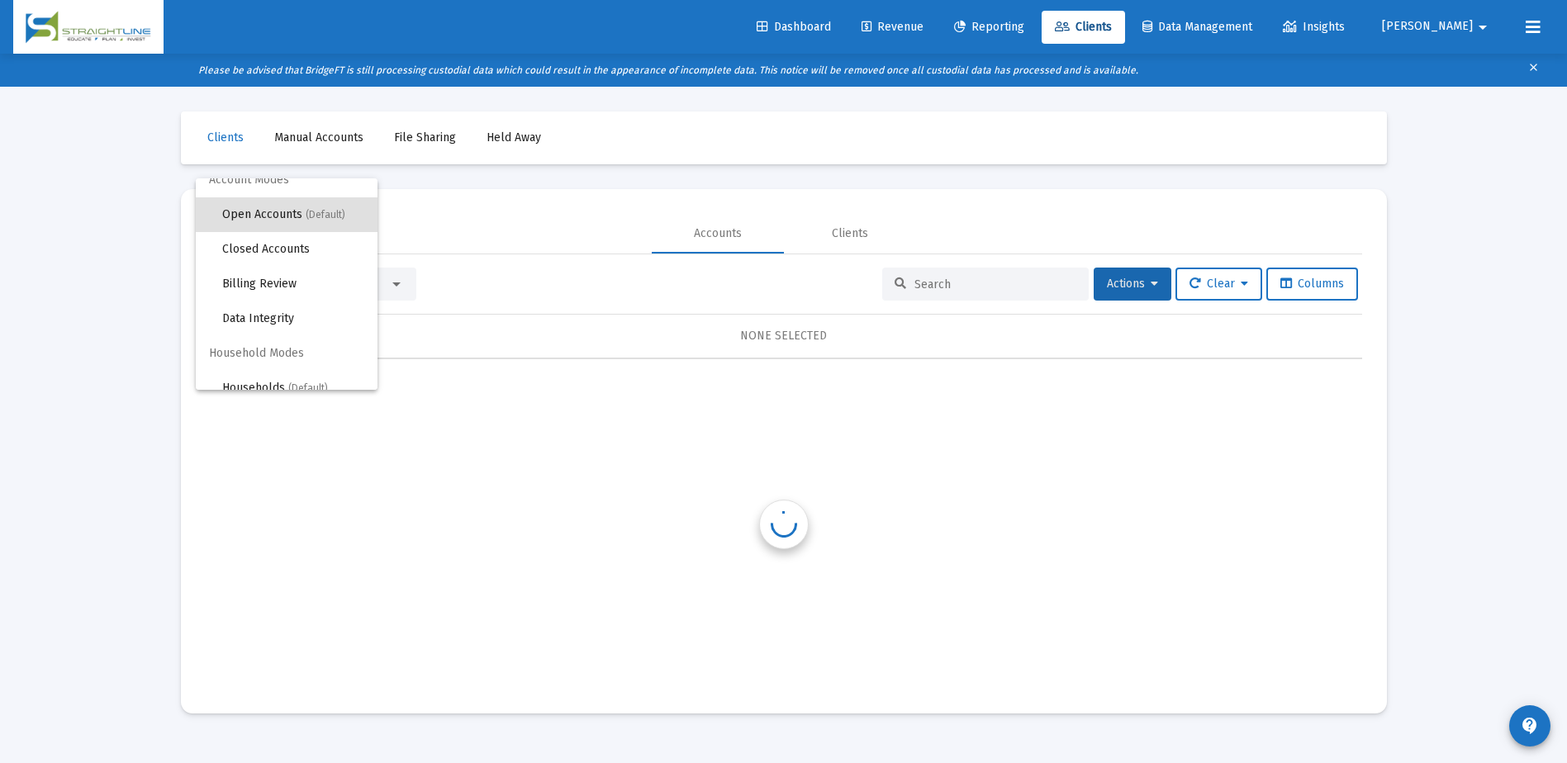
scroll to position [0, 0]
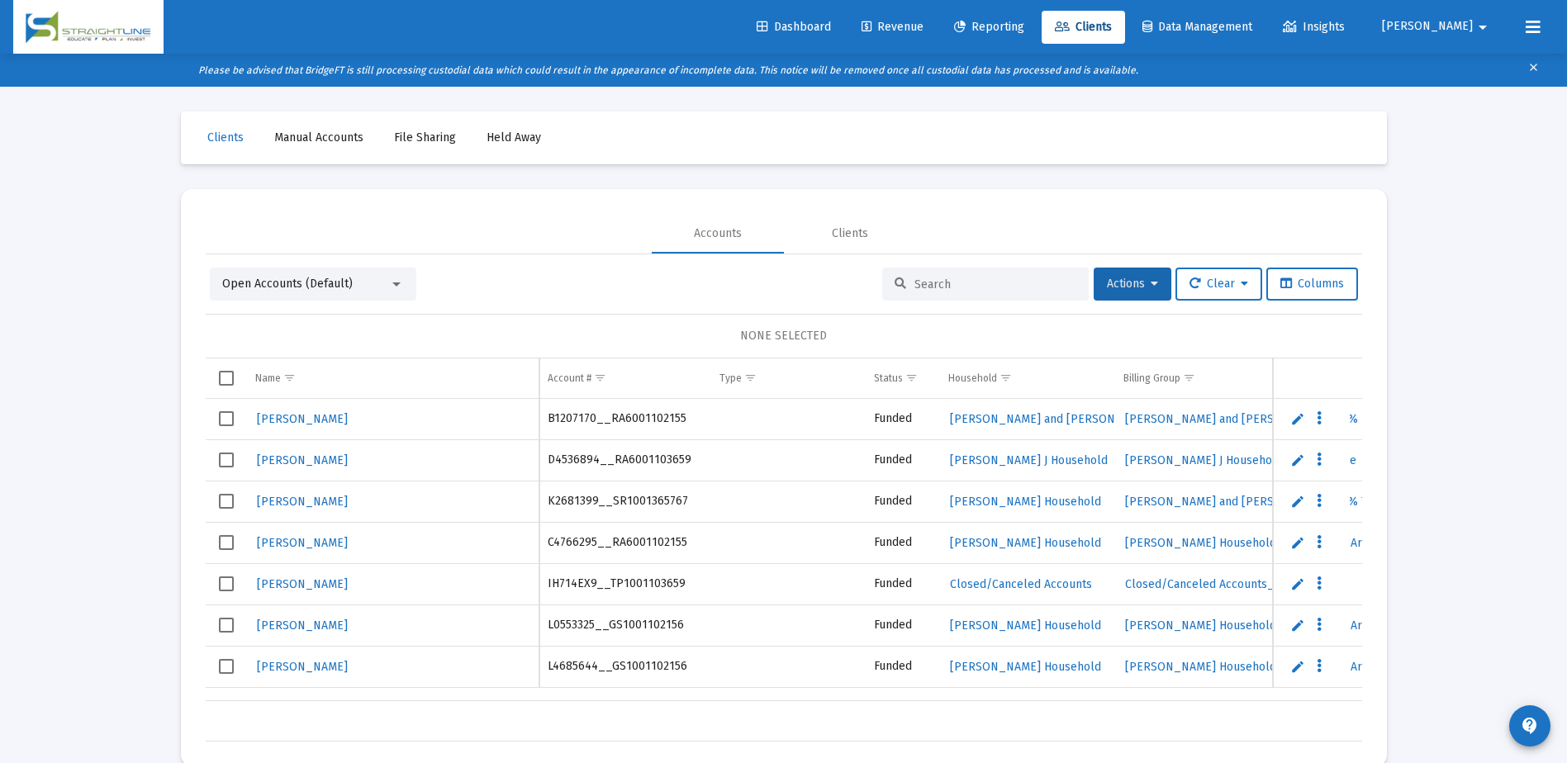
click at [950, 286] on input at bounding box center [995, 285] width 162 height 14
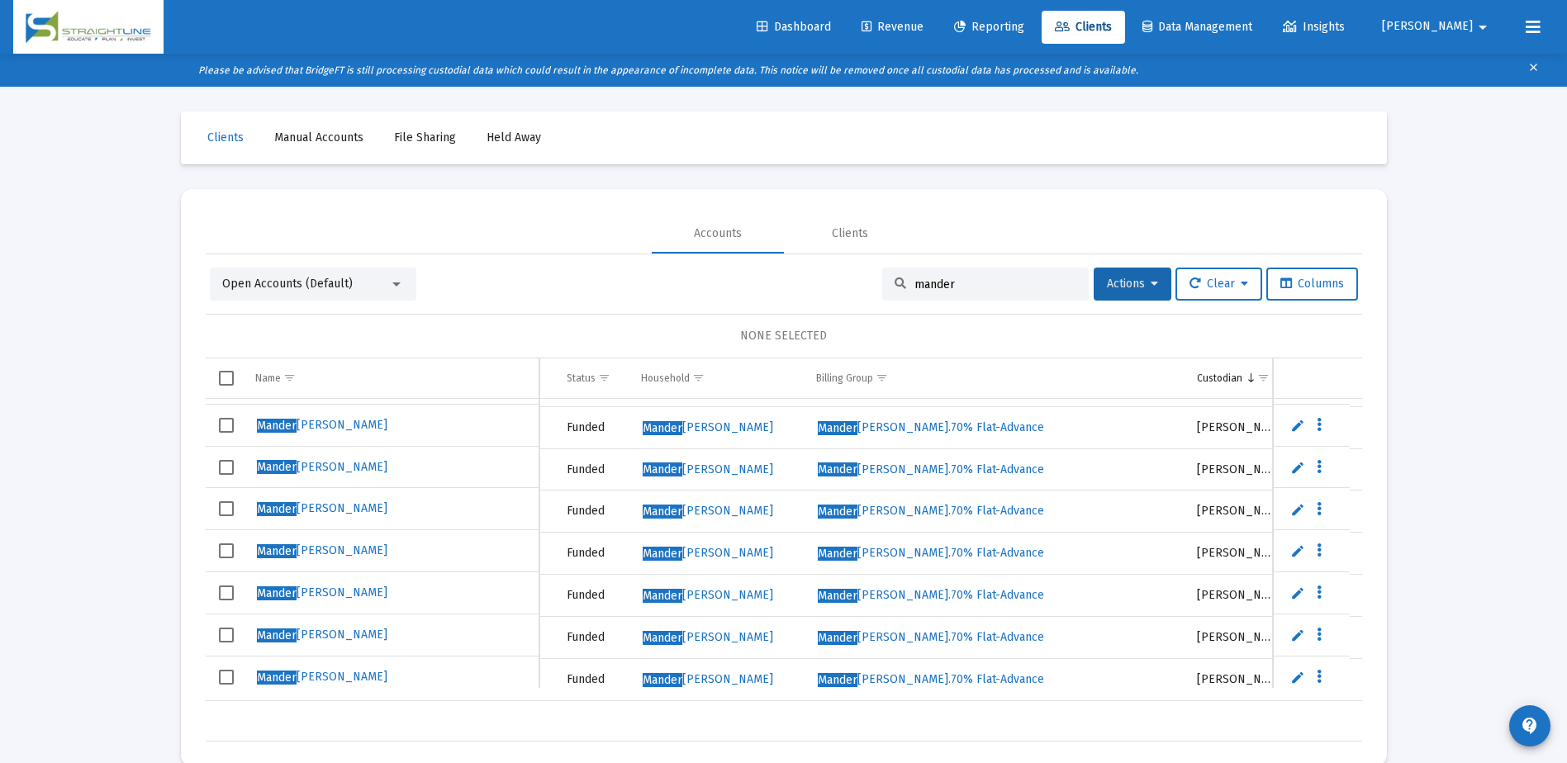
scroll to position [422, 307]
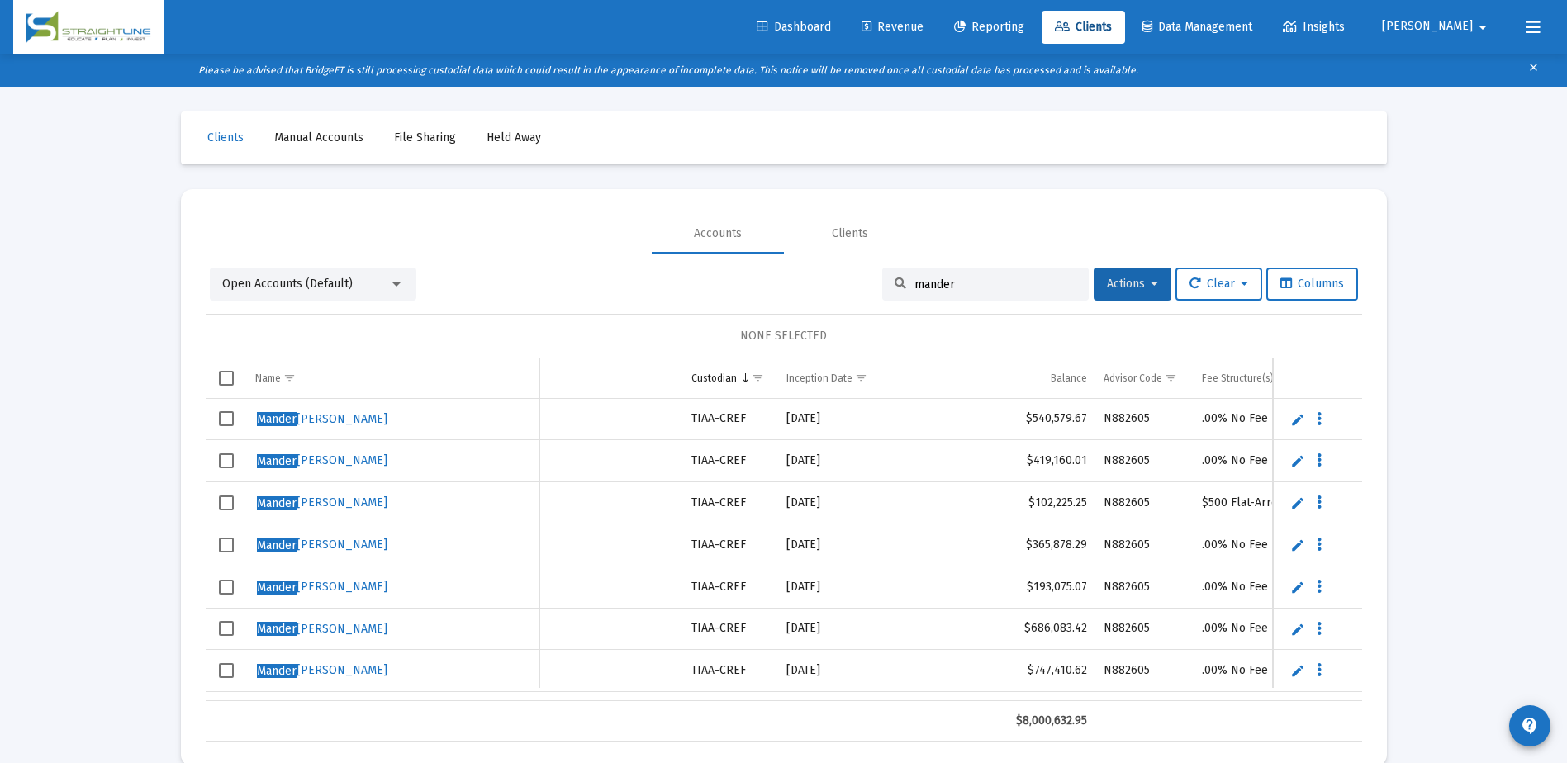
type input "mander"
click at [980, 278] on input "mander" at bounding box center [995, 285] width 162 height 14
click at [743, 380] on span "Column Custodian" at bounding box center [745, 378] width 12 height 12
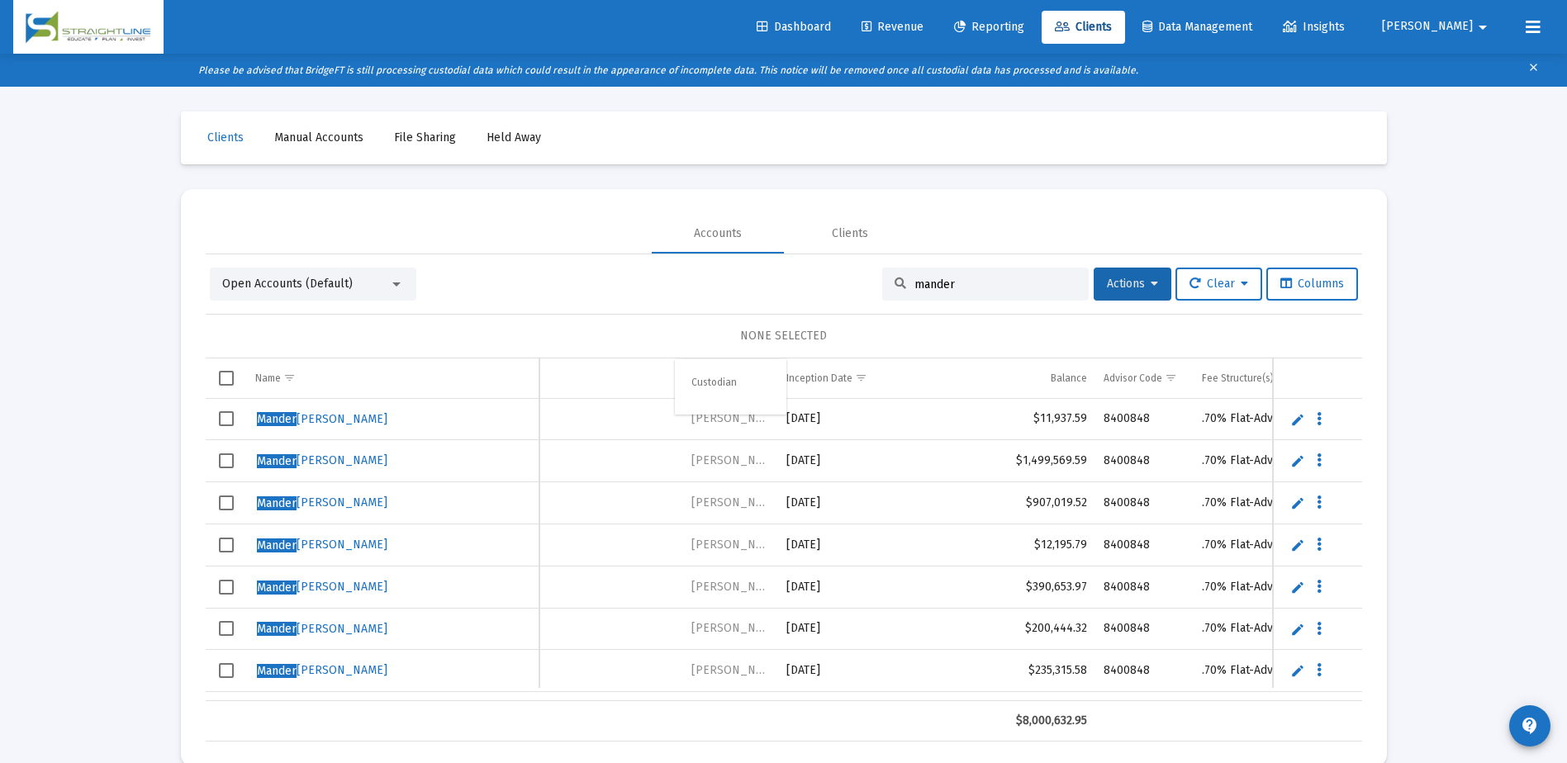
drag, startPoint x: 754, startPoint y: 383, endPoint x: 746, endPoint y: 384, distance: 8.3
click at [746, 384] on body "Dashboard Revenue Reporting Clients Data Management Insights Rob arrow_drop_dow…" at bounding box center [783, 381] width 1567 height 763
click at [758, 379] on span "Show filter options for column 'Custodian'" at bounding box center [758, 378] width 12 height 12
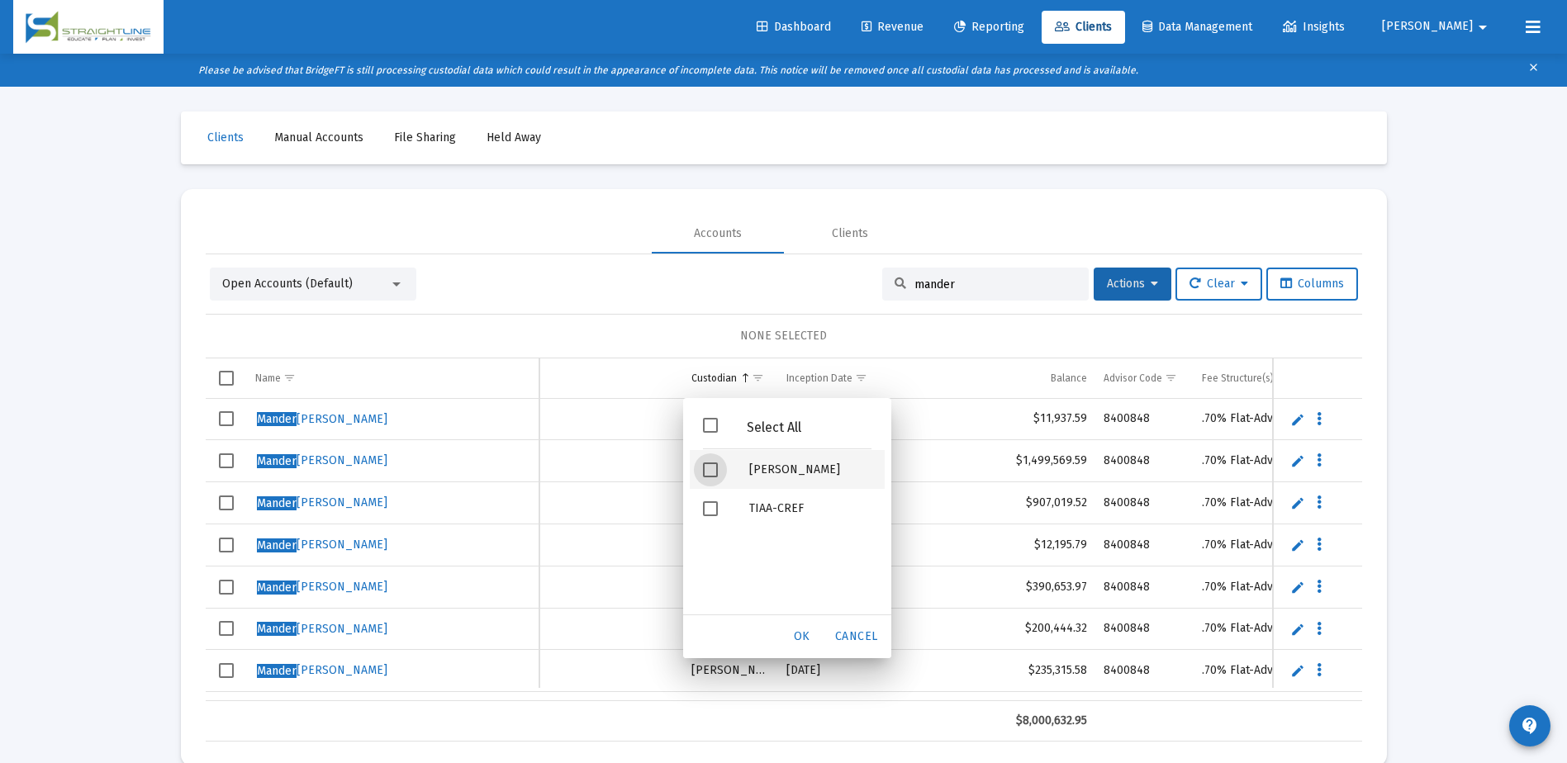
click at [715, 471] on span "Filter options" at bounding box center [710, 470] width 15 height 15
click at [795, 639] on span "OK" at bounding box center [802, 636] width 17 height 14
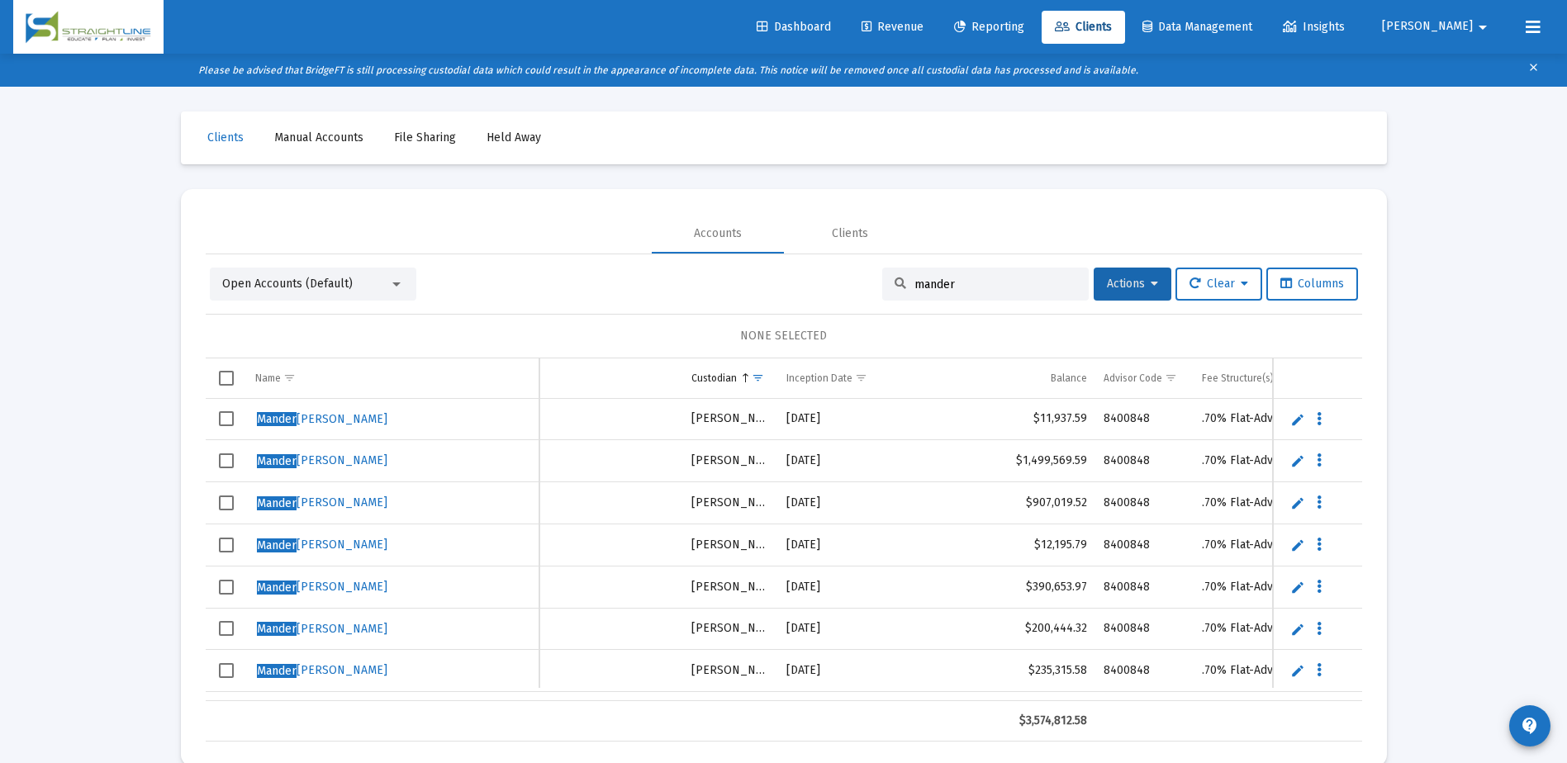
scroll to position [0, 925]
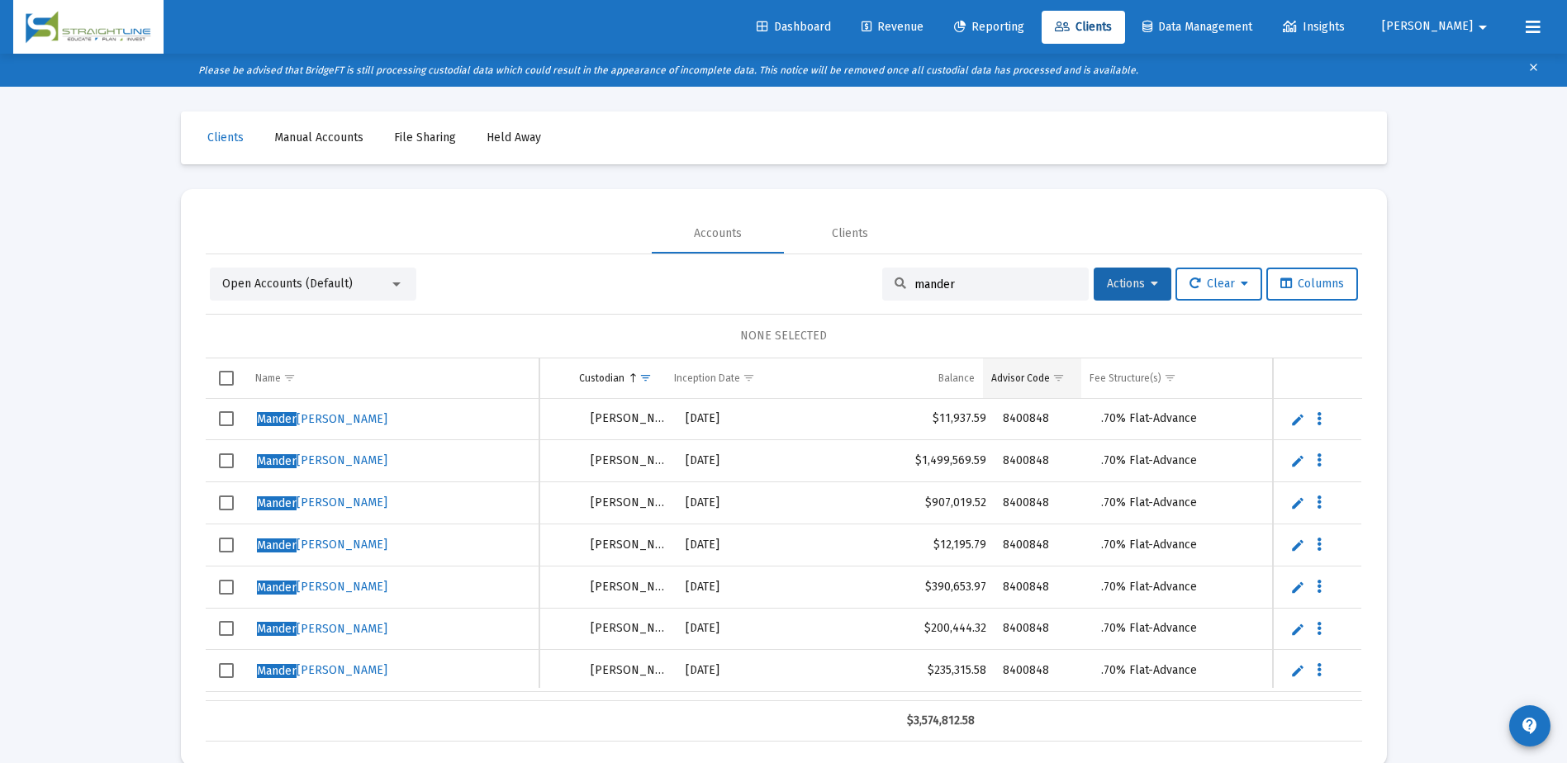
click at [1054, 377] on span "Show filter options for column 'Advisor Code'" at bounding box center [1058, 378] width 12 height 12
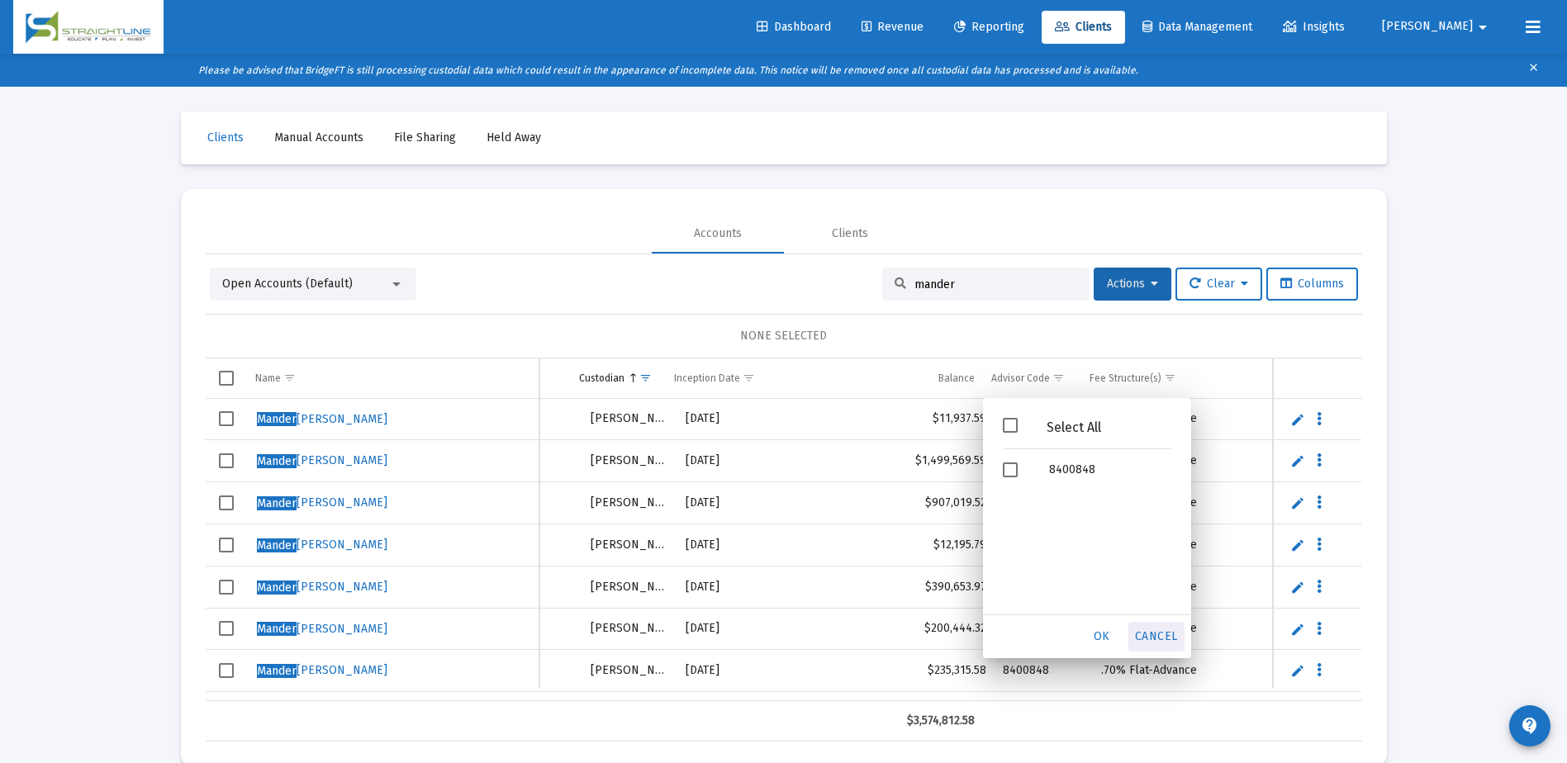
click at [1155, 637] on span "Cancel" at bounding box center [1156, 636] width 43 height 14
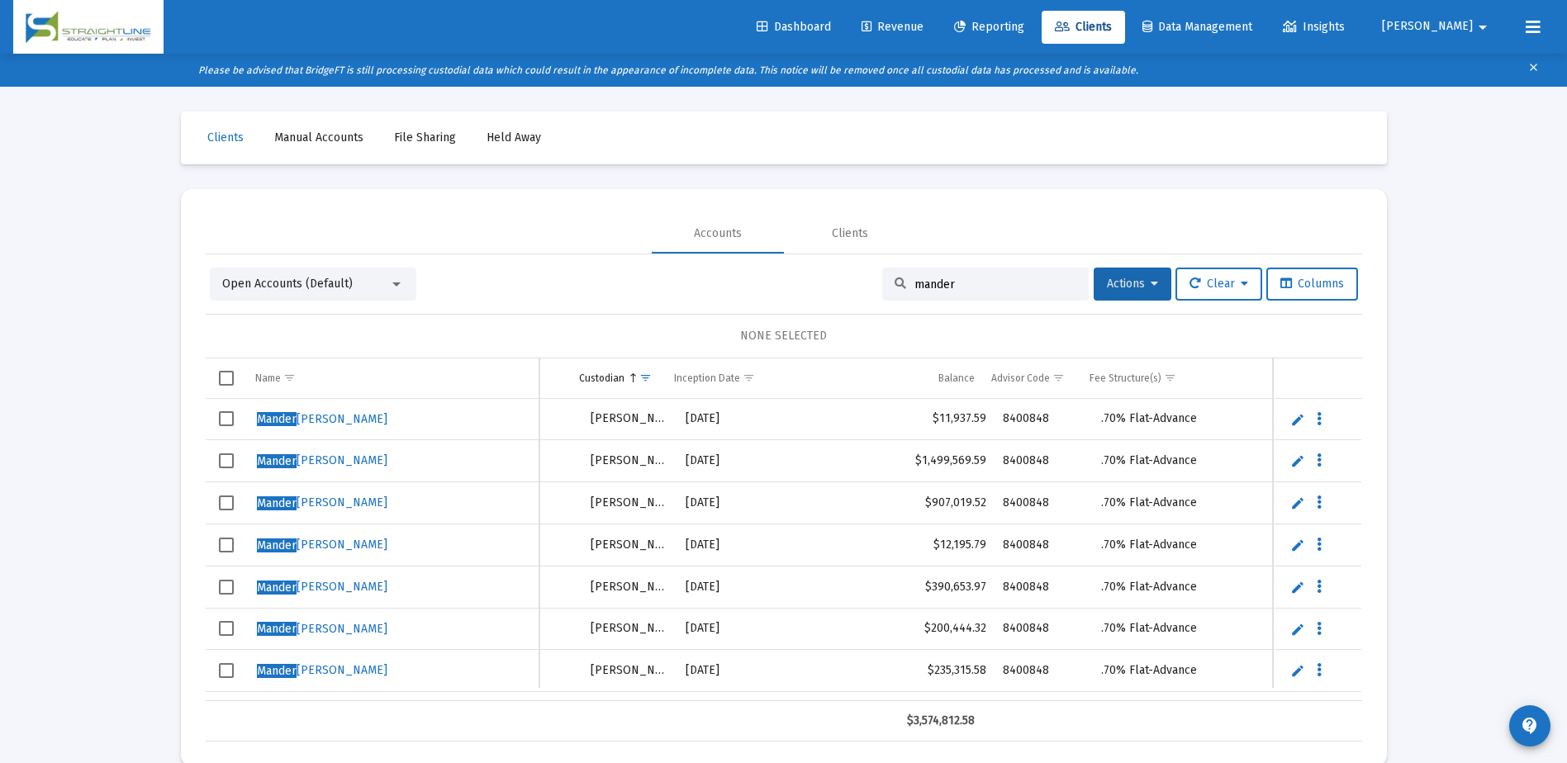
click at [992, 287] on input "mander" at bounding box center [995, 285] width 162 height 14
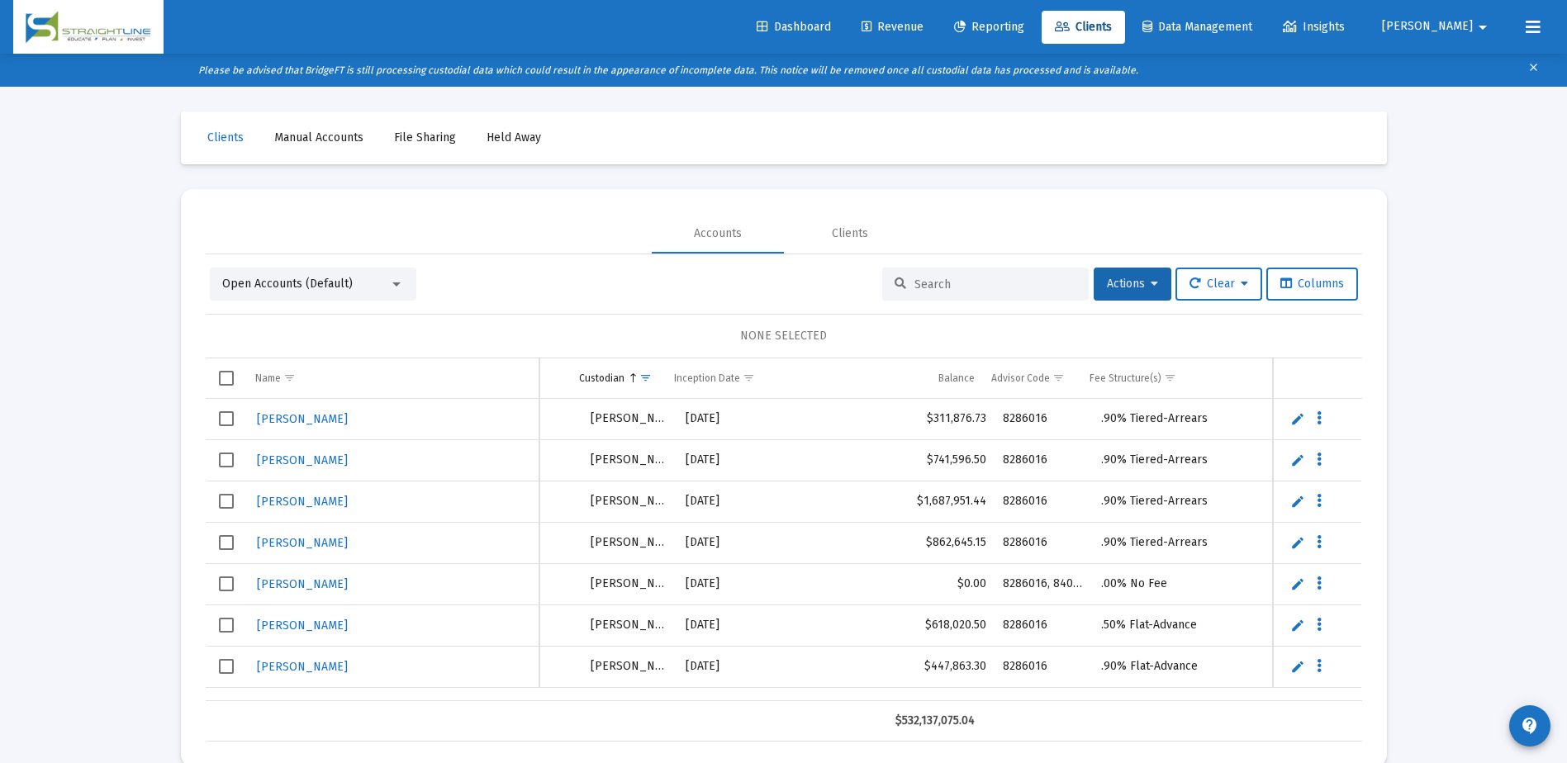
click at [1018, 278] on input at bounding box center [995, 285] width 162 height 14
click at [1008, 285] on input at bounding box center [995, 285] width 162 height 14
click at [1112, 32] on span "Clients" at bounding box center [1083, 27] width 57 height 14
click at [149, 287] on div "Loading... Clients Manual Accounts File Sharing Held Away Accounts Clients Open…" at bounding box center [783, 414] width 1567 height 763
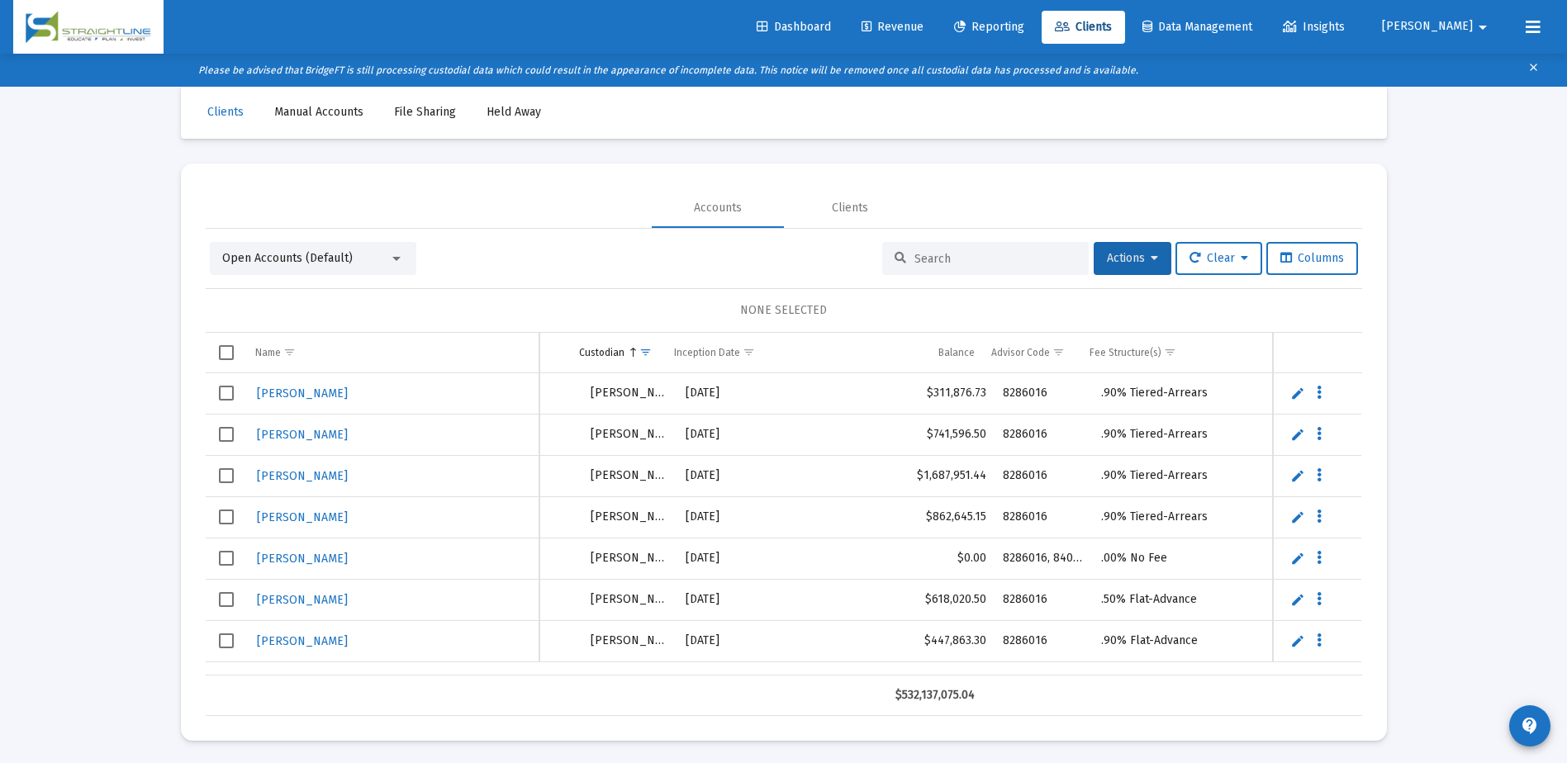
scroll to position [33, 0]
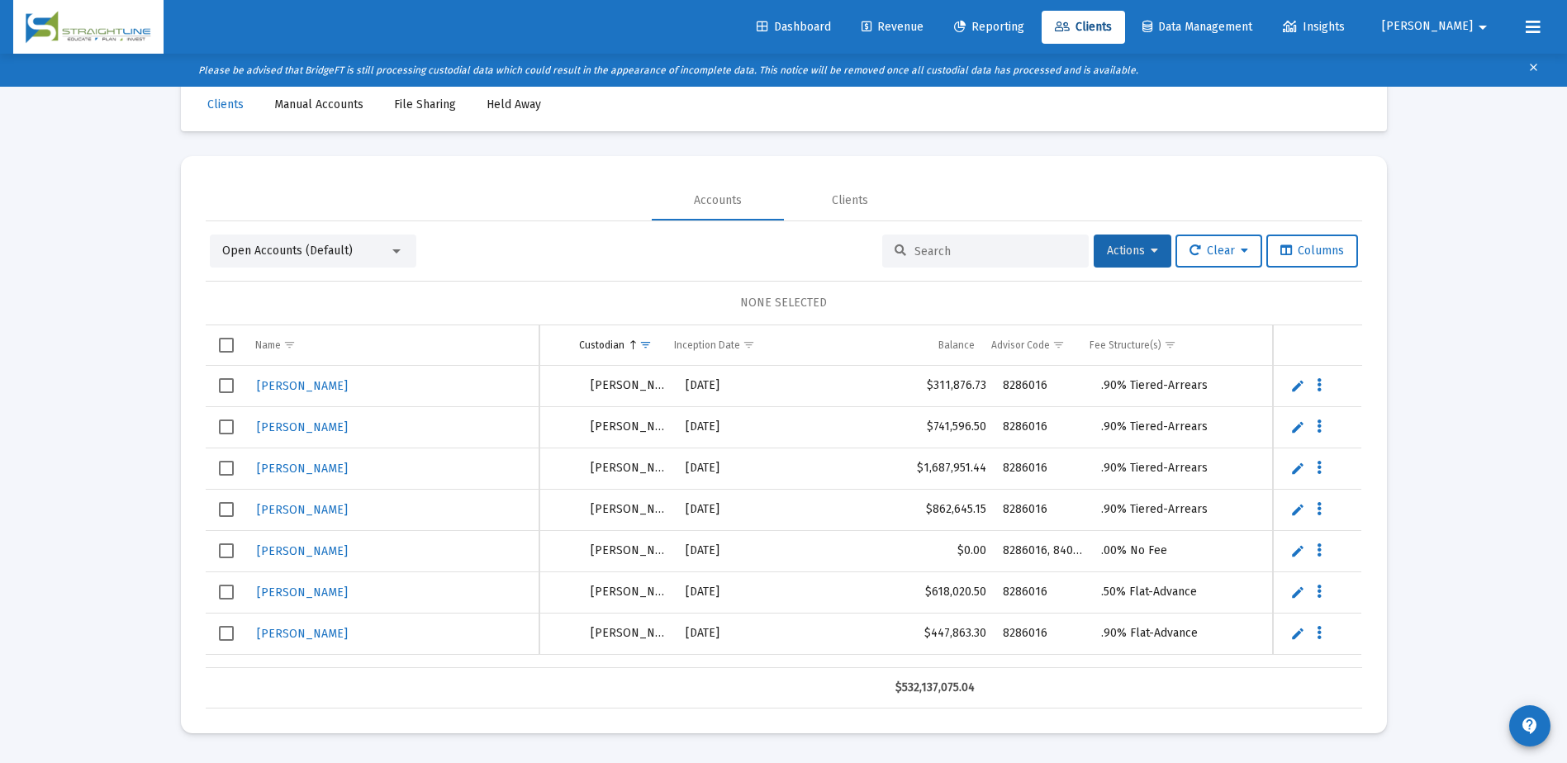
click at [926, 249] on input at bounding box center [995, 251] width 162 height 14
click at [831, 26] on span "Dashboard" at bounding box center [794, 27] width 74 height 14
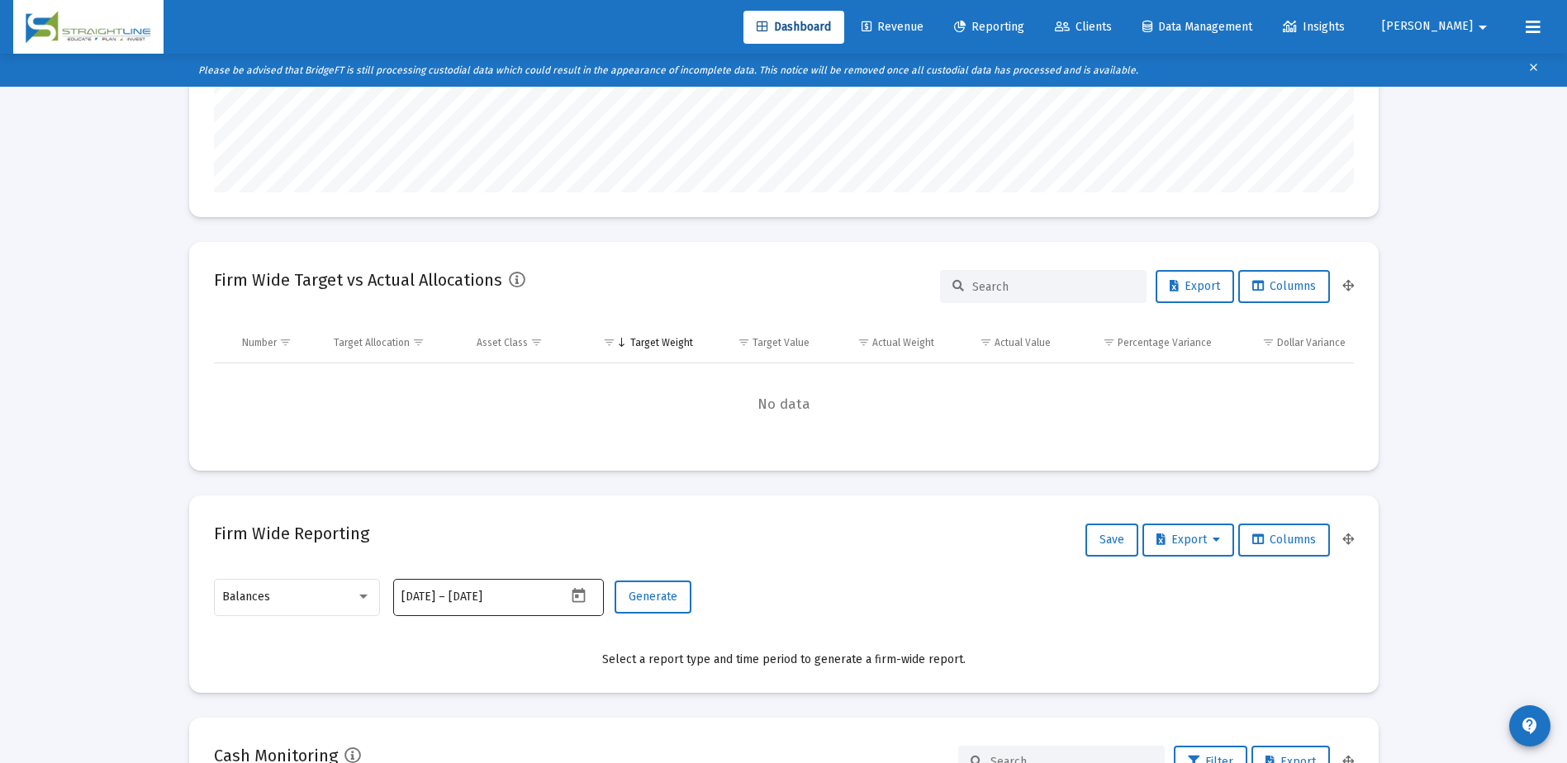
scroll to position [330, 614]
click at [579, 595] on icon "Open calendar" at bounding box center [578, 595] width 17 height 17
click at [575, 325] on button "Previous month" at bounding box center [574, 318] width 33 height 33
click at [580, 528] on div "29" at bounding box center [582, 525] width 30 height 30
type input "[DATE]"
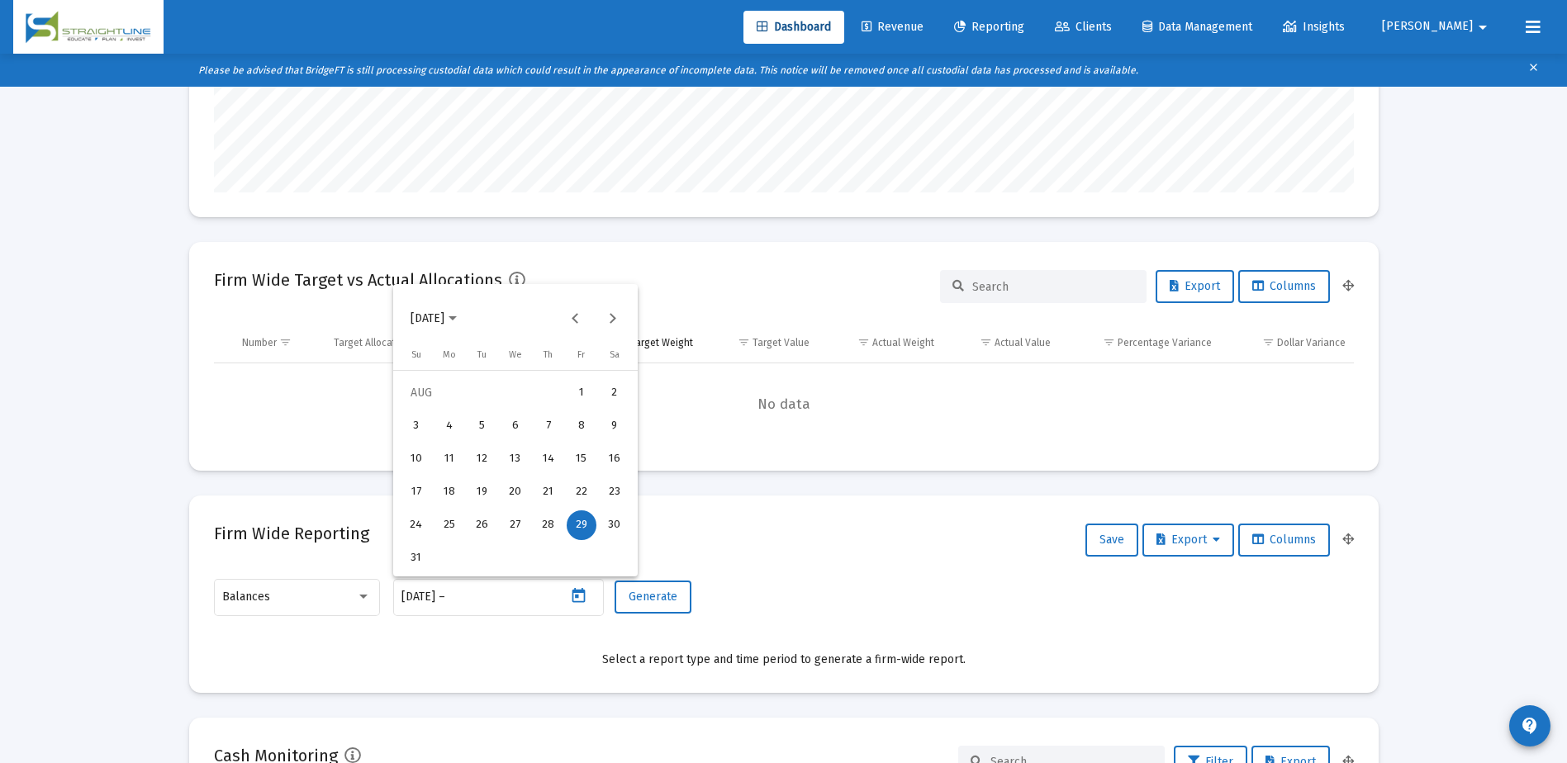
click at [658, 598] on div at bounding box center [783, 381] width 1567 height 763
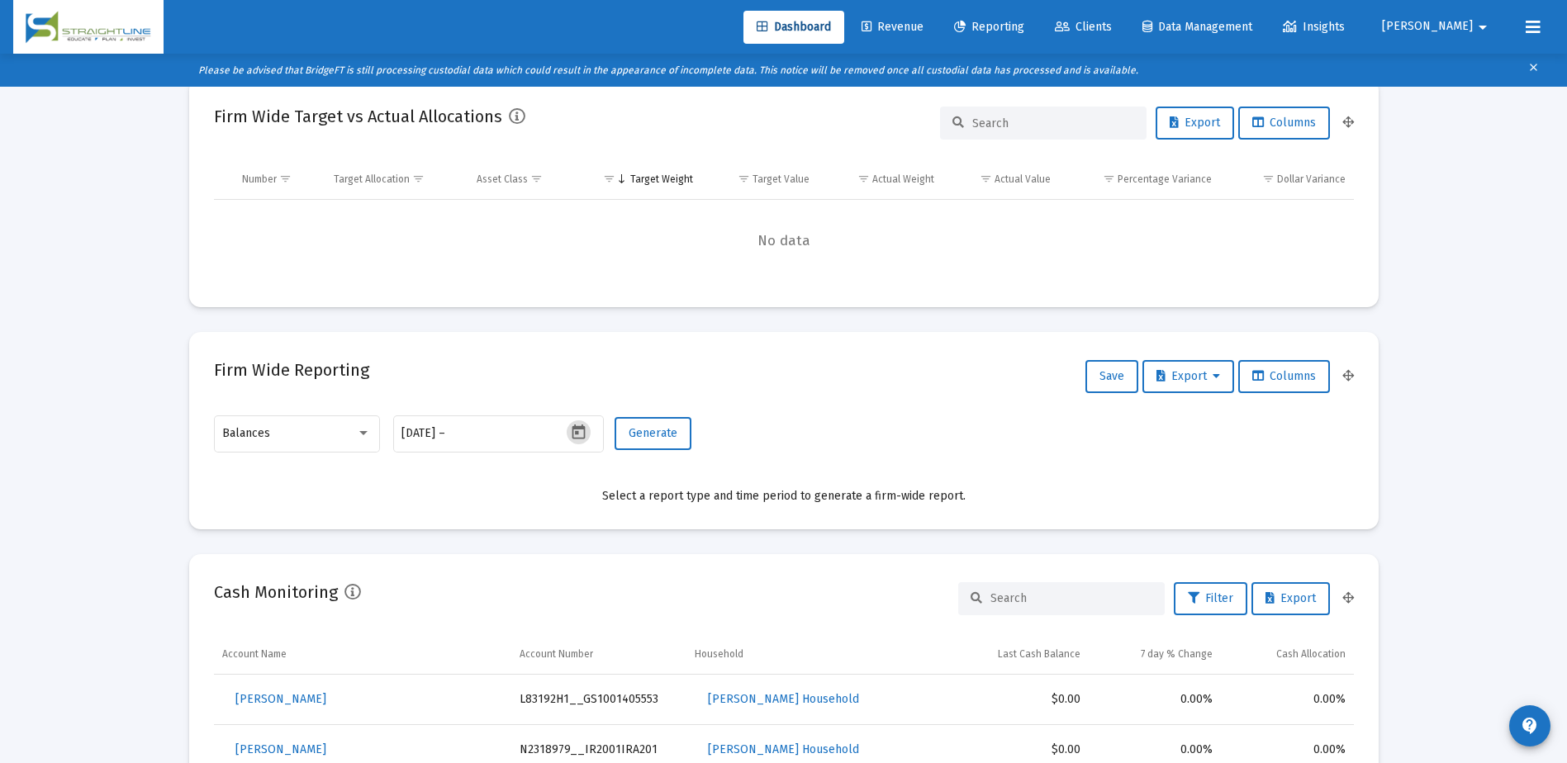
scroll to position [496, 0]
click at [513, 438] on input "text" at bounding box center [487, 431] width 79 height 13
click at [578, 429] on icon "Open calendar" at bounding box center [578, 430] width 13 height 15
click at [577, 693] on div "29" at bounding box center [582, 693] width 30 height 30
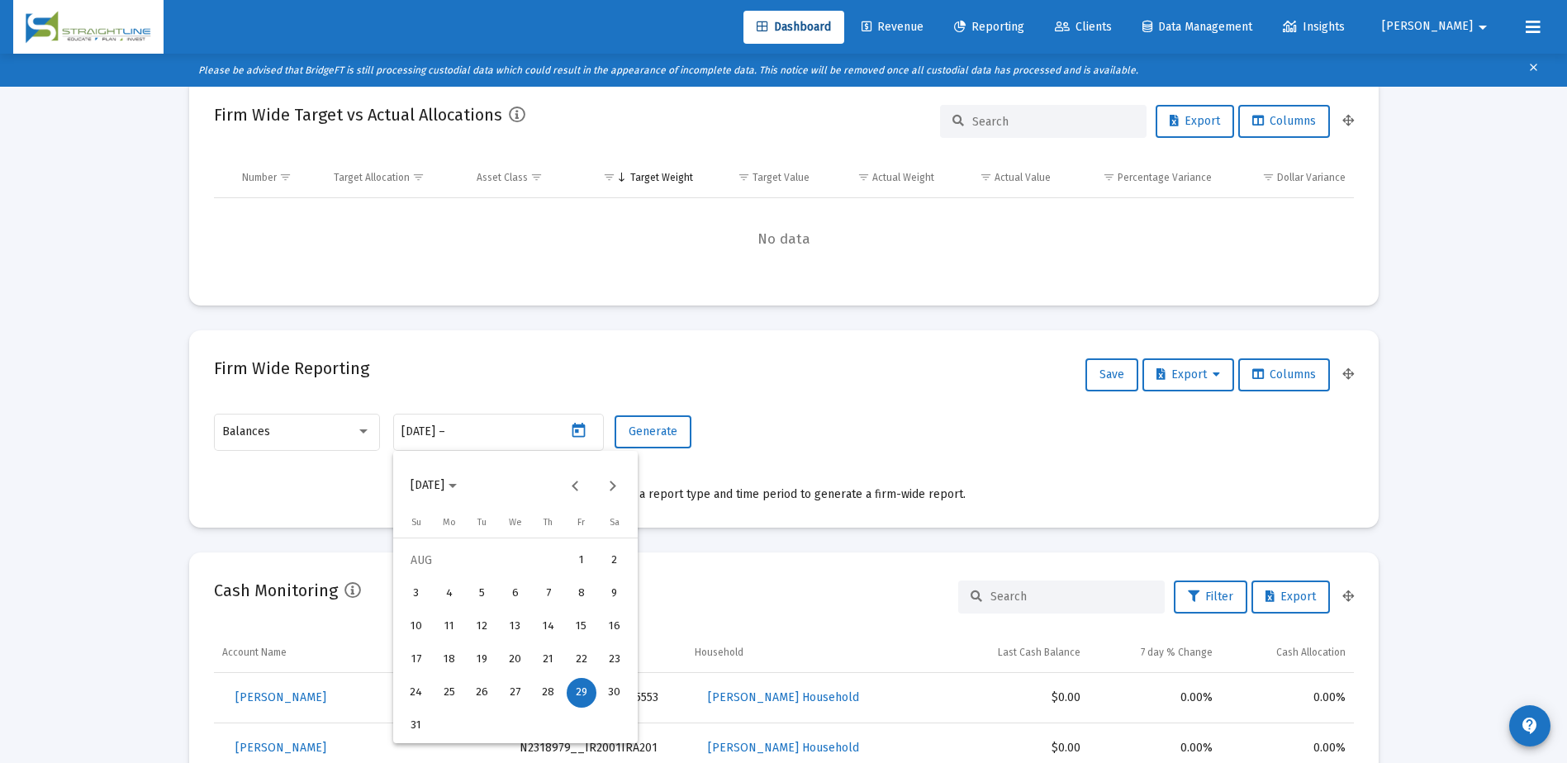
type input "[DATE]"
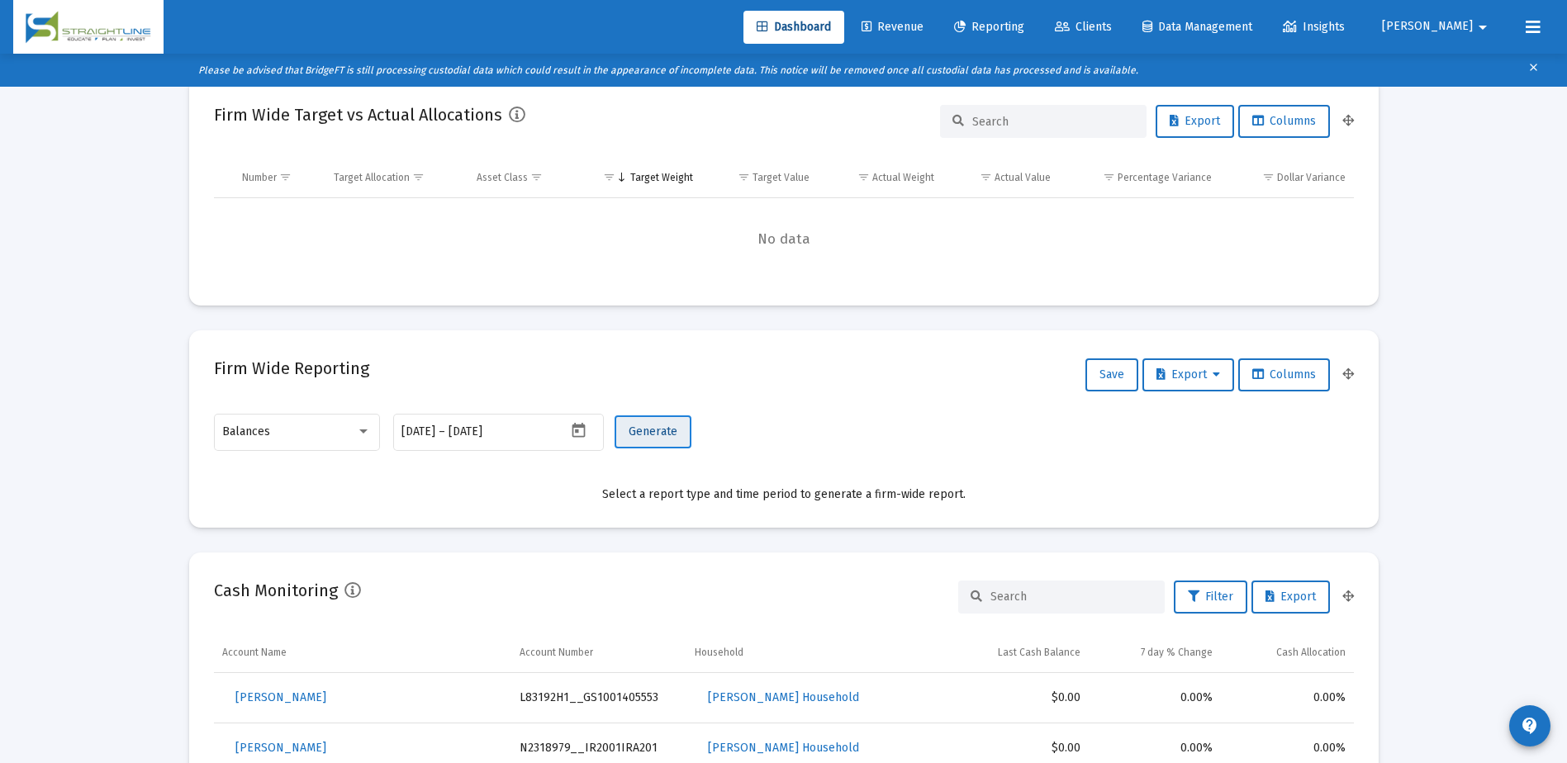
click at [648, 439] on button "Generate" at bounding box center [652, 431] width 77 height 33
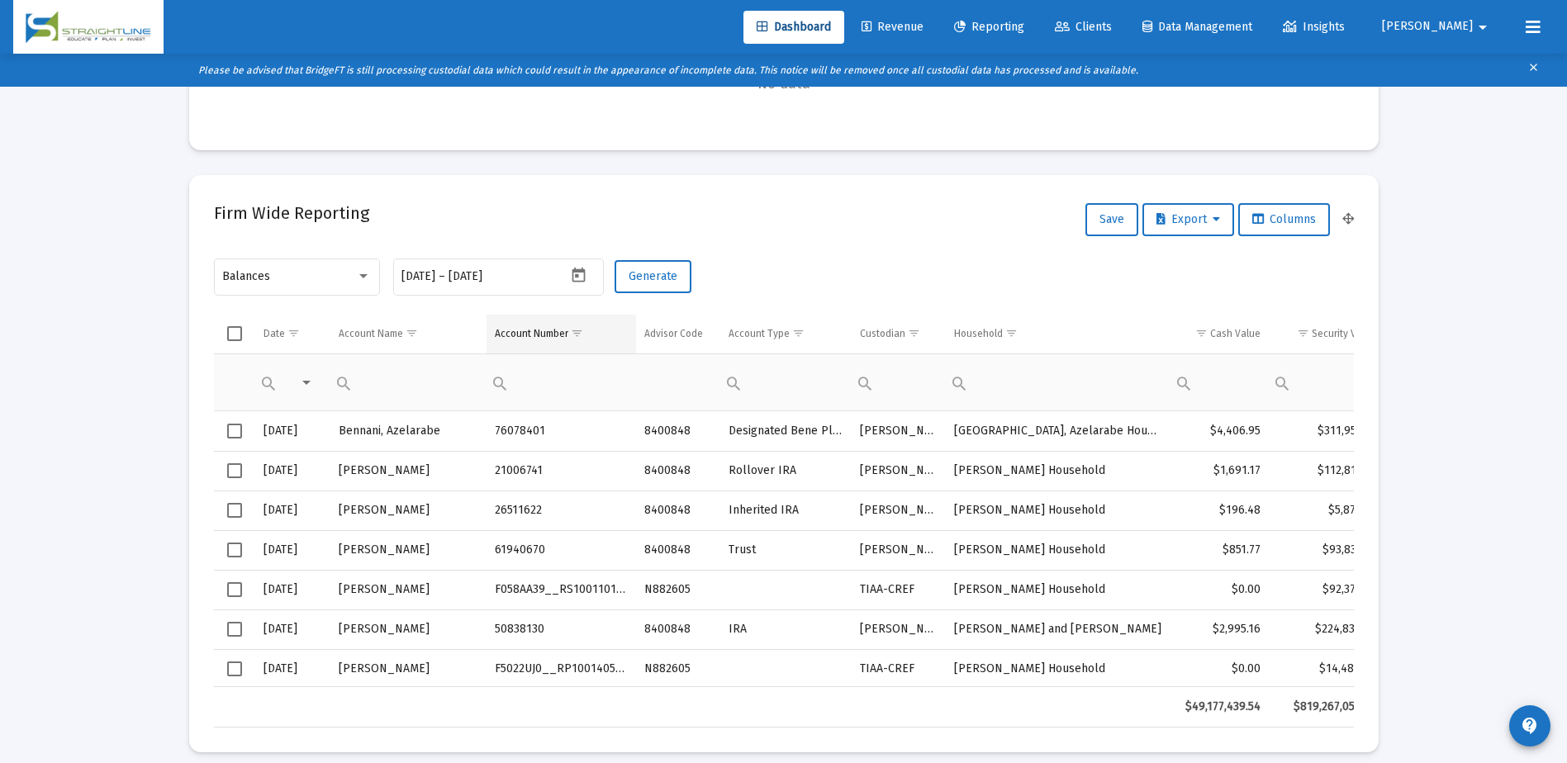
scroll to position [661, 0]
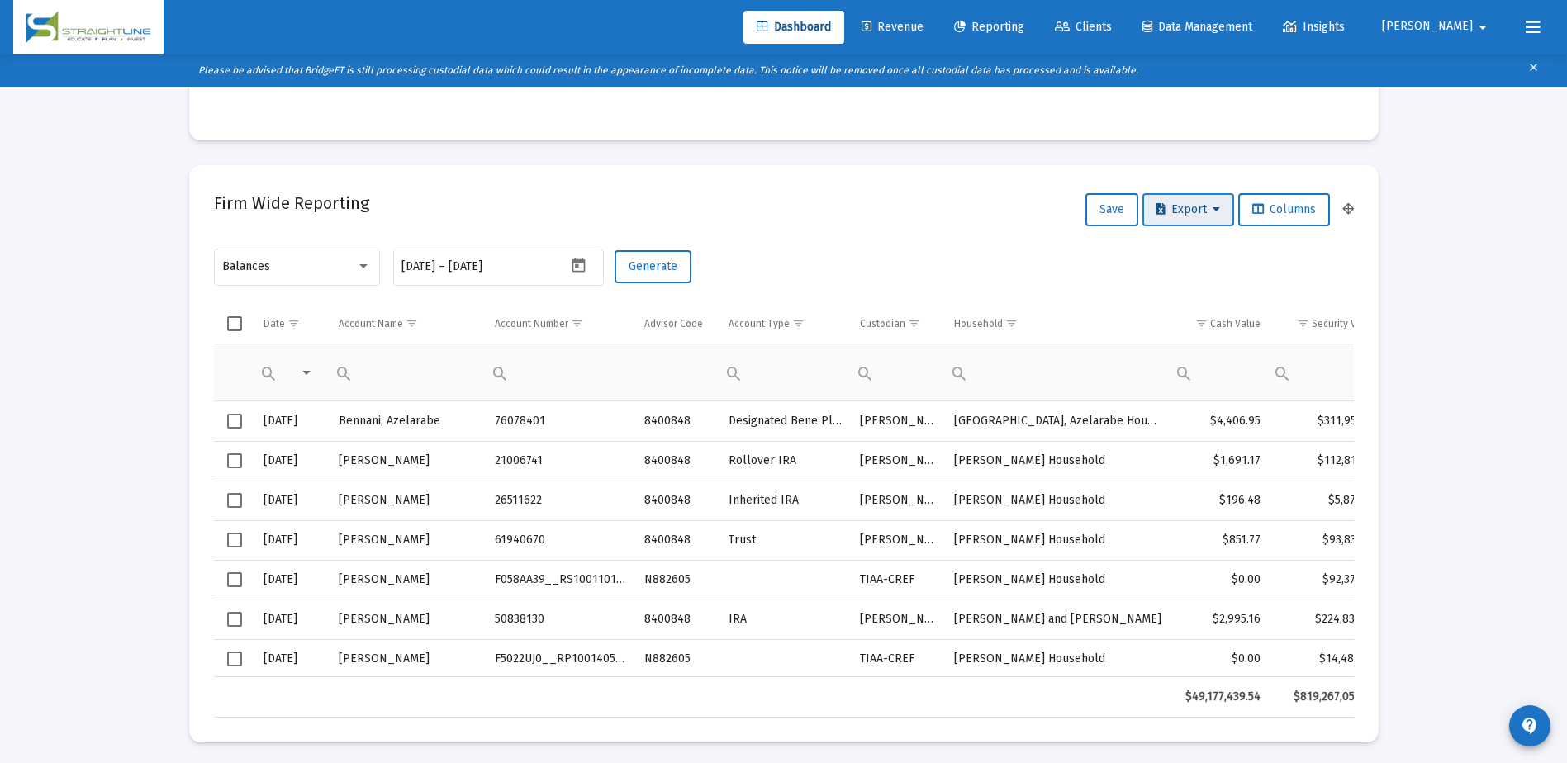
click at [1187, 210] on span "Export" at bounding box center [1188, 209] width 64 height 14
click at [1192, 249] on button "Export All Rows" at bounding box center [1192, 253] width 112 height 40
click at [363, 268] on div at bounding box center [363, 266] width 8 height 4
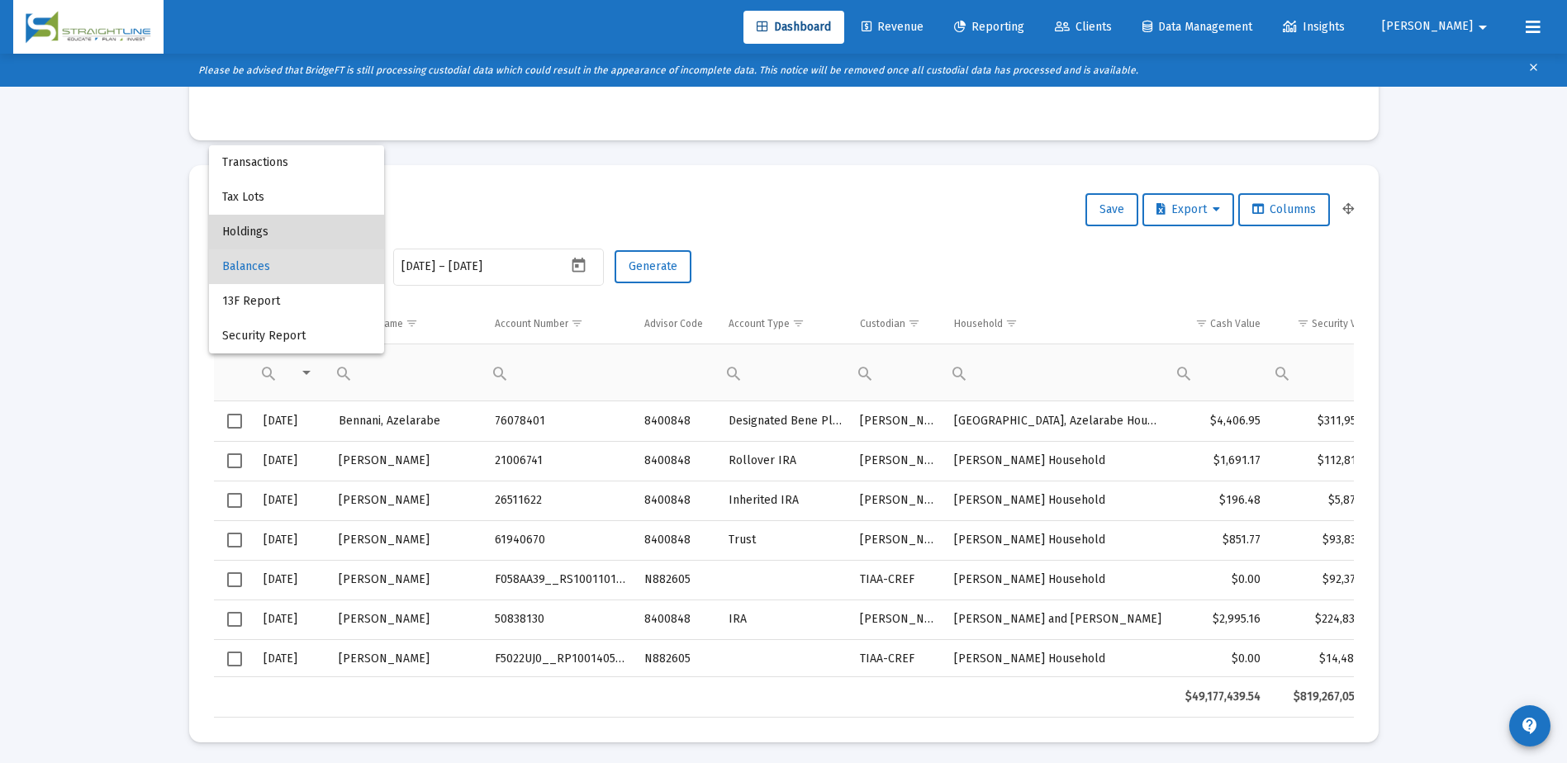
click at [268, 237] on span "Holdings" at bounding box center [296, 232] width 149 height 35
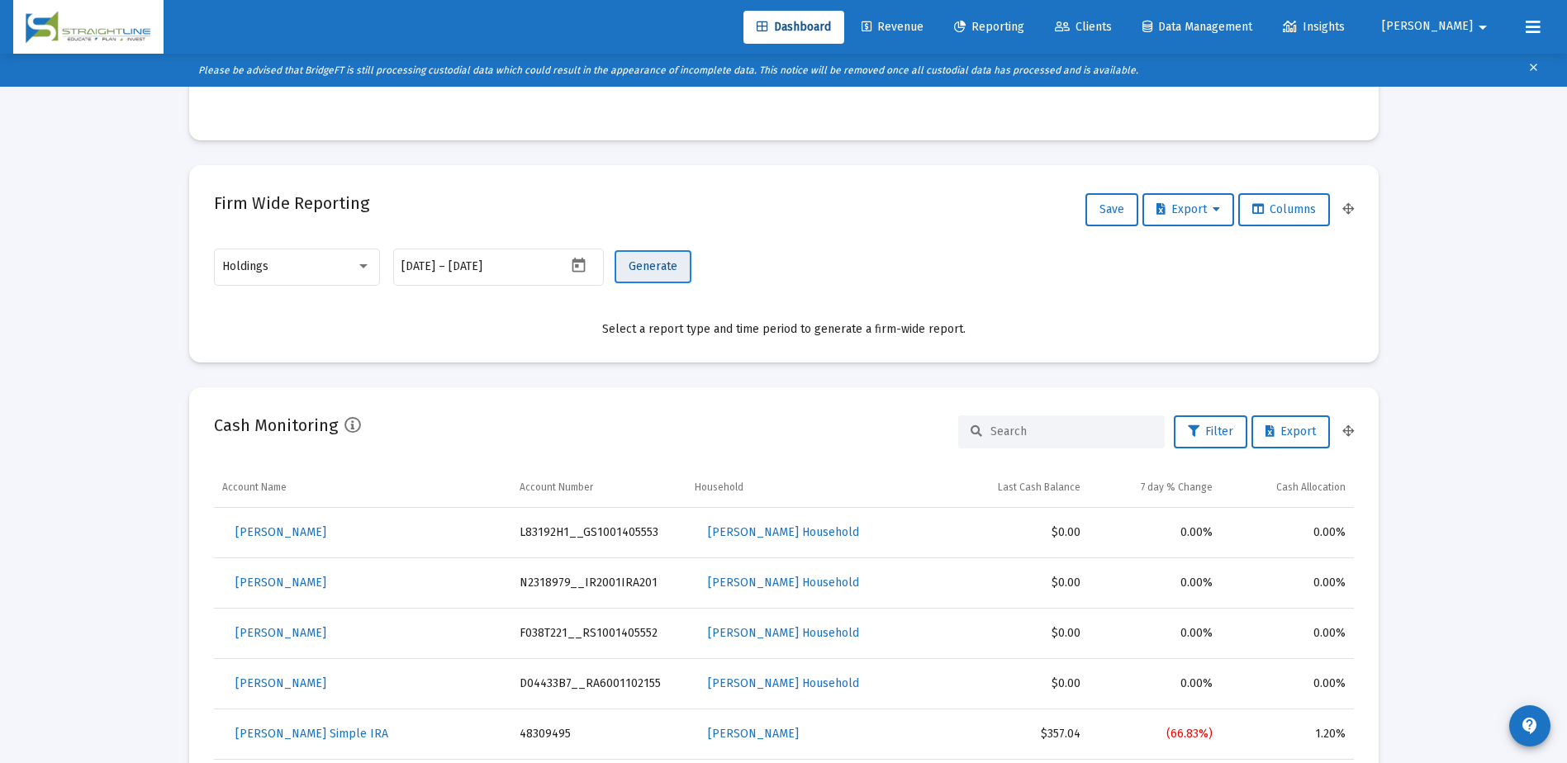
click at [640, 261] on span "Generate" at bounding box center [653, 266] width 49 height 14
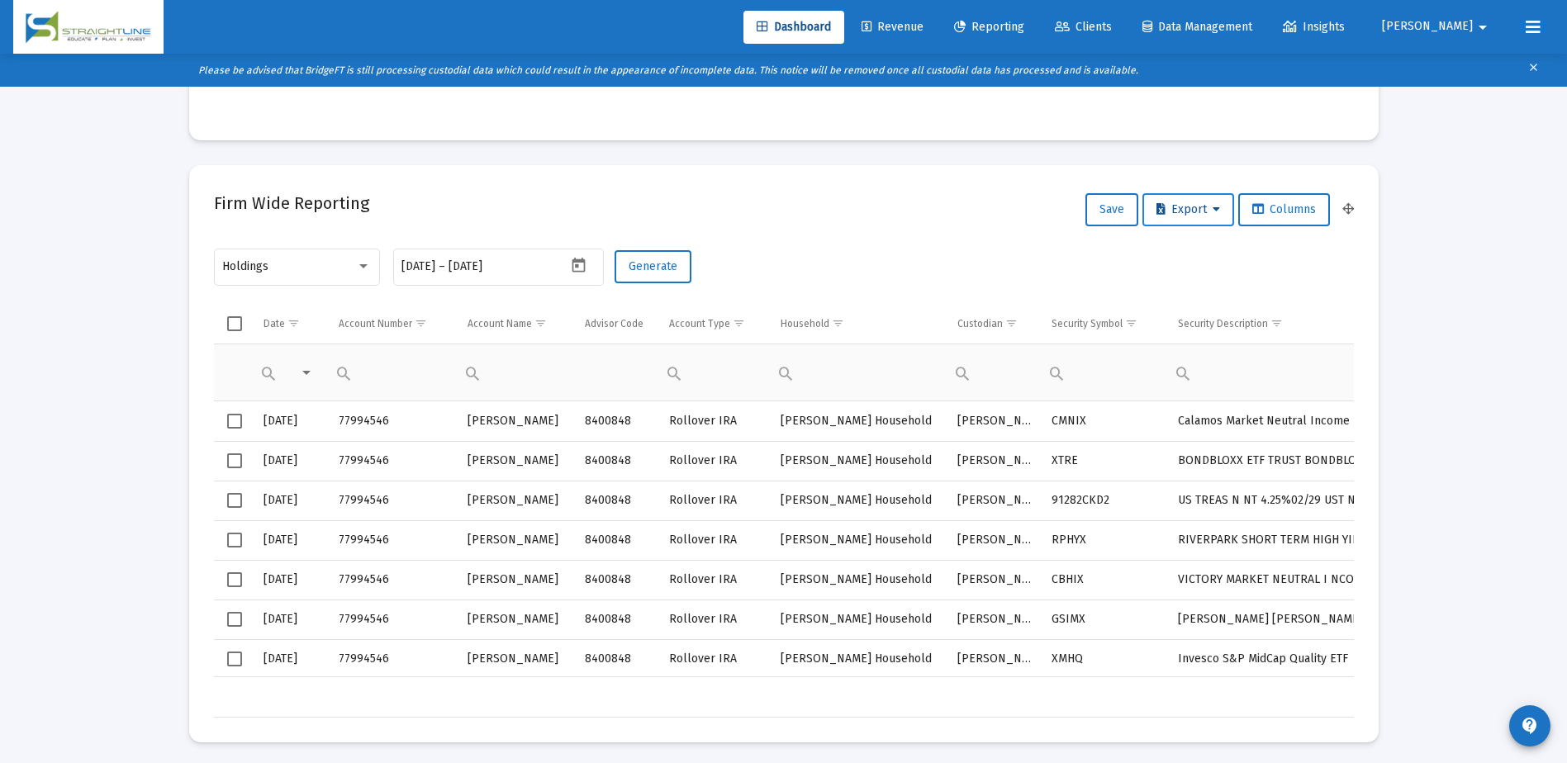
click at [1180, 207] on span "Export" at bounding box center [1188, 209] width 64 height 14
click at [1184, 248] on button "Export All Rows" at bounding box center [1192, 253] width 112 height 40
